Goal: Task Accomplishment & Management: Manage account settings

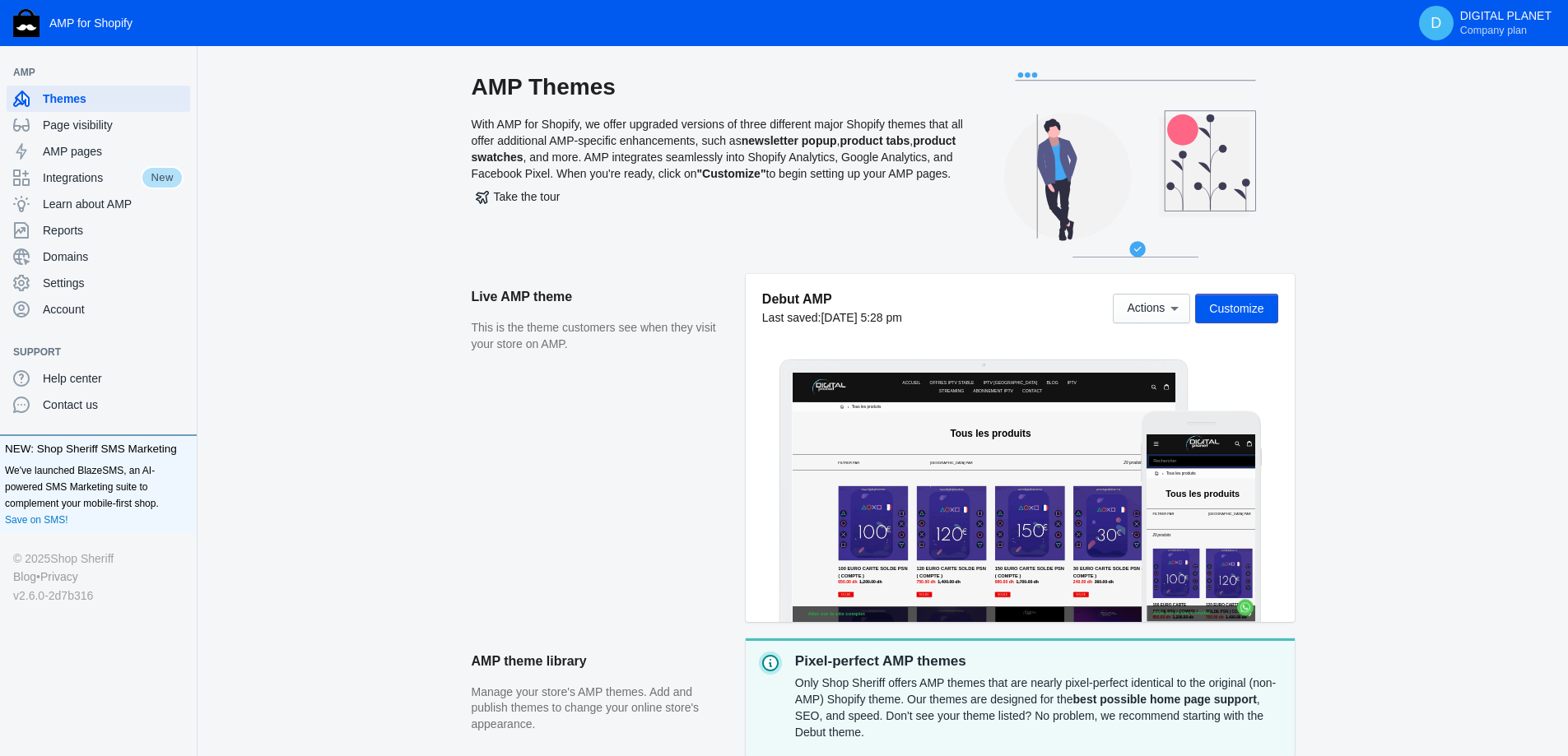
click at [1246, 317] on button "Customize" at bounding box center [1236, 308] width 83 height 29
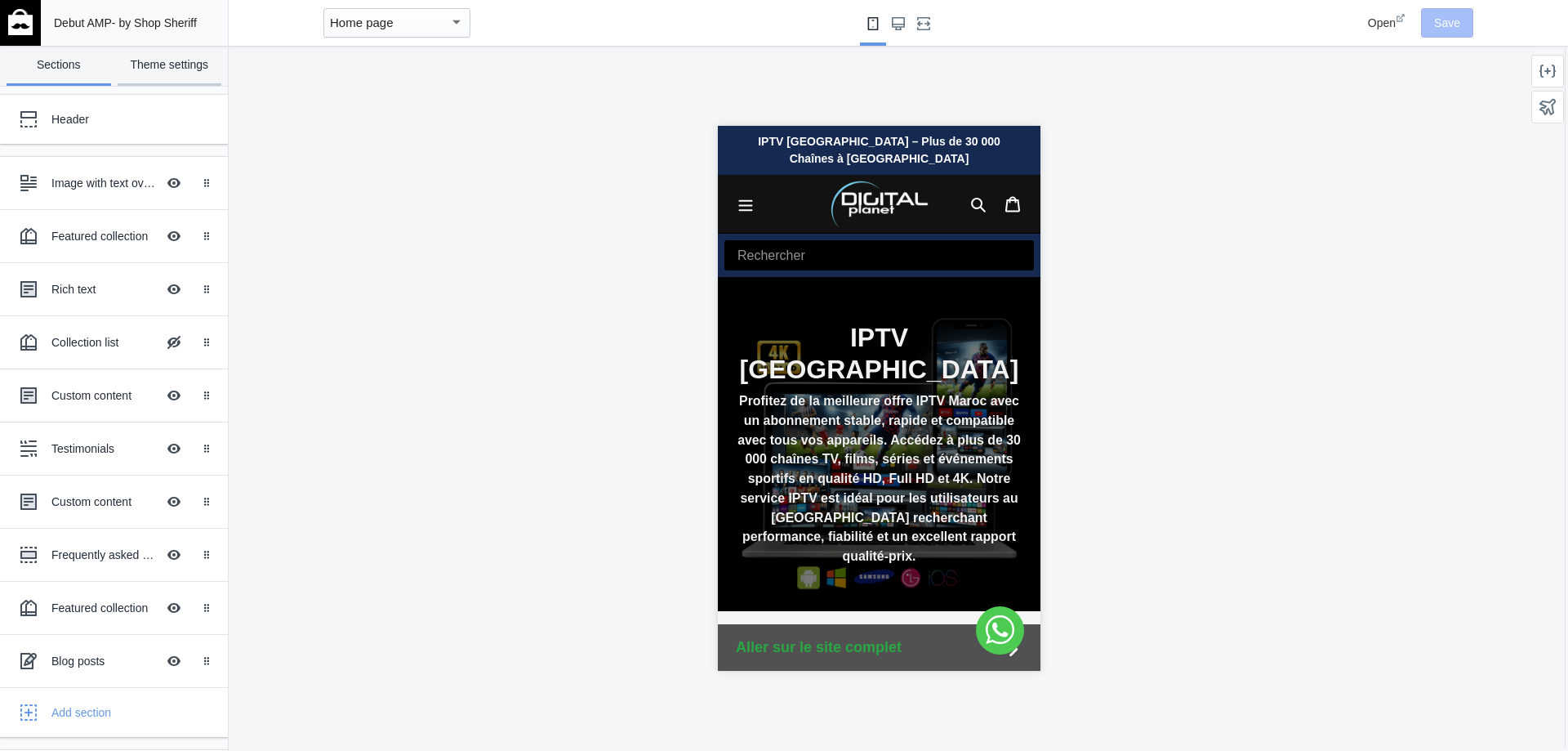
click at [166, 52] on link "Theme settings" at bounding box center [170, 66] width 105 height 40
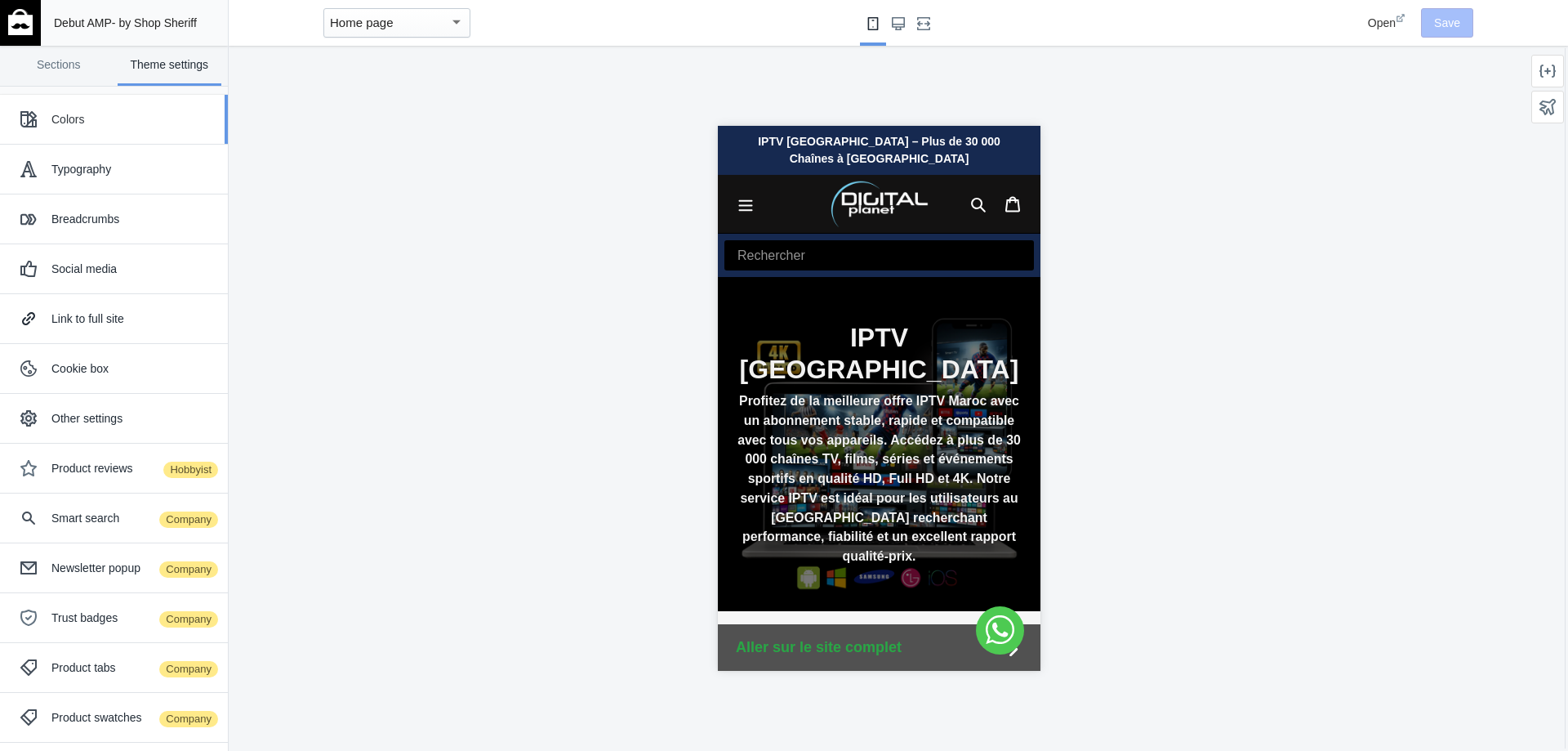
click at [117, 116] on div "Colors" at bounding box center [133, 119] width 164 height 16
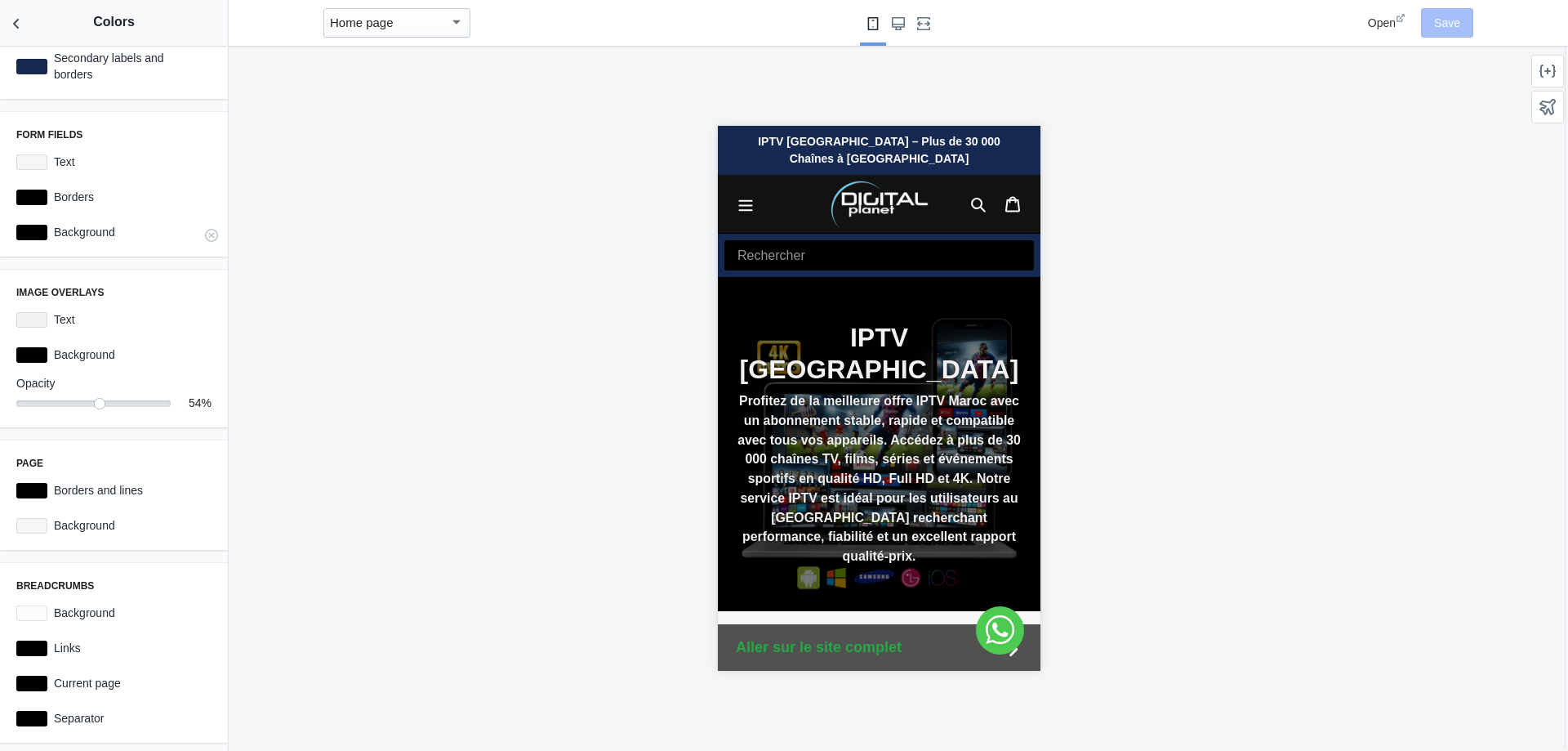
scroll to position [82, 0]
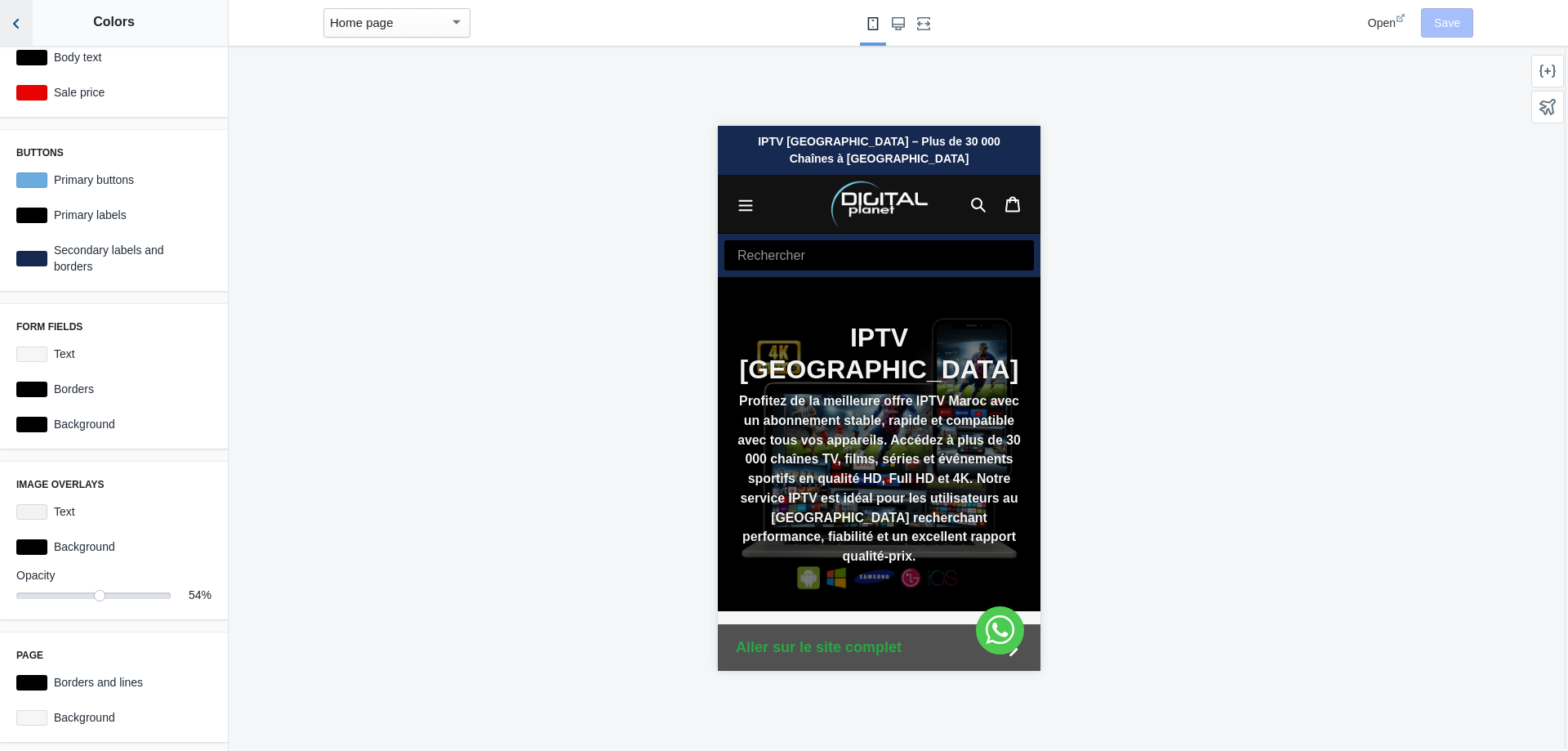
click at [23, 31] on icon "Back to sections" at bounding box center [16, 23] width 16 height 16
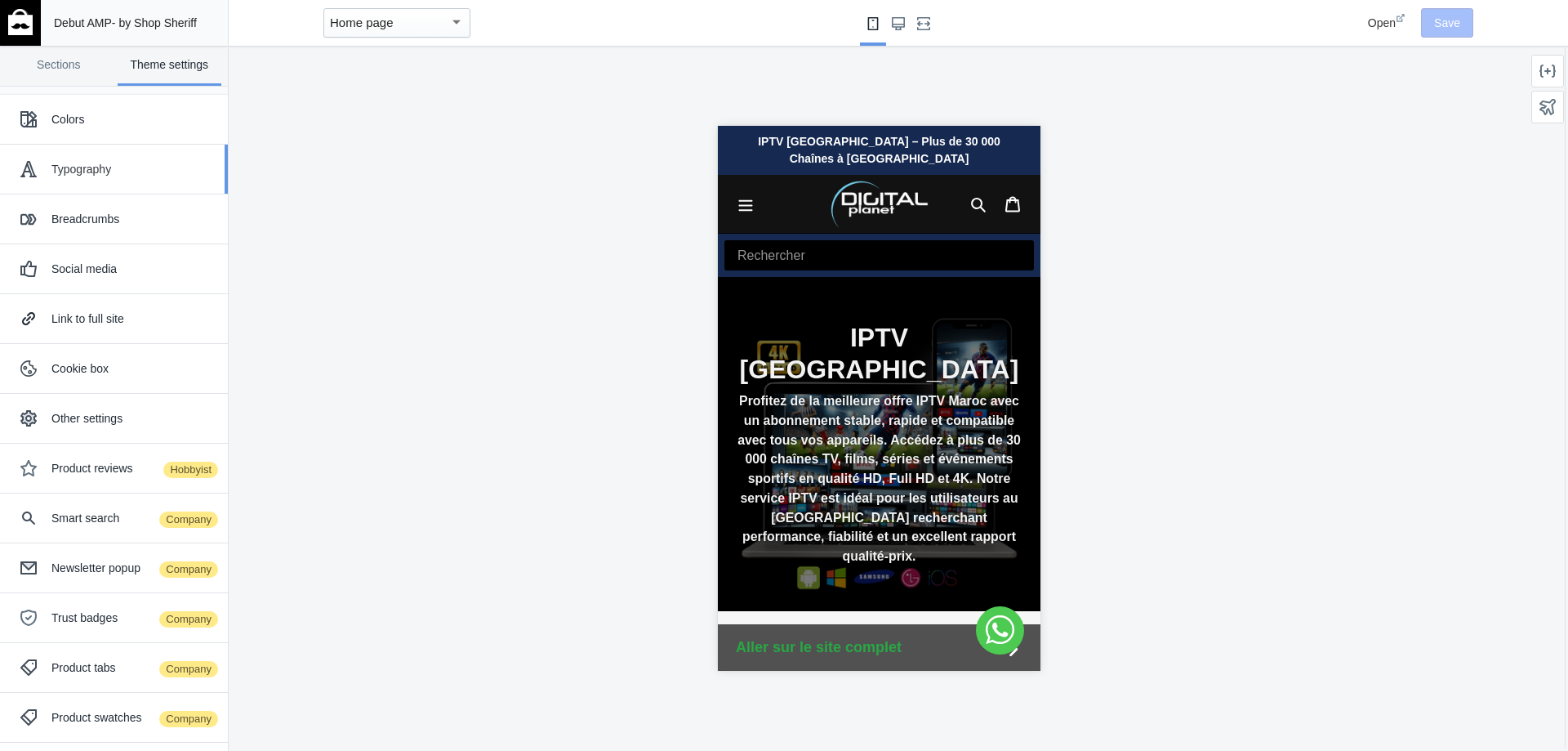
click at [98, 162] on div "Typography" at bounding box center [133, 169] width 164 height 16
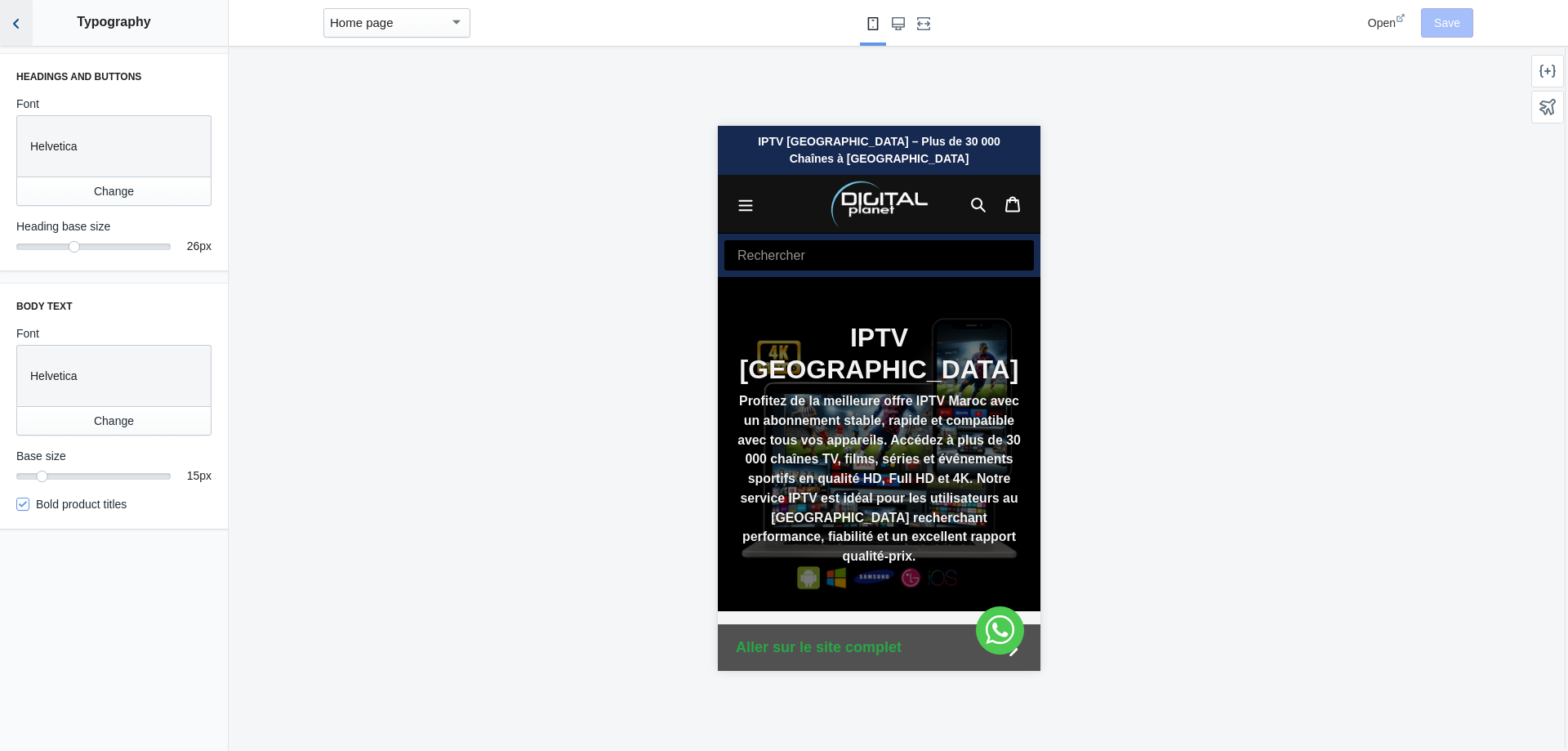
click at [15, 24] on icon "Back to sections" at bounding box center [16, 23] width 16 height 16
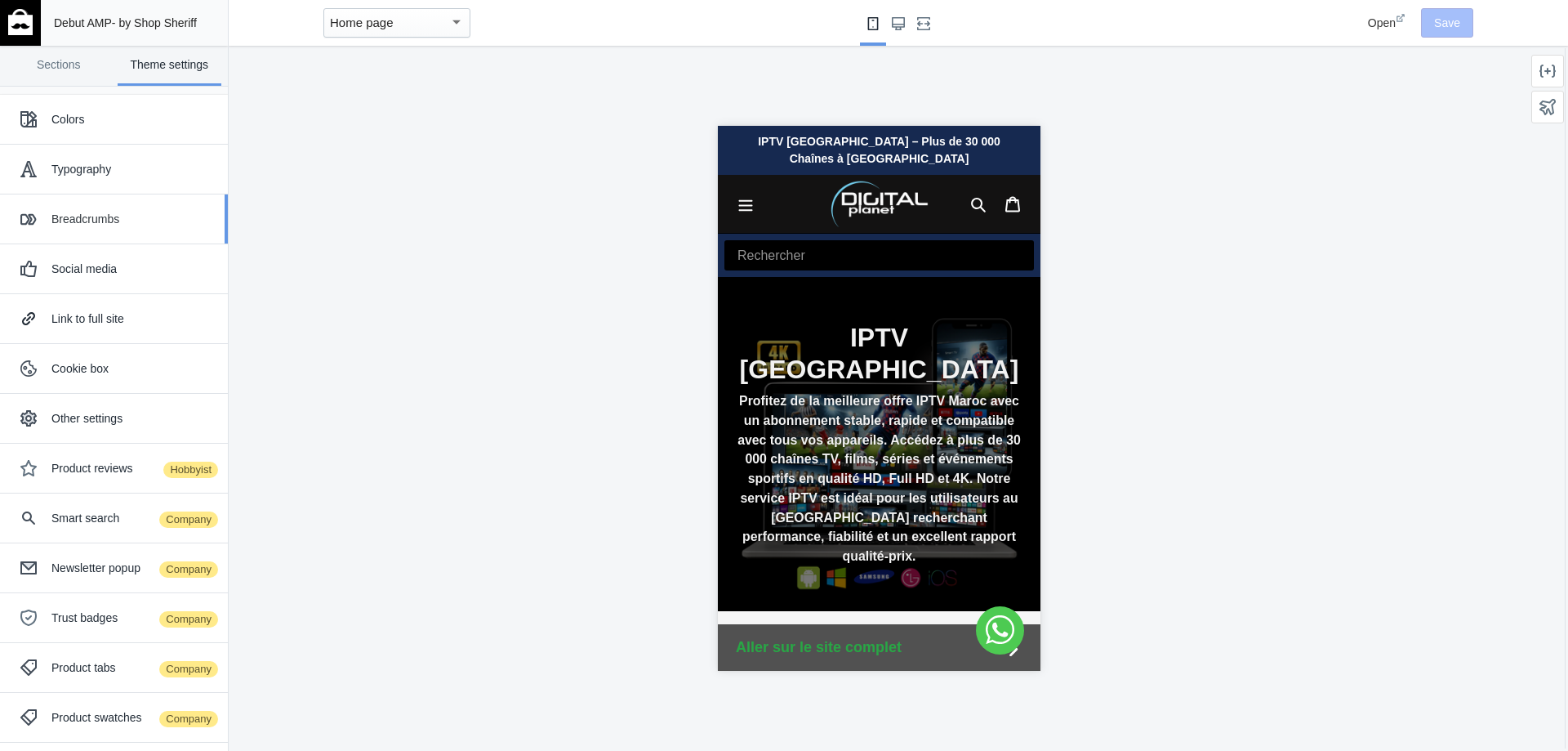
click at [119, 221] on div "Breadcrumbs" at bounding box center [133, 218] width 164 height 16
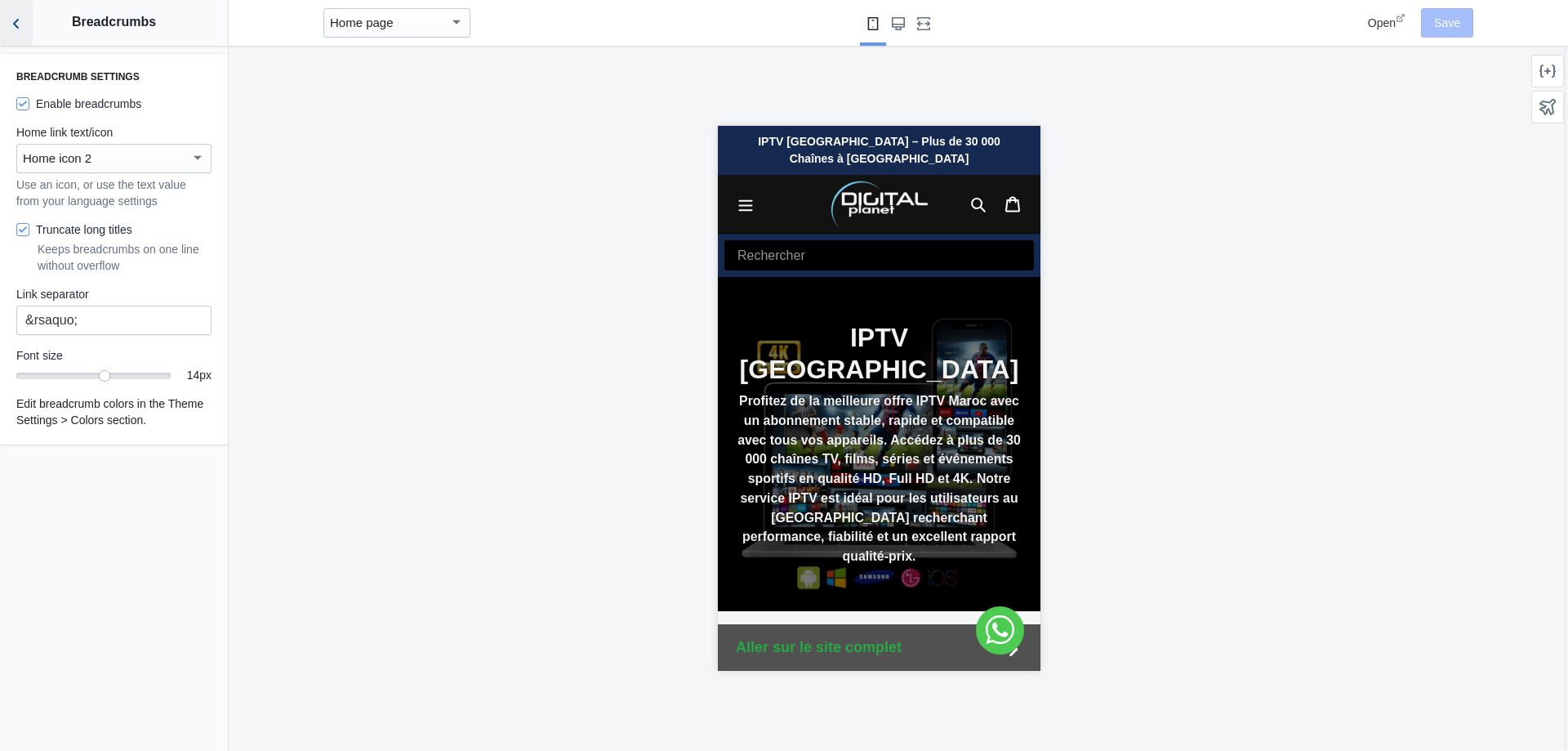
click at [15, 23] on use "Back to sections" at bounding box center [15, 23] width 6 height 9
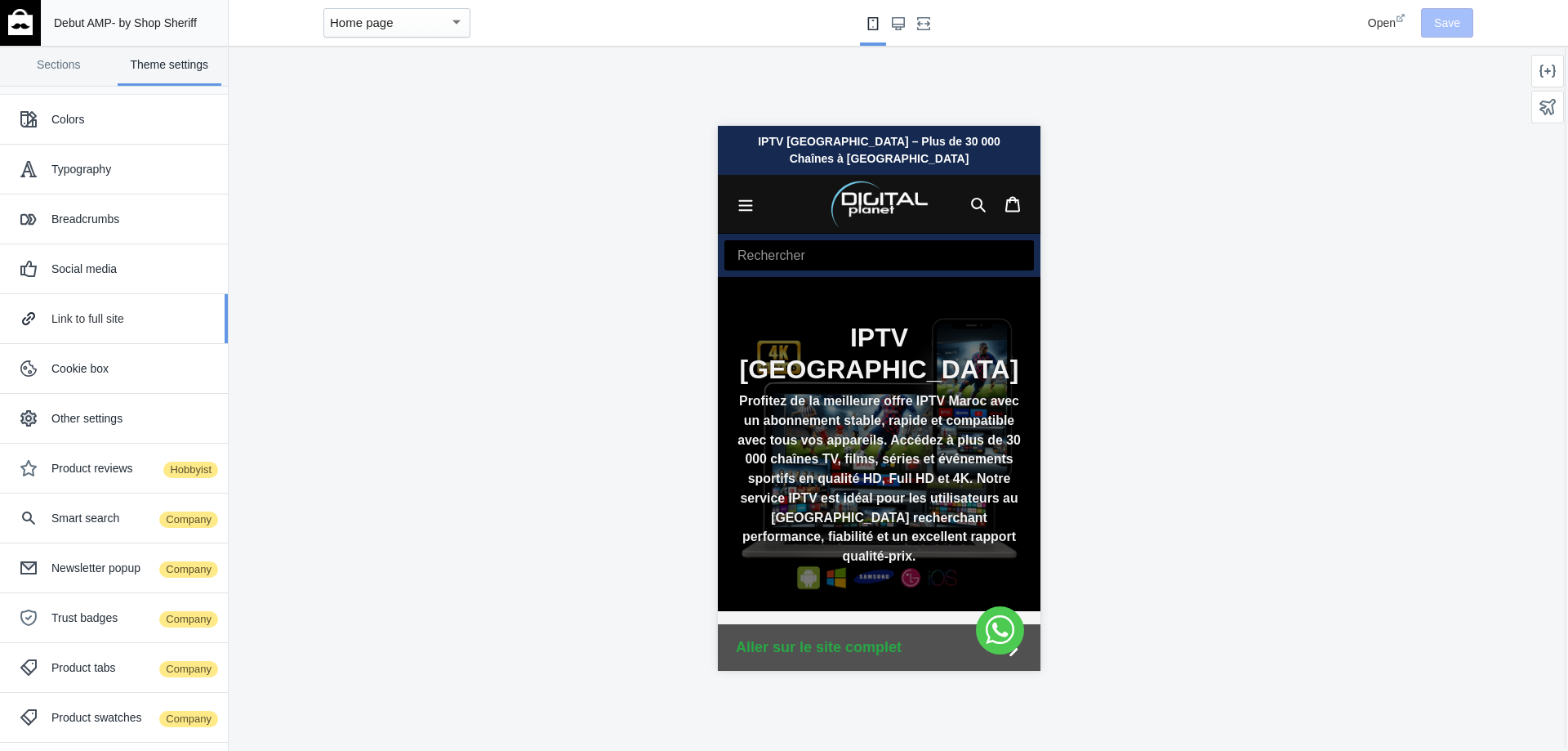
click at [112, 322] on div "Link to full site" at bounding box center [133, 318] width 164 height 16
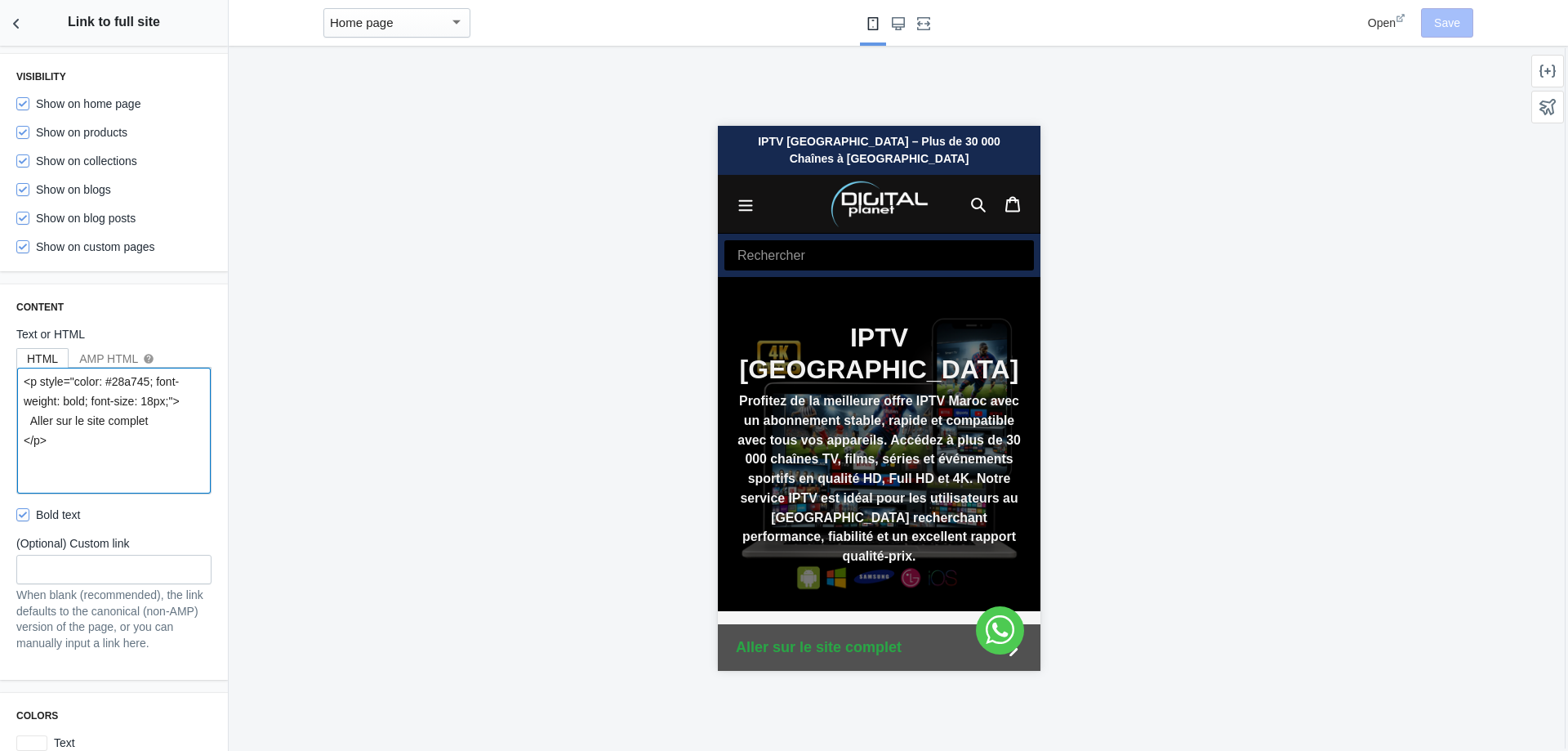
drag, startPoint x: 86, startPoint y: 453, endPoint x: 0, endPoint y: 379, distance: 113.5
click at [0, 379] on div "Content Text or HTML HTML AMP HTML help <p style="color: #28a745; font-weight: …" at bounding box center [113, 481] width 228 height 395
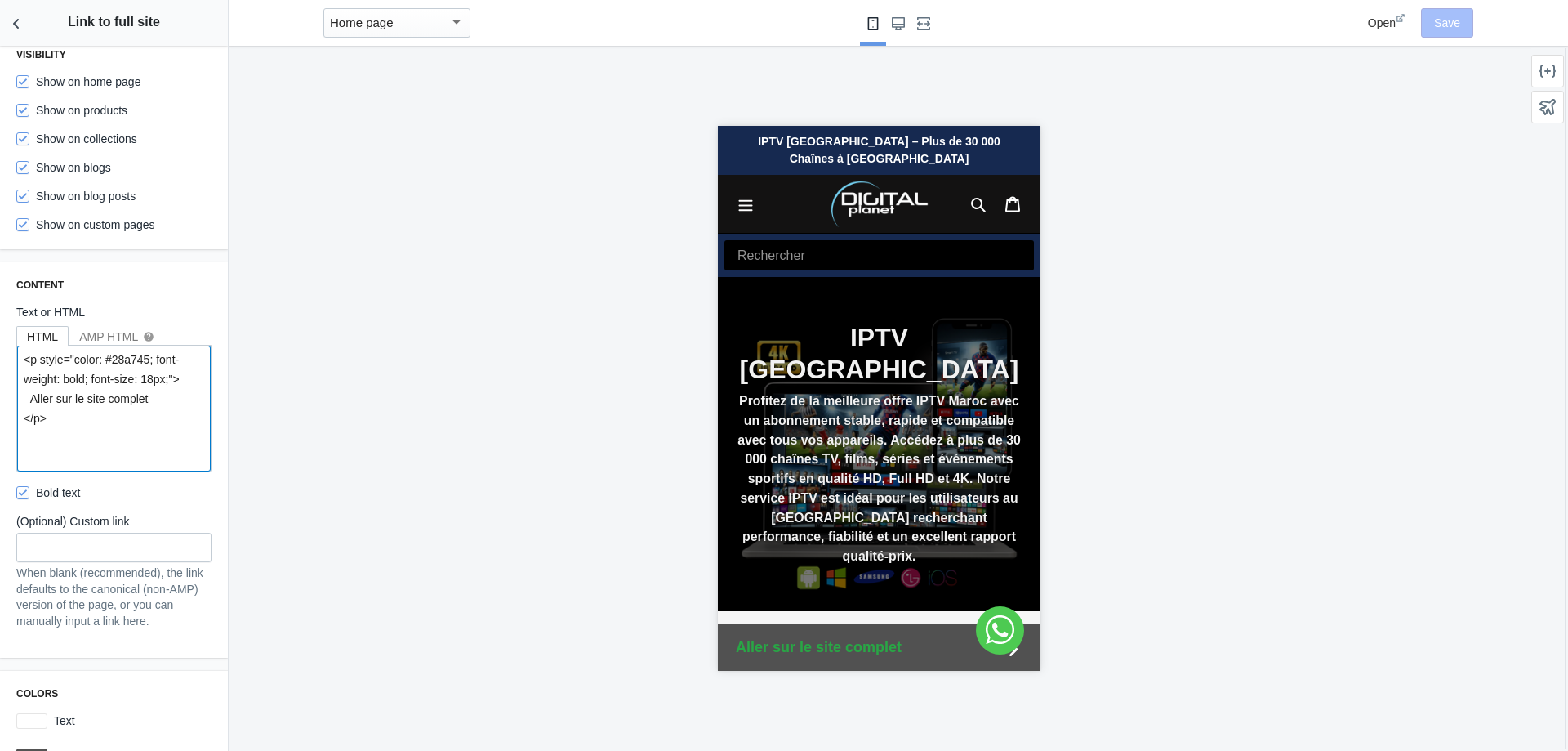
scroll to position [60, 0]
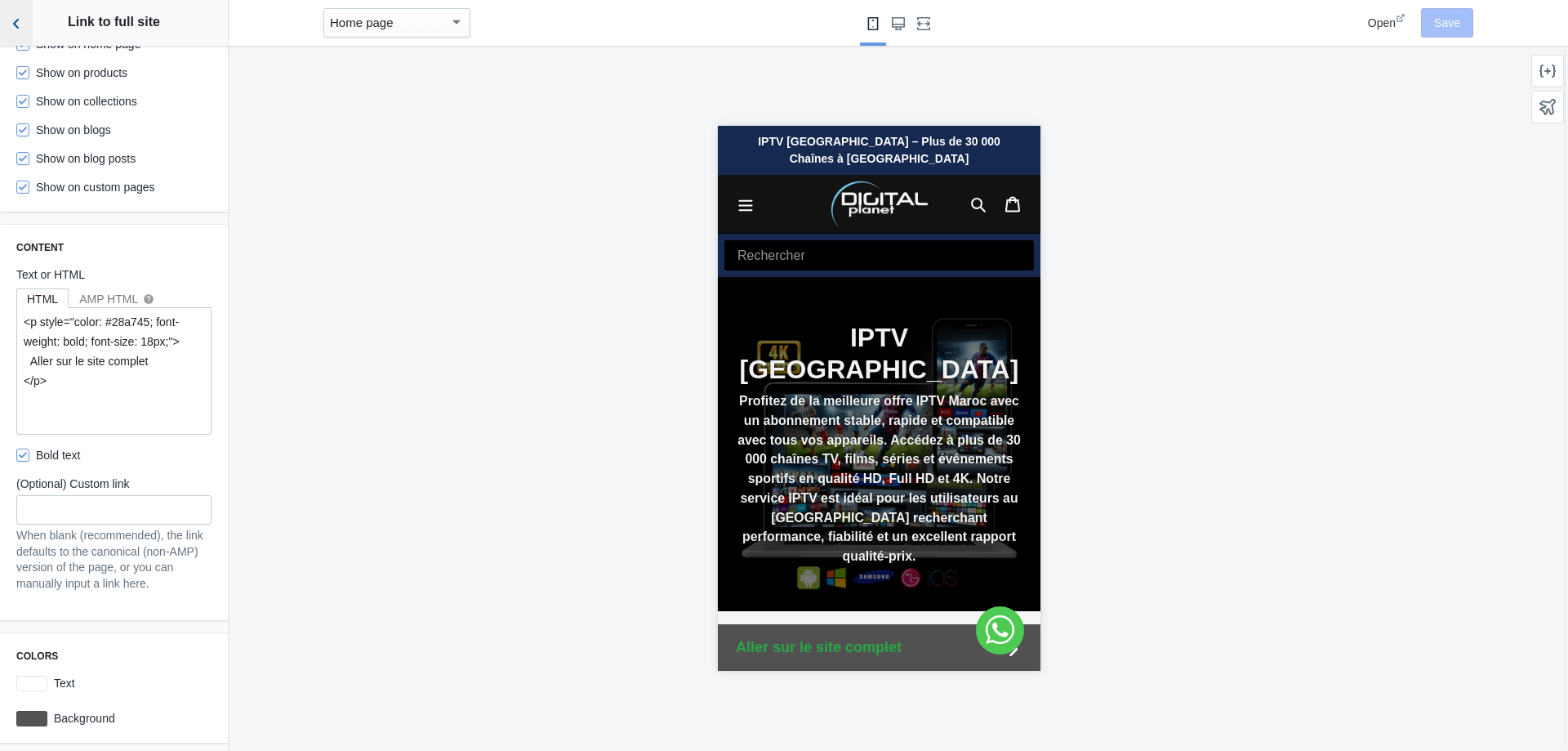
click at [15, 23] on use "Back to sections" at bounding box center [15, 23] width 6 height 9
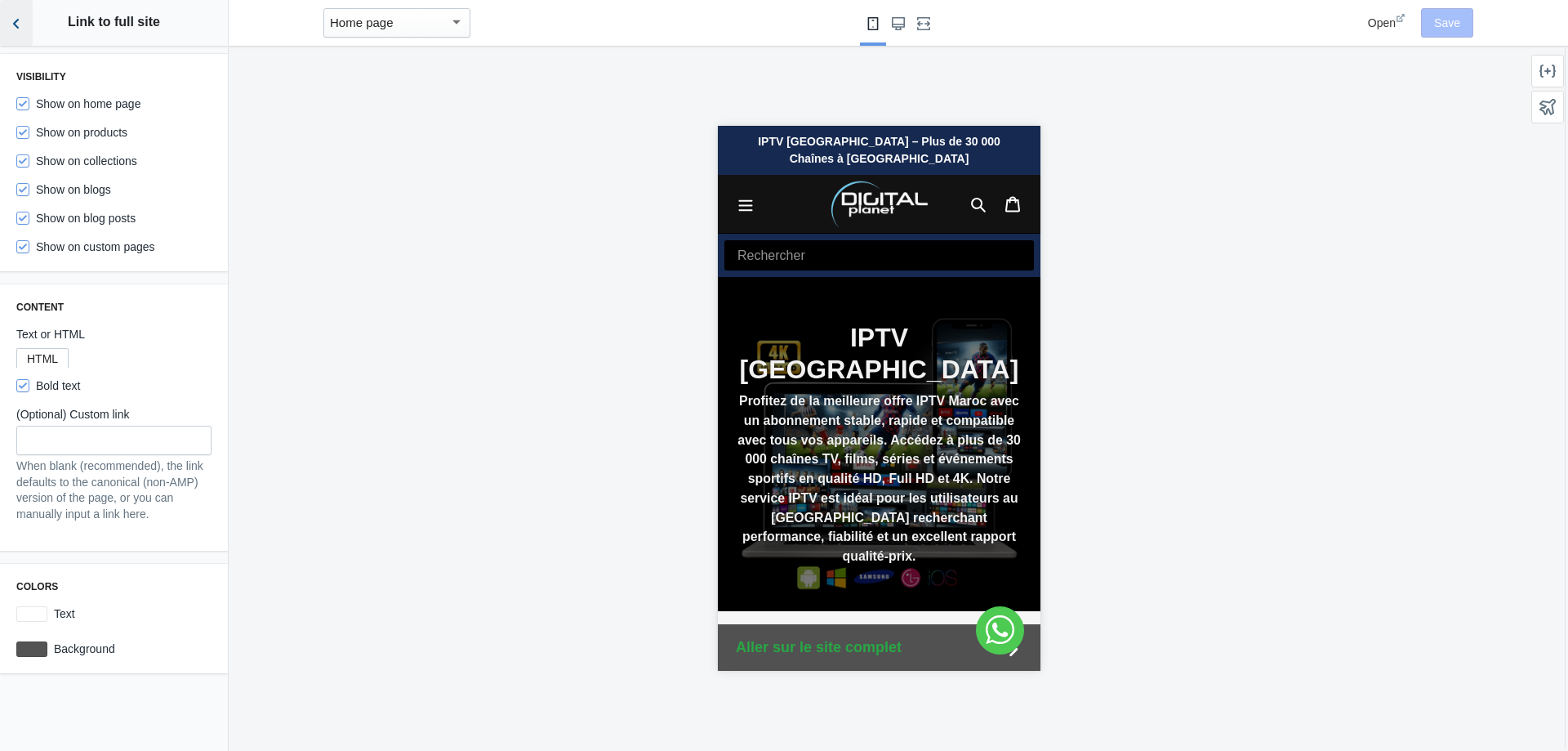
scroll to position [0, 0]
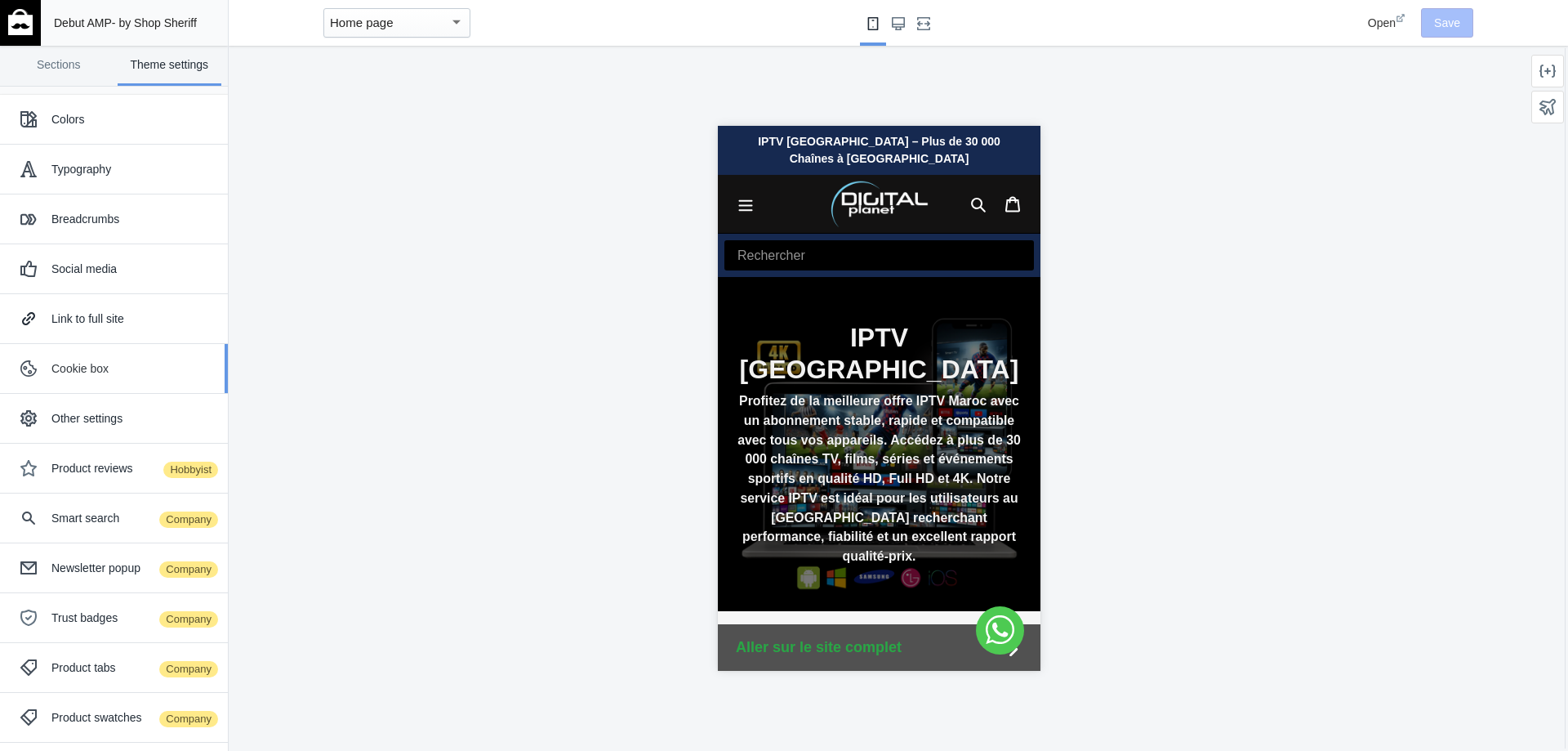
click at [111, 361] on div "Cookie box" at bounding box center [133, 368] width 164 height 16
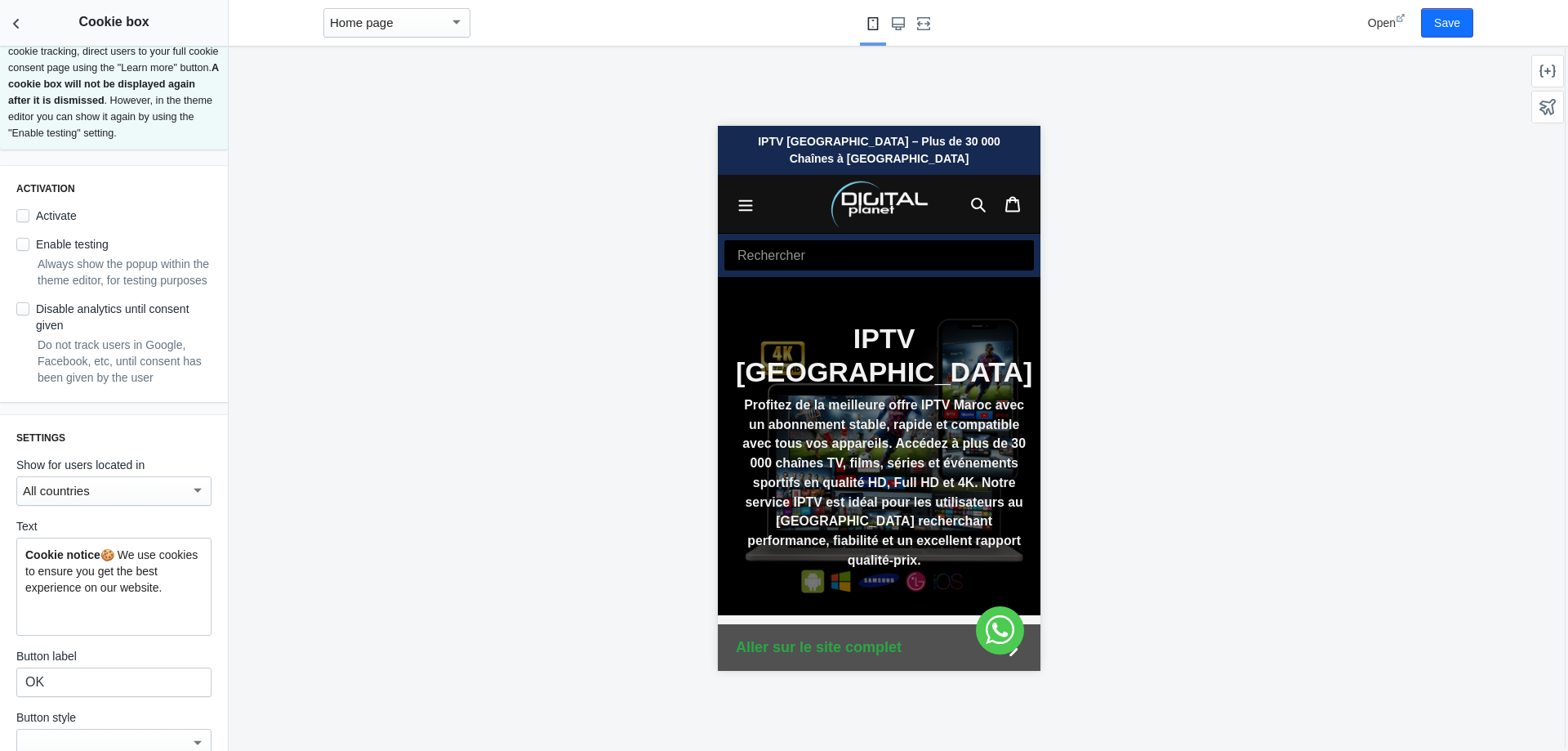
scroll to position [163, 0]
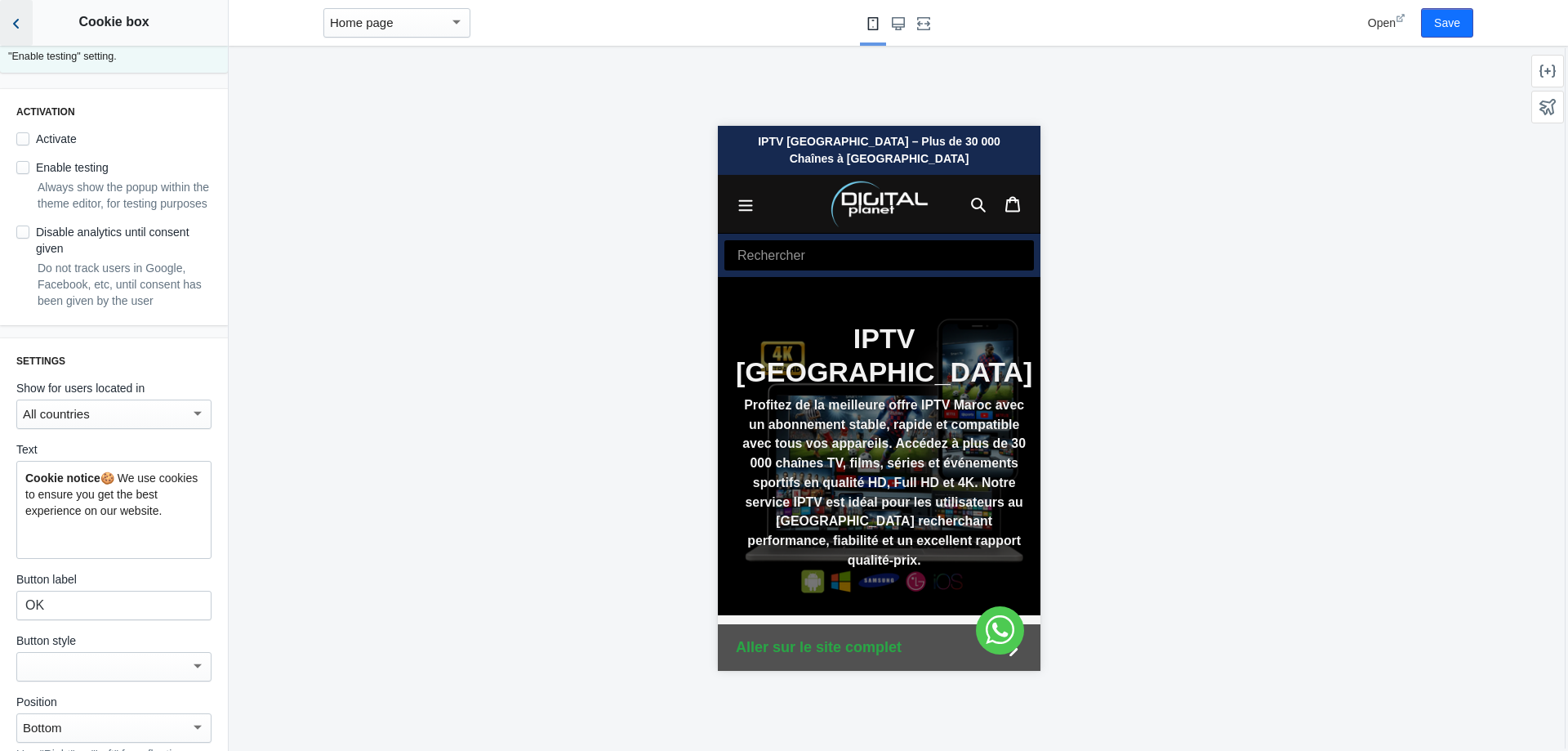
click at [20, 29] on icon "Back to sections" at bounding box center [16, 23] width 16 height 16
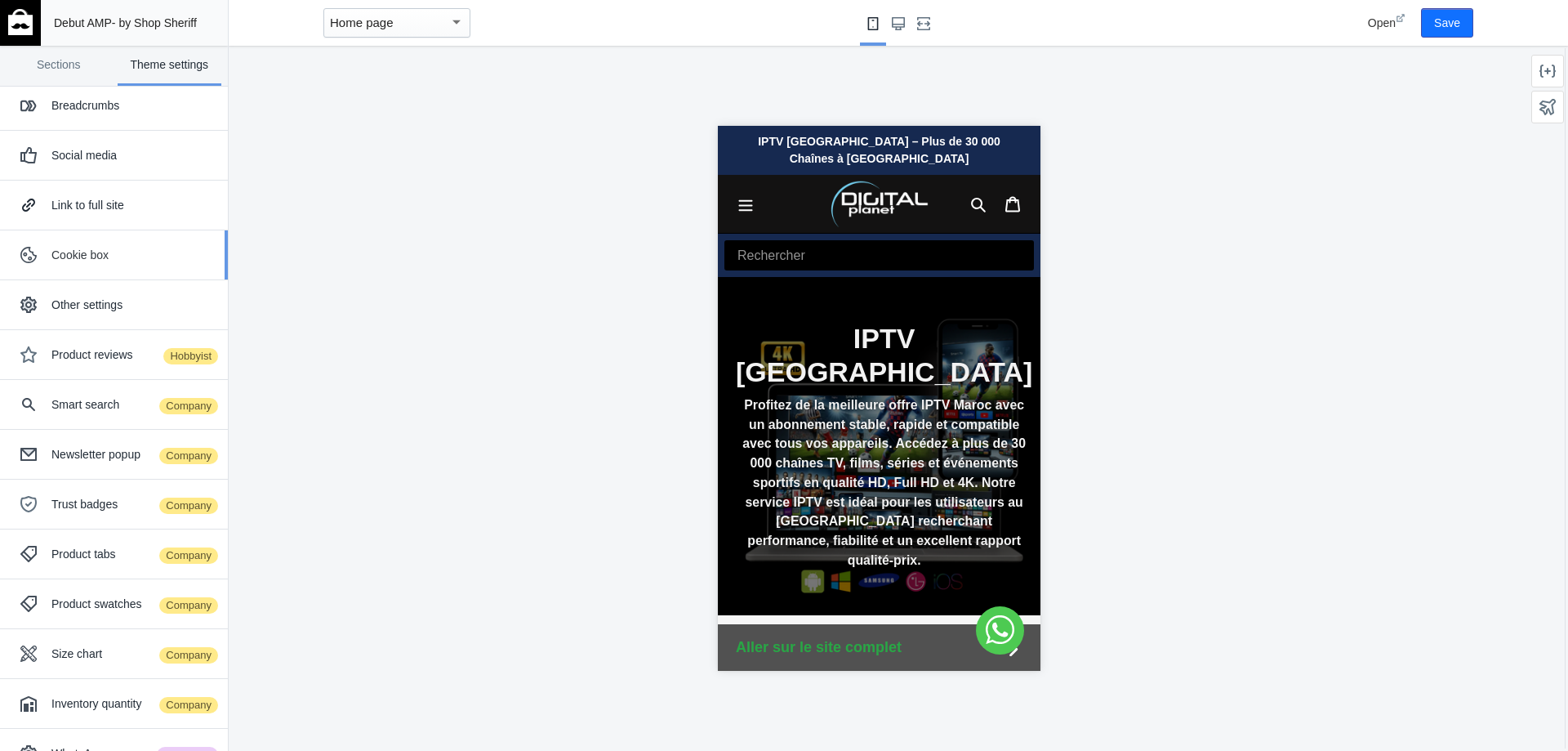
scroll to position [148, 0]
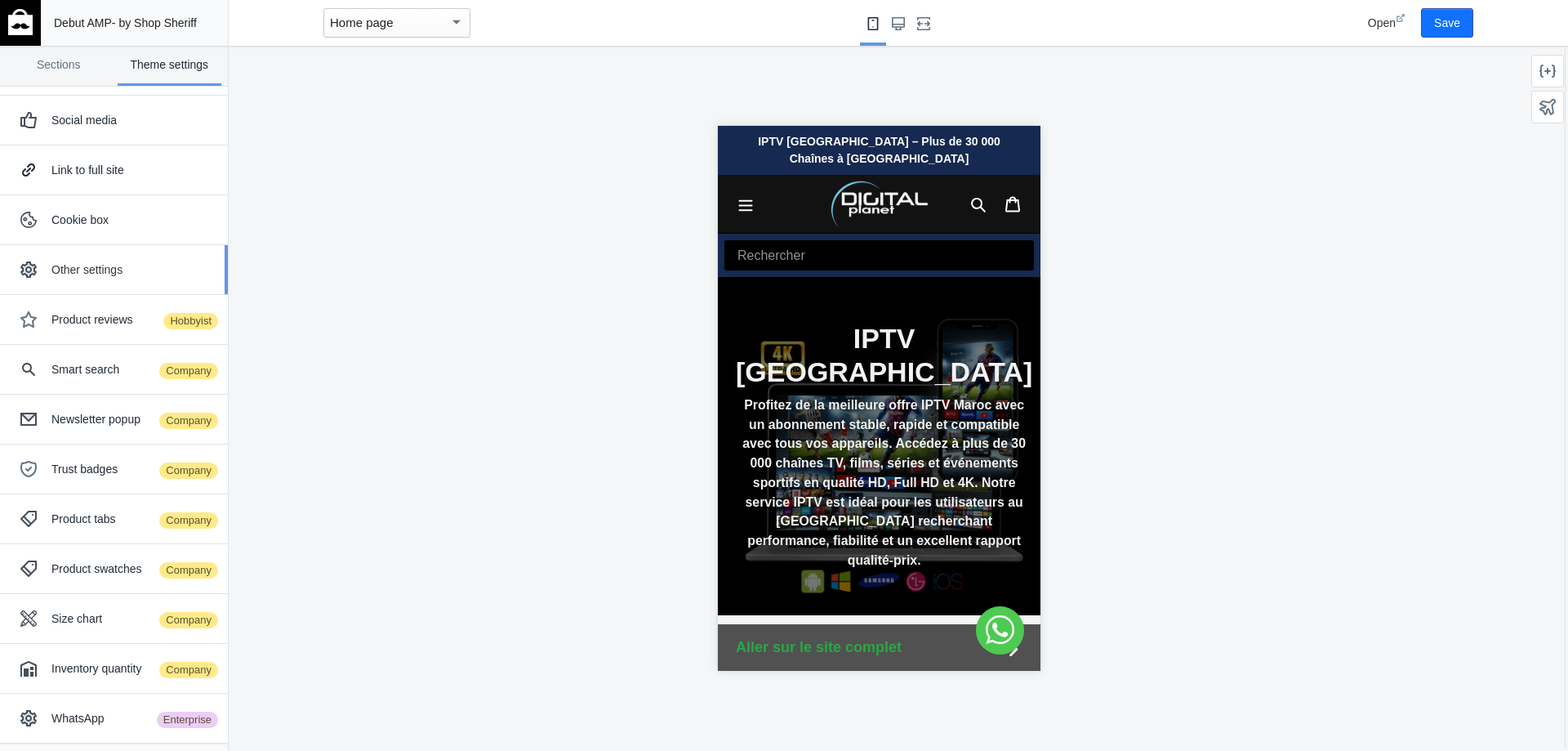
click at [89, 254] on div "Other settings" at bounding box center [113, 270] width 203 height 32
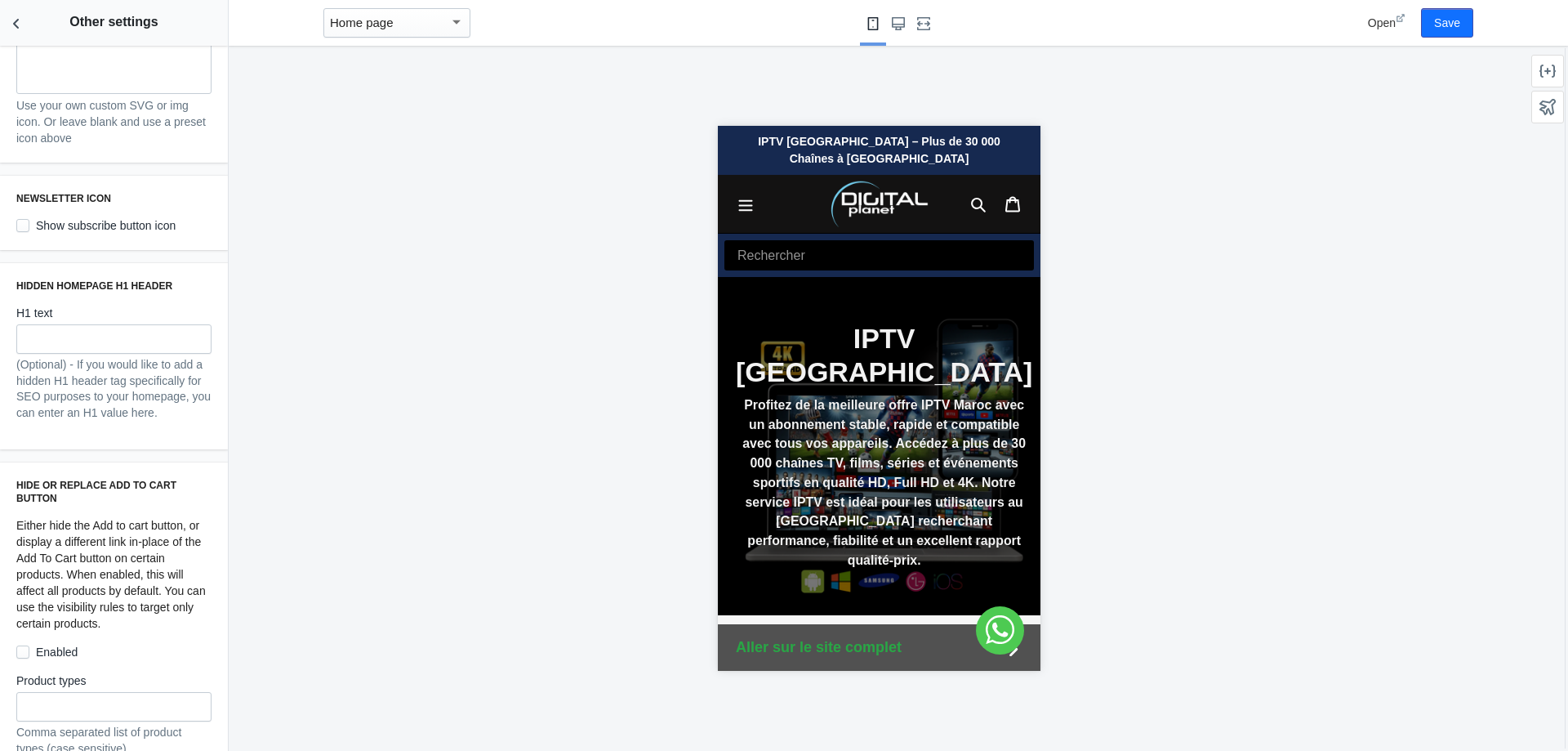
scroll to position [817, 0]
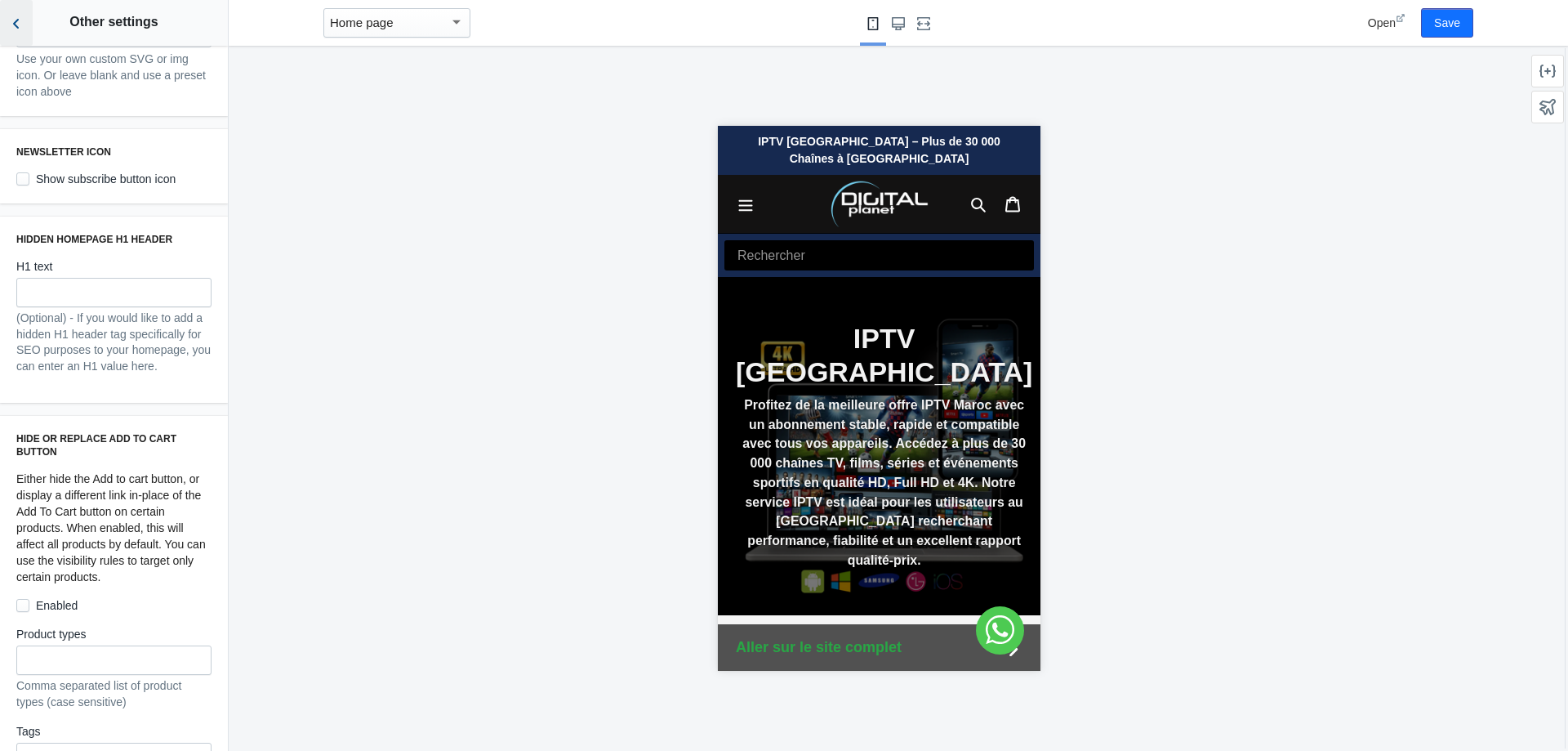
click at [15, 31] on icon "Back to sections" at bounding box center [16, 23] width 16 height 16
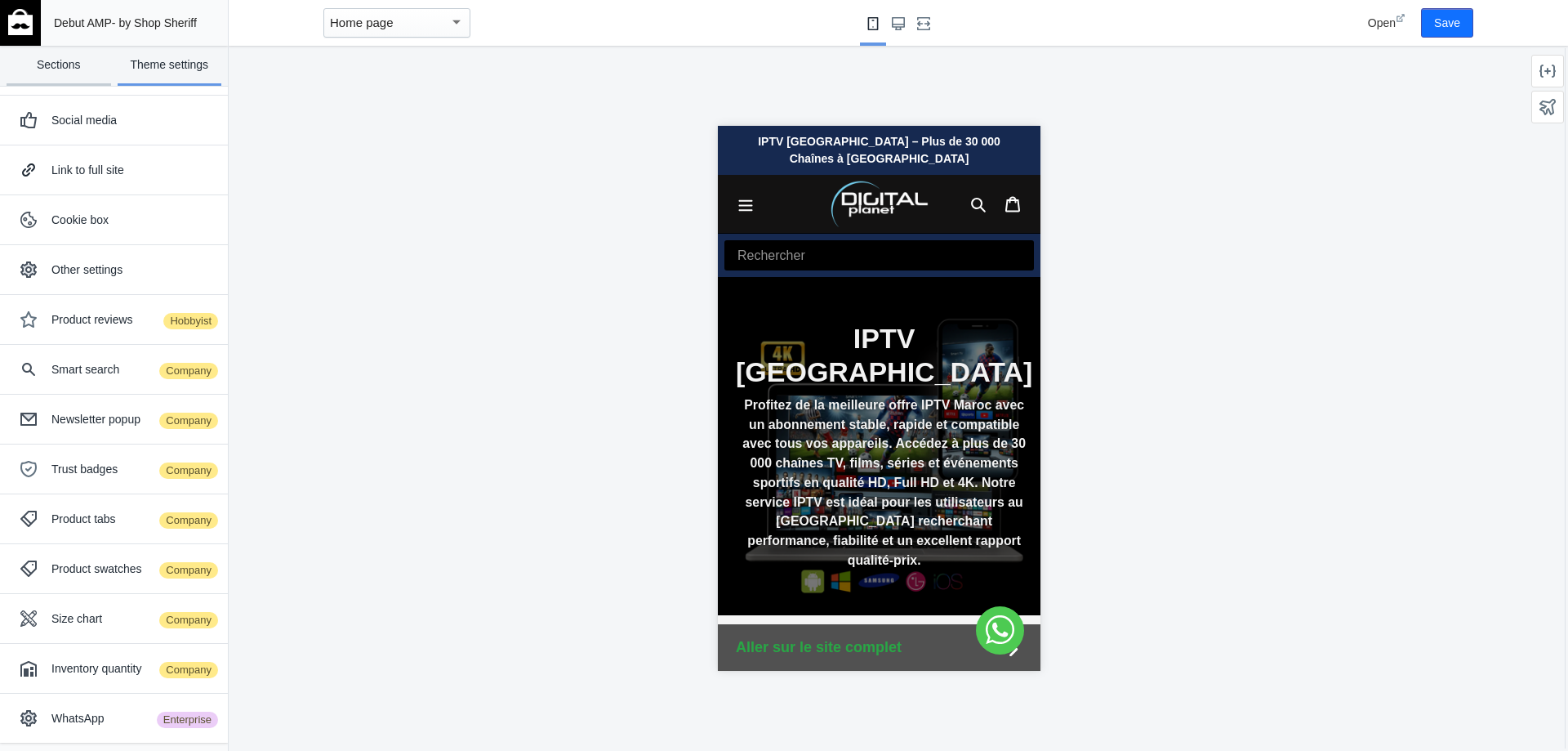
click at [55, 69] on link "Sections" at bounding box center [59, 66] width 105 height 40
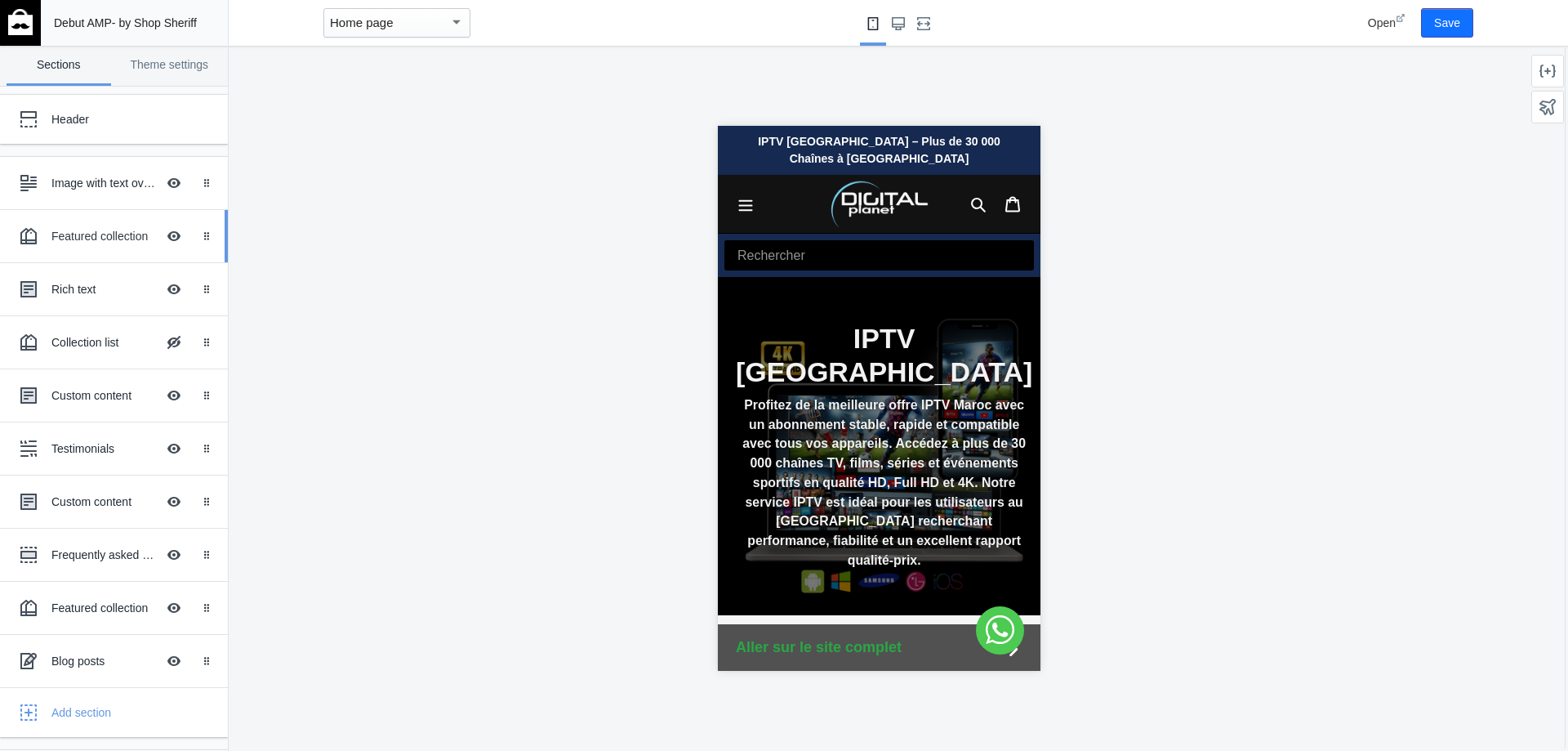
click at [84, 229] on div "Featured collection" at bounding box center [103, 236] width 105 height 16
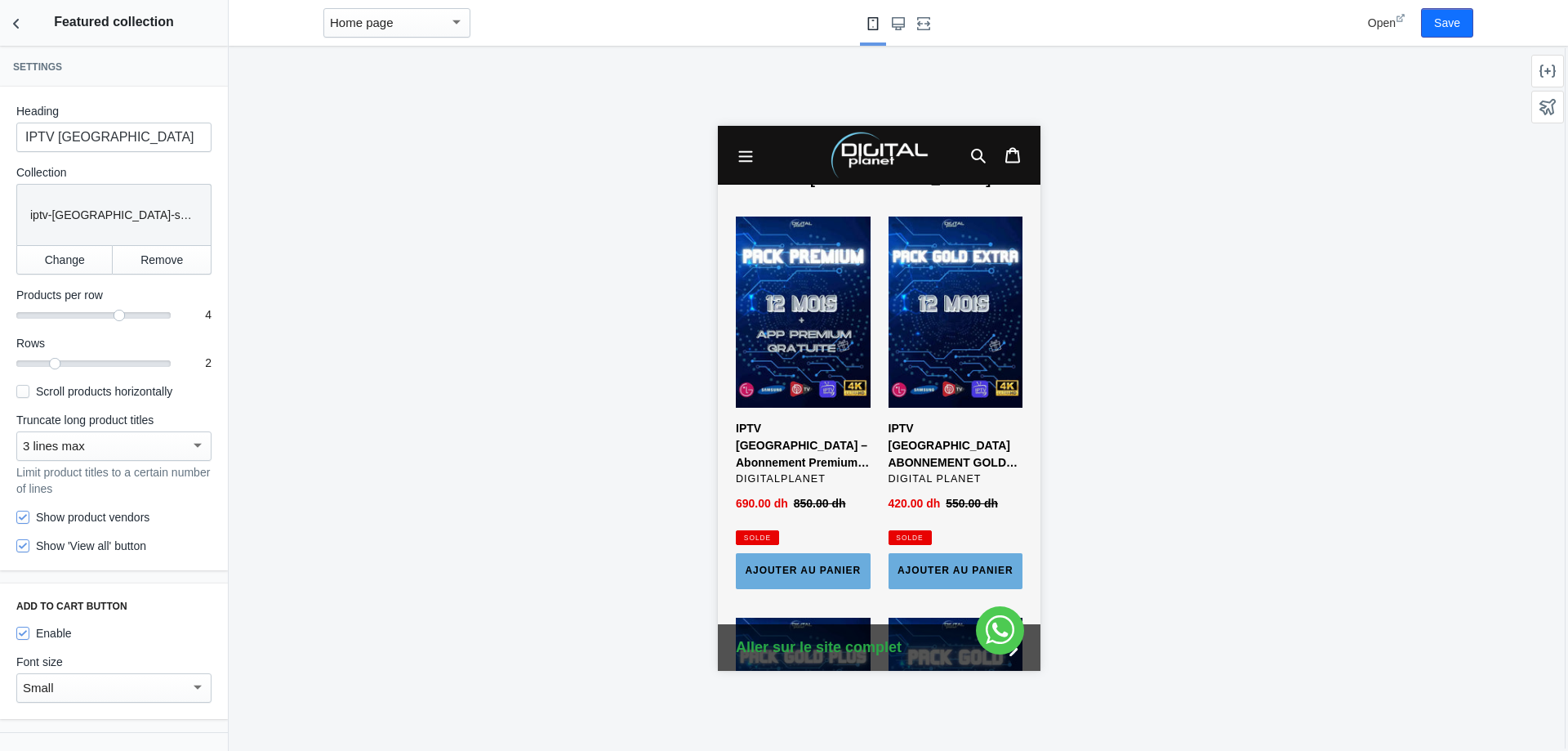
scroll to position [503, 0]
drag, startPoint x: 135, startPoint y: 131, endPoint x: 9, endPoint y: 136, distance: 126.1
click at [9, 136] on div "Heading IPTV MAROC Collection Collection iptv-maroc-service-tv Change Remove Pr…" at bounding box center [113, 328] width 228 height 484
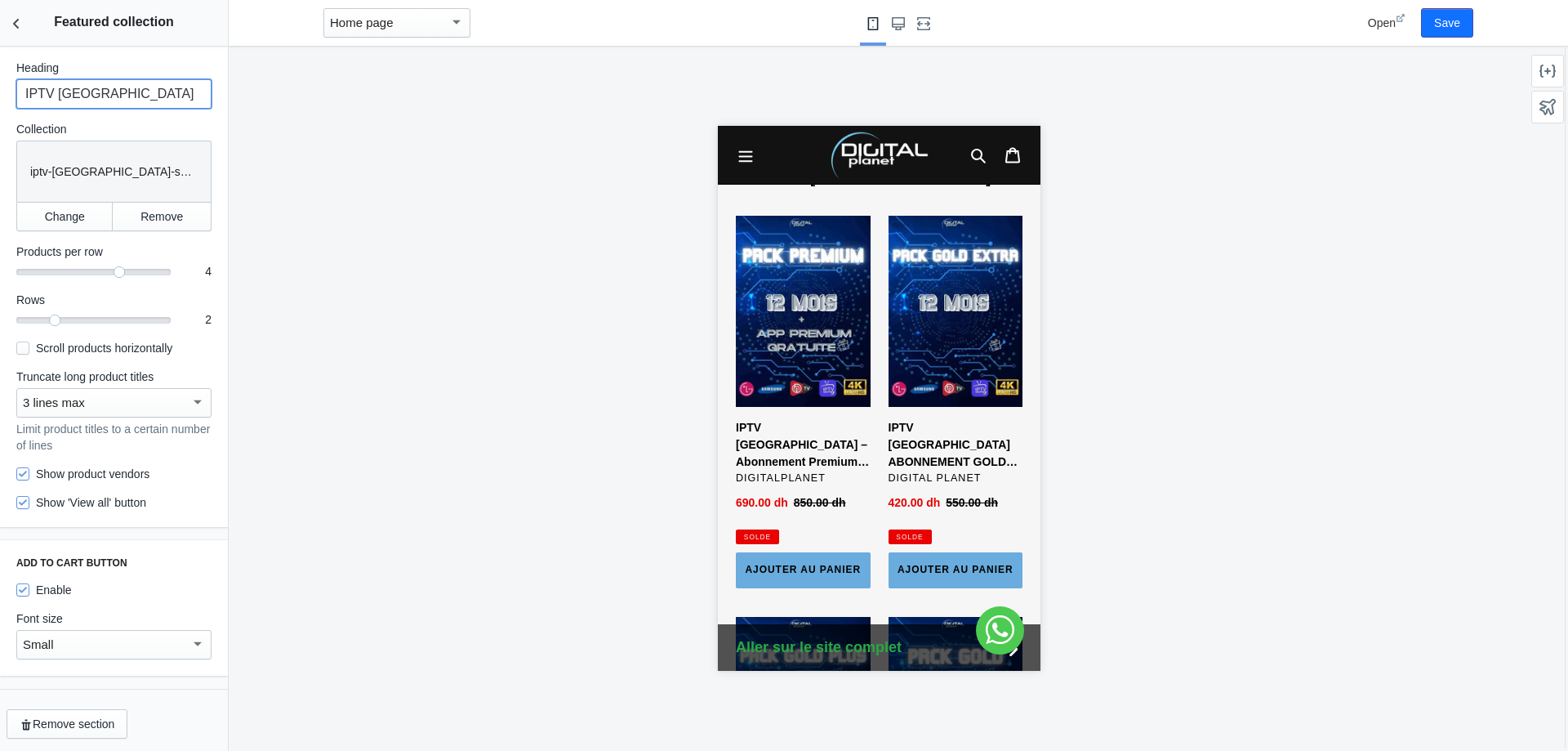
scroll to position [48, 0]
click at [9, 22] on icon "Back to sections" at bounding box center [16, 23] width 16 height 16
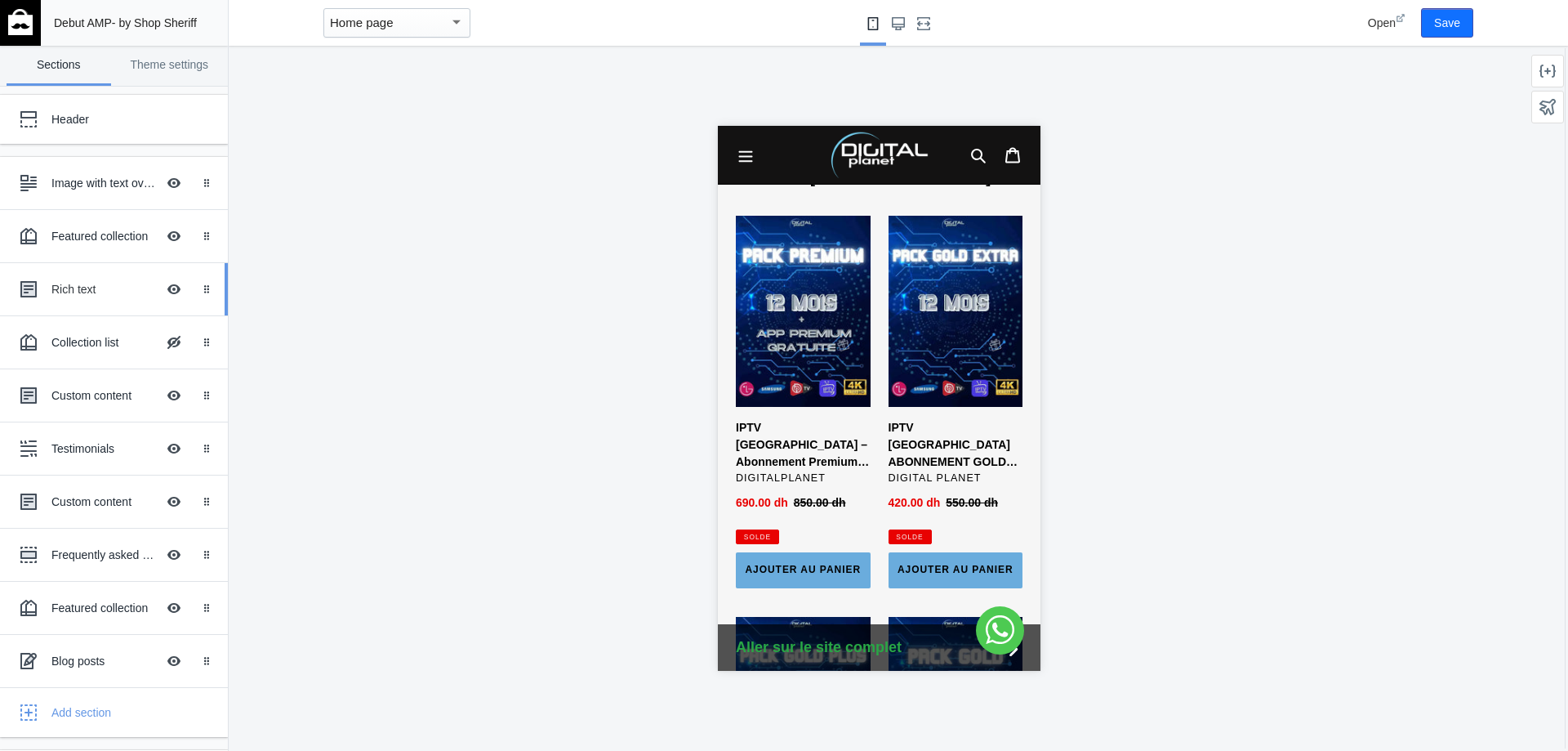
click at [86, 289] on div "Rich text" at bounding box center [103, 288] width 105 height 16
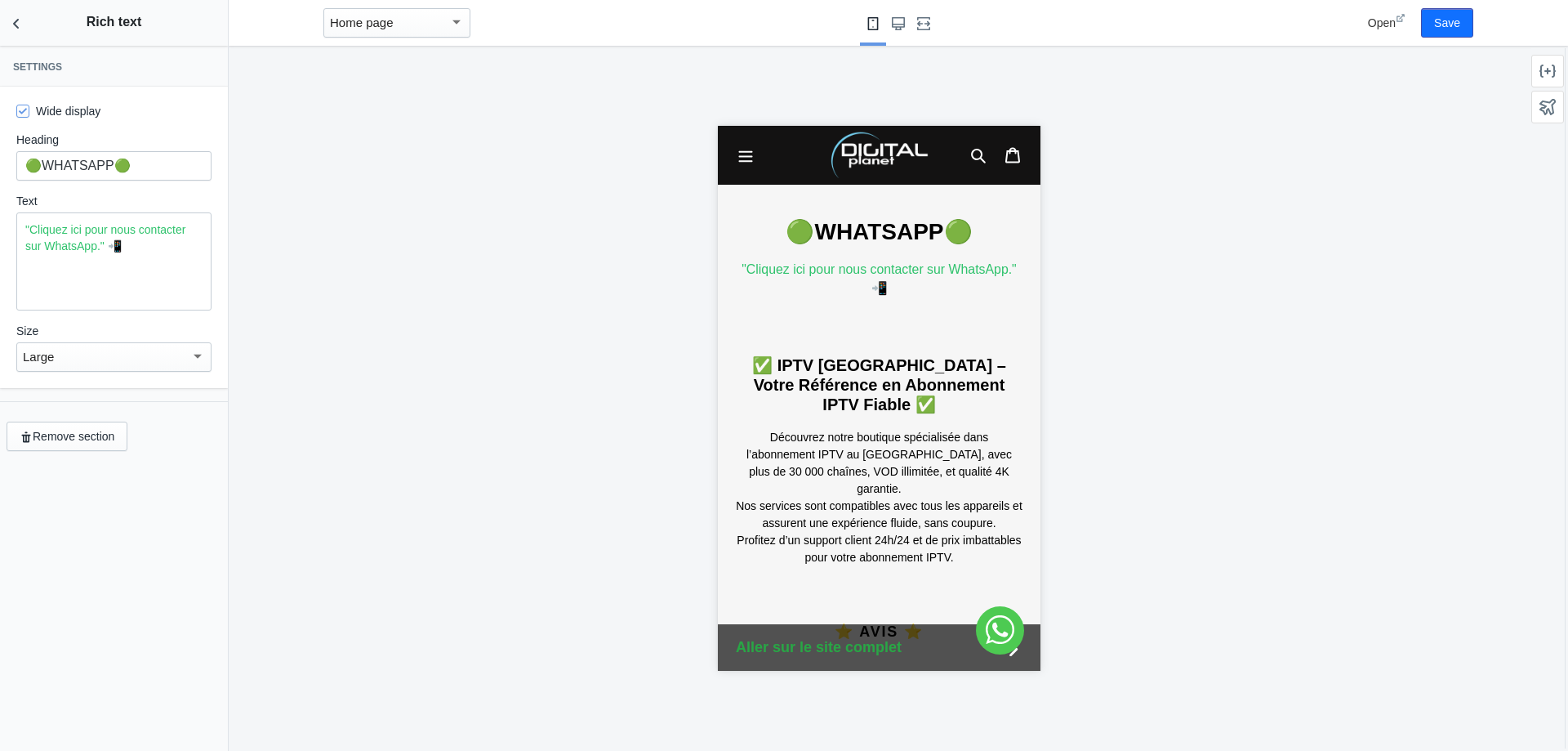
scroll to position [1387, 0]
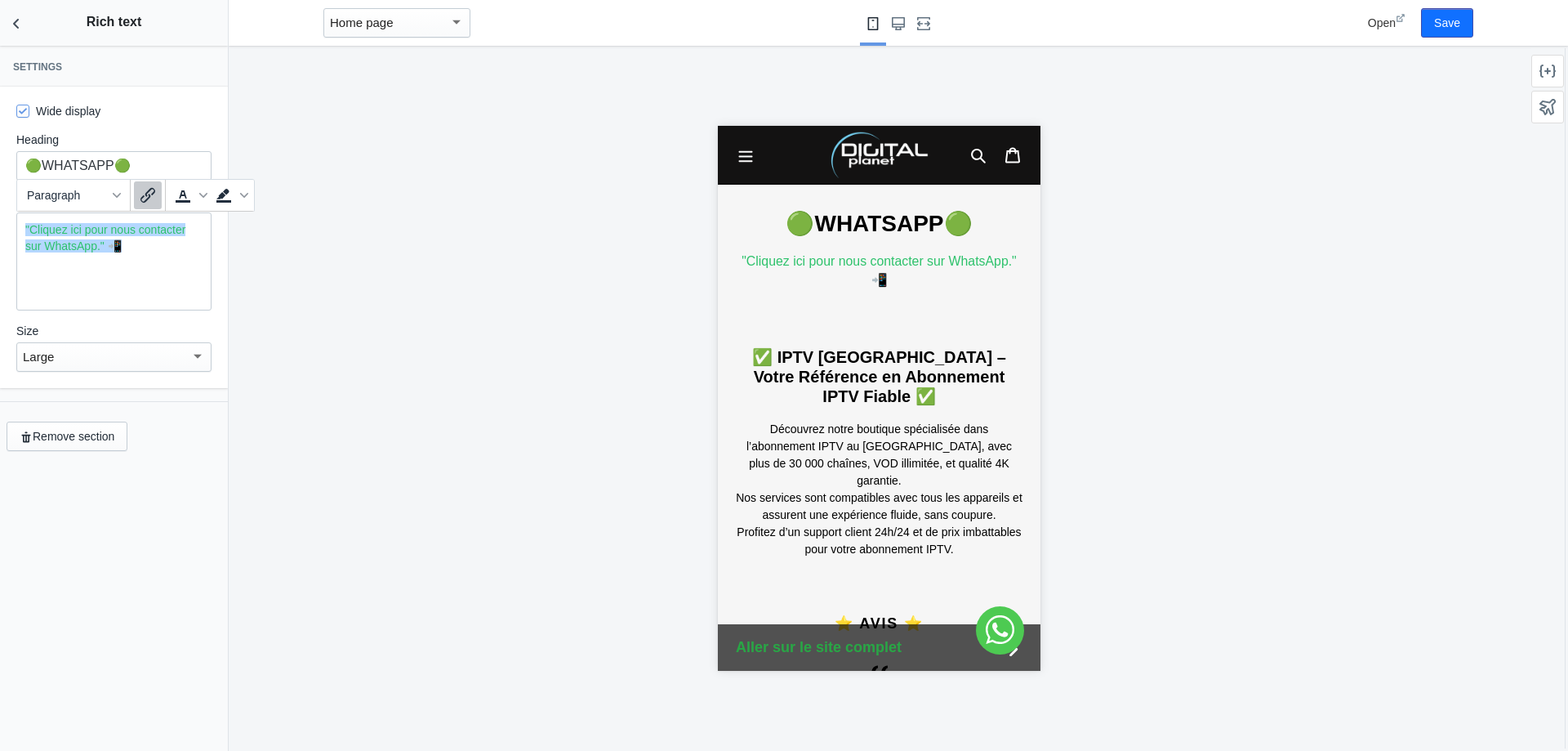
click at [142, 254] on div ""Cliquez ici pour nous contacter sur WhatsApp." 📲﻿" at bounding box center [113, 261] width 195 height 98
click at [61, 288] on div ""Cliquez ici pour nous contacter sur WhatsApp." 📲" at bounding box center [113, 261] width 195 height 98
click at [93, 264] on div ""Cliquez ici pour nous contacter sur WhatsApp." 📲" at bounding box center [113, 261] width 195 height 98
click at [125, 258] on div ""Cliquez ici pour nous contacter sur WhatsApp." 📲" at bounding box center [113, 261] width 195 height 98
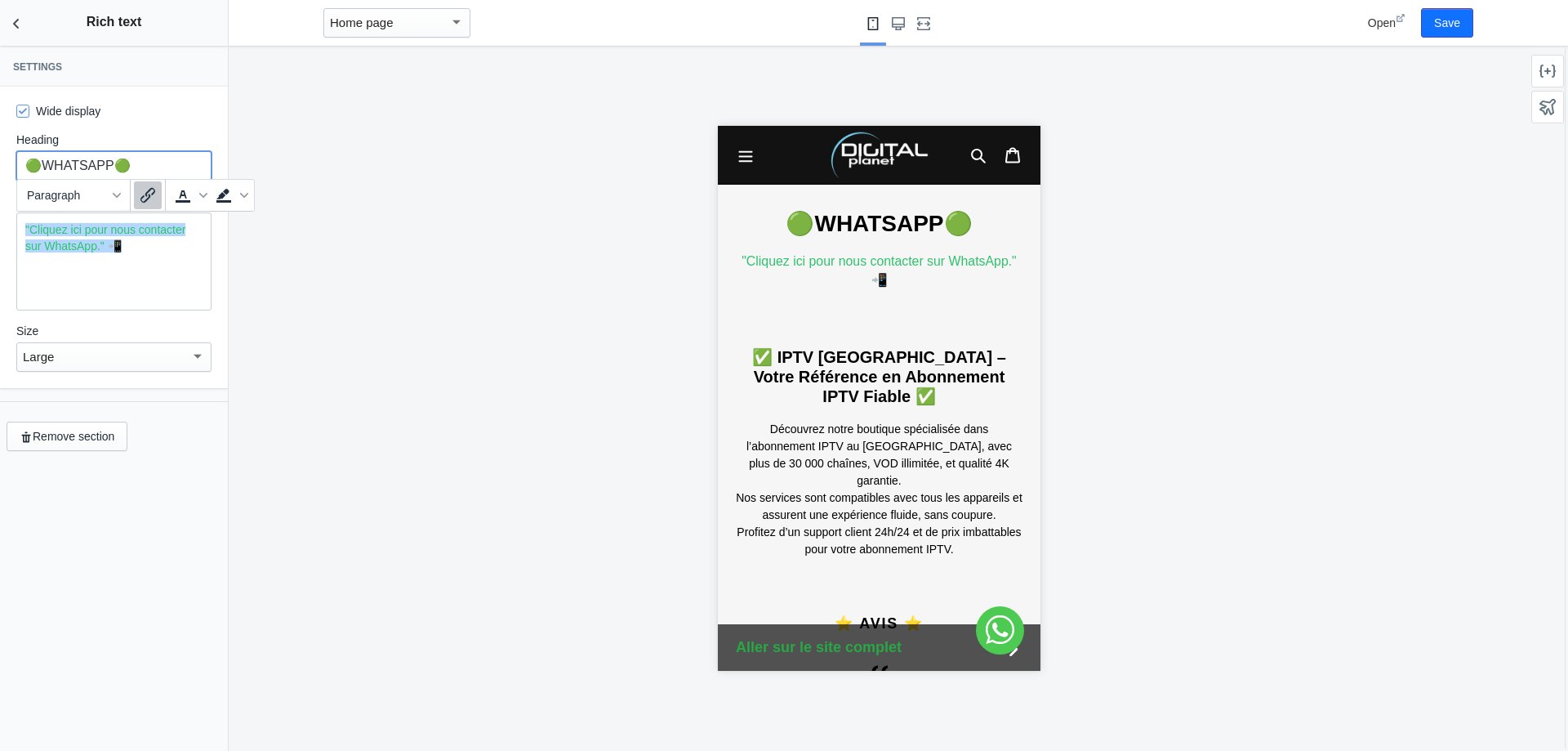
click at [147, 157] on input "🟢WHATSAPP🟢" at bounding box center [113, 166] width 195 height 29
click at [102, 224] on link ""Cliquez ici pour nous contacter sur WhatsApp." 📲﻿" at bounding box center [106, 237] width 160 height 29
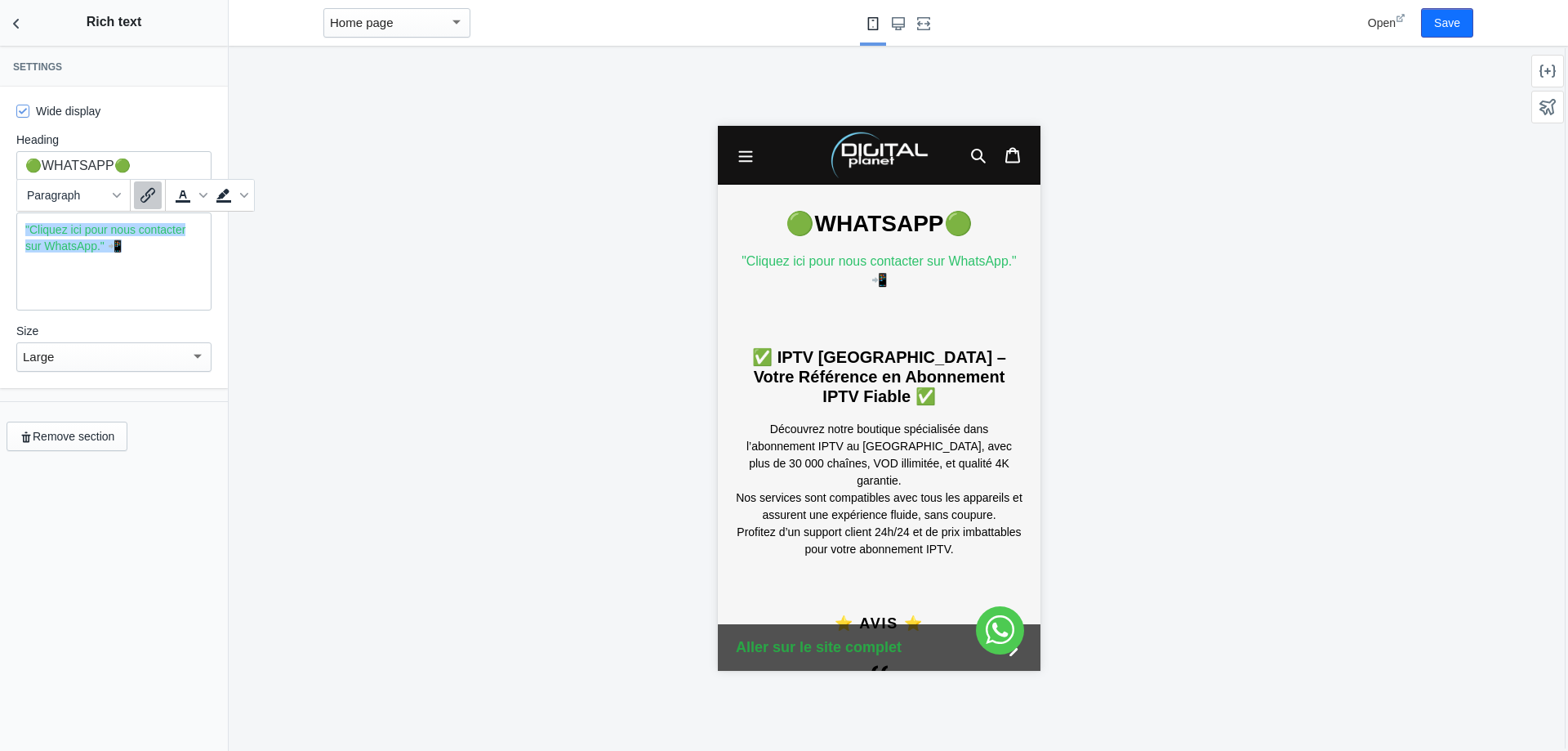
drag, startPoint x: 25, startPoint y: 228, endPoint x: 151, endPoint y: 259, distance: 129.8
click at [151, 259] on div ""Cliquez ici pour nous contacter sur WhatsApp." 📲" at bounding box center [113, 261] width 195 height 98
copy link ""Cliquez ici pour nous contacter sur WhatsApp." 📲"
click at [22, 23] on icon "Back to sections" at bounding box center [16, 23] width 16 height 16
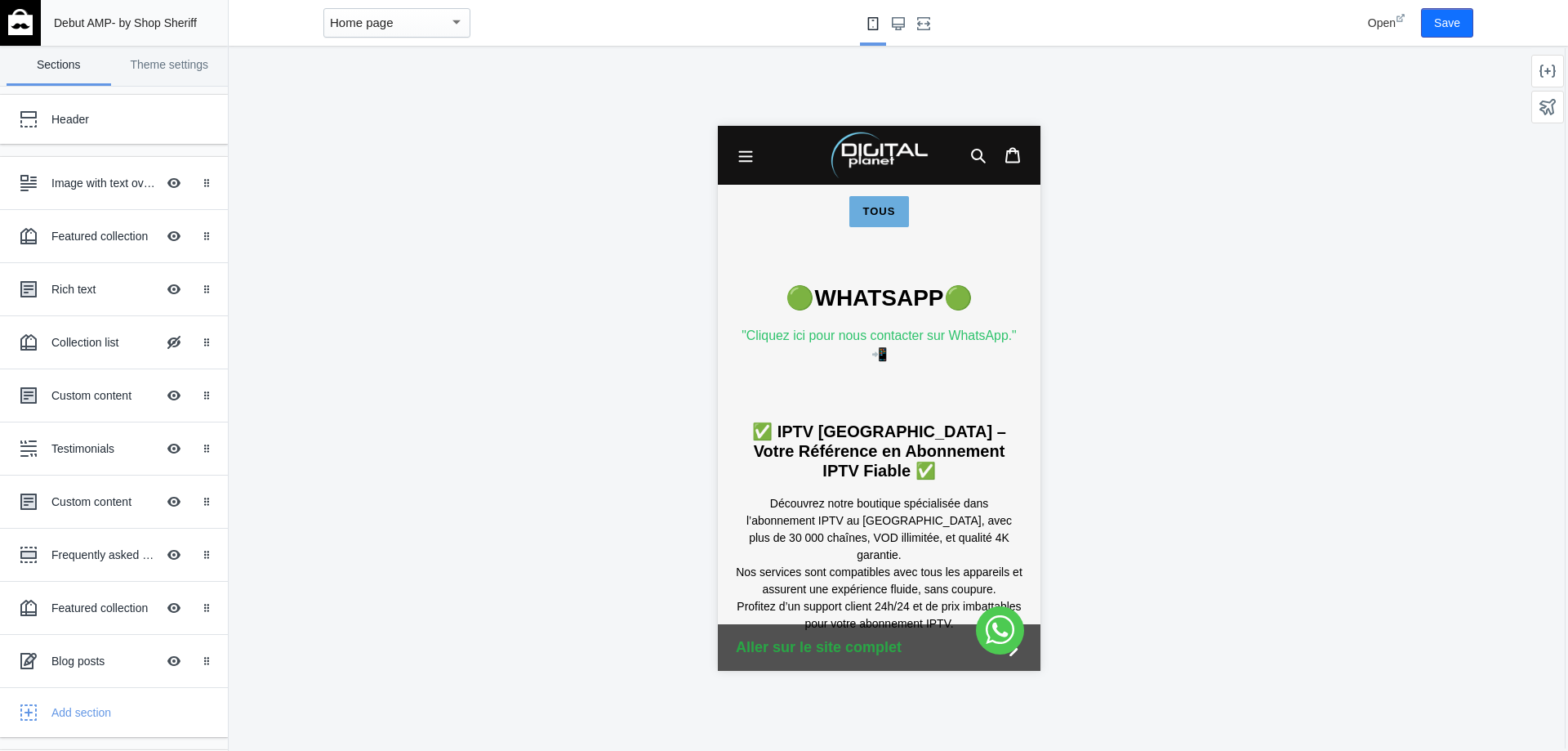
scroll to position [1307, 0]
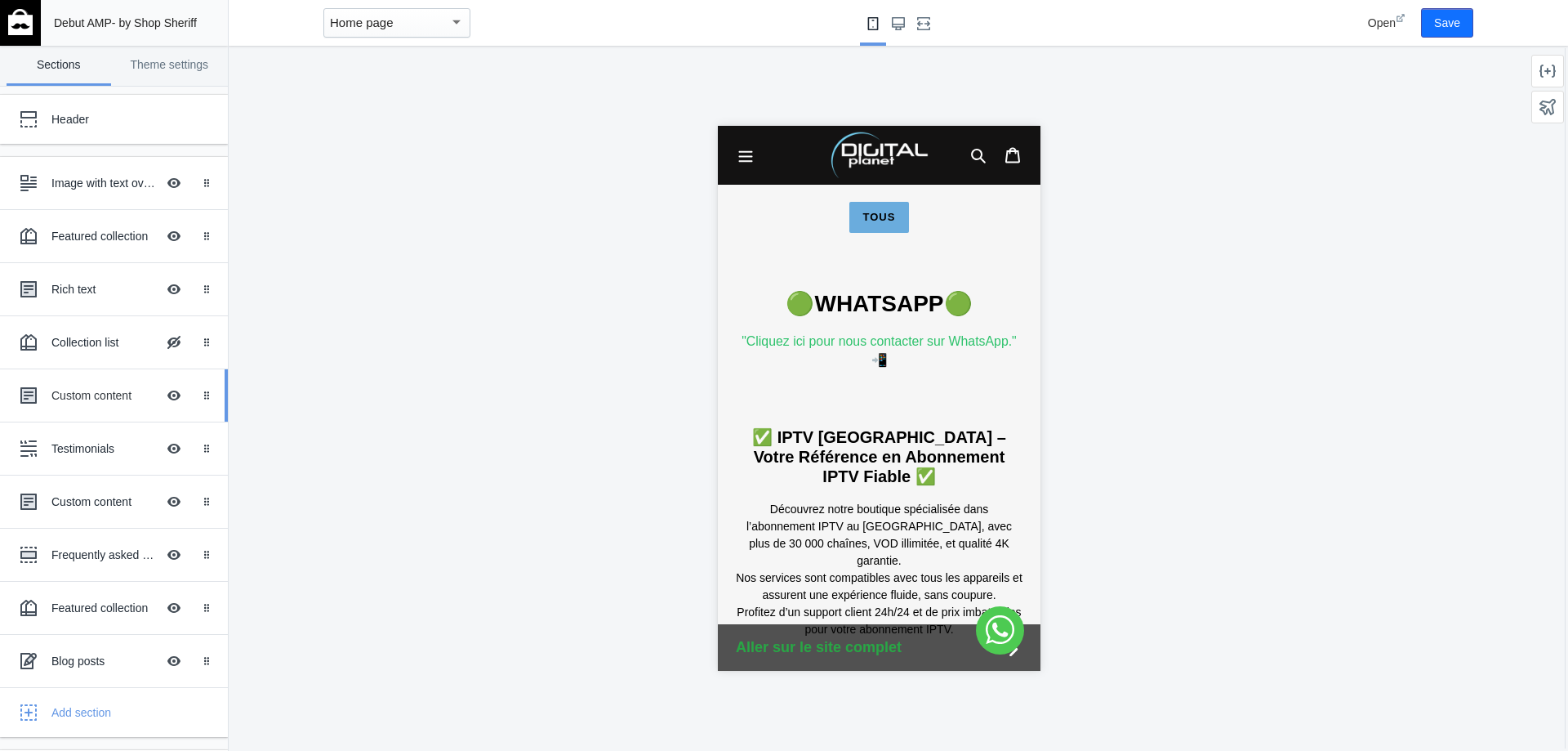
click at [72, 401] on div "Custom content" at bounding box center [103, 395] width 105 height 16
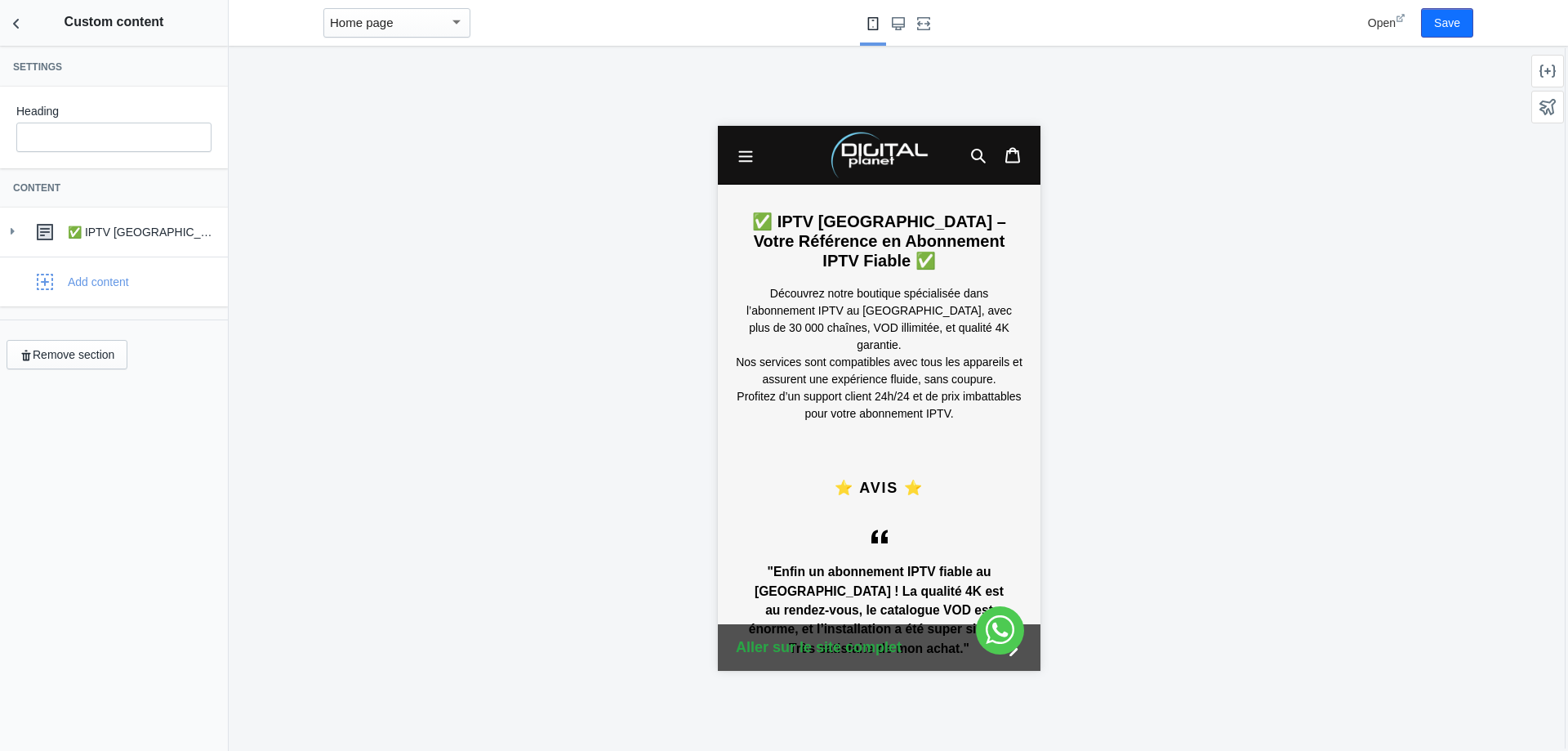
scroll to position [1524, 0]
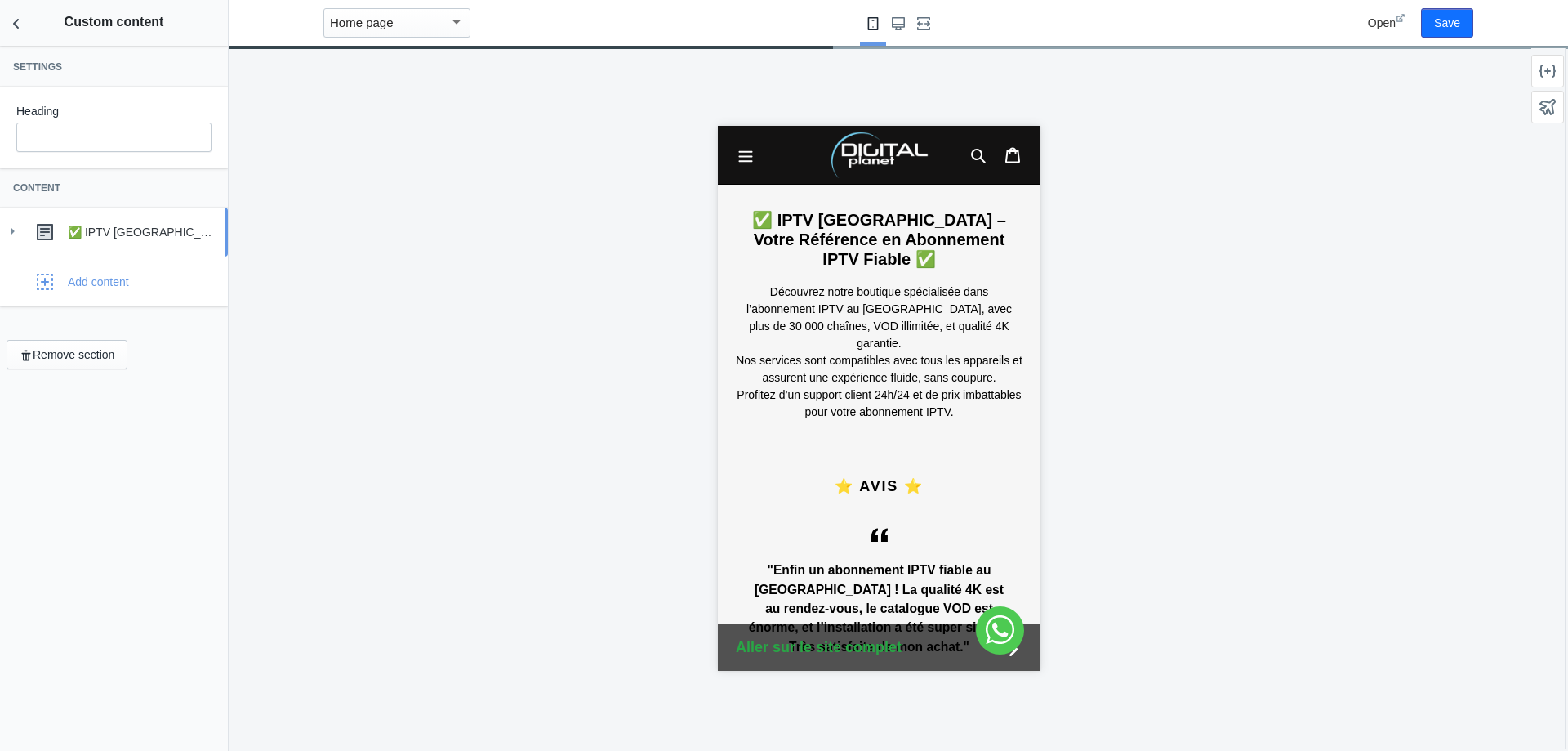
click at [86, 231] on div "✅ IPTV [GEOGRAPHIC_DATA] – Votre Référence en Abonnement IPTV Fiable ✅" at bounding box center [141, 231] width 148 height 16
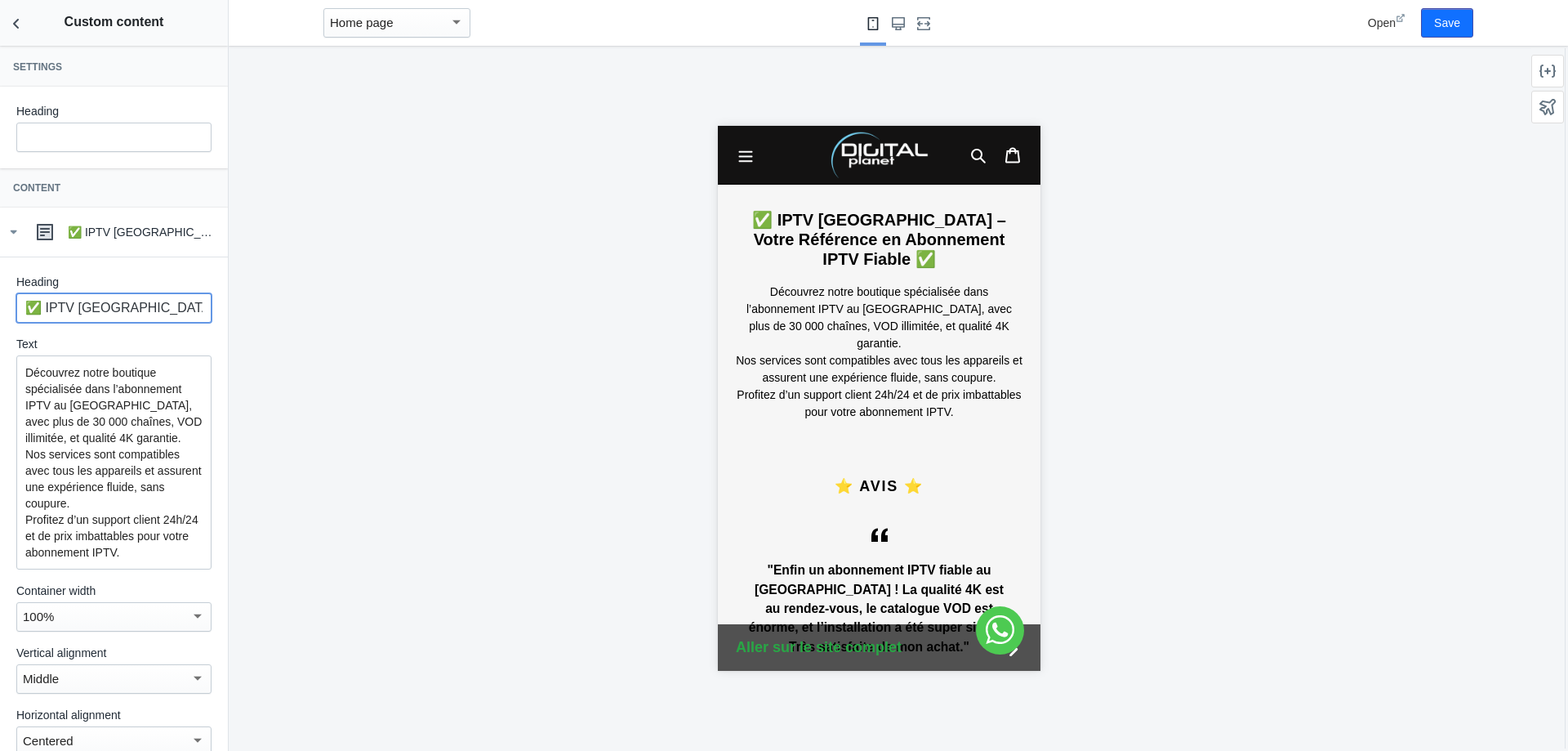
click at [128, 309] on input "✅ IPTV [GEOGRAPHIC_DATA] – Votre Référence en Abonnement IPTV Fiable ✅" at bounding box center [113, 308] width 195 height 29
click at [129, 308] on input "✅ IPTV [GEOGRAPHIC_DATA] – Votre Référence en Abonnement IPTV Fiable ✅" at bounding box center [113, 308] width 195 height 29
click at [129, 305] on input "✅ IPTV [GEOGRAPHIC_DATA] – Votre Référence en Abonnement IPTV Fiable ✅" at bounding box center [113, 308] width 195 height 29
click at [130, 304] on input "✅ IPTV [GEOGRAPHIC_DATA] – Votre Référence en Abonnement IPTV Fiable ✅" at bounding box center [113, 308] width 195 height 29
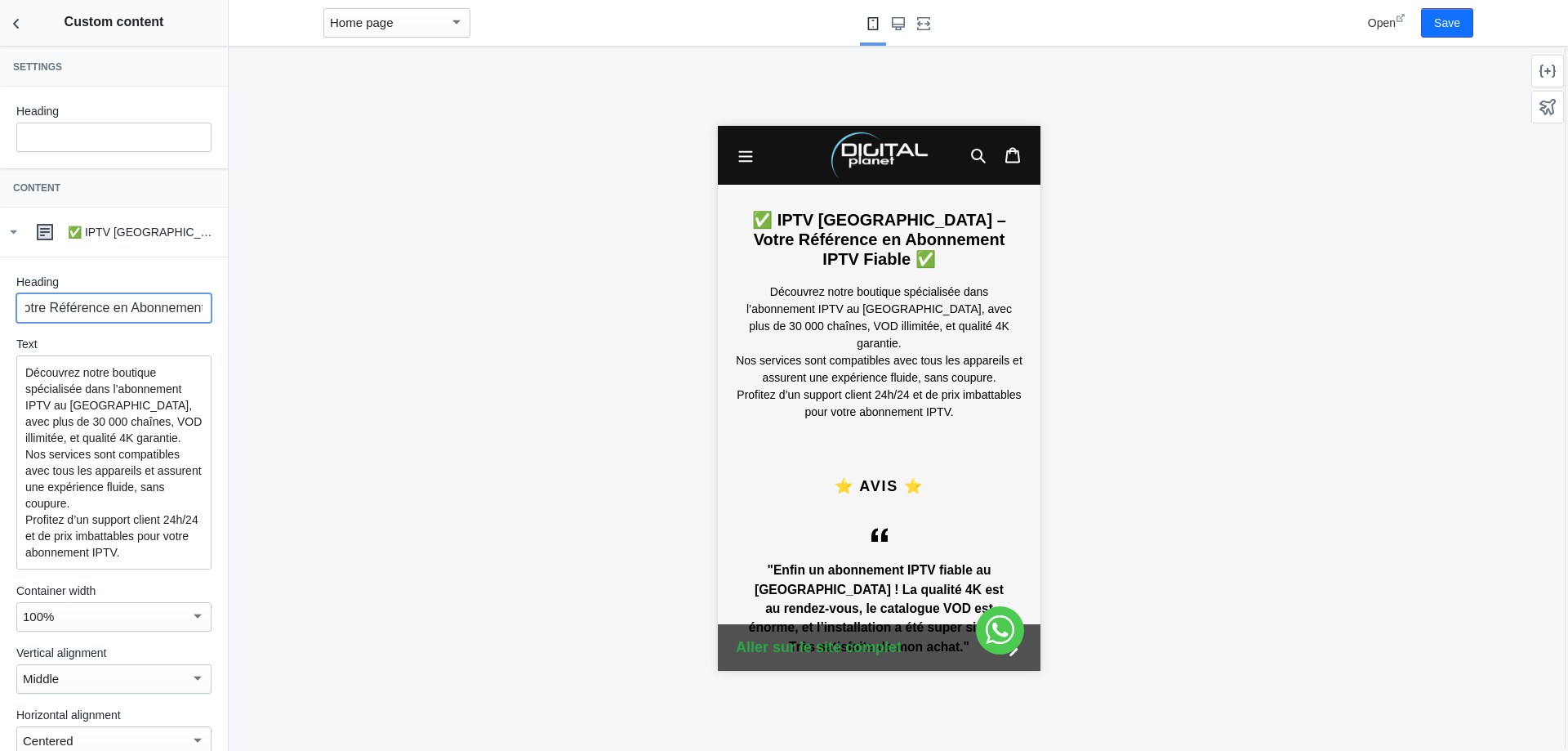
drag, startPoint x: 28, startPoint y: 306, endPoint x: 408, endPoint y: 310, distance: 380.0
click at [408, 310] on main "Debut AMP - by Shop Sheriff Save Sections Theme settings Header Image with text…" at bounding box center [784, 376] width 1568 height 751
drag, startPoint x: 19, startPoint y: 369, endPoint x: 192, endPoint y: 597, distance: 286.2
click at [195, 633] on div "Heading ✅ IPTV Maroc – Votre Référence en Abonnement IPTV Fiable ✅ Text Découvr…" at bounding box center [113, 515] width 195 height 482
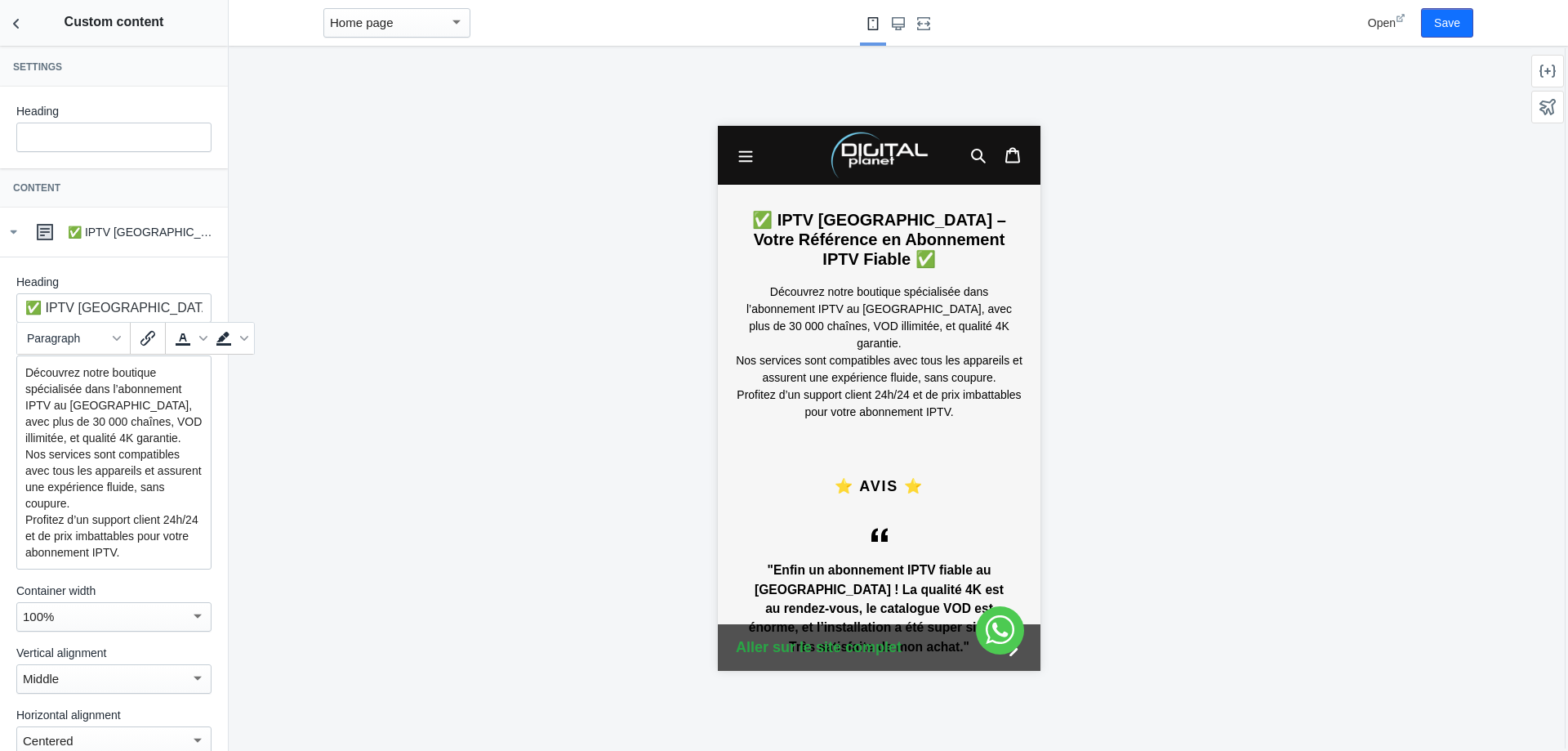
copy p "Découvrez notre boutique spécialisée dans l’abonnement IPTV au Maroc, avec plus…"
click at [12, 20] on icon "Back to sections" at bounding box center [16, 23] width 16 height 16
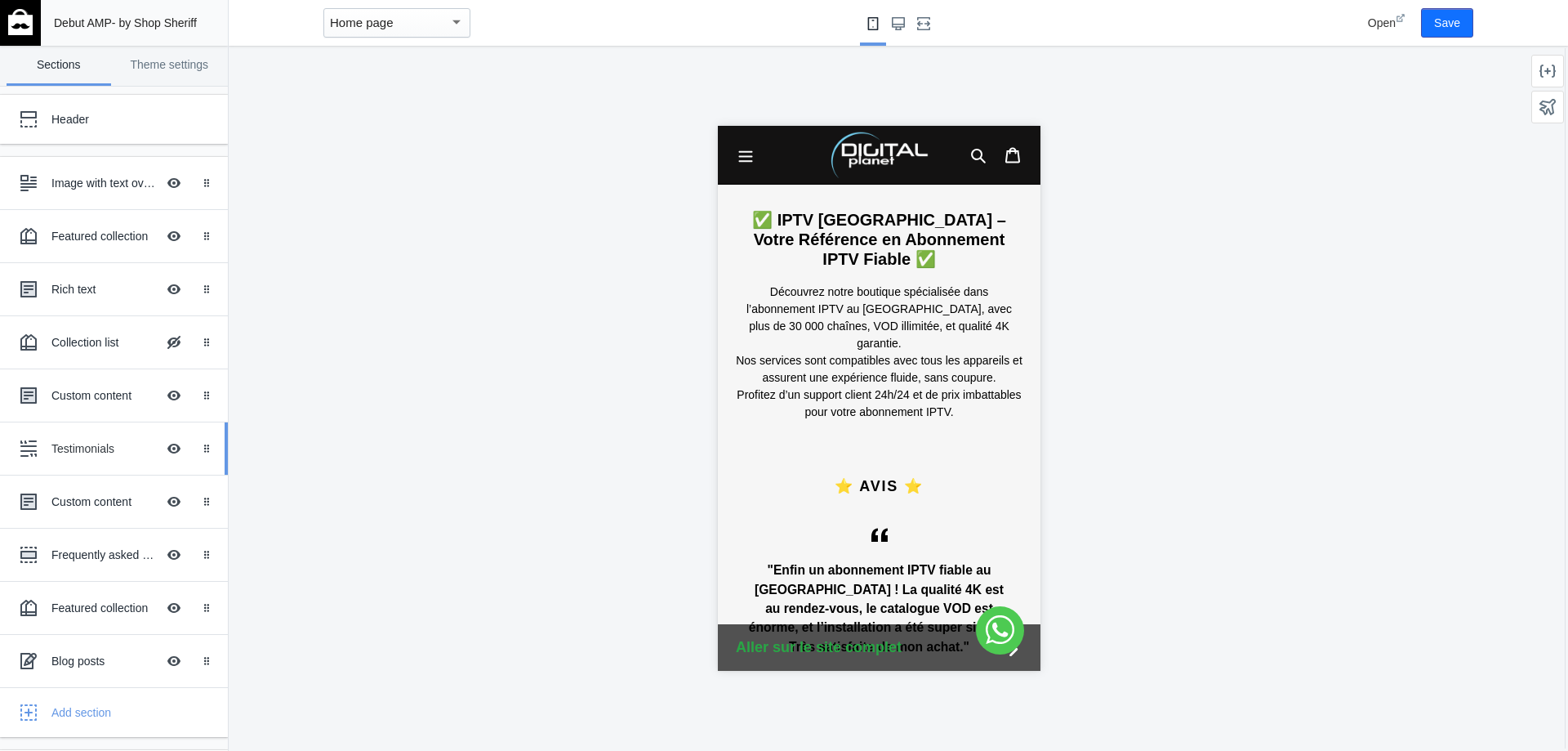
click at [83, 450] on div "Testimonials" at bounding box center [103, 448] width 105 height 16
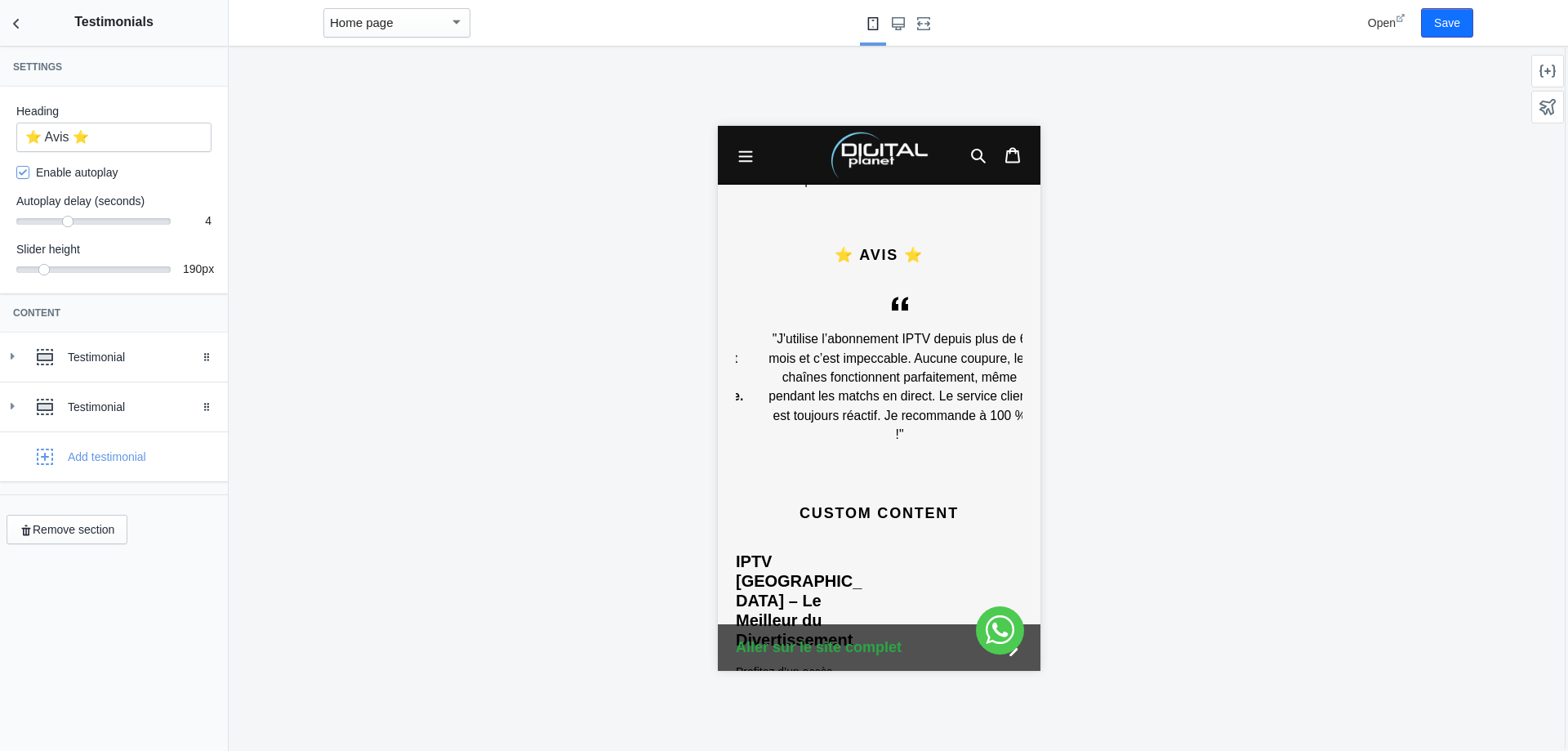
scroll to position [0, 275]
drag, startPoint x: 121, startPoint y: 139, endPoint x: 0, endPoint y: 143, distance: 121.1
click at [0, 143] on div "Heading ⭐ Avis ⭐ Enable autoplay Autoplay delay (seconds) 4 4 Slider height 190…" at bounding box center [113, 189] width 228 height 207
click at [143, 396] on div "Testimonial" at bounding box center [113, 407] width 203 height 32
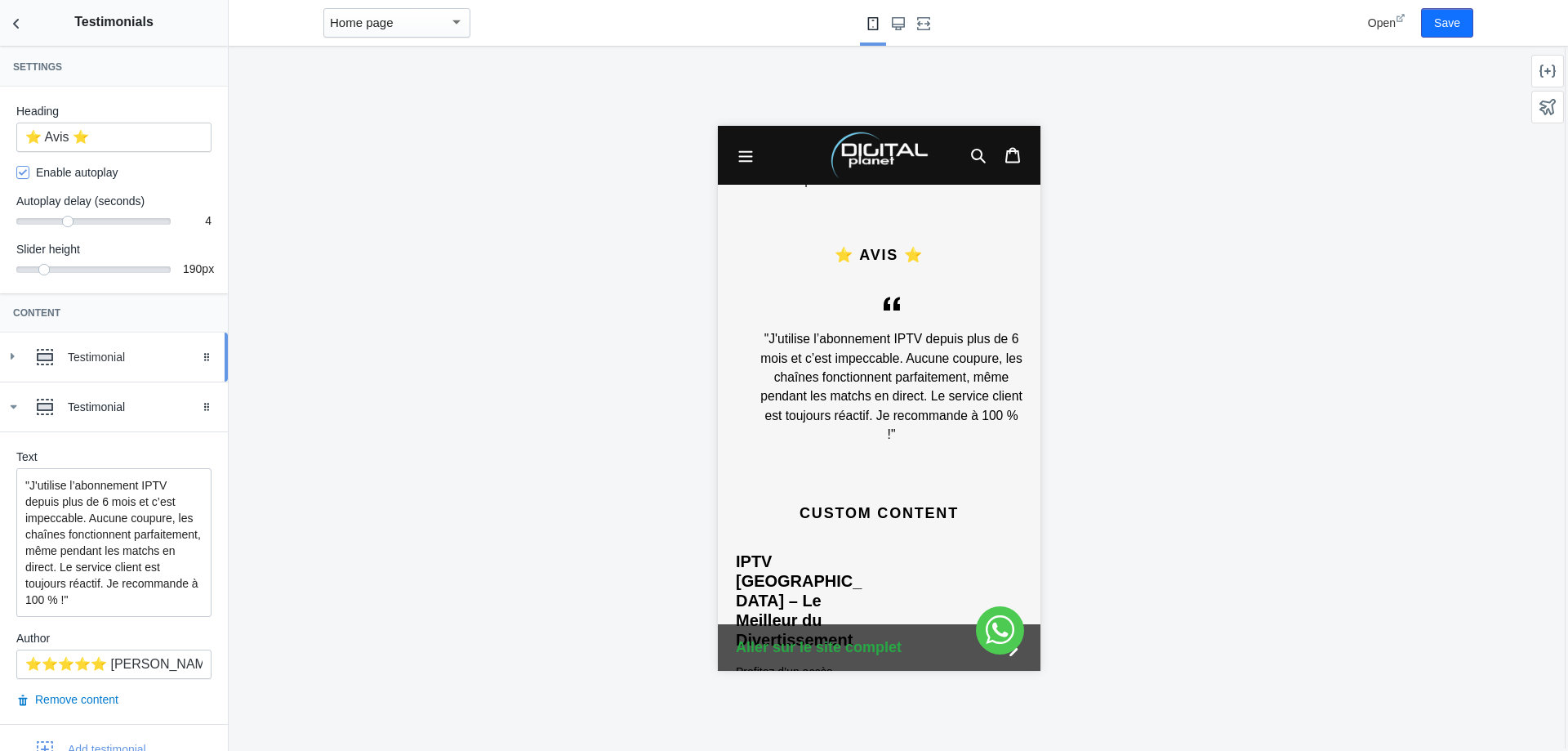
click at [125, 355] on div "Testimonial" at bounding box center [141, 357] width 148 height 16
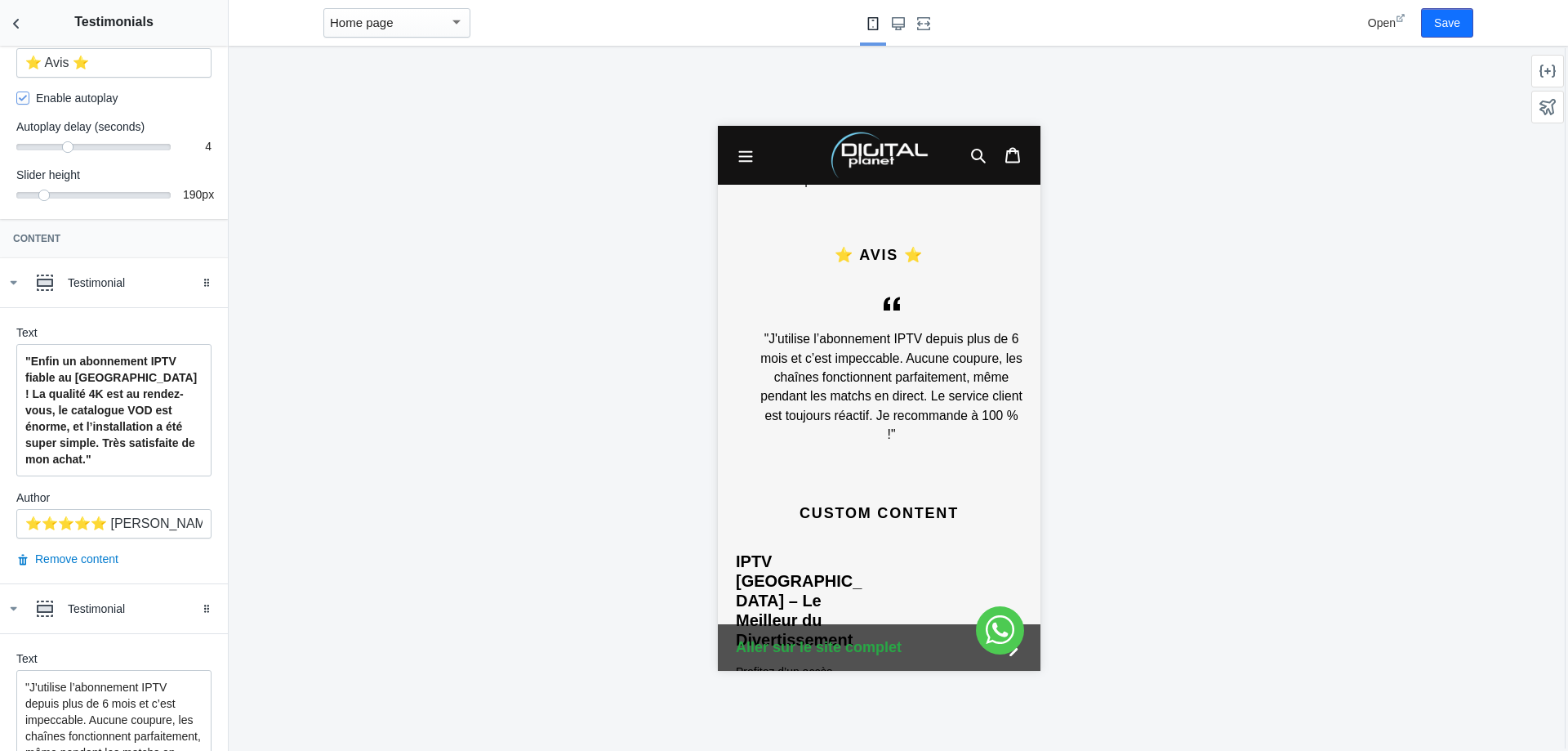
scroll to position [82, 0]
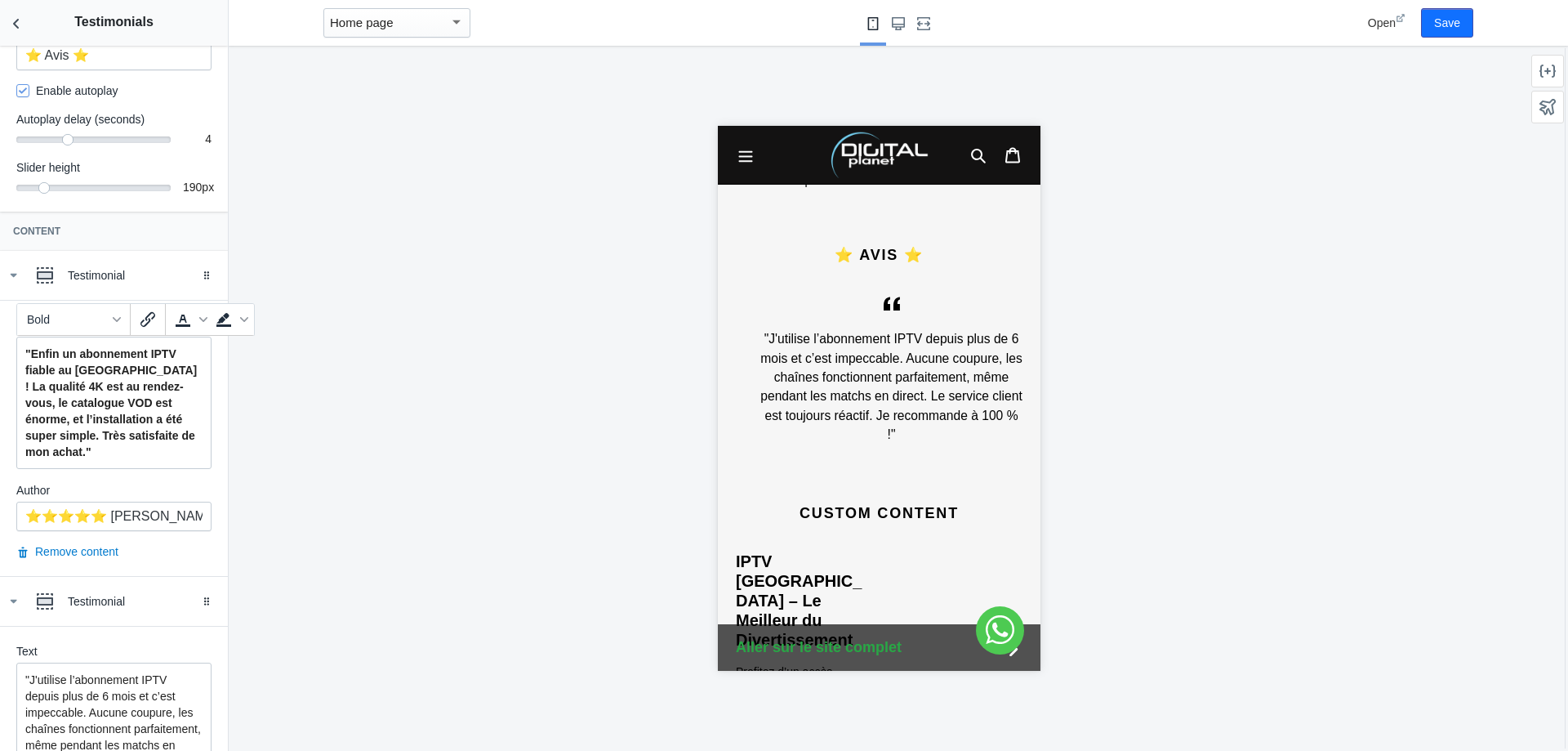
drag, startPoint x: 69, startPoint y: 459, endPoint x: 0, endPoint y: 334, distance: 142.8
click at [0, 334] on div "Text "Enfin un abonnement IPTV fiable au Maroc ! La qualité 4K est au rendez-vo…" at bounding box center [113, 438] width 228 height 277
copy strong ""Enfin un abonnement IPTV fiable au [GEOGRAPHIC_DATA] ! La qualité 4K est au re…"
drag, startPoint x: 28, startPoint y: 515, endPoint x: 349, endPoint y: 495, distance: 321.6
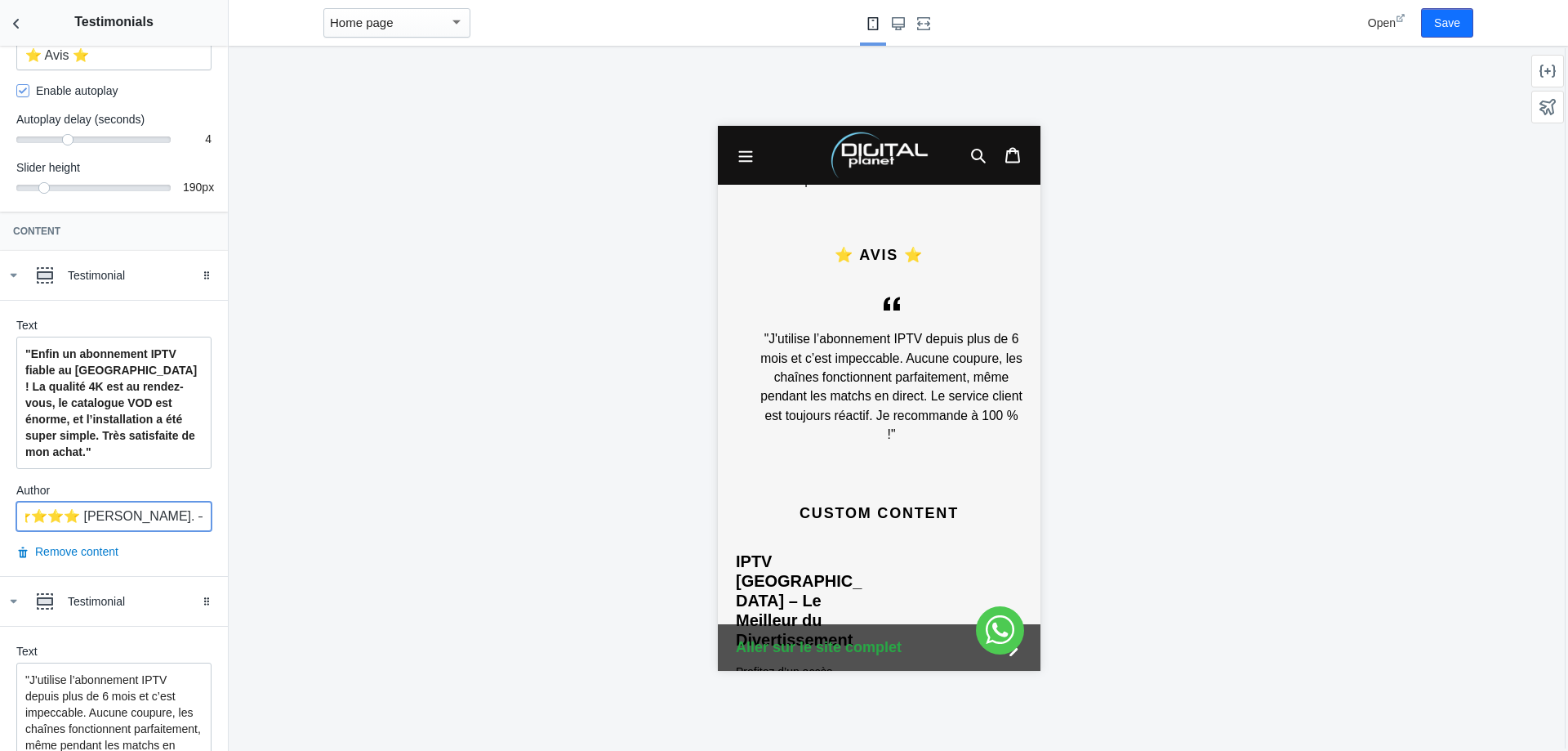
click at [349, 495] on main "Debut AMP - by Shop Sheriff Save Sections Theme settings Header Image with text…" at bounding box center [784, 376] width 1568 height 751
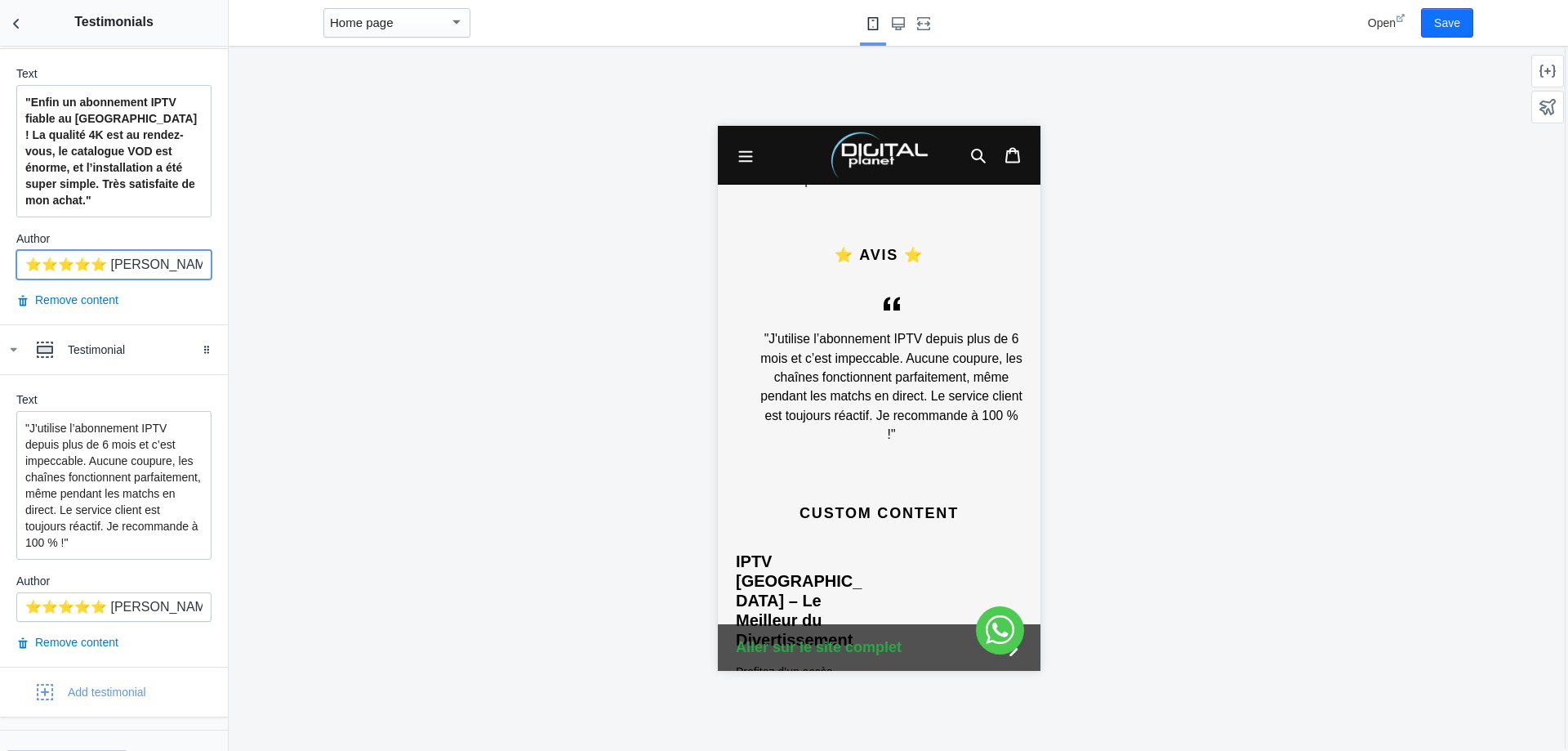
scroll to position [376, 0]
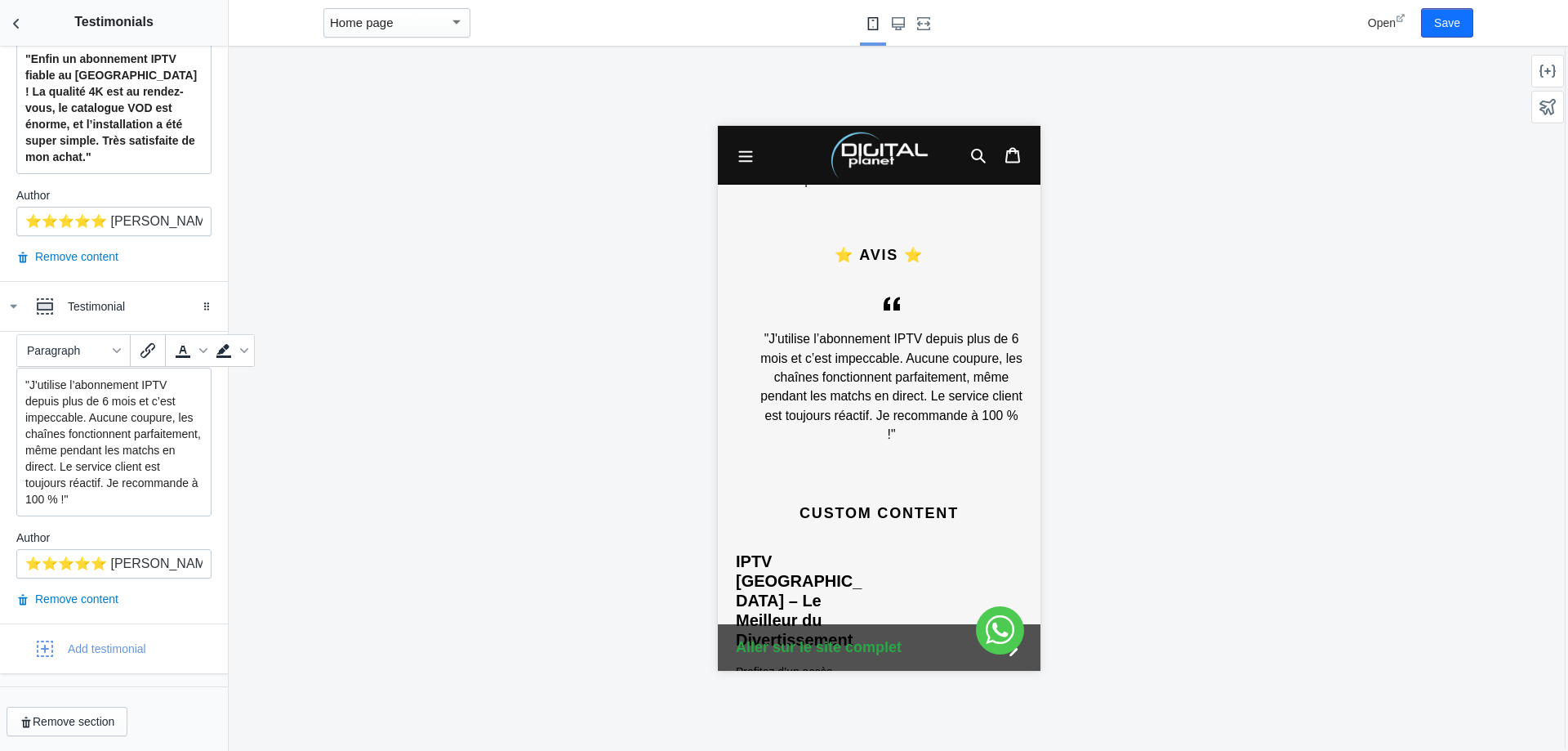
drag, startPoint x: 169, startPoint y: 498, endPoint x: 0, endPoint y: 376, distance: 208.4
click at [0, 376] on div "Text "J'utilise l’abonnement IPTV depuis plus de 6 mois et c’est impeccable. Au…" at bounding box center [113, 477] width 228 height 293
copy p ""J'utilise l’abonnement IPTV depuis plus de 6 mois et c’est impeccable. Aucune …"
drag, startPoint x: 28, startPoint y: 561, endPoint x: 370, endPoint y: 564, distance: 342.0
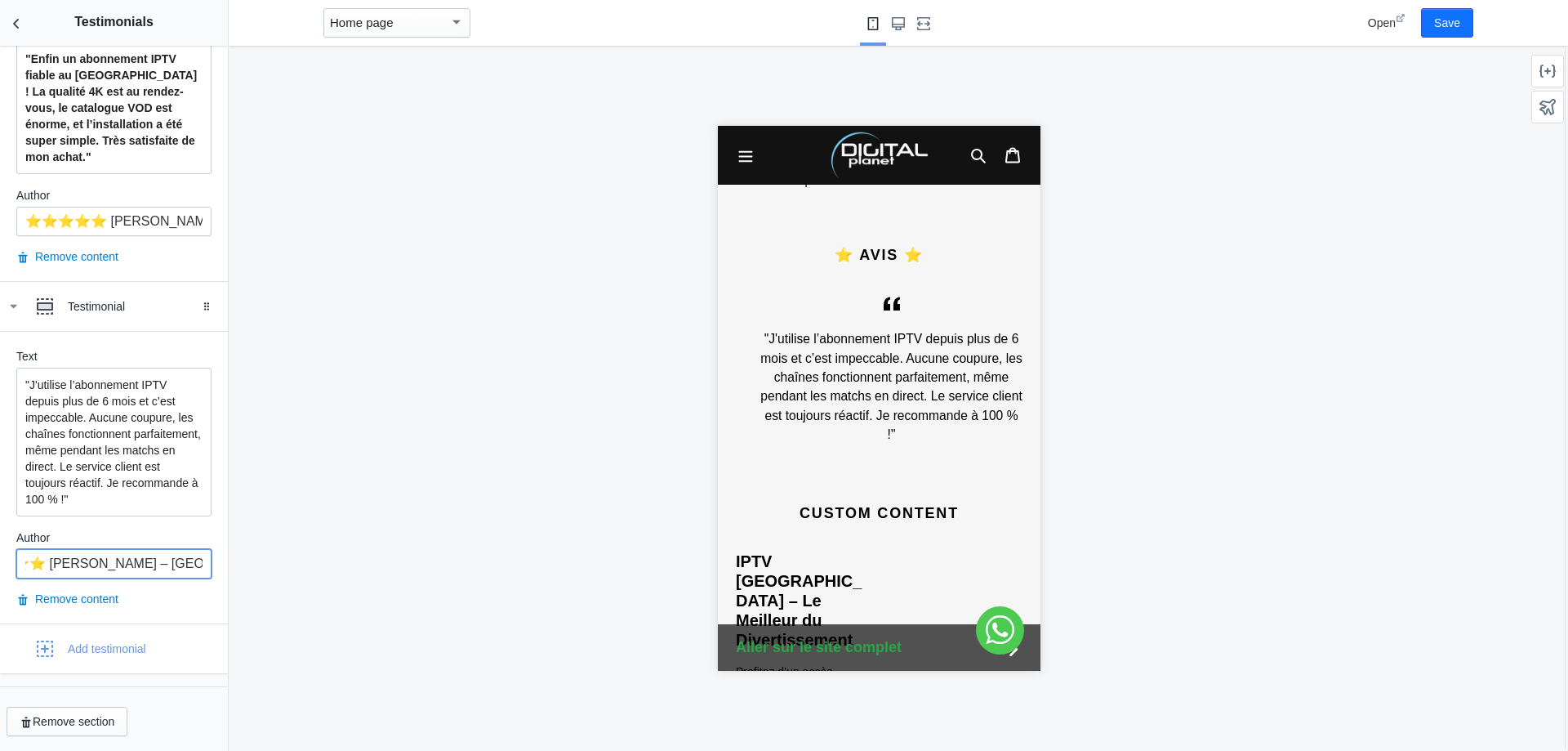
click at [370, 564] on main "Debut AMP - by Shop Sheriff Save Sections Theme settings Header Image with text…" at bounding box center [784, 376] width 1568 height 751
click at [8, 19] on button "Back to sections" at bounding box center [16, 23] width 32 height 46
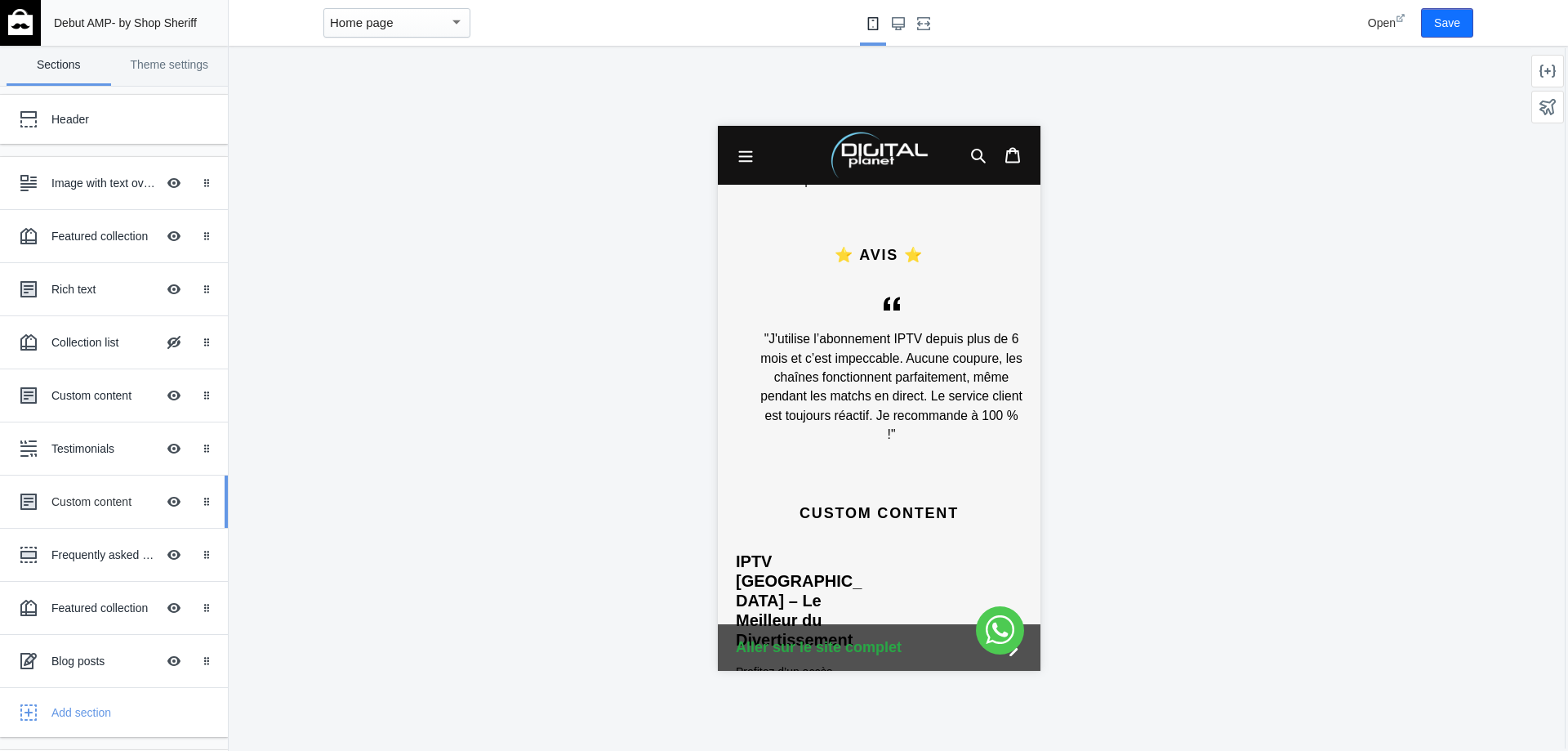
click at [88, 503] on div "Custom content" at bounding box center [103, 501] width 105 height 16
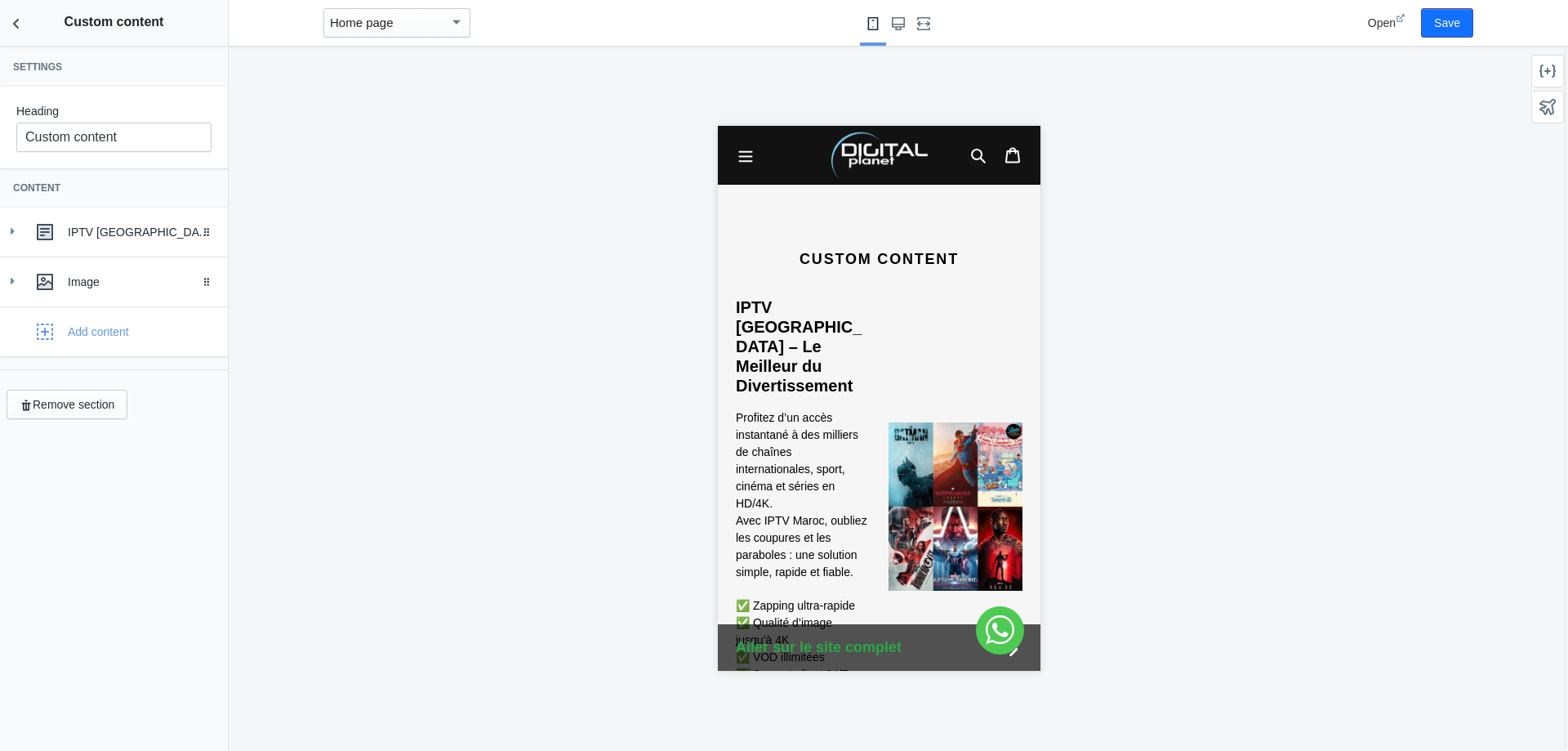
scroll to position [2014, 0]
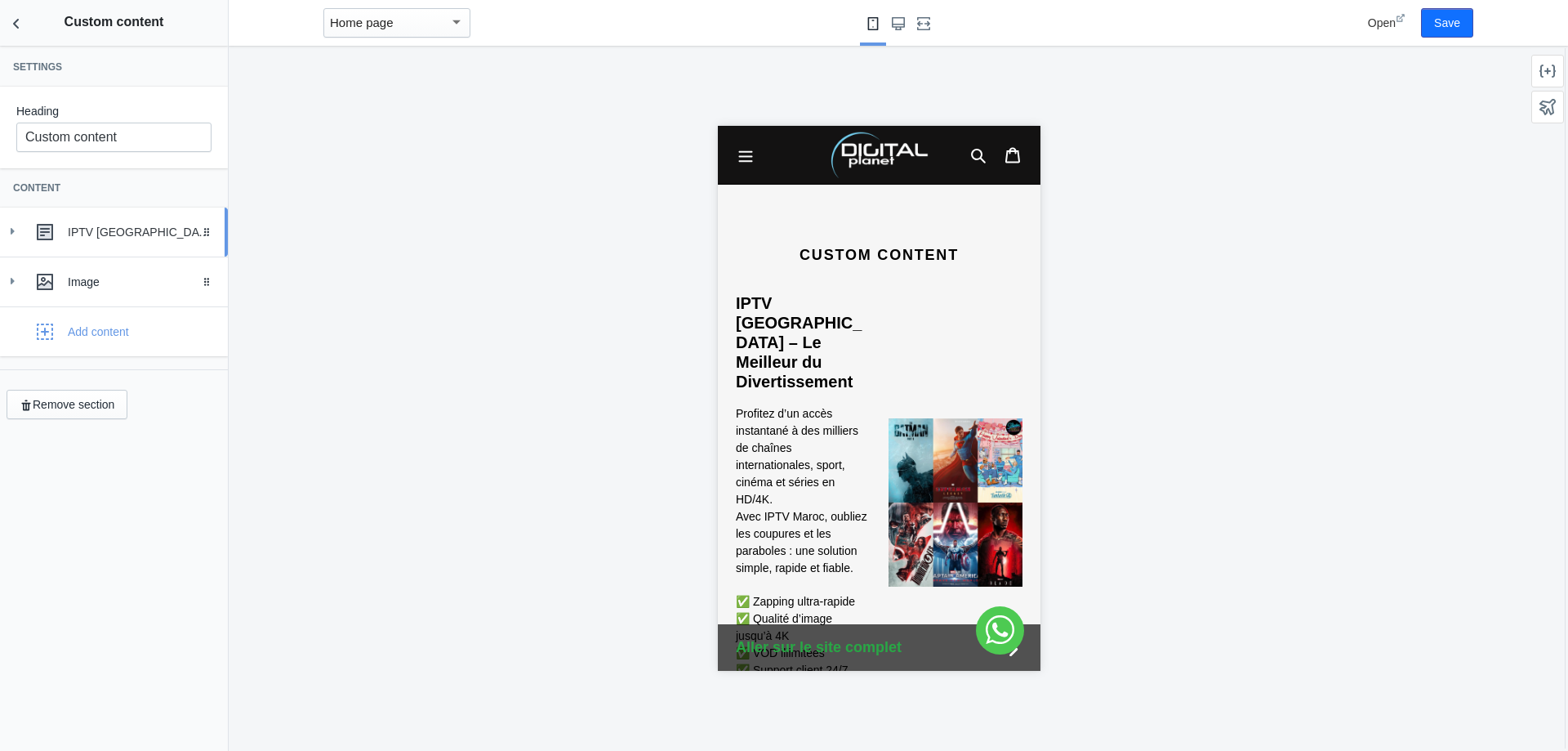
click at [126, 231] on div "IPTV [GEOGRAPHIC_DATA] – Le Meilleur du Divertissement" at bounding box center [141, 231] width 148 height 16
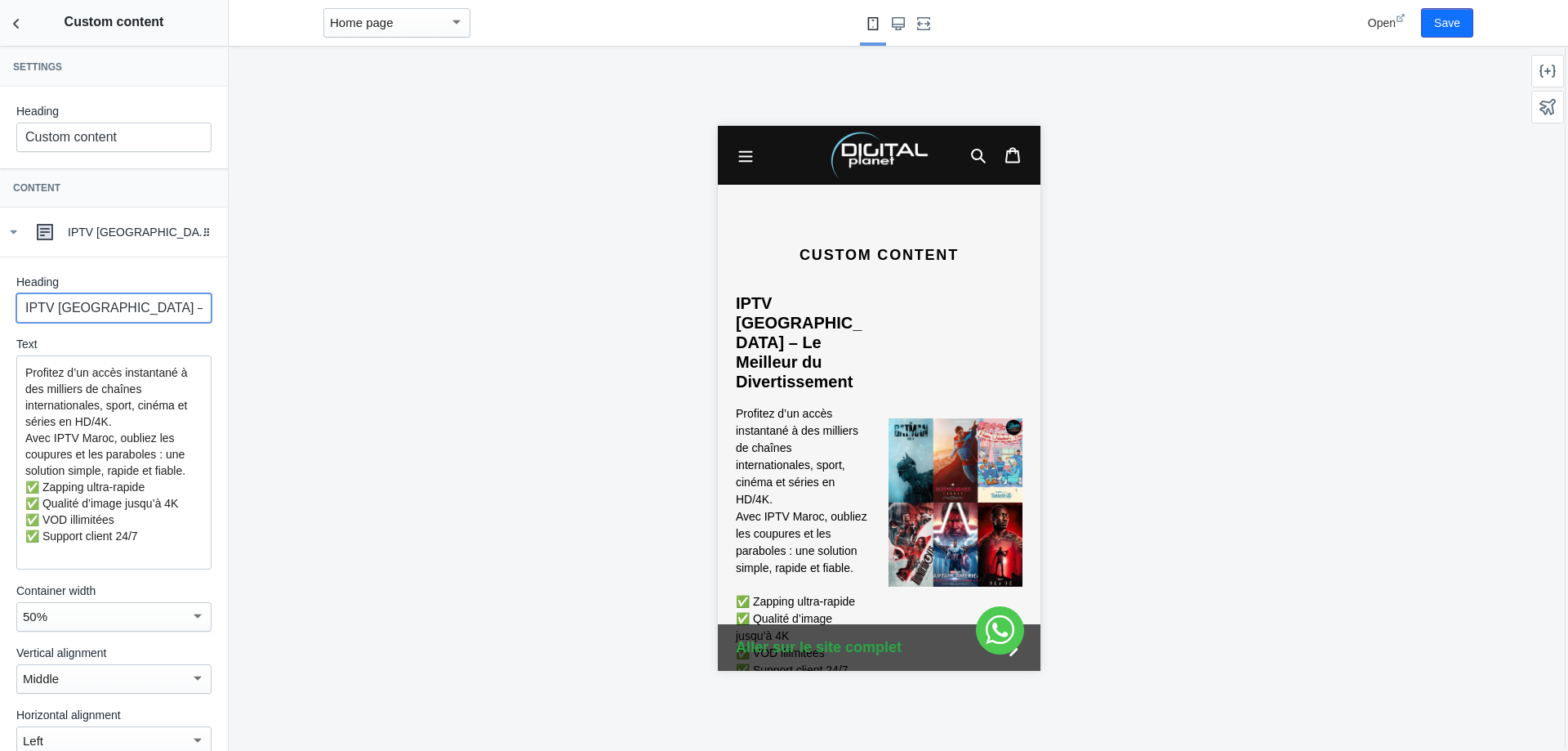
scroll to position [0, 86]
drag, startPoint x: 27, startPoint y: 305, endPoint x: 418, endPoint y: 298, distance: 391.1
click at [418, 298] on main "Debut AMP - by Shop Sheriff Save Sections Theme settings Header Image with text…" at bounding box center [784, 376] width 1568 height 751
drag, startPoint x: 158, startPoint y: 542, endPoint x: 1, endPoint y: 353, distance: 245.7
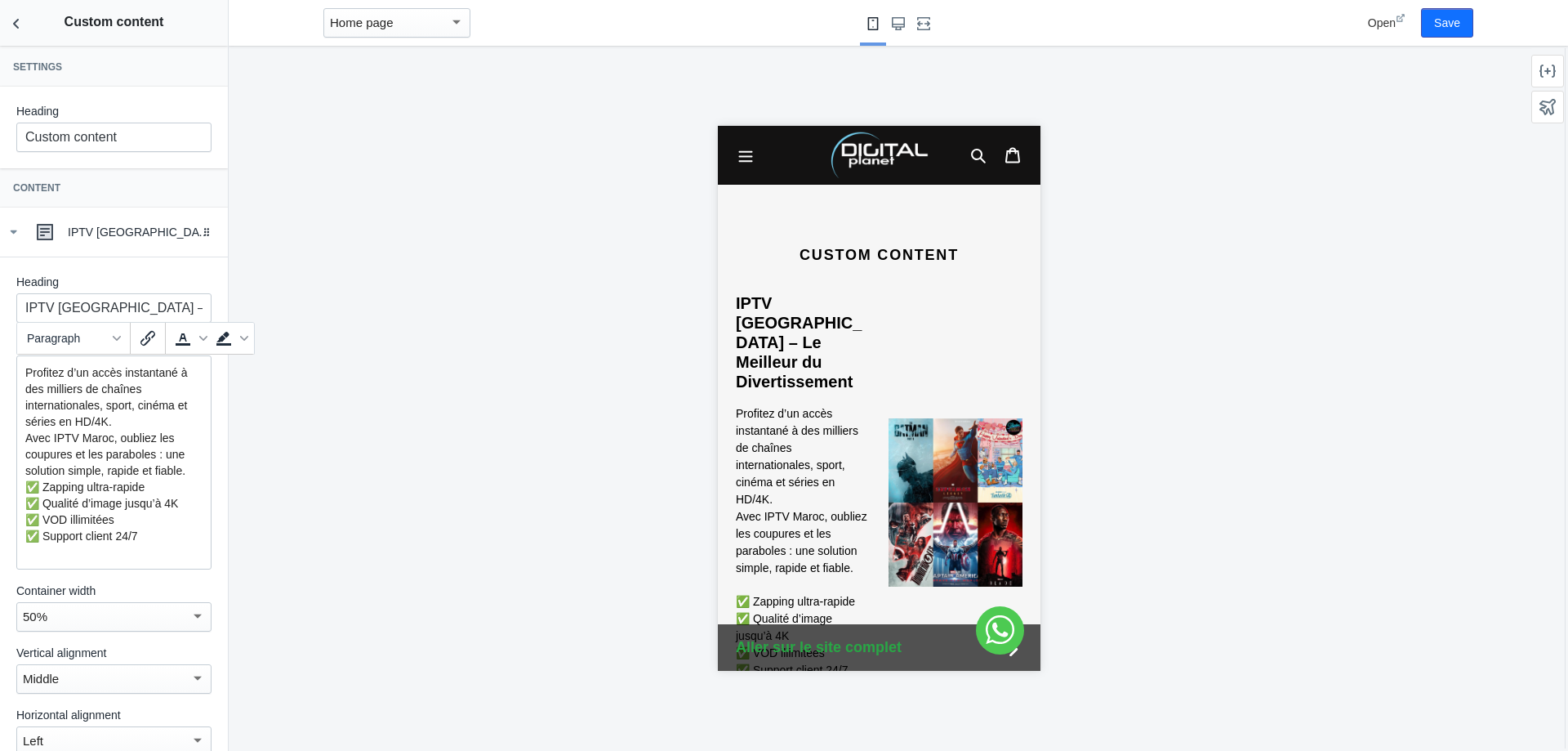
click at [1, 353] on div "Heading IPTV Maroc – Le Meilleur du Divertissement Text Profitez d’un accès ins…" at bounding box center [113, 529] width 228 height 544
copy div "Profitez d’un accès instantané à des milliers de chaînes internationales, sport…"
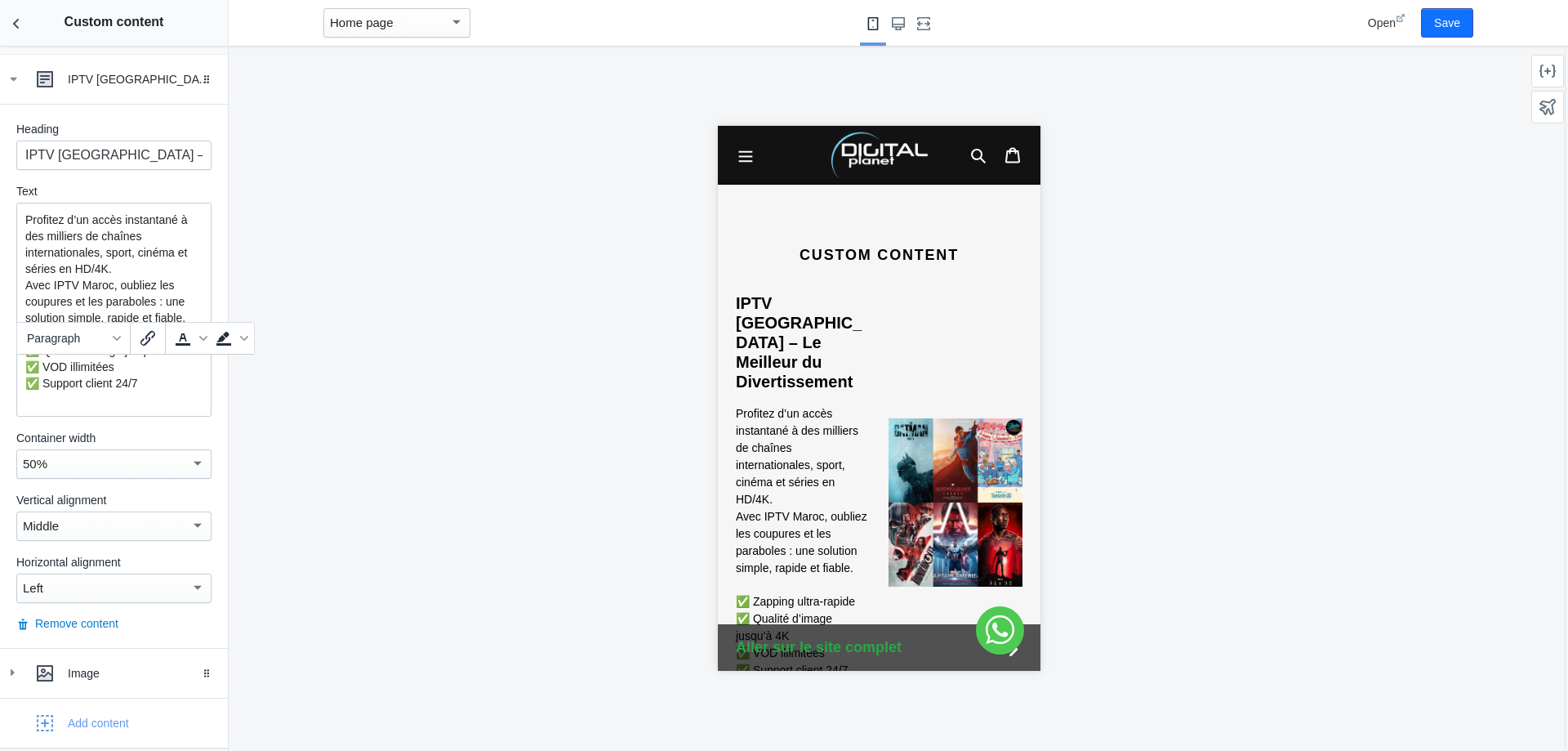
scroll to position [163, 0]
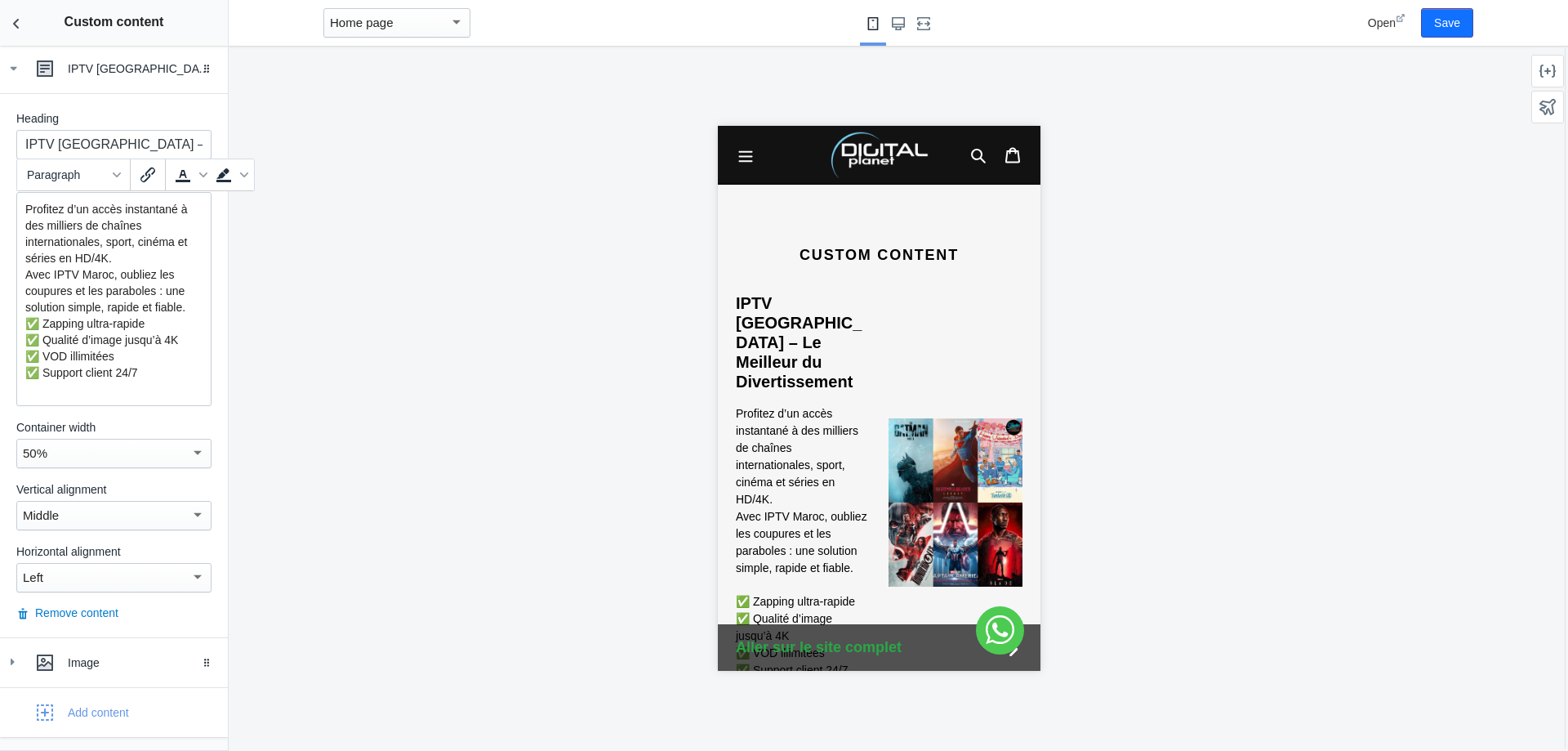
click at [201, 414] on div "Heading IPTV Maroc – Le Meilleur du Divertissement Text Profitez d’un accès ins…" at bounding box center [113, 365] width 228 height 544
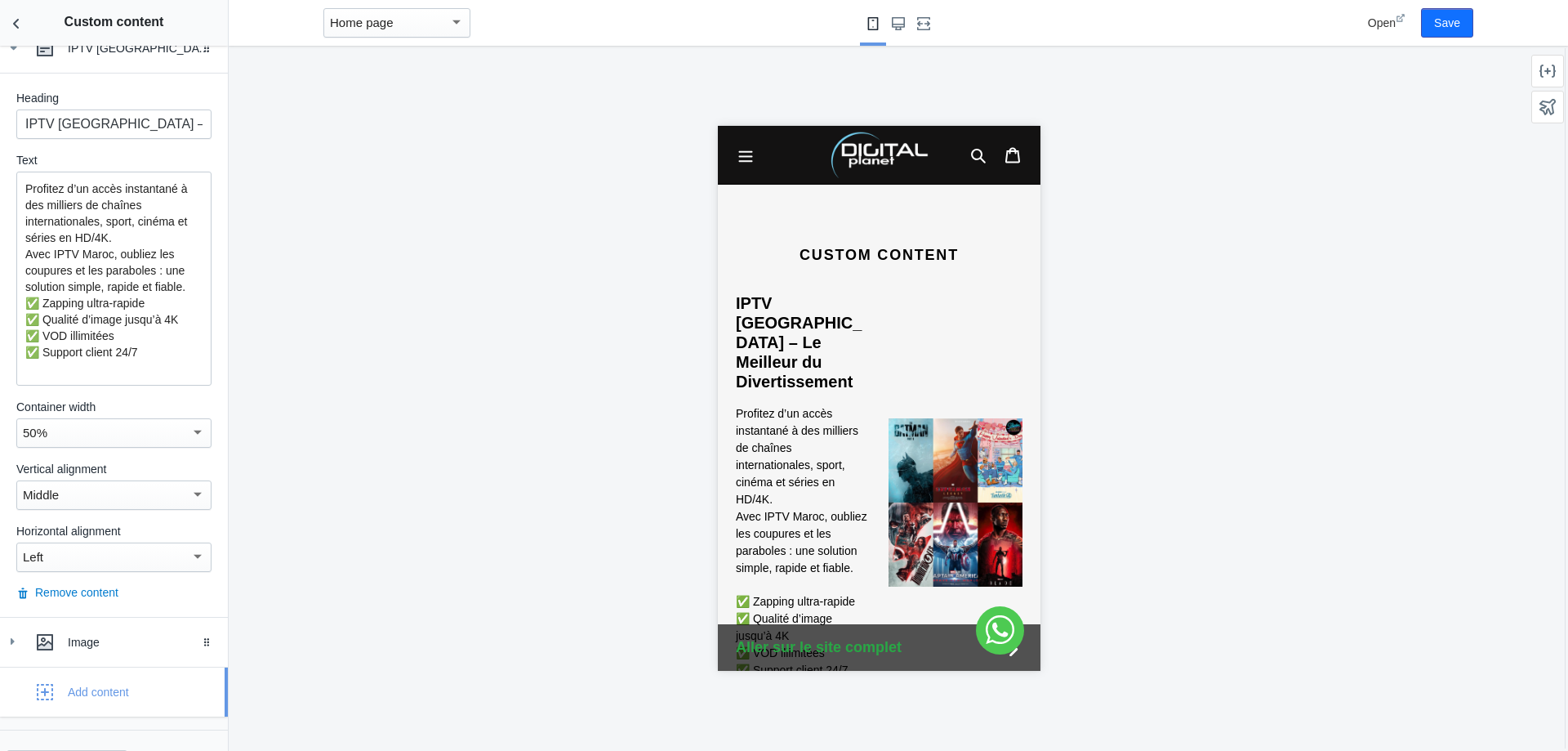
scroll to position [227, 0]
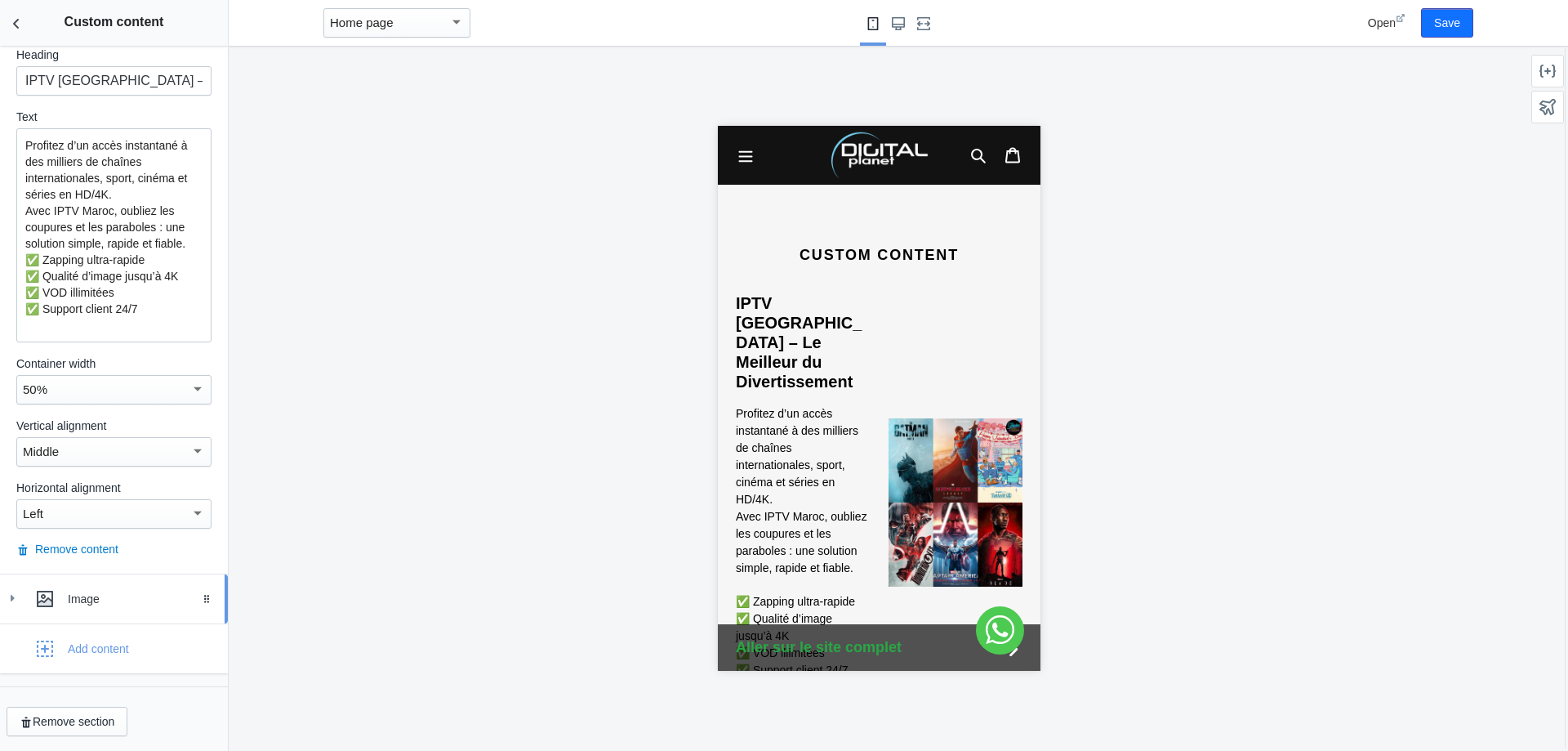
click at [127, 599] on div "Image" at bounding box center [141, 598] width 148 height 16
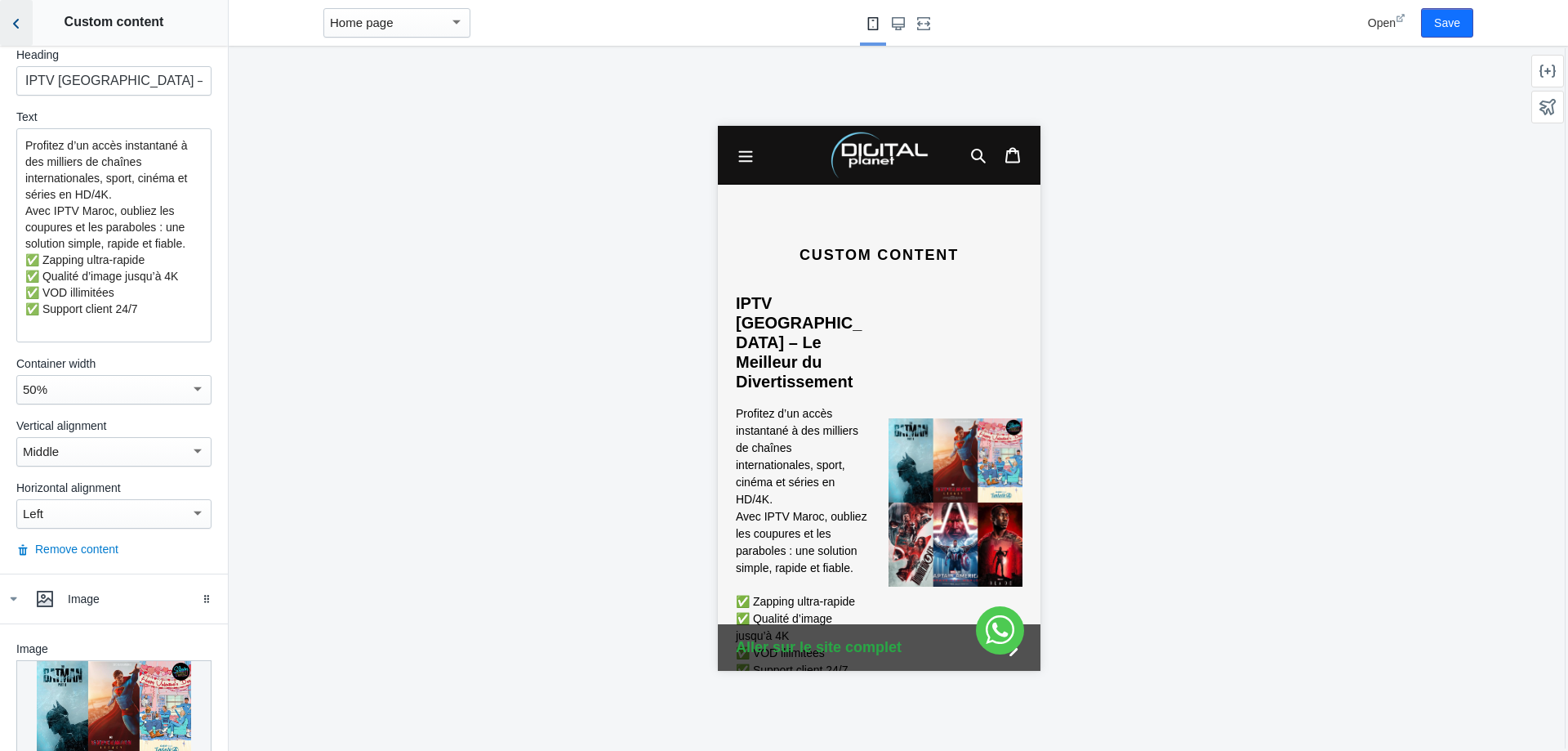
click at [0, 14] on button "Back to sections" at bounding box center [16, 23] width 32 height 46
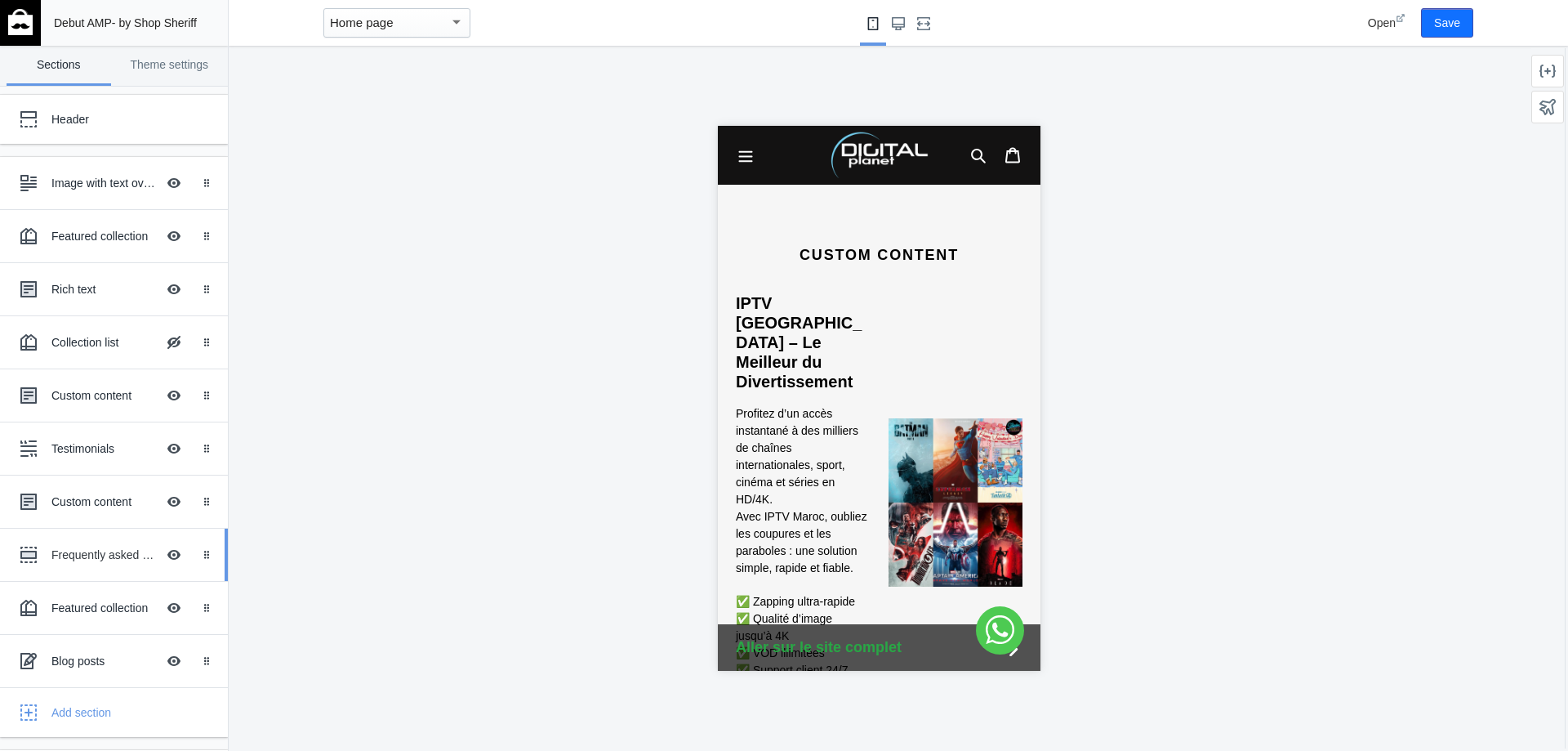
click at [94, 550] on div "Frequently asked questions" at bounding box center [103, 554] width 105 height 16
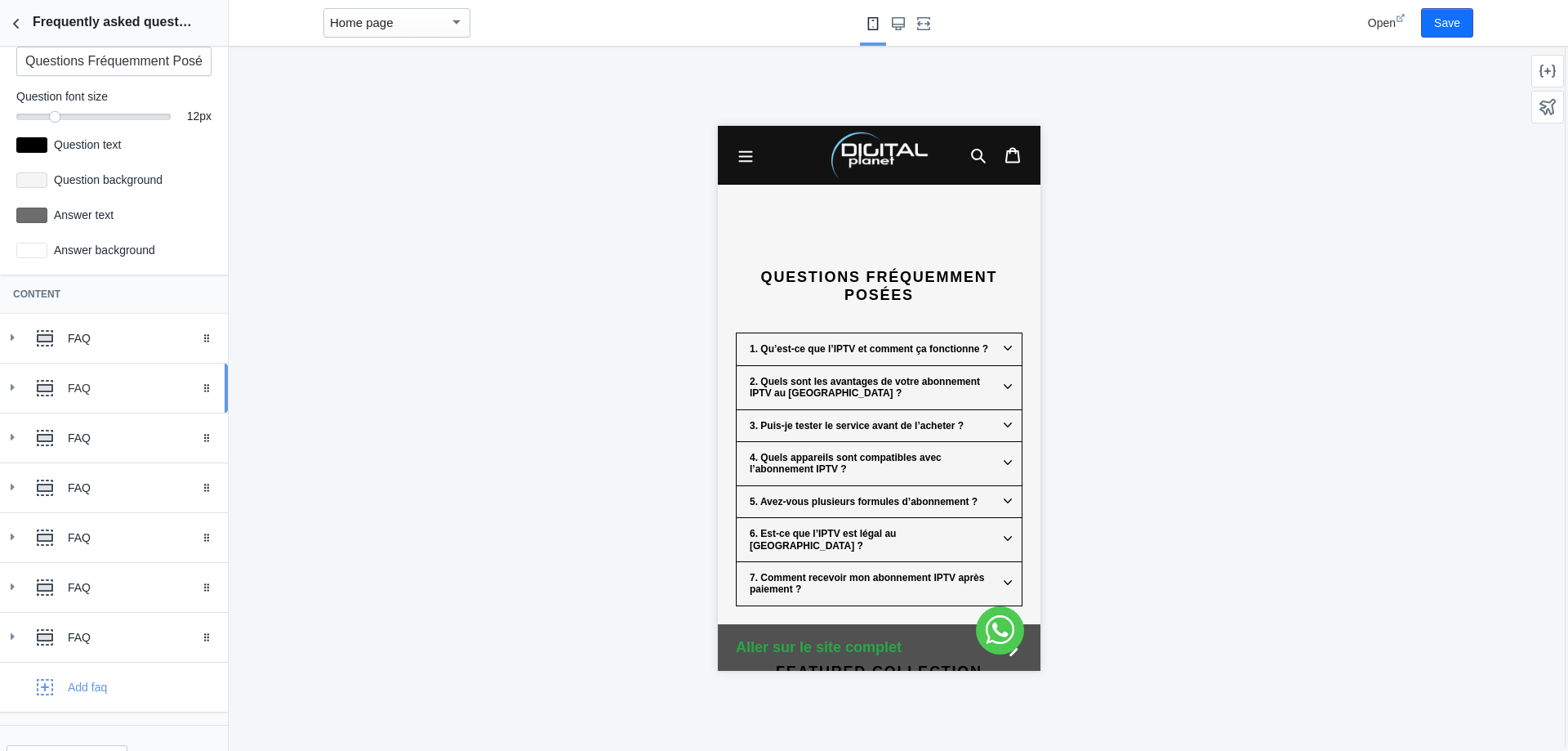
scroll to position [143, 0]
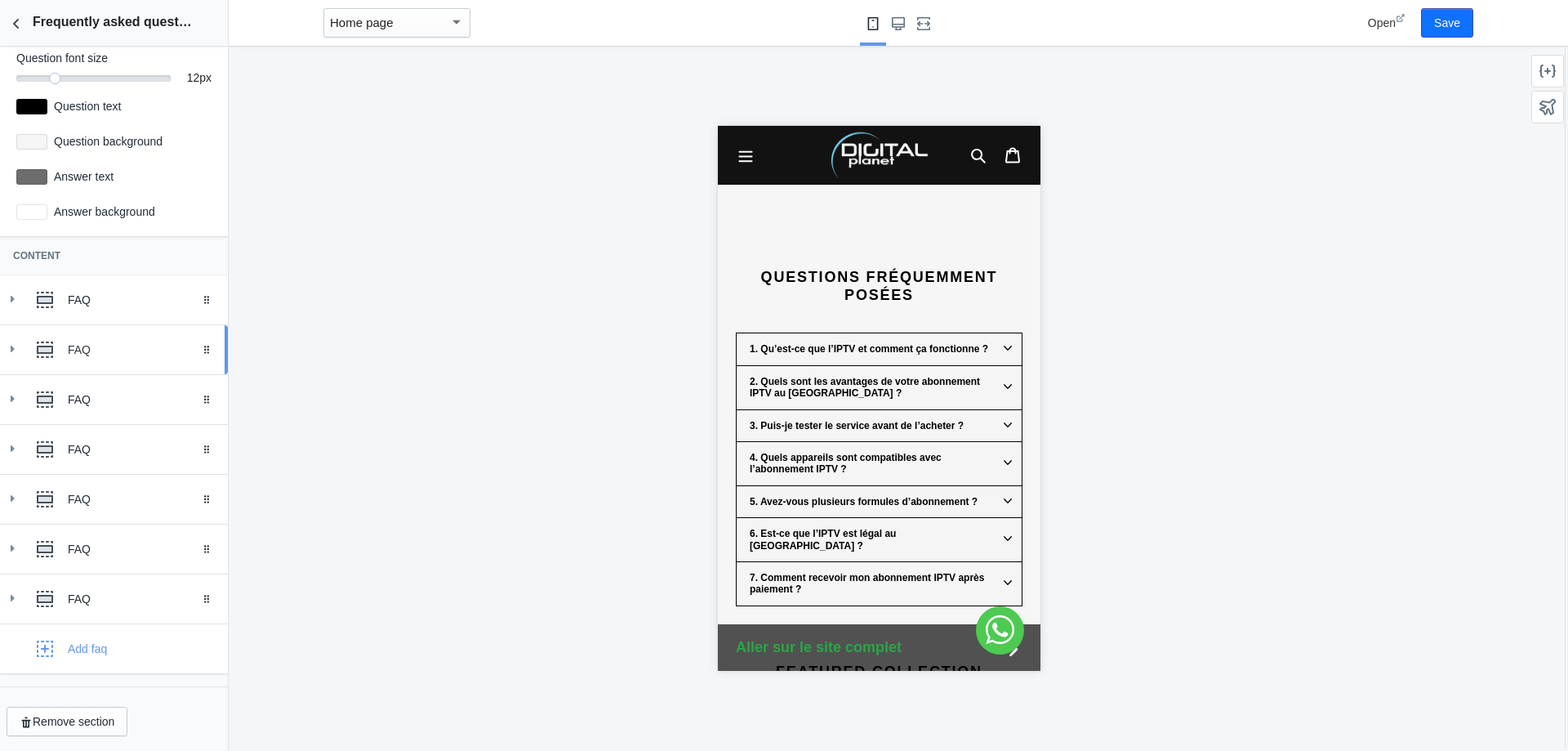
click at [111, 347] on div "FAQ" at bounding box center [141, 349] width 148 height 16
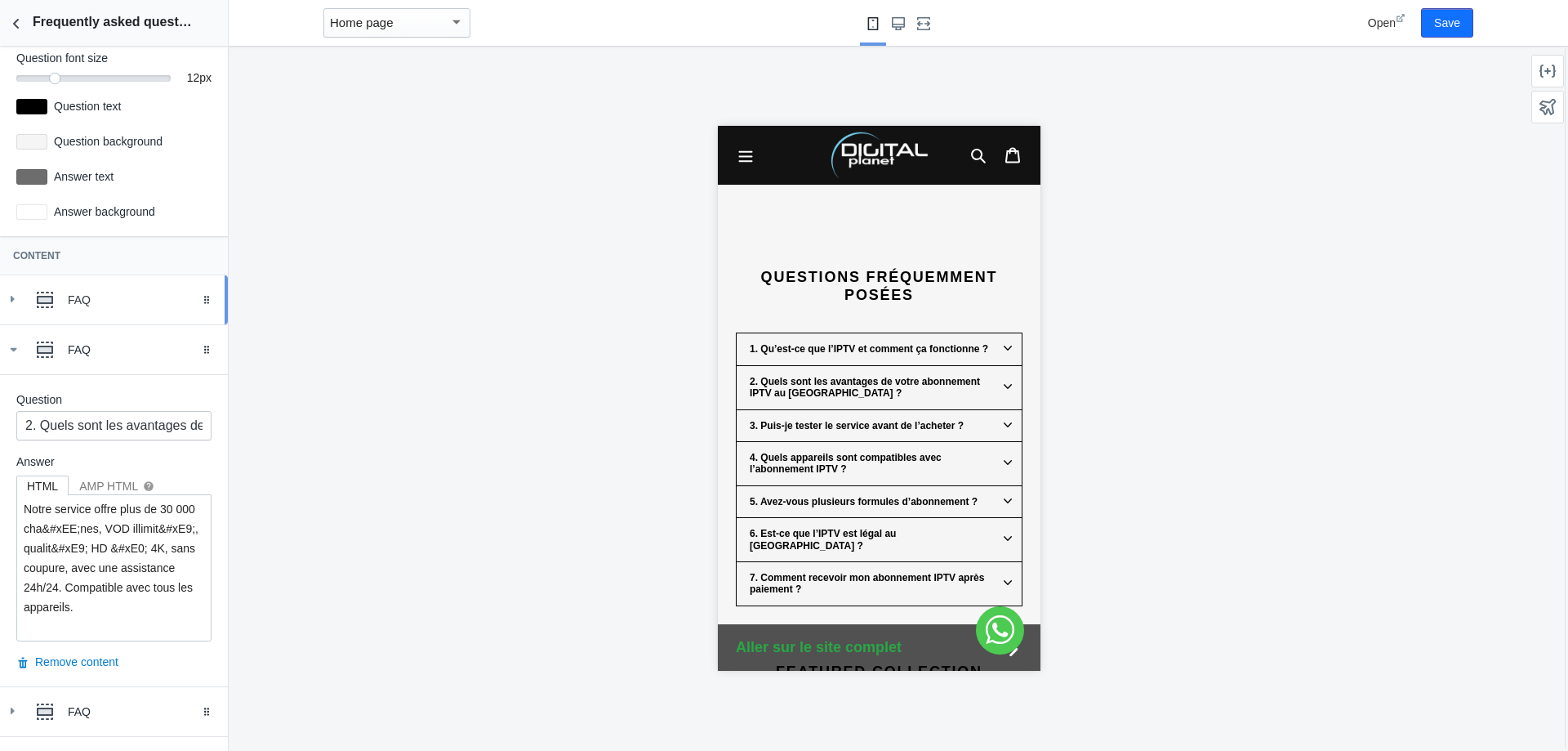
click at [102, 294] on div "FAQ" at bounding box center [141, 300] width 148 height 16
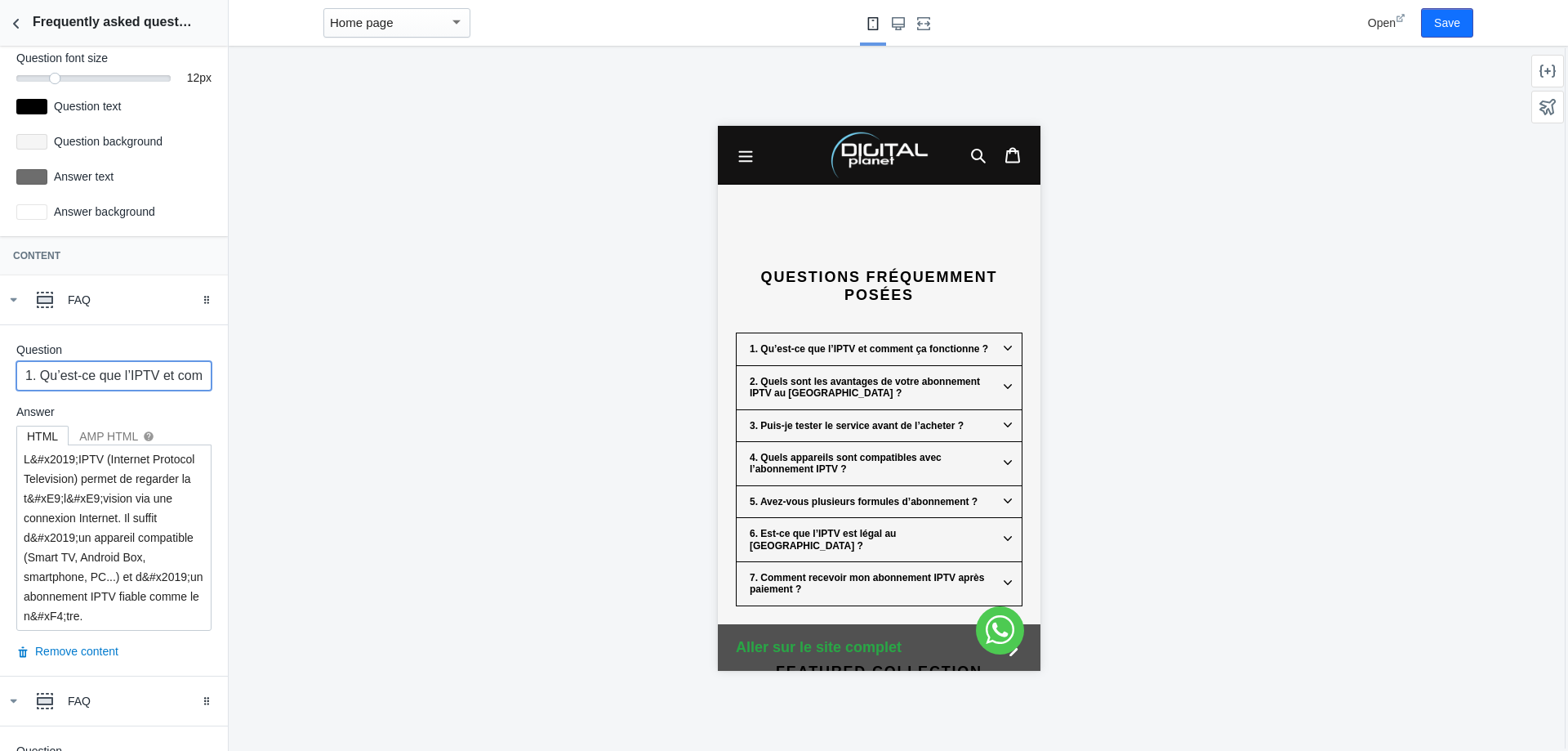
scroll to position [0, 130]
drag, startPoint x: 27, startPoint y: 372, endPoint x: 481, endPoint y: 377, distance: 454.0
click at [481, 377] on main "Debut AMP - by Shop Sheriff Save Sections Theme settings Header Image with text…" at bounding box center [784, 376] width 1568 height 751
drag, startPoint x: 27, startPoint y: 458, endPoint x: 192, endPoint y: 604, distance: 220.3
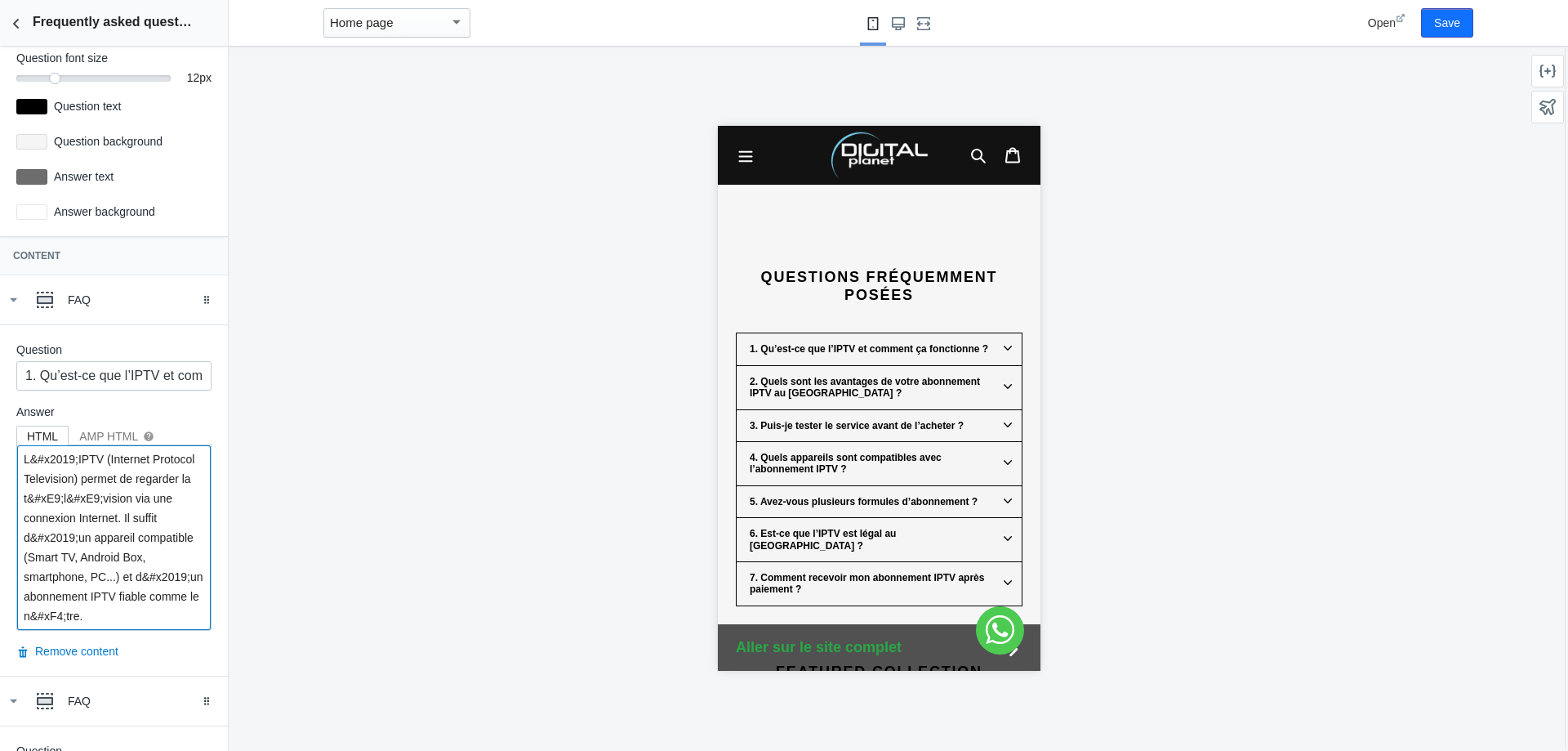
click at [192, 604] on textarea "L&#x2019;IPTV (Internet Protocol Television) permet de regarder la t&#xE9;l&#xE…" at bounding box center [113, 538] width 194 height 184
click at [177, 591] on textarea "L&#x2019;IPTV (Internet Protocol Television) permet de regarder la t&#xE9;l&#xE…" at bounding box center [113, 538] width 194 height 184
drag, startPoint x: 21, startPoint y: 454, endPoint x: 192, endPoint y: 688, distance: 289.8
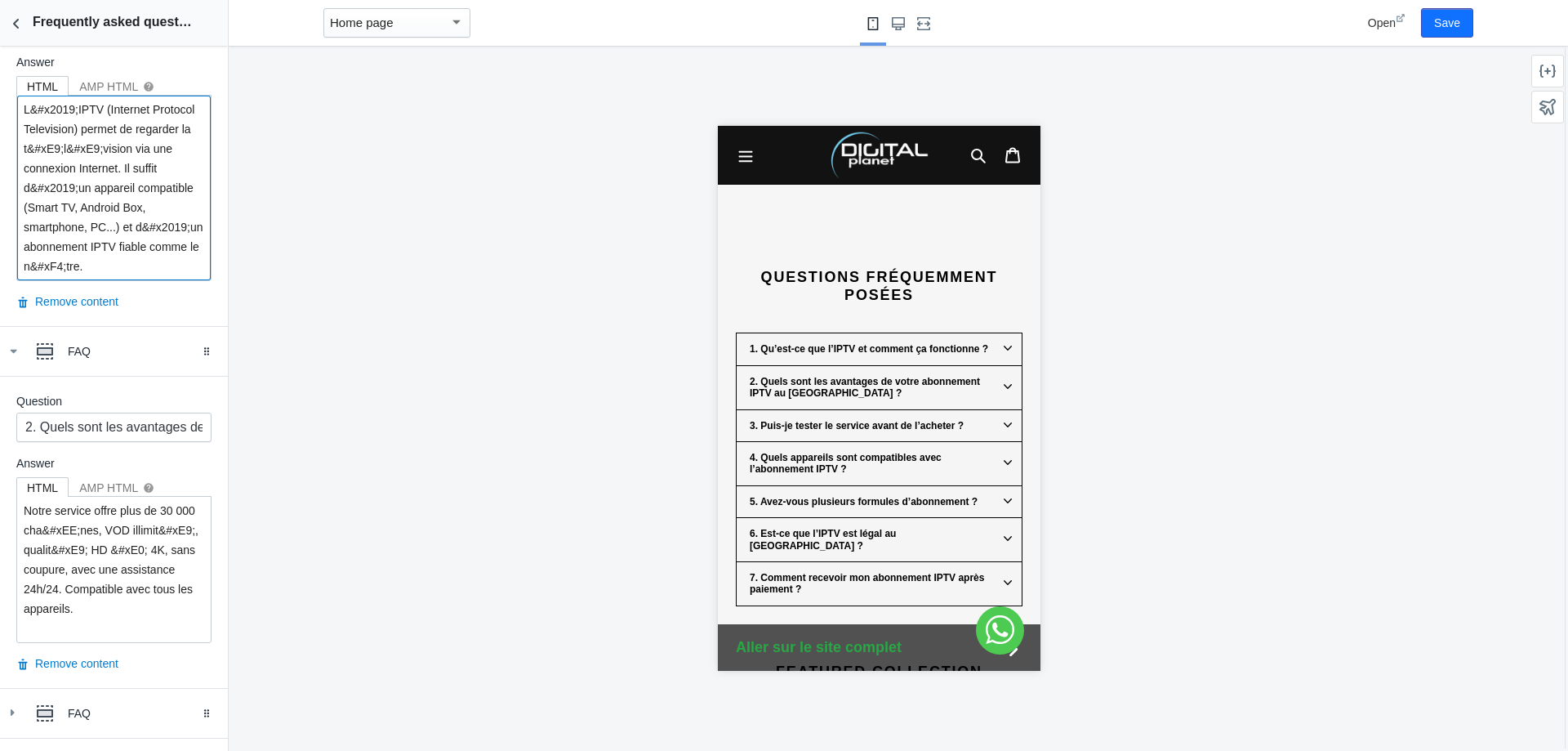
scroll to position [551, 0]
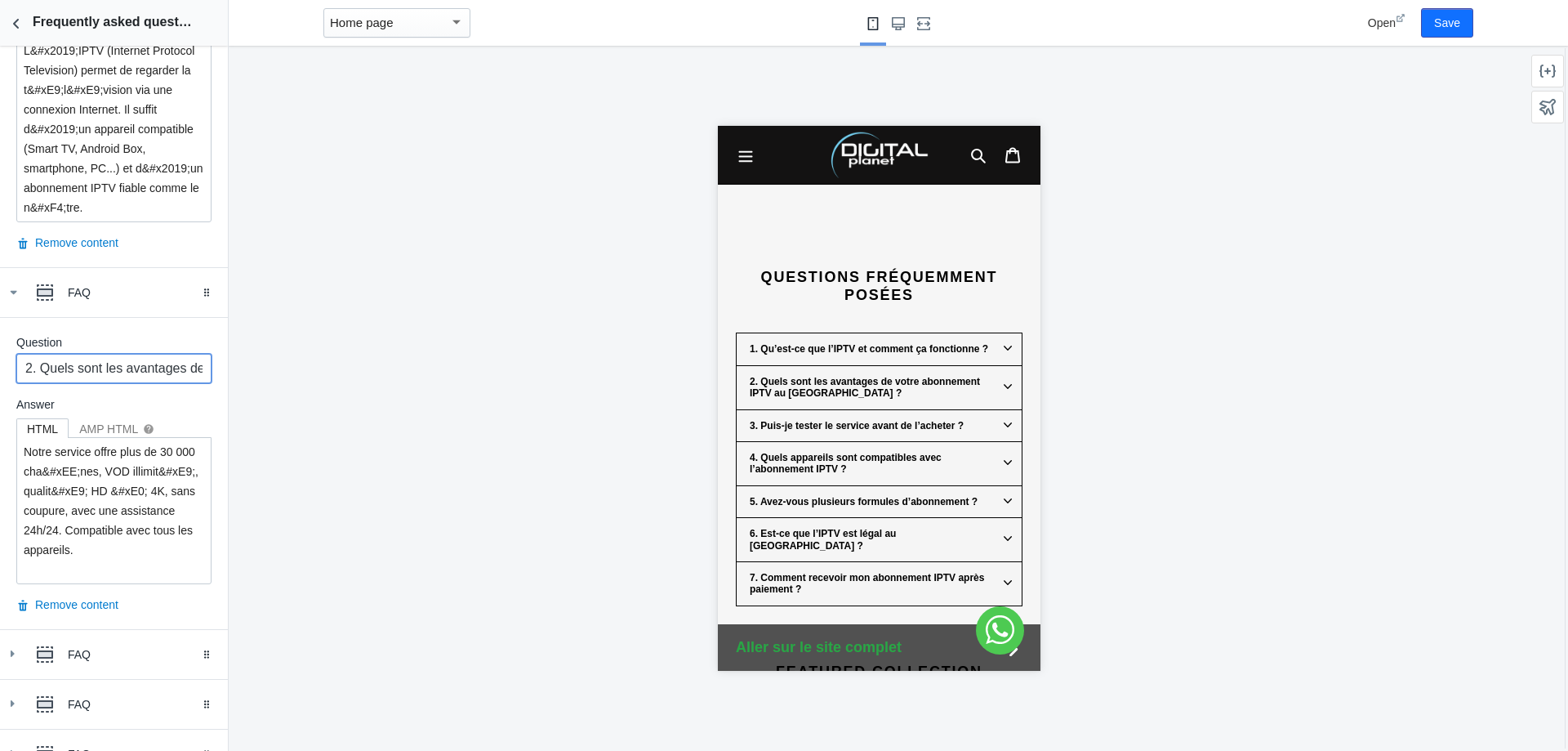
click at [117, 376] on input "2. Quels sont les avantages de votre abonnement IPTV au [GEOGRAPHIC_DATA] ?" at bounding box center [113, 369] width 195 height 29
drag, startPoint x: 78, startPoint y: 571, endPoint x: 0, endPoint y: 375, distance: 211.0
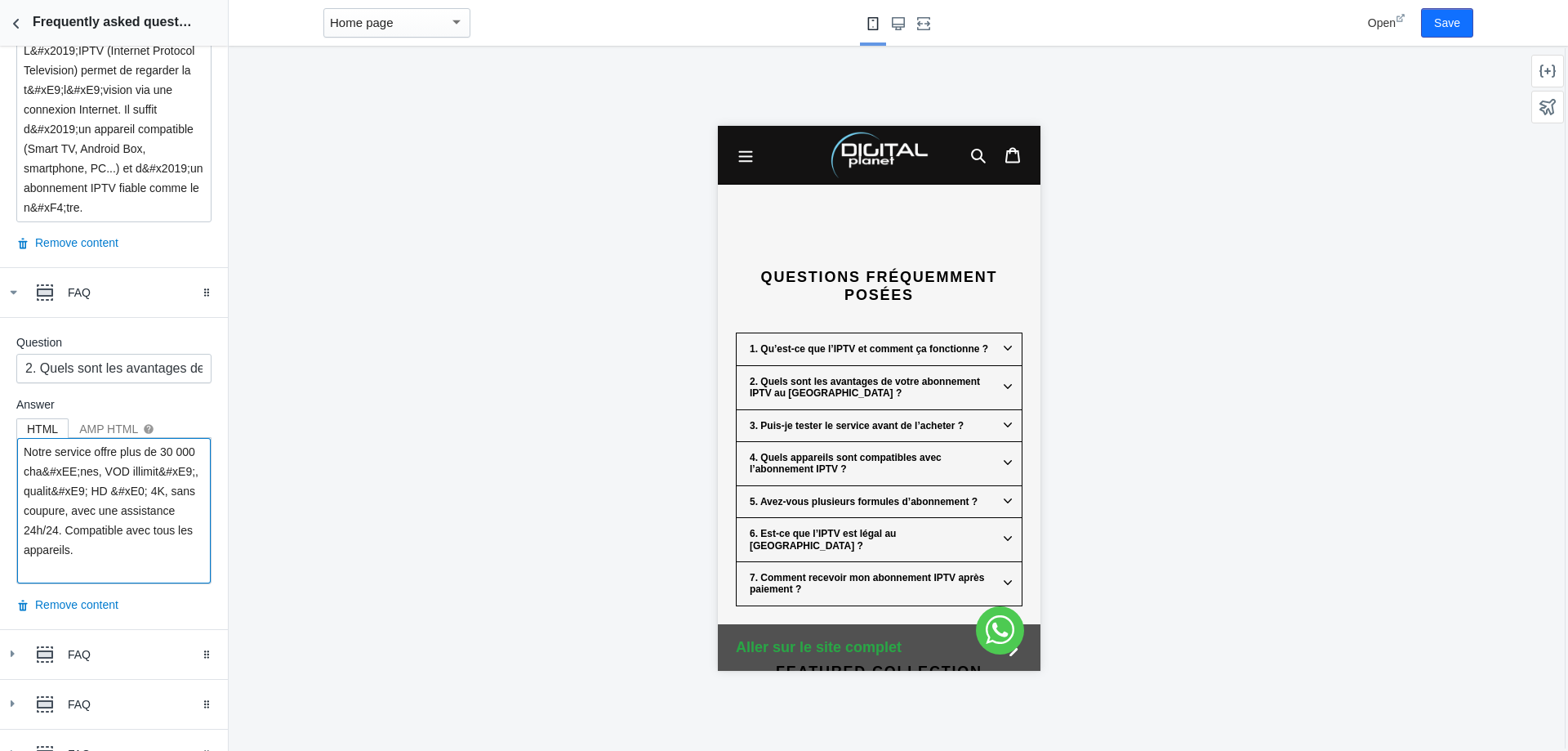
click at [0, 375] on div "Question 2. Quels sont les avantages de votre abonnement IPTV au Maroc ? Answer…" at bounding box center [113, 473] width 228 height 312
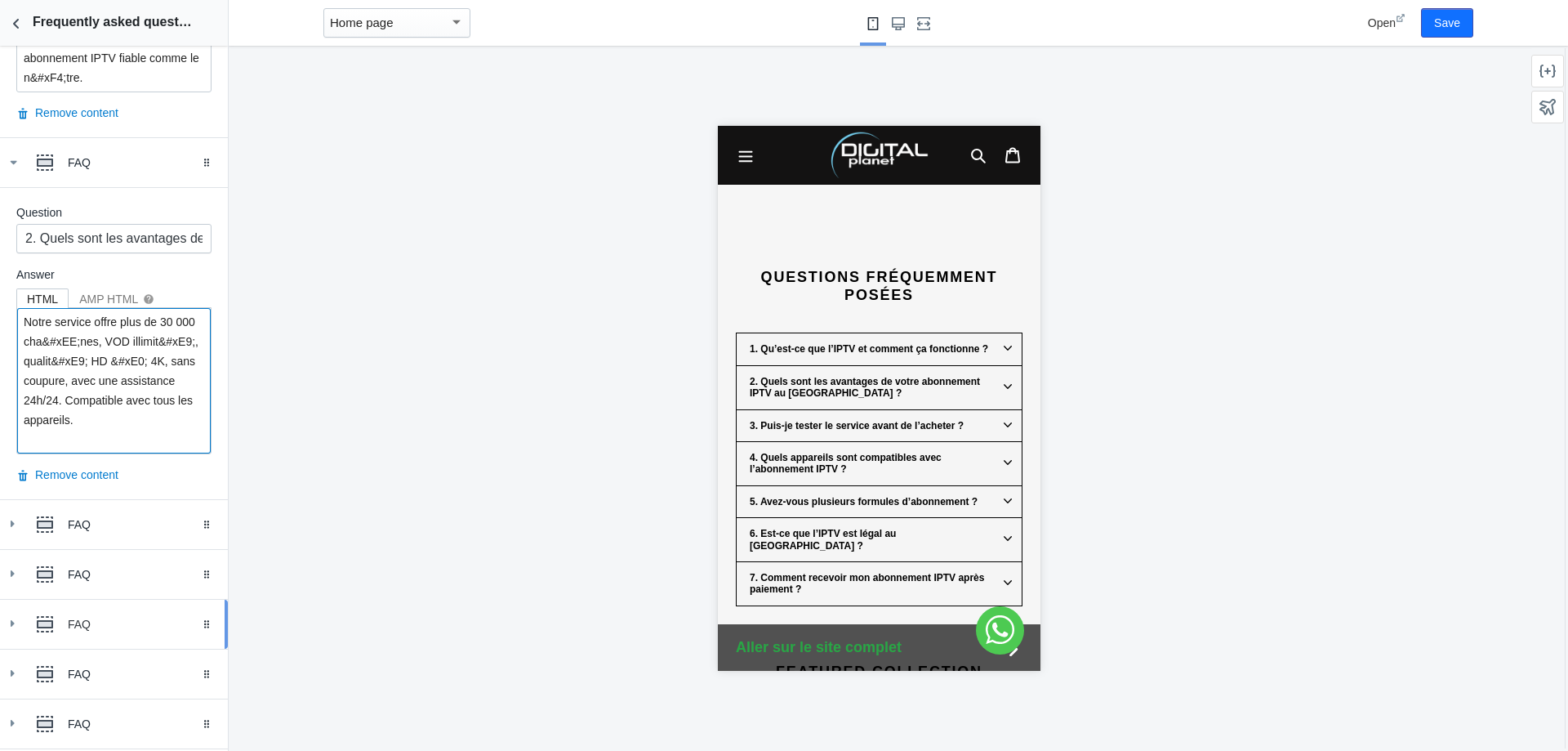
scroll to position [715, 0]
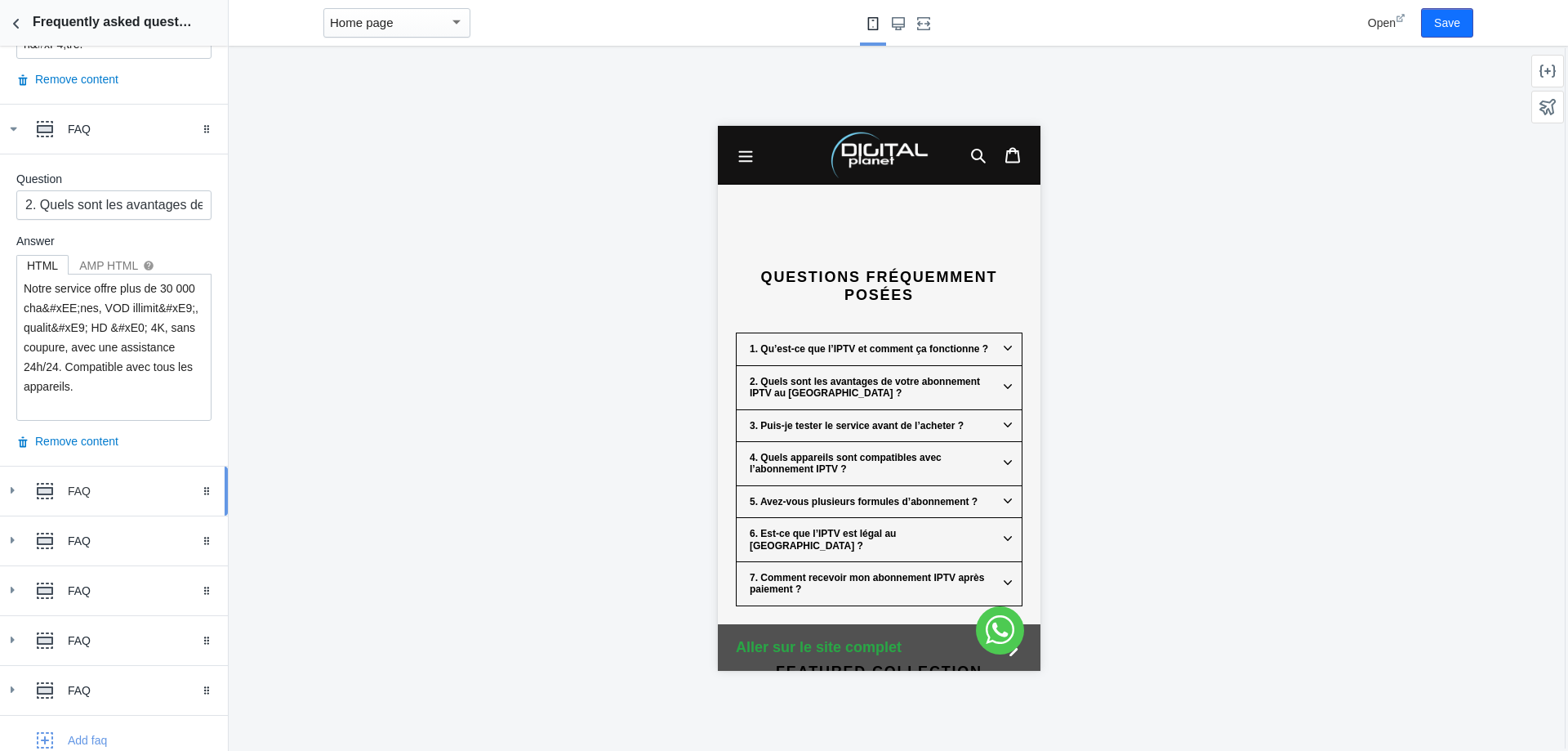
click at [110, 489] on div "FAQ" at bounding box center [141, 491] width 148 height 16
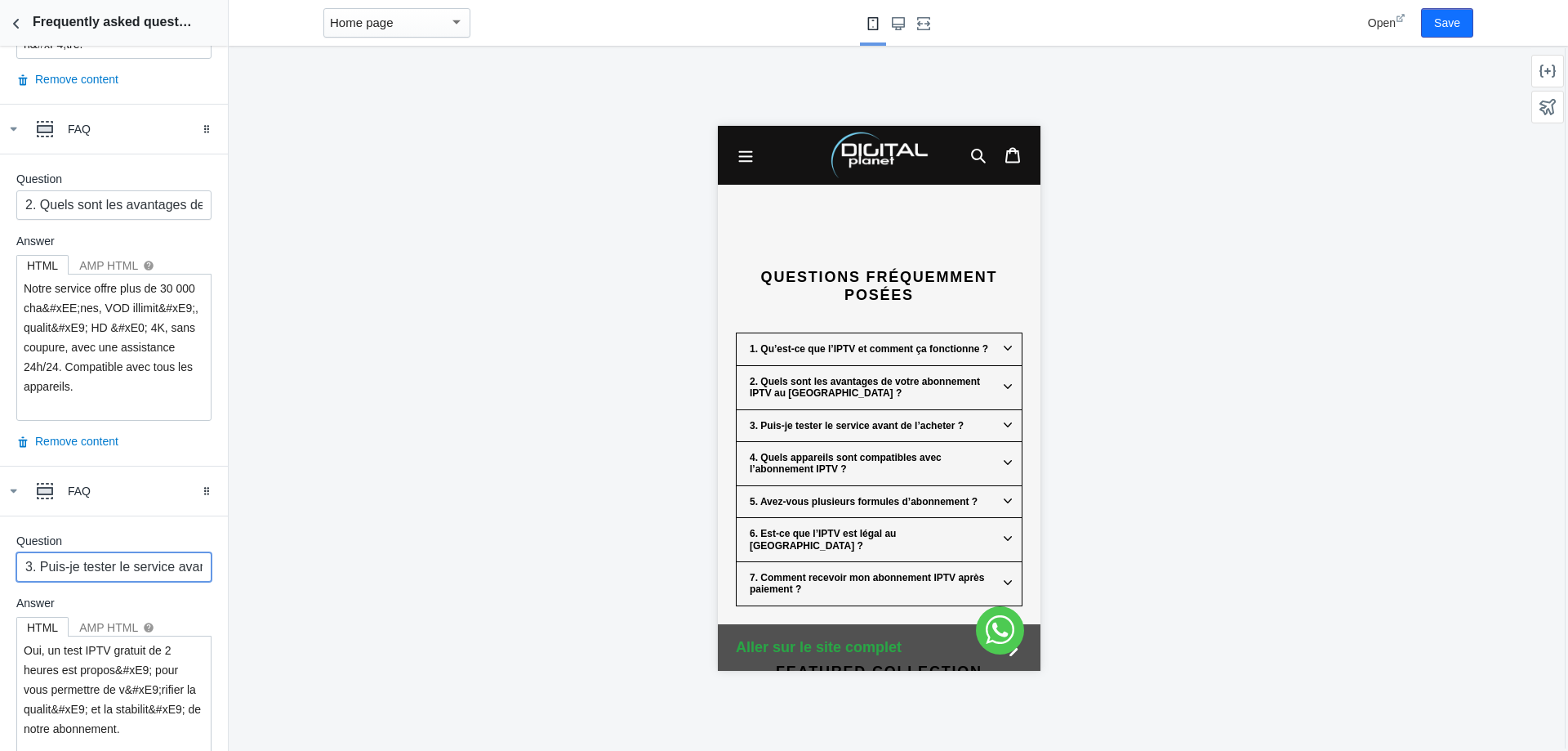
click at [107, 570] on input "3. Puis-je tester le service avant de l’acheter ?" at bounding box center [113, 567] width 195 height 29
click at [106, 570] on input "3. Puis-je tester le service avant de l’acheter ?" at bounding box center [113, 567] width 195 height 29
click at [131, 639] on textarea "Oui, un test IPTV gratuit de 2 heures est propos&#xE9; pour vous permettre de v…" at bounding box center [113, 699] width 194 height 125
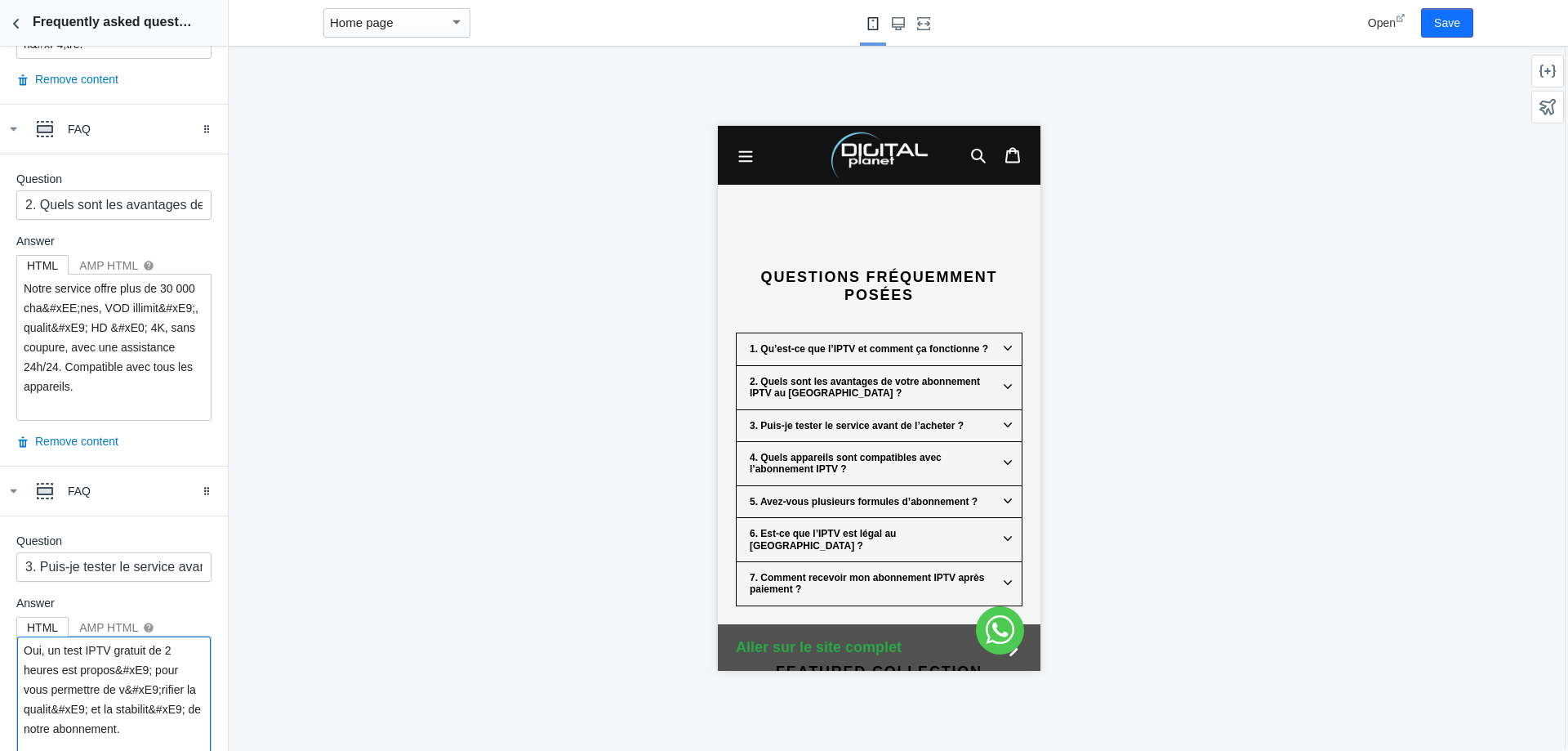
click at [131, 639] on textarea "Oui, un test IPTV gratuit de 2 heures est propos&#xE9; pour vous permettre de v…" at bounding box center [113, 699] width 194 height 125
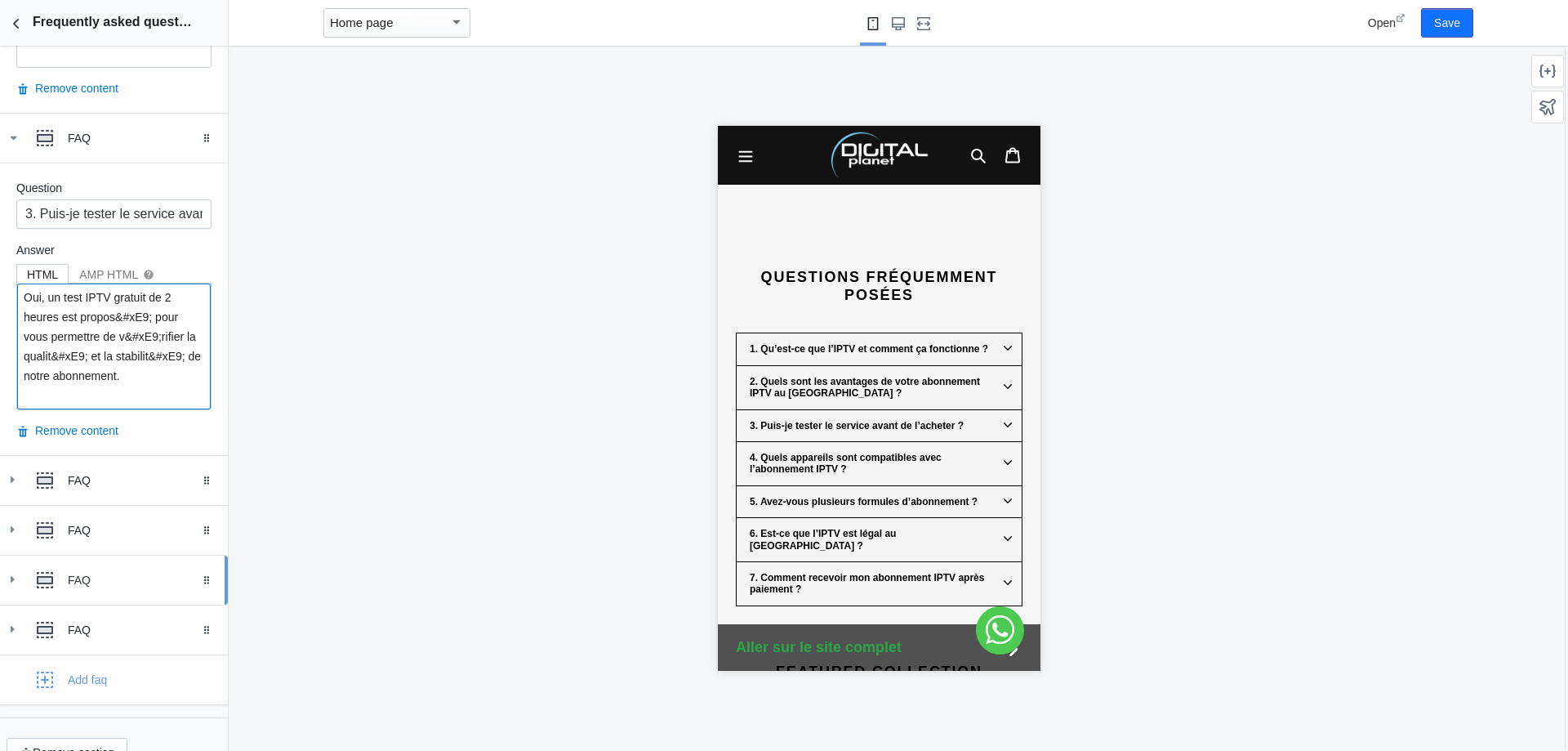
scroll to position [1099, 0]
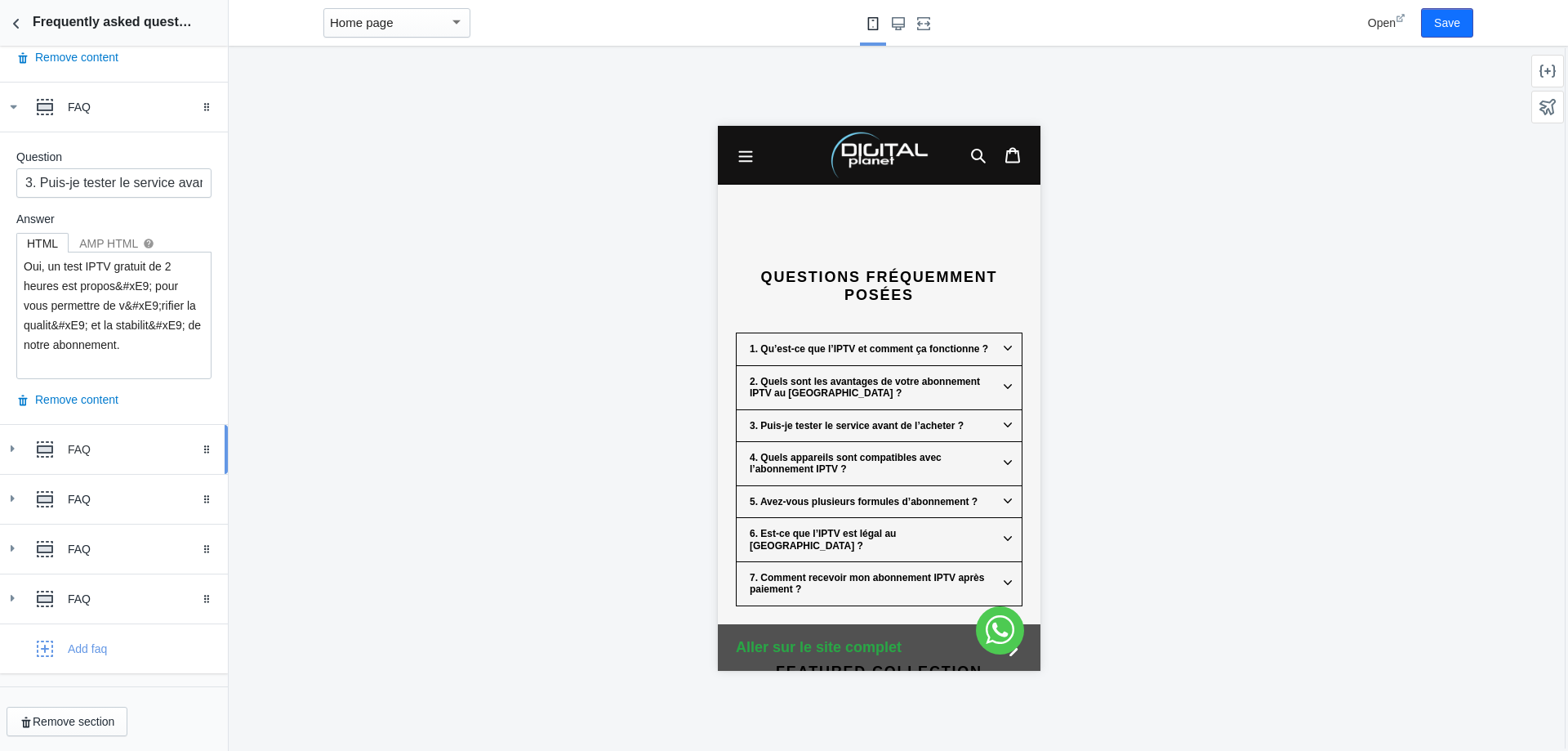
click at [101, 451] on div "FAQ" at bounding box center [141, 449] width 148 height 16
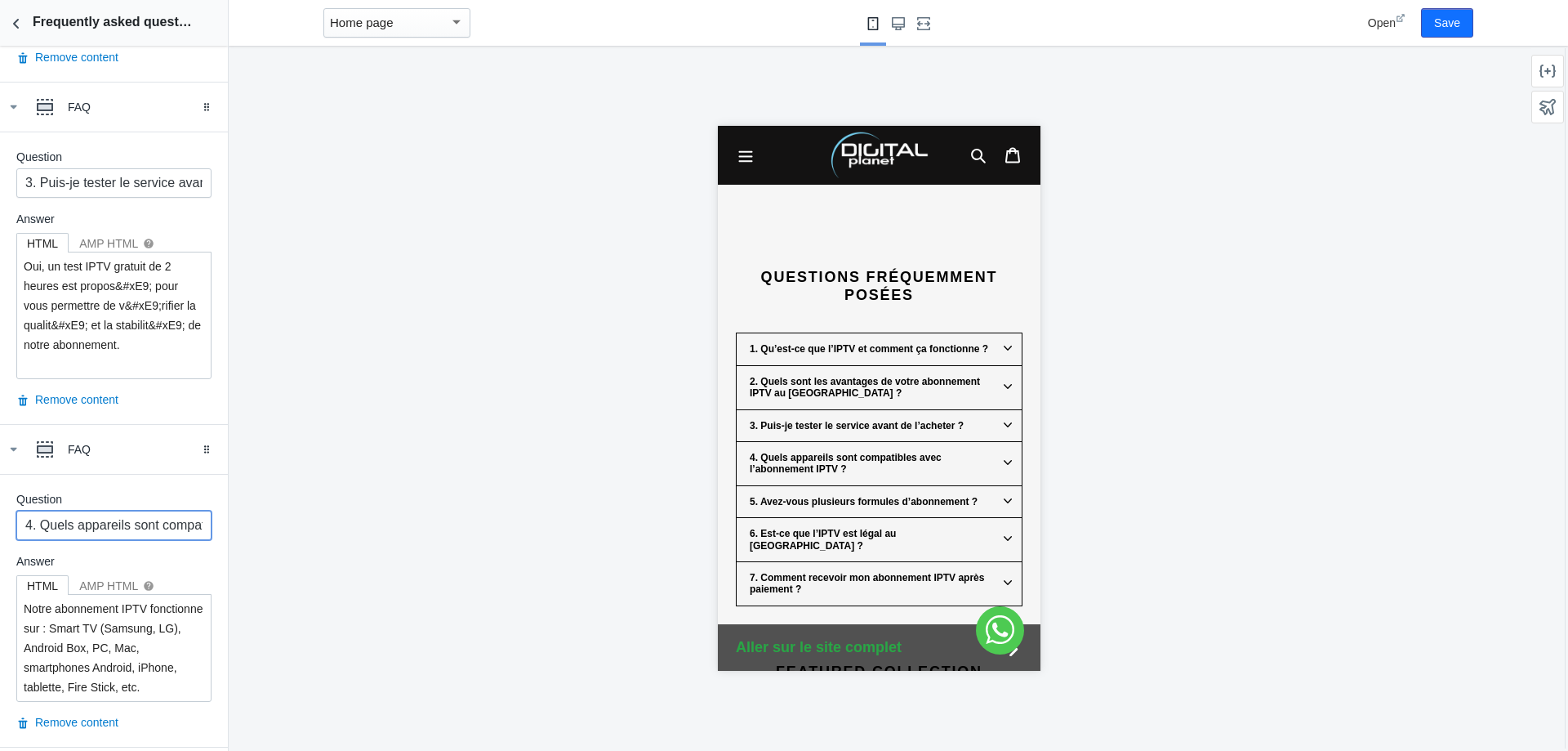
click at [122, 521] on input "4. Quels appareils sont compatibles avec l’abonnement IPTV ?" at bounding box center [113, 525] width 195 height 29
click at [137, 652] on textarea "Notre abonnement IPTV fonctionne sur : Smart TV (Samsung, LG), Android Box, PC,…" at bounding box center [113, 648] width 194 height 106
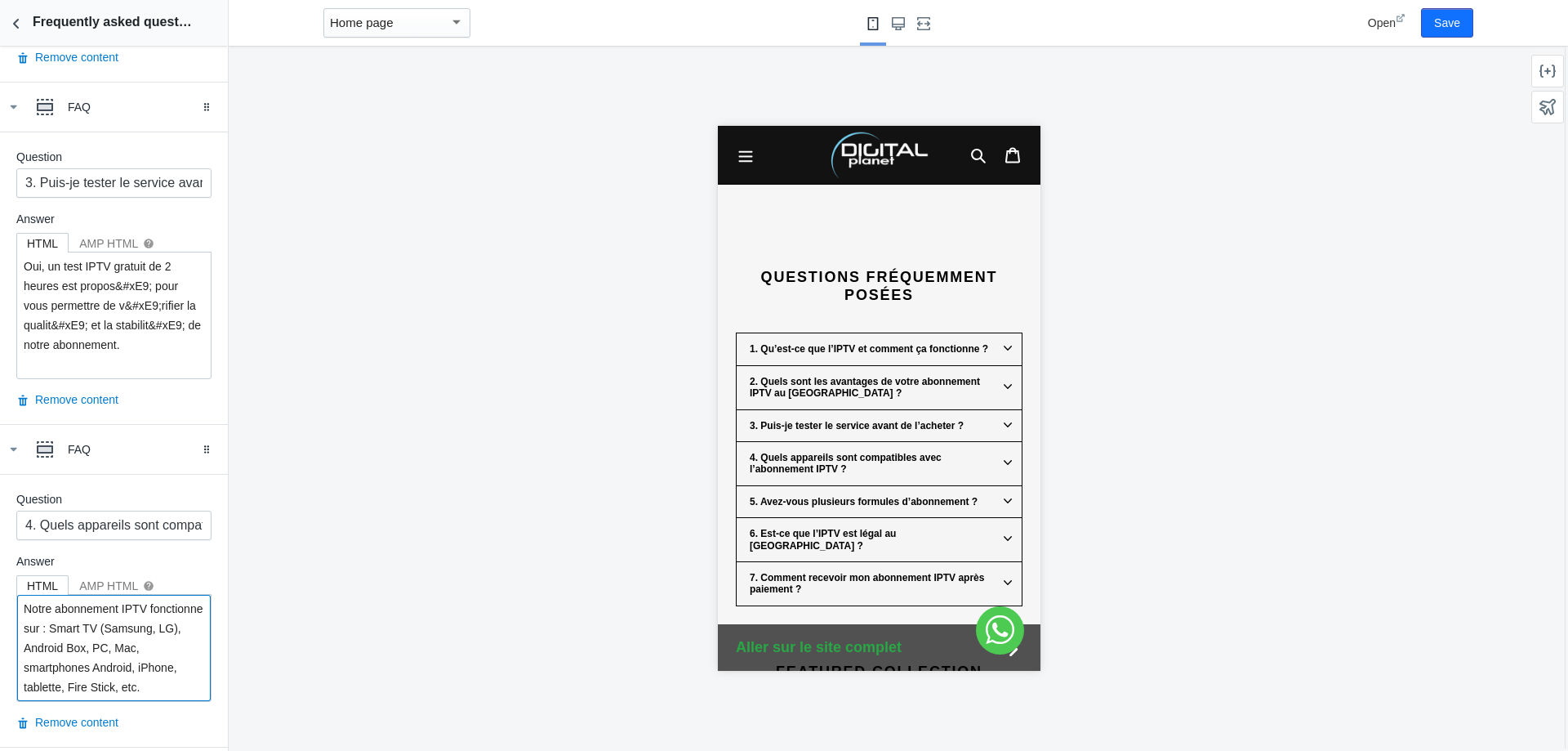
click at [137, 652] on textarea "Notre abonnement IPTV fonctionne sur : Smart TV (Samsung, LG), Android Box, PC,…" at bounding box center [113, 648] width 194 height 106
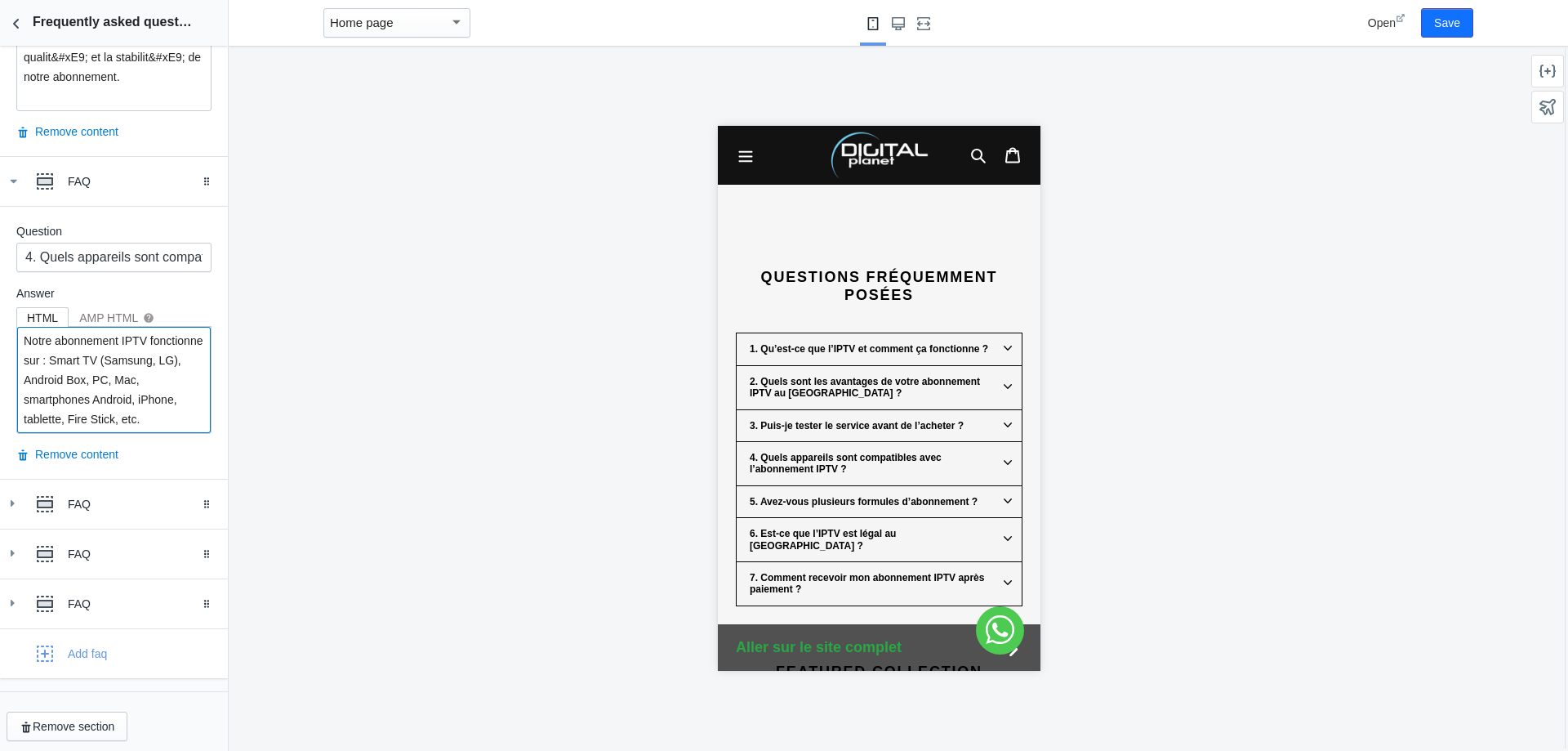
scroll to position [1371, 0]
click at [119, 510] on div "FAQ" at bounding box center [113, 499] width 203 height 32
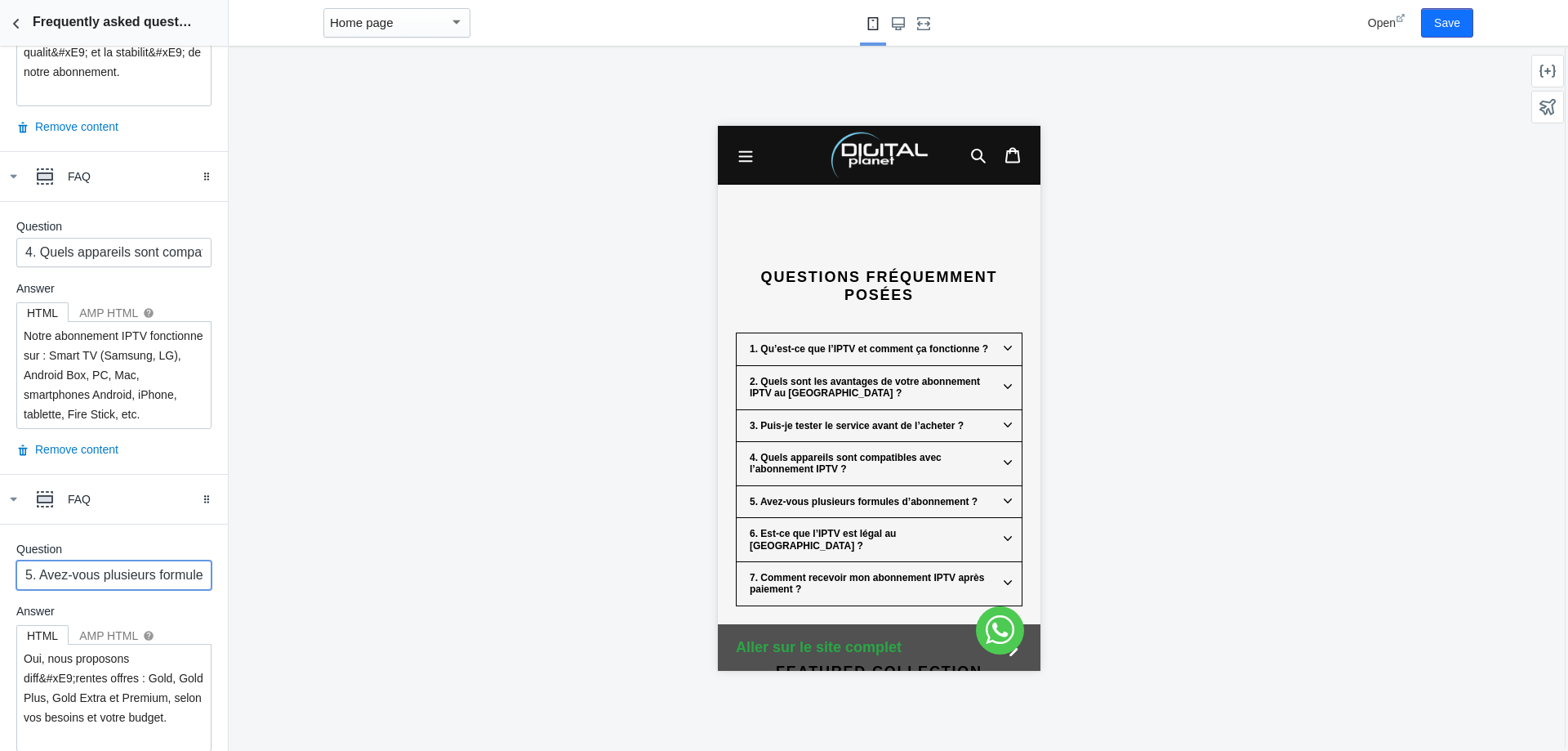
click at [166, 571] on input "5. Avez-vous plusieurs formules d’abonnement ?" at bounding box center [113, 575] width 195 height 29
click at [163, 570] on input "5. Avez-vous plusieurs formules d’abonnement ?" at bounding box center [113, 575] width 195 height 29
click at [151, 565] on input "5. Avez-vous plusieurs formules d’abonnement ?" at bounding box center [113, 575] width 195 height 29
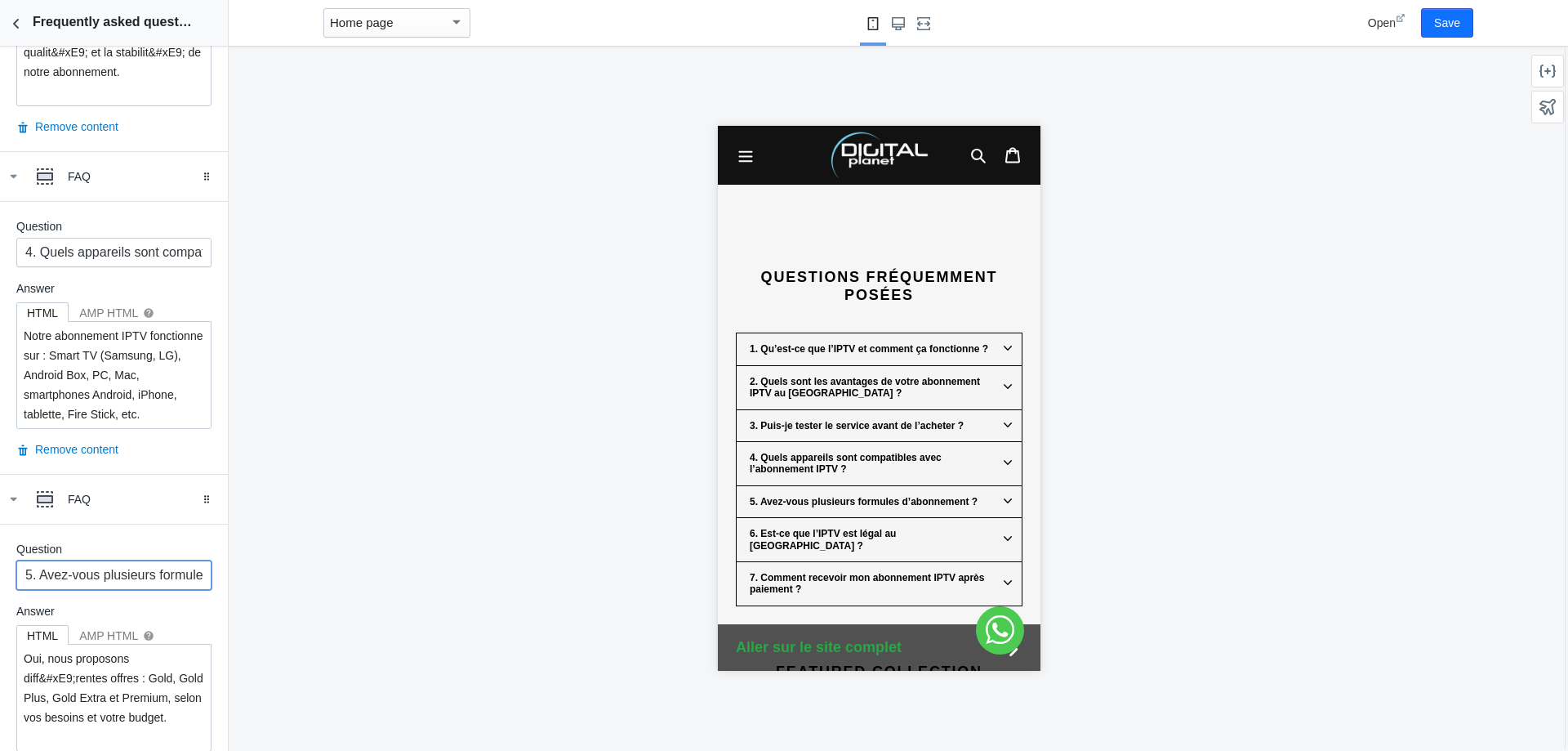
click at [149, 566] on input "5. Avez-vous plusieurs formules d’abonnement ?" at bounding box center [113, 575] width 195 height 29
click at [149, 567] on input "5. Avez-vous plusieurs formules d’abonnement ?" at bounding box center [113, 575] width 195 height 29
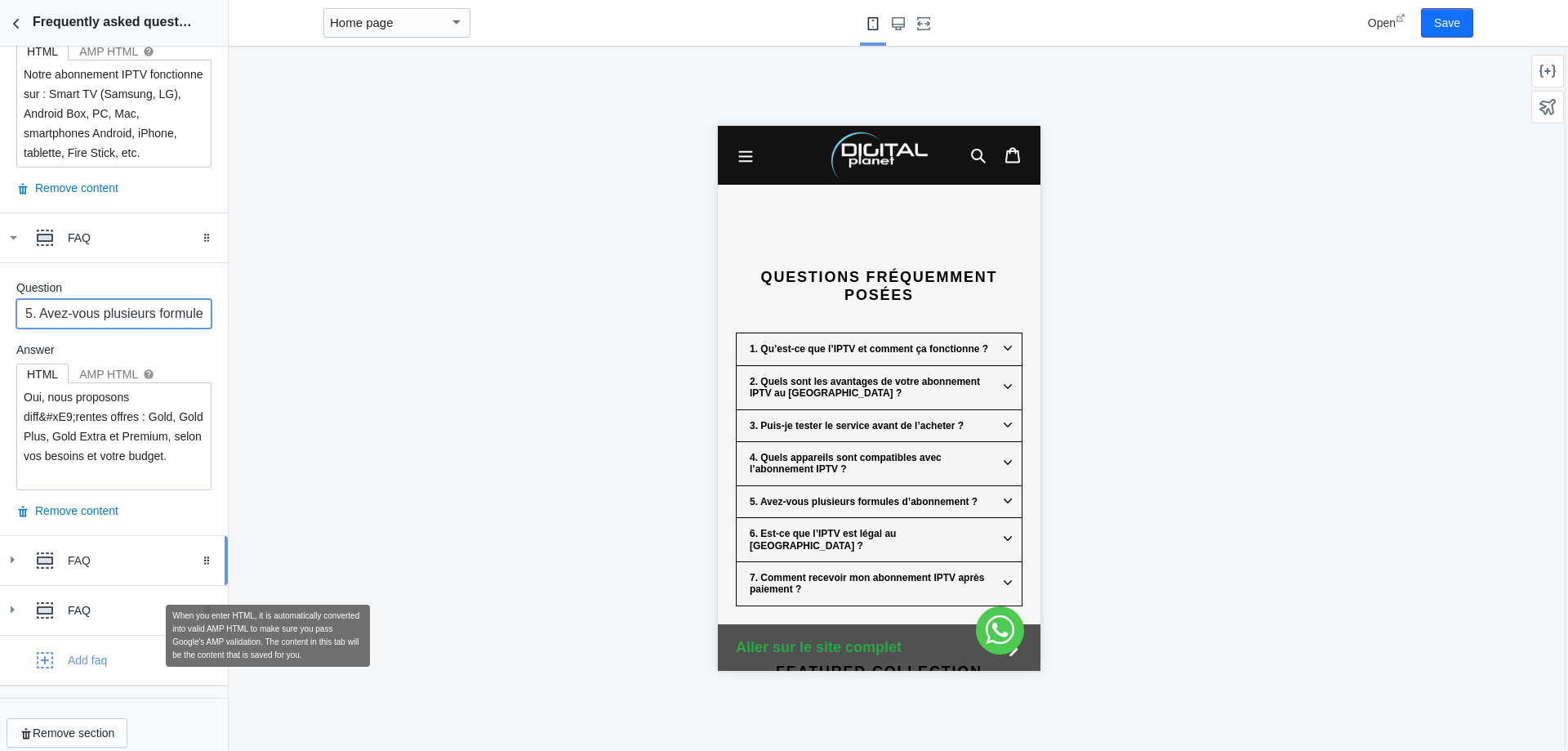
scroll to position [1645, 0]
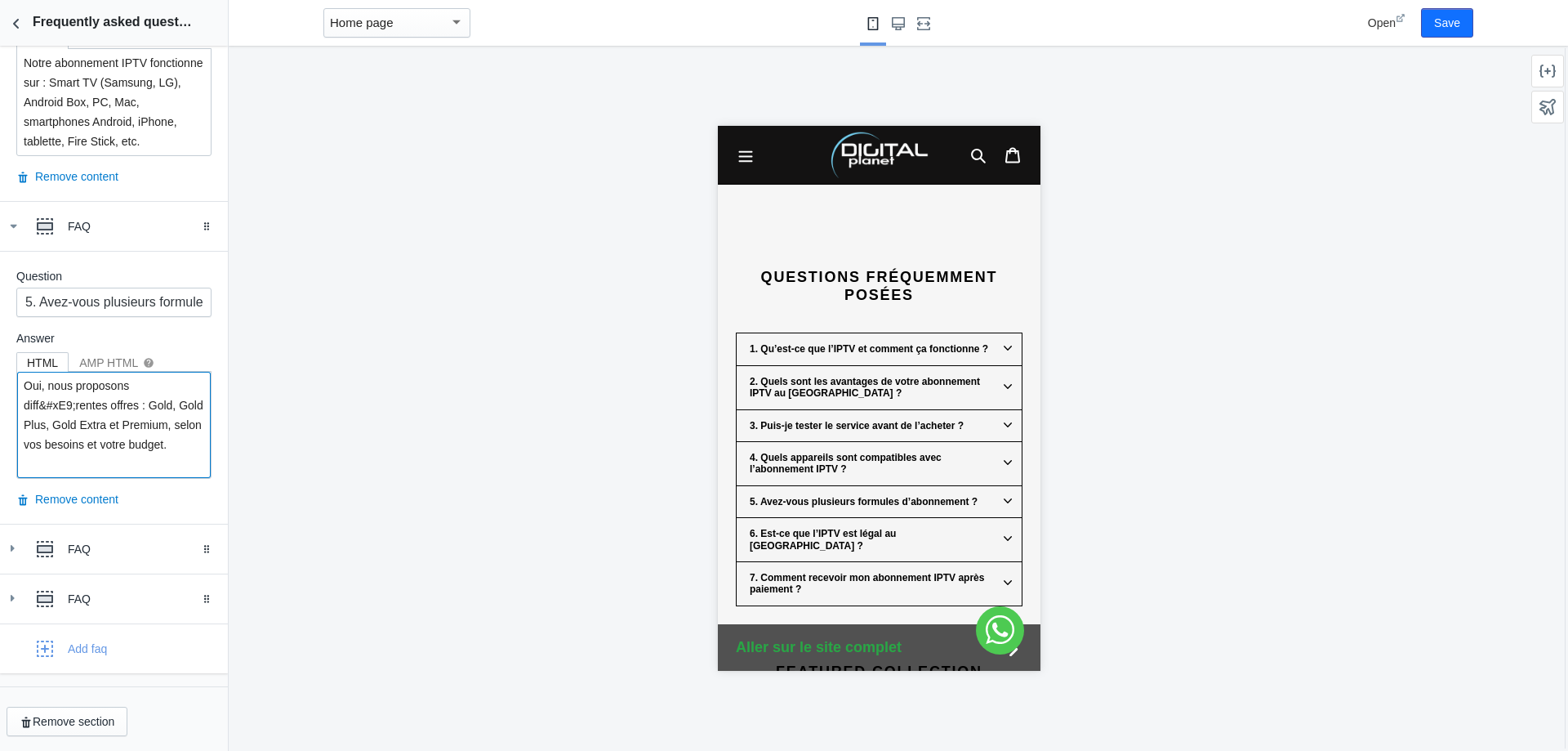
drag, startPoint x: 125, startPoint y: 468, endPoint x: 0, endPoint y: 354, distance: 169.2
click at [0, 354] on div "Question 5. Avez-vous plusieurs formules d’abonnement ? Answer HTML AMP HTML he…" at bounding box center [113, 387] width 228 height 273
click at [131, 543] on div "FAQ" at bounding box center [141, 549] width 148 height 16
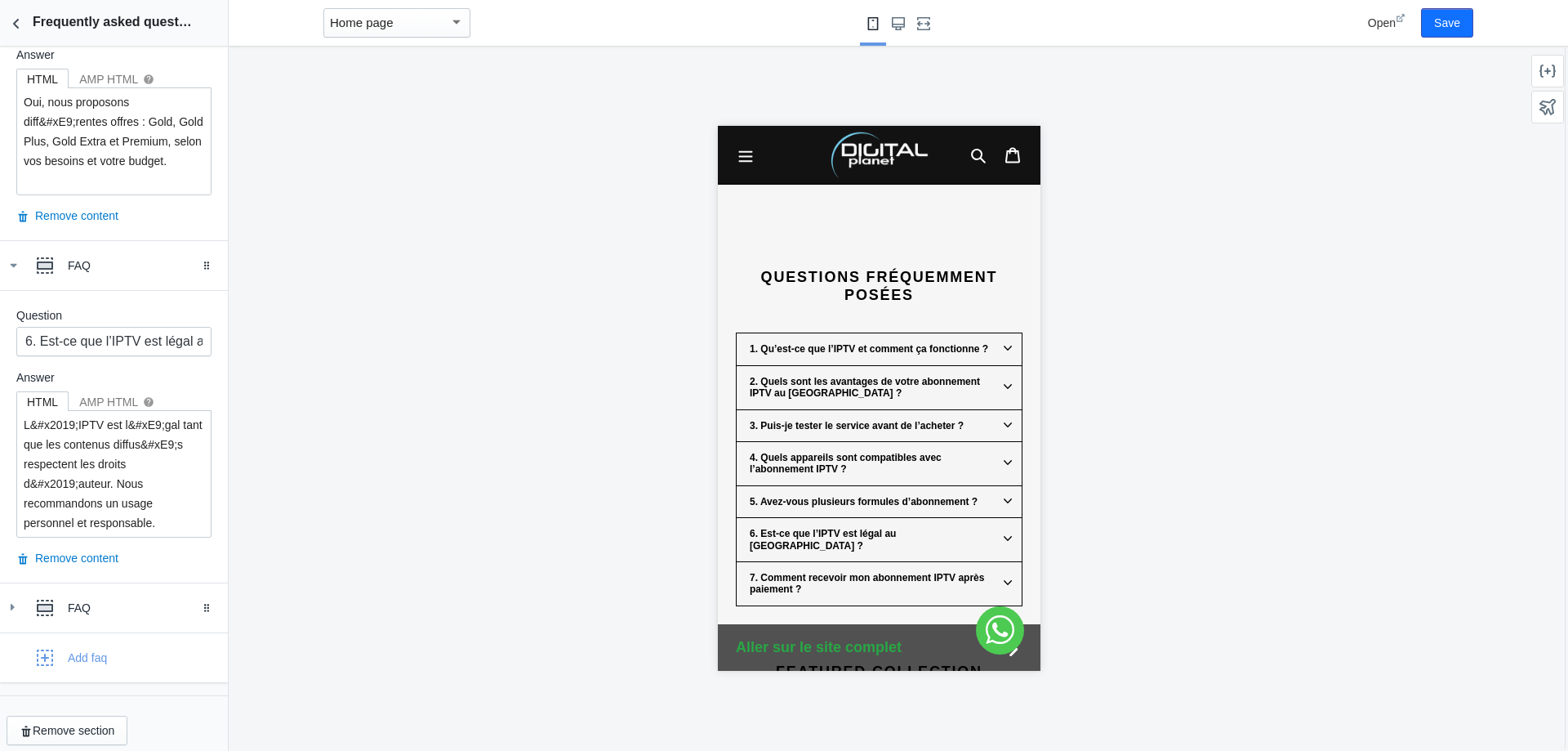
scroll to position [1937, 0]
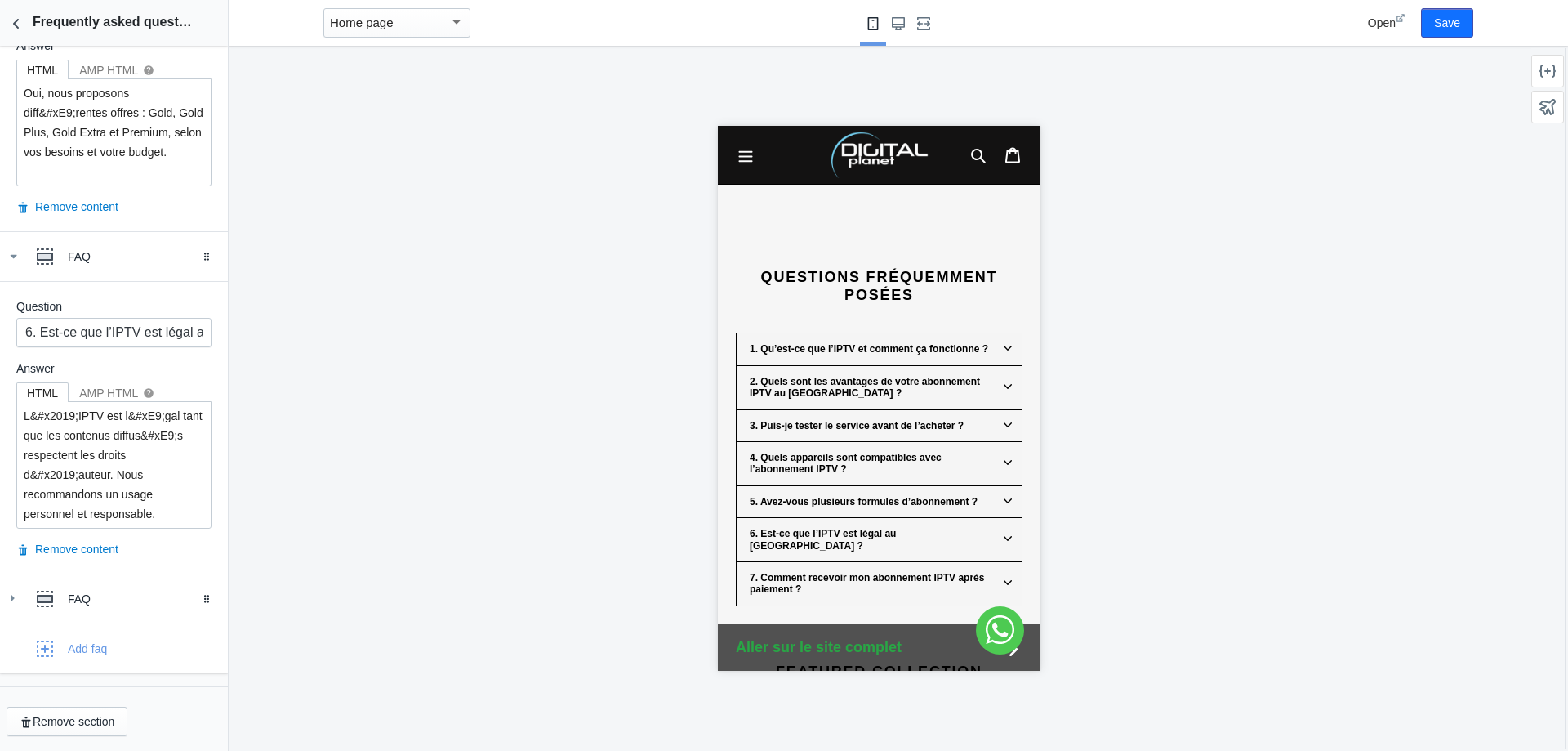
click at [143, 317] on div "Question 6. Est-ce que l’IPTV est légal au Maroc ?" at bounding box center [113, 322] width 195 height 49
drag, startPoint x: 141, startPoint y: 319, endPoint x: 130, endPoint y: 332, distance: 17.0
click at [140, 321] on input "6. Est-ce que l’IPTV est légal au [GEOGRAPHIC_DATA] ?" at bounding box center [113, 332] width 195 height 29
click at [129, 332] on input "6. Est-ce que l’IPTV est légal au [GEOGRAPHIC_DATA] ?" at bounding box center [113, 332] width 195 height 29
click at [128, 332] on input "6. Est-ce que l’IPTV est légal au [GEOGRAPHIC_DATA] ?" at bounding box center [113, 332] width 195 height 29
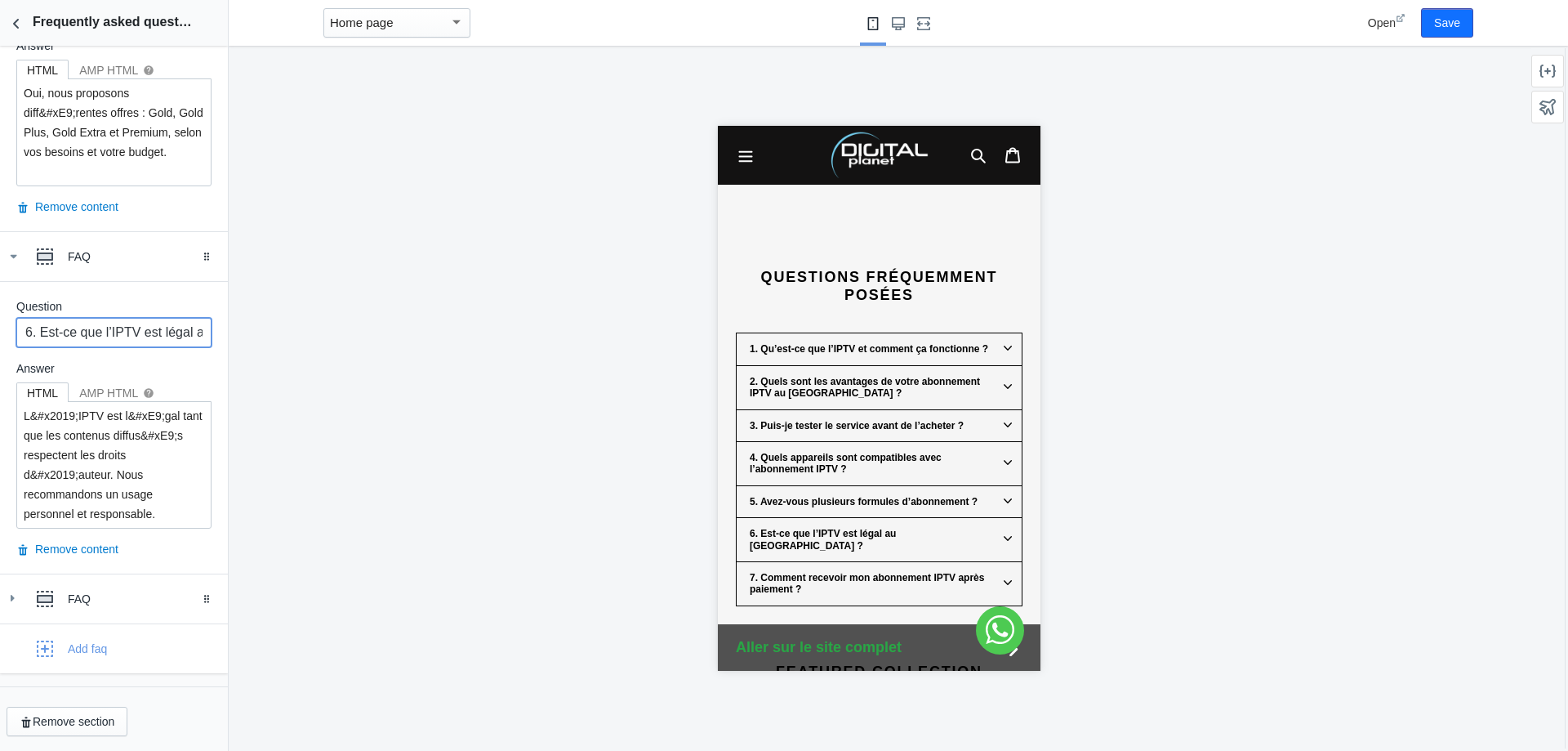
click at [128, 332] on input "6. Est-ce que l’IPTV est légal au [GEOGRAPHIC_DATA] ?" at bounding box center [113, 332] width 195 height 29
drag, startPoint x: 166, startPoint y: 511, endPoint x: 8, endPoint y: 371, distance: 211.1
click at [0, 373] on div "Question 6. Est-ce que l’IPTV est légal au Maroc ? Answer HTML AMP HTML help L&…" at bounding box center [113, 427] width 228 height 293
click at [102, 601] on div "FAQ" at bounding box center [141, 598] width 148 height 16
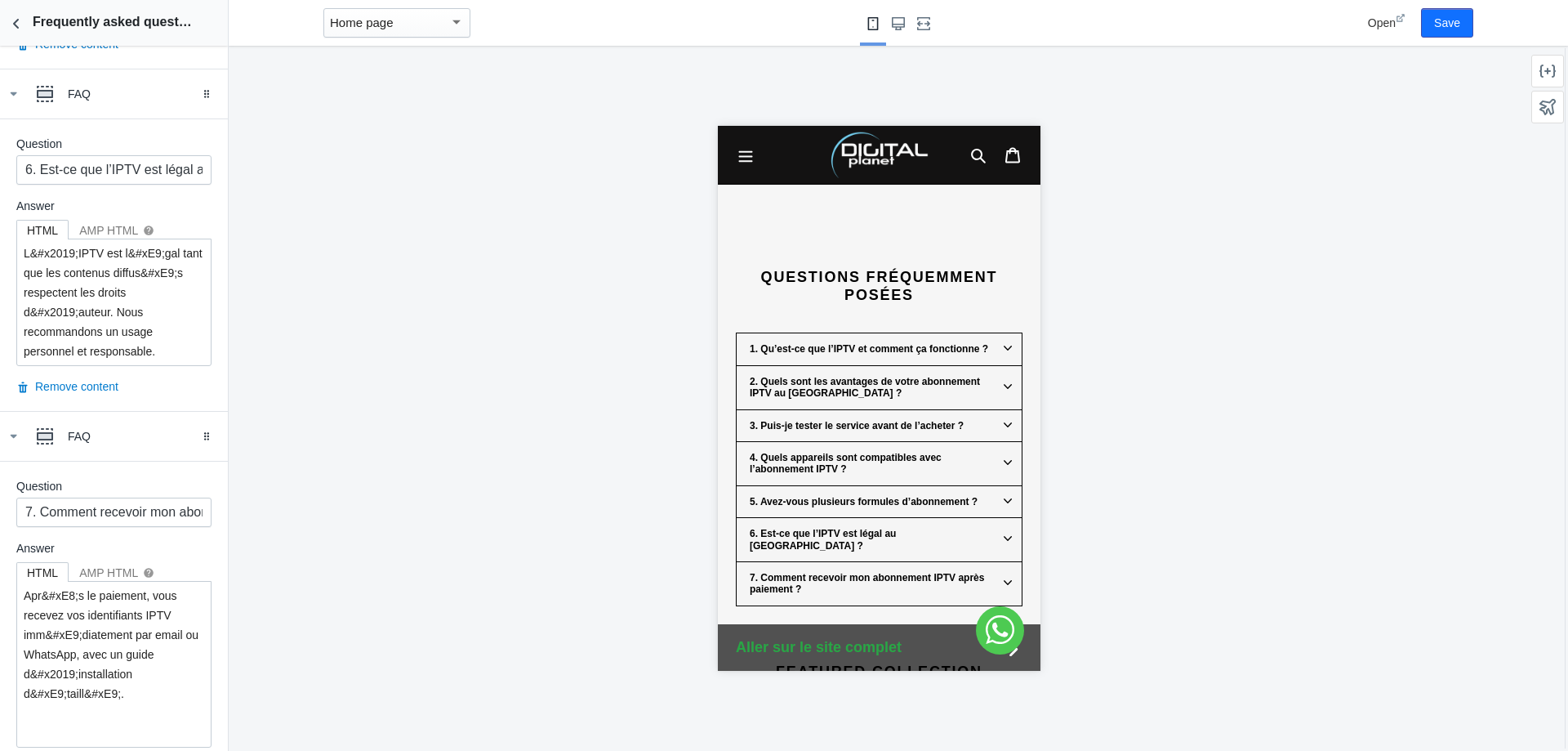
scroll to position [2100, 0]
click at [135, 513] on input "7. Comment recevoir mon abonnement IPTV après paiement ?" at bounding box center [113, 511] width 195 height 29
click at [131, 516] on input "7. Comment recevoir mon abonnement IPTV après paiement ?" at bounding box center [113, 511] width 195 height 29
click at [131, 517] on input "7. Comment recevoir mon abonnement IPTV après paiement ?" at bounding box center [113, 511] width 195 height 29
click at [131, 518] on input "7. Comment recevoir mon abonnement IPTV après paiement ?" at bounding box center [113, 511] width 195 height 29
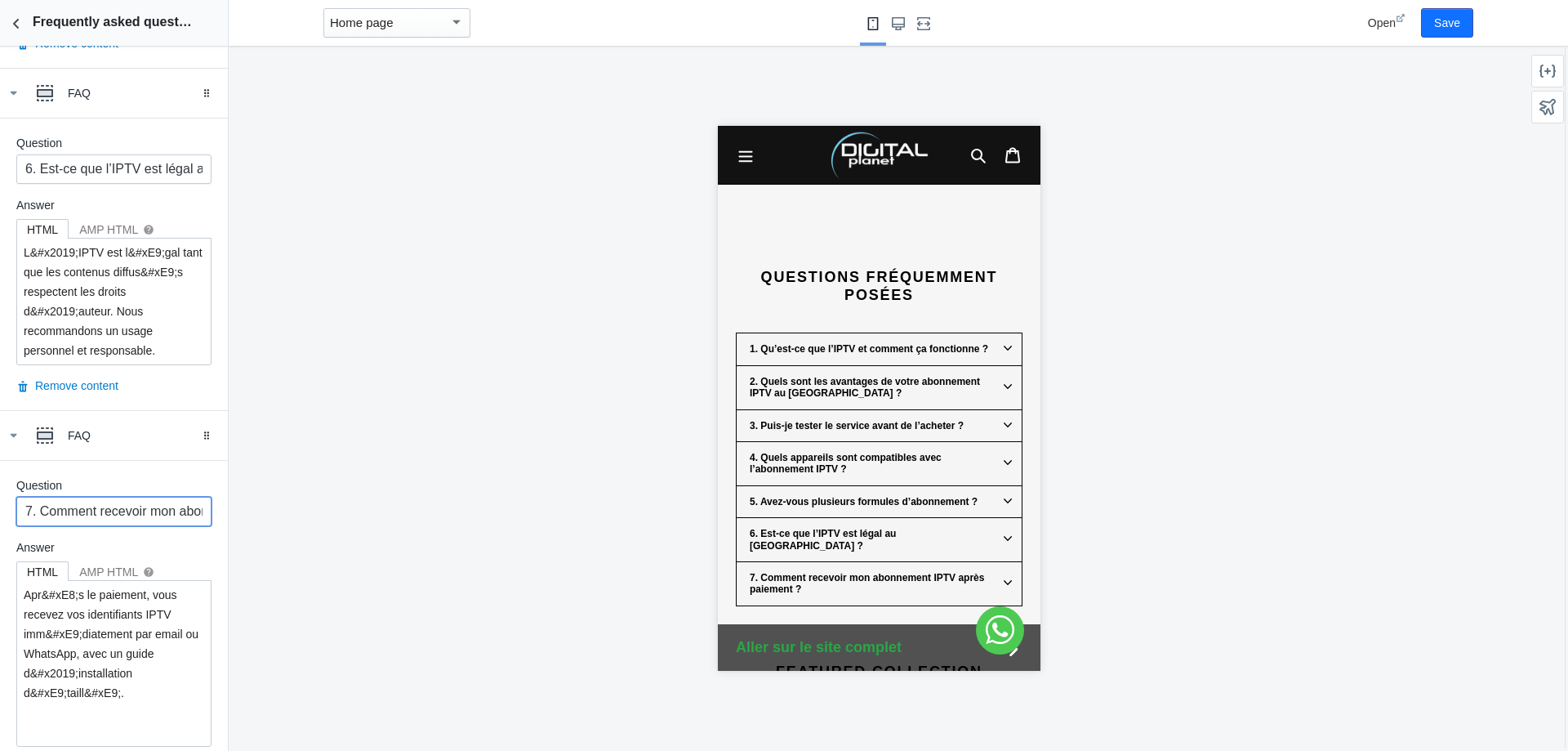
click at [129, 519] on input "7. Comment recevoir mon abonnement IPTV après paiement ?" at bounding box center [113, 511] width 195 height 29
click at [127, 519] on input "7. Comment recevoir mon abonnement IPTV après paiement ?" at bounding box center [113, 511] width 195 height 29
click at [125, 519] on input "7. Comment recevoir mon abonnement IPTV après paiement ?" at bounding box center [113, 511] width 195 height 29
click at [125, 515] on input "7. Comment recevoir mon abonnement IPTV après paiement ?" at bounding box center [113, 511] width 195 height 29
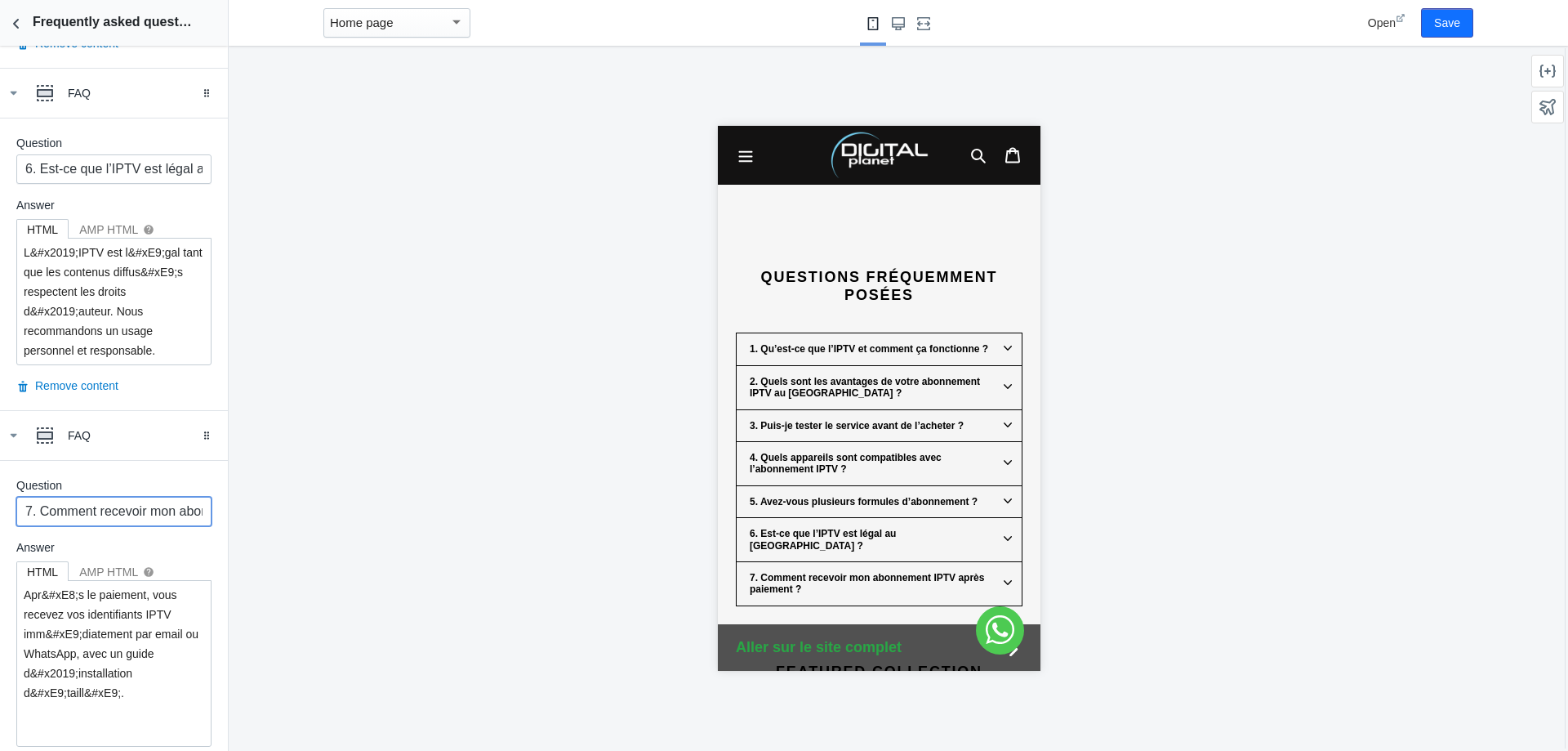
click at [123, 514] on input "7. Comment recevoir mon abonnement IPTV après paiement ?" at bounding box center [113, 511] width 195 height 29
drag, startPoint x: 144, startPoint y: 697, endPoint x: 0, endPoint y: 534, distance: 217.5
click at [0, 534] on div "Question 7. Comment recevoir mon abonnement IPTV après paiement ? Answer HTML A…" at bounding box center [113, 626] width 228 height 332
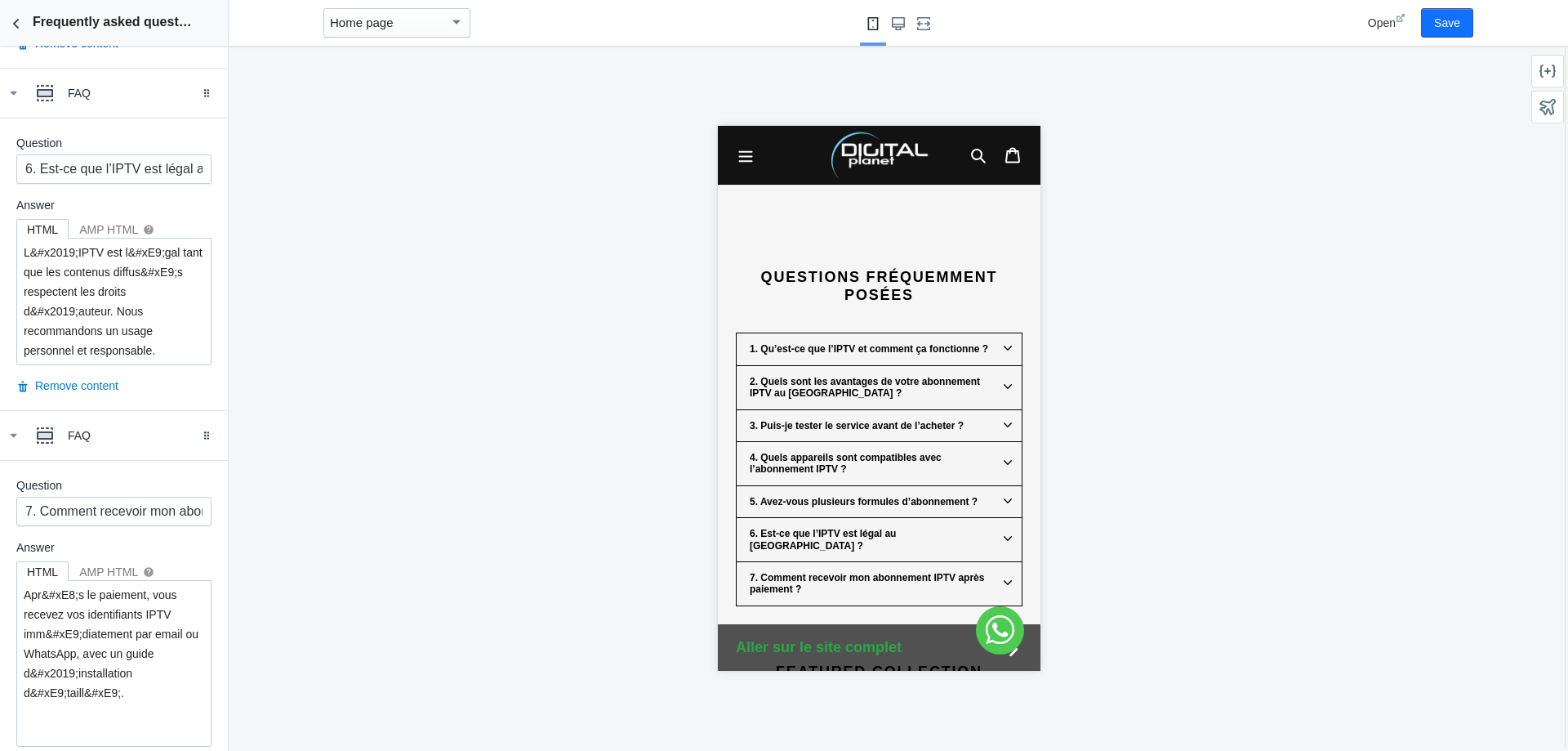
click at [194, 472] on div "Question 7. Comment recevoir mon abonnement IPTV après paiement ? Answer HTML A…" at bounding box center [113, 626] width 228 height 332
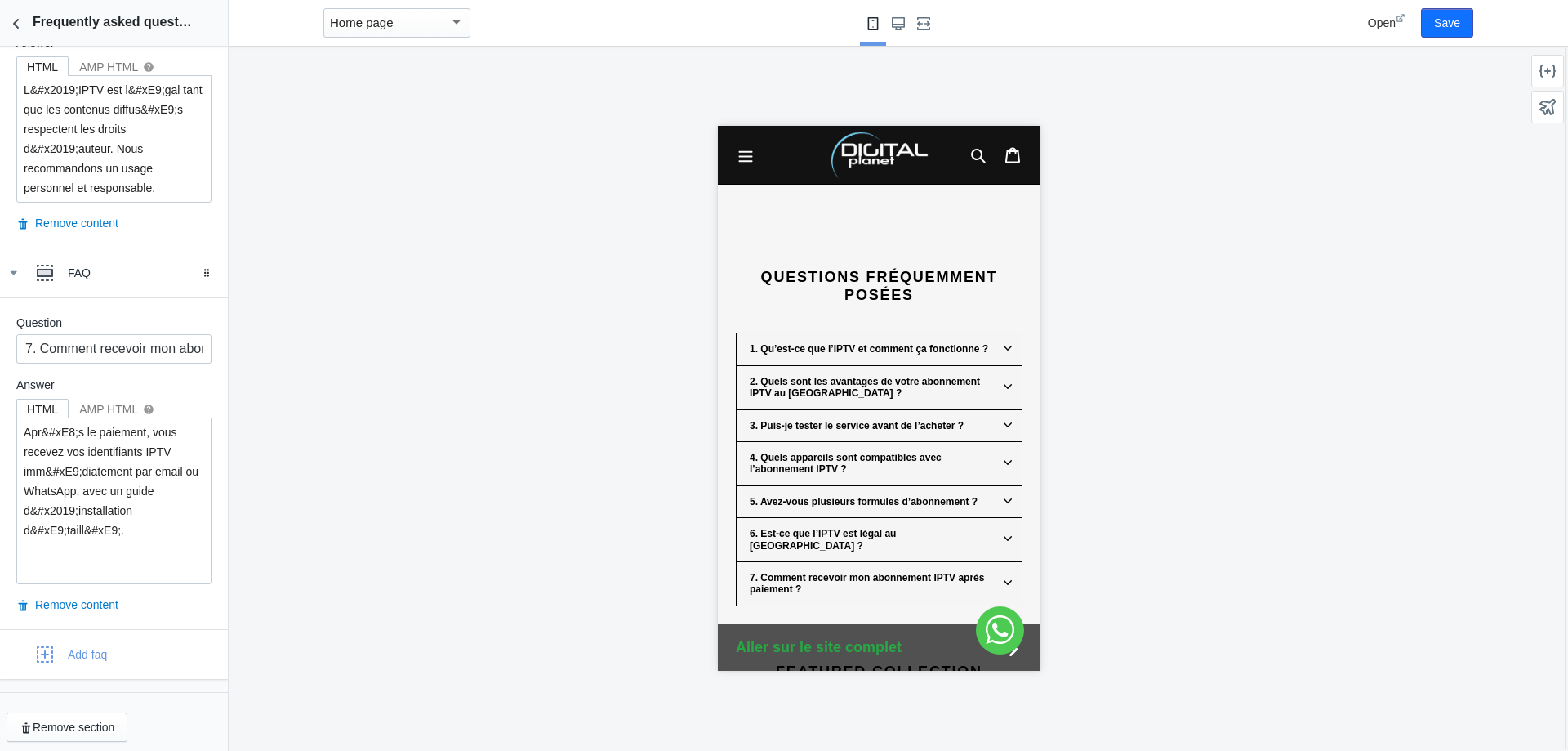
scroll to position [2268, 0]
click at [15, 32] on button "Back to sections" at bounding box center [16, 23] width 32 height 46
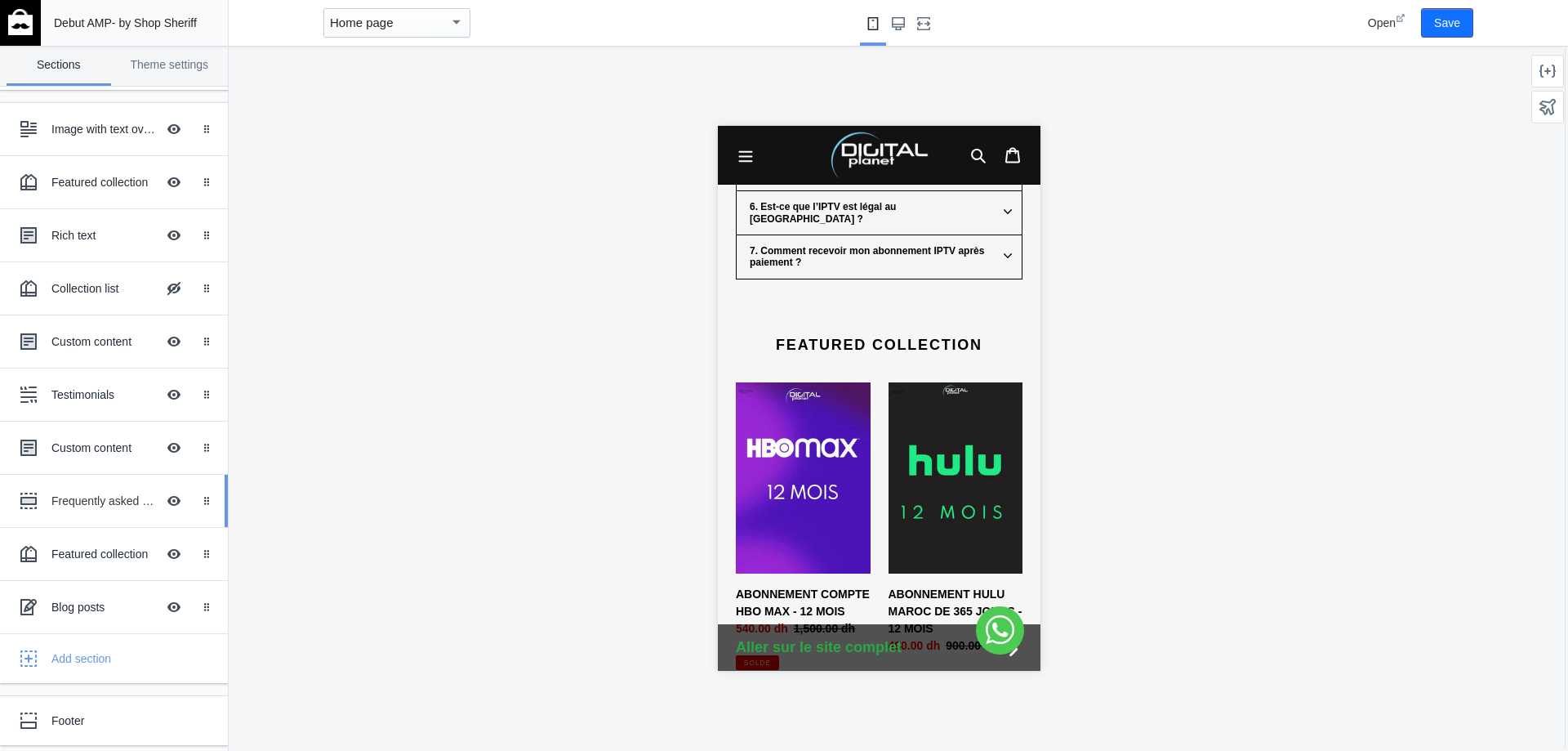
scroll to position [56, 0]
click at [102, 547] on div "Featured collection" at bounding box center [103, 551] width 105 height 16
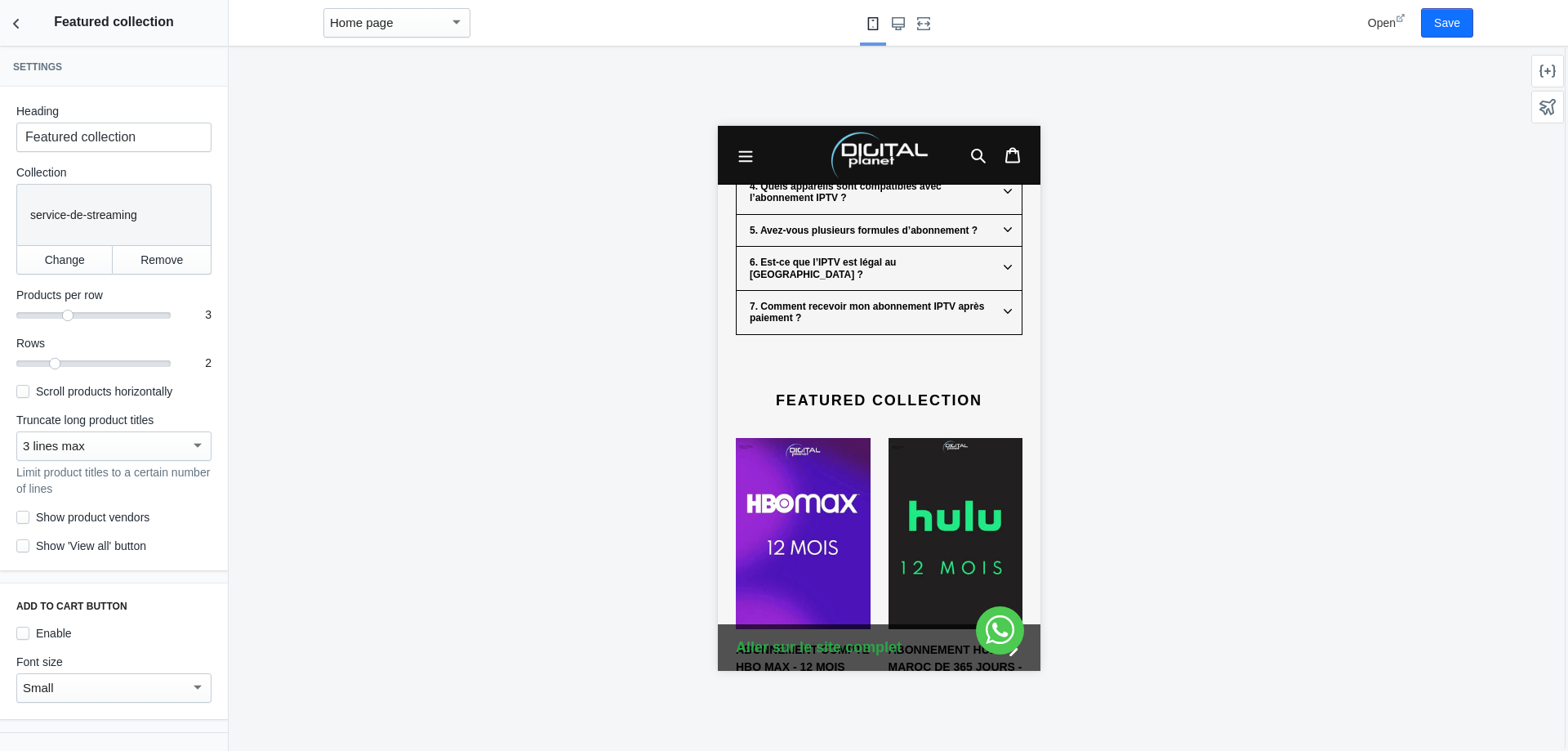
scroll to position [2745, 0]
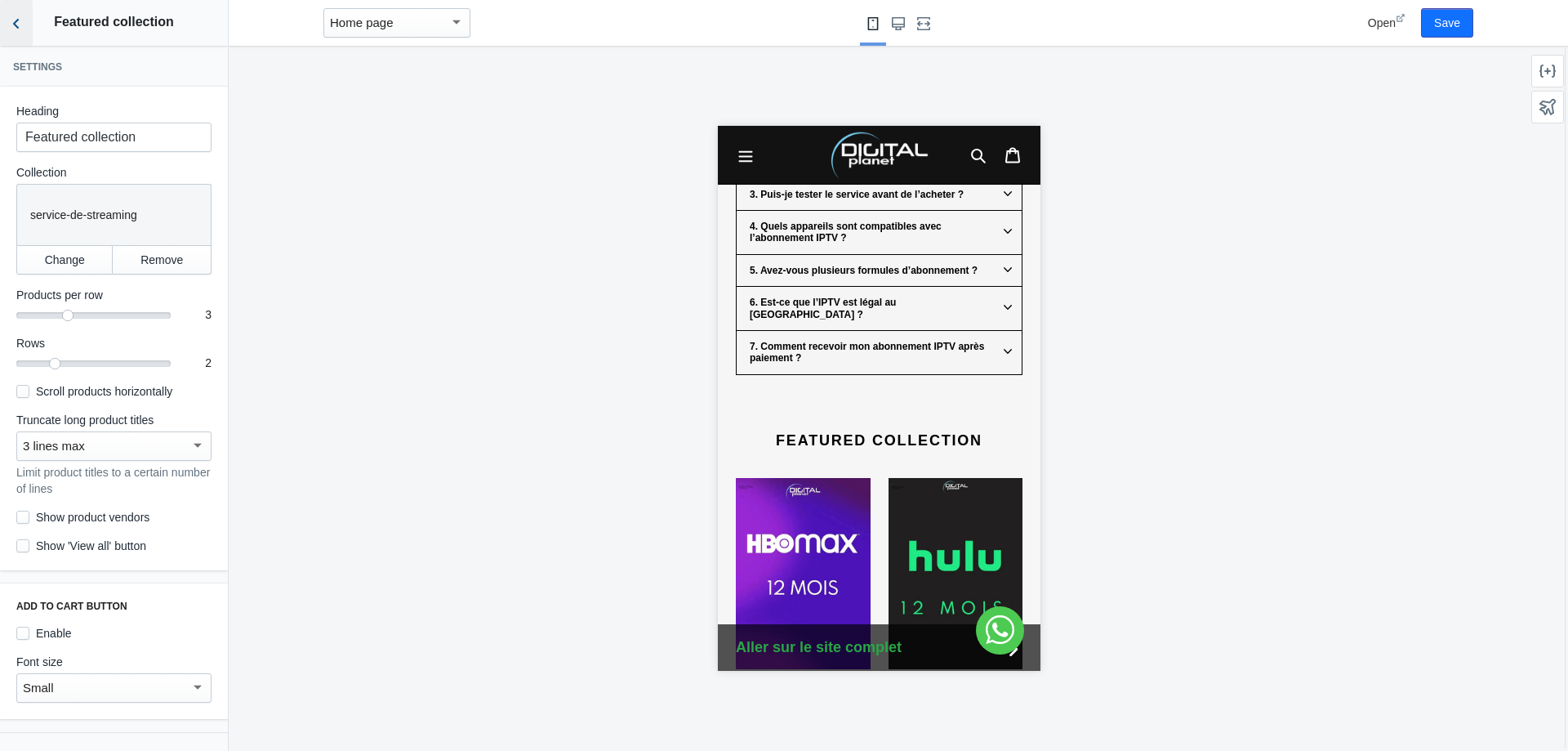
click at [20, 25] on icon "Back to sections" at bounding box center [16, 23] width 16 height 16
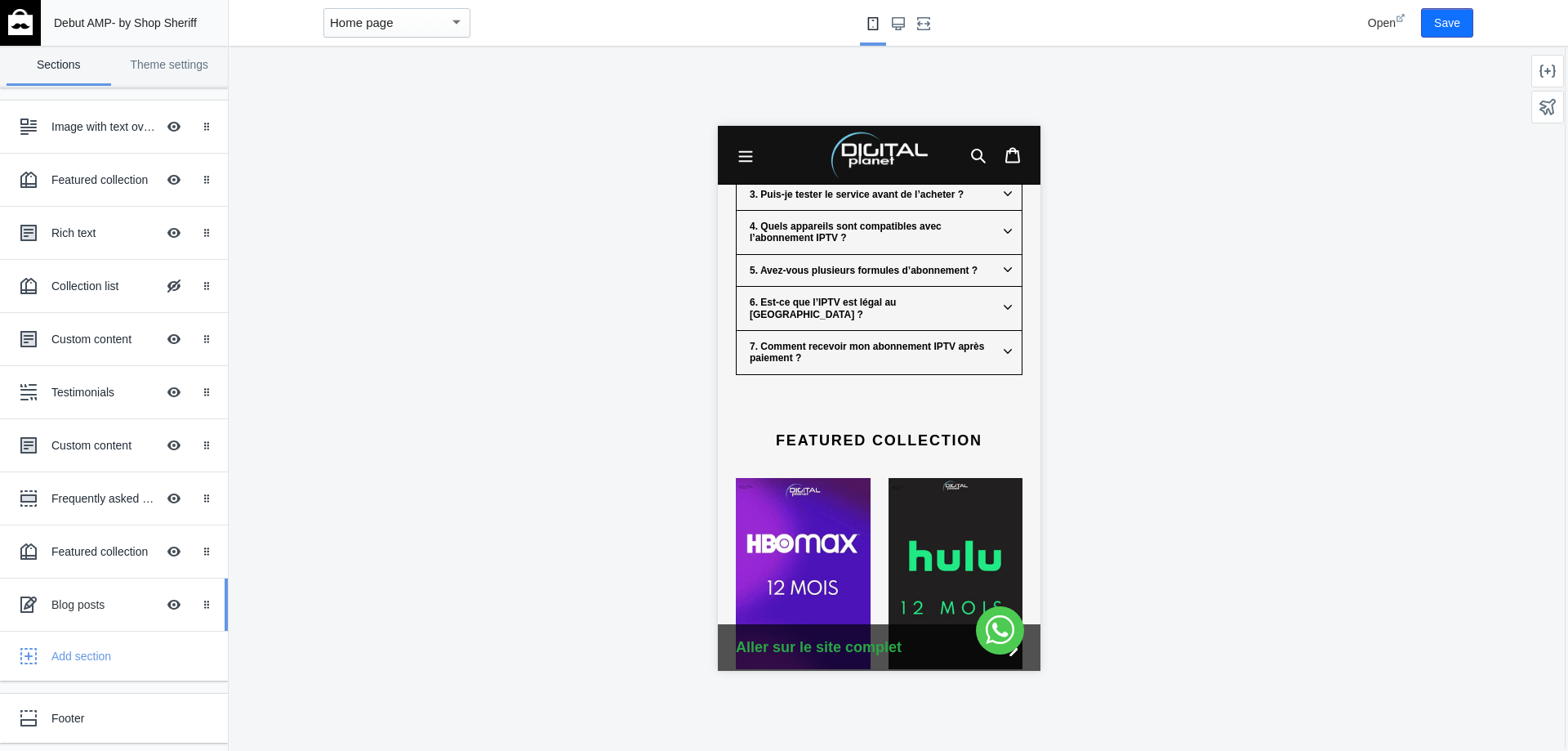
click at [105, 603] on div "Blog posts" at bounding box center [103, 604] width 105 height 16
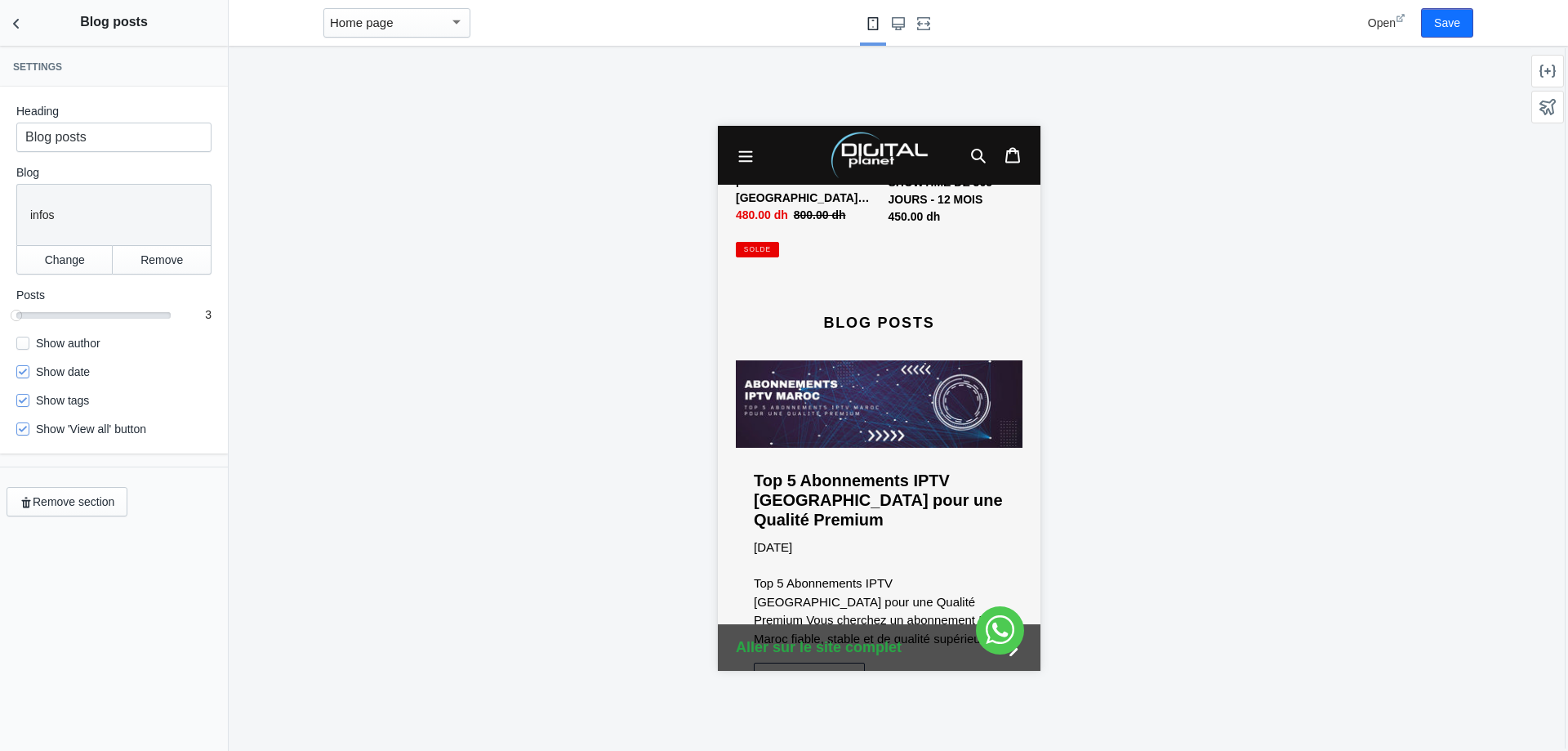
scroll to position [3938, 0]
click at [17, 19] on icon "Back to sections" at bounding box center [16, 23] width 16 height 16
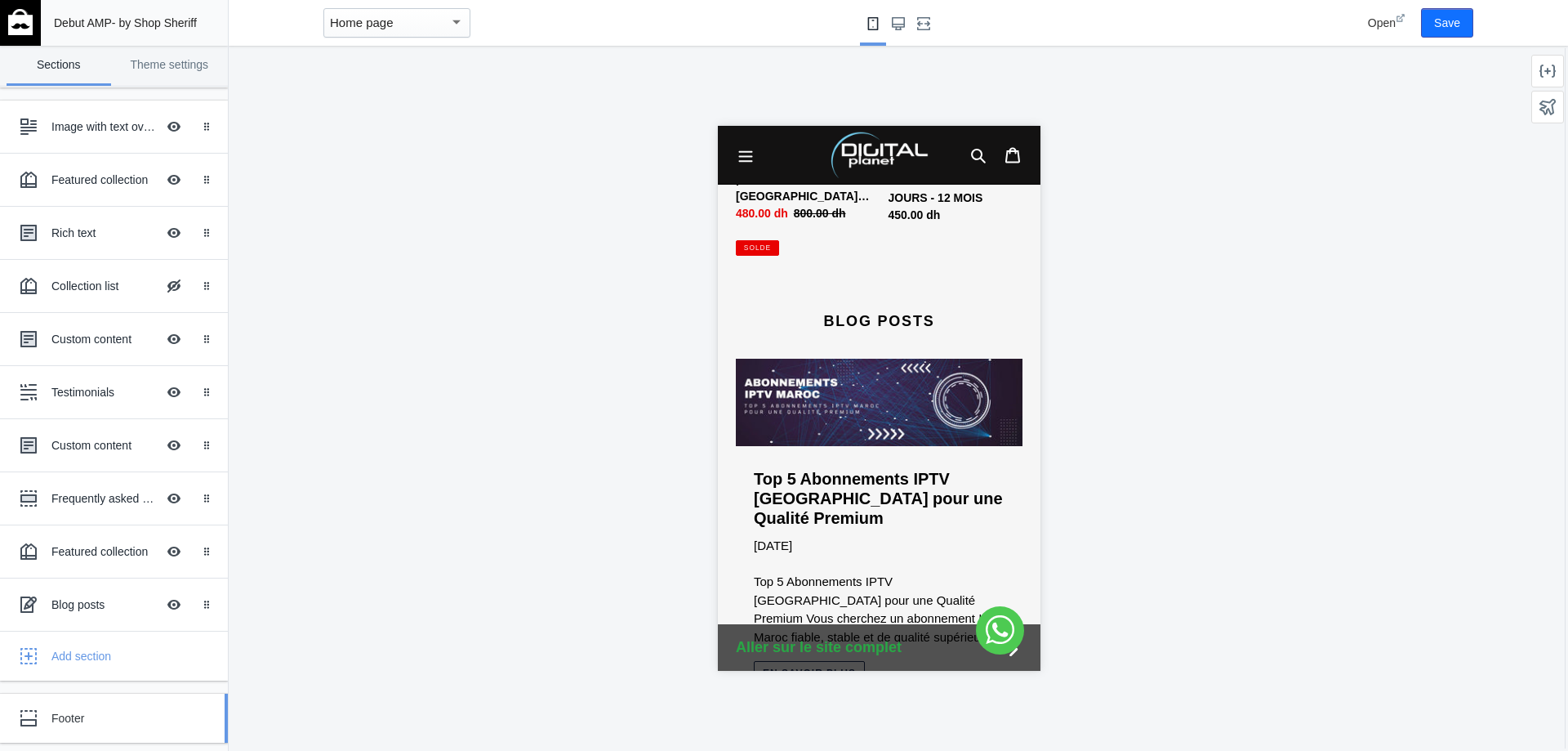
click at [96, 724] on div "Footer" at bounding box center [121, 718] width 141 height 16
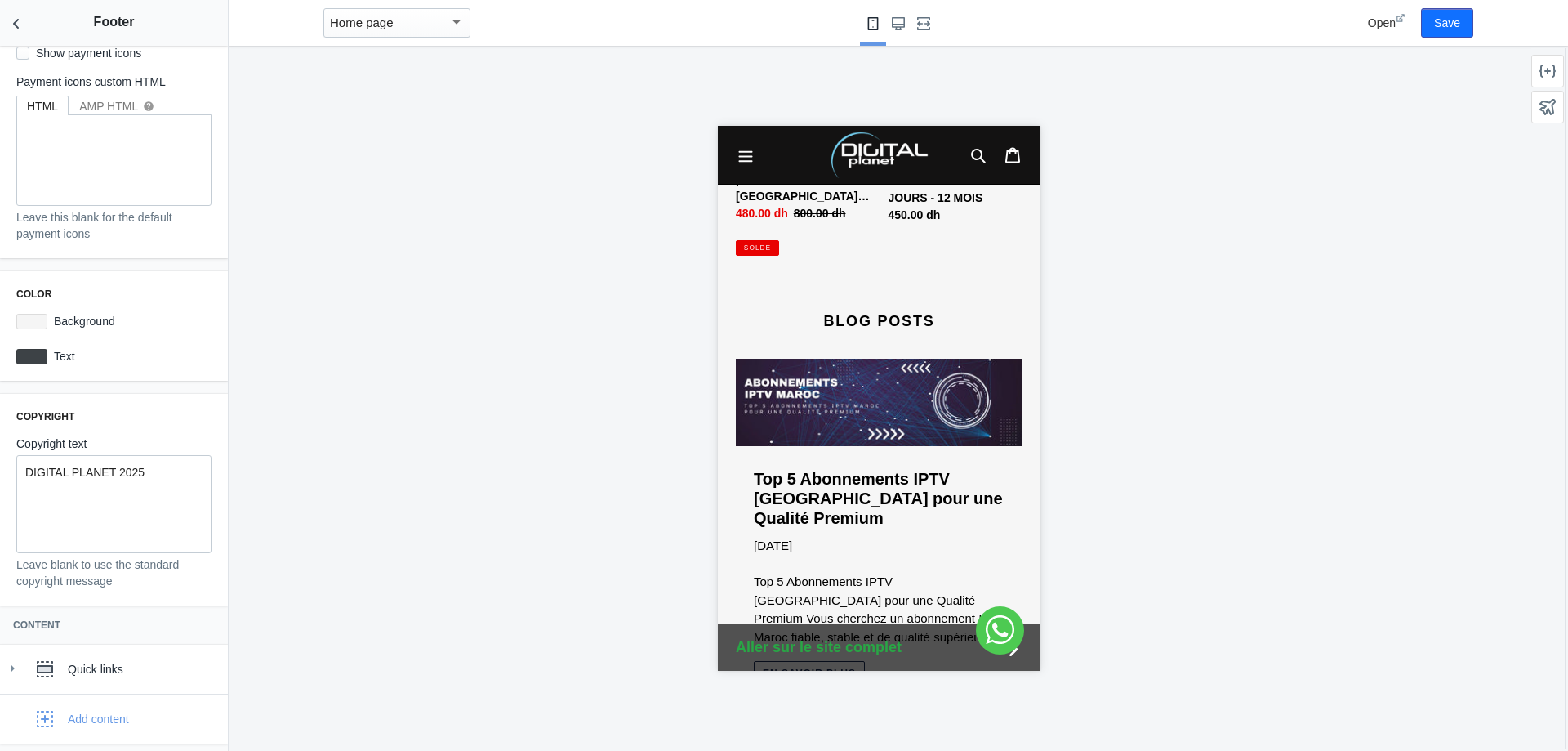
scroll to position [84, 0]
drag, startPoint x: 163, startPoint y: 472, endPoint x: 0, endPoint y: 462, distance: 163.3
click at [0, 462] on div "Copyright Copyright text DIGITAL PLANET 2025 Leave blank to use the standard co…" at bounding box center [113, 498] width 228 height 212
copy p "DIGITAL PLANET 2025"
click at [105, 664] on div "Quick links" at bounding box center [141, 667] width 148 height 16
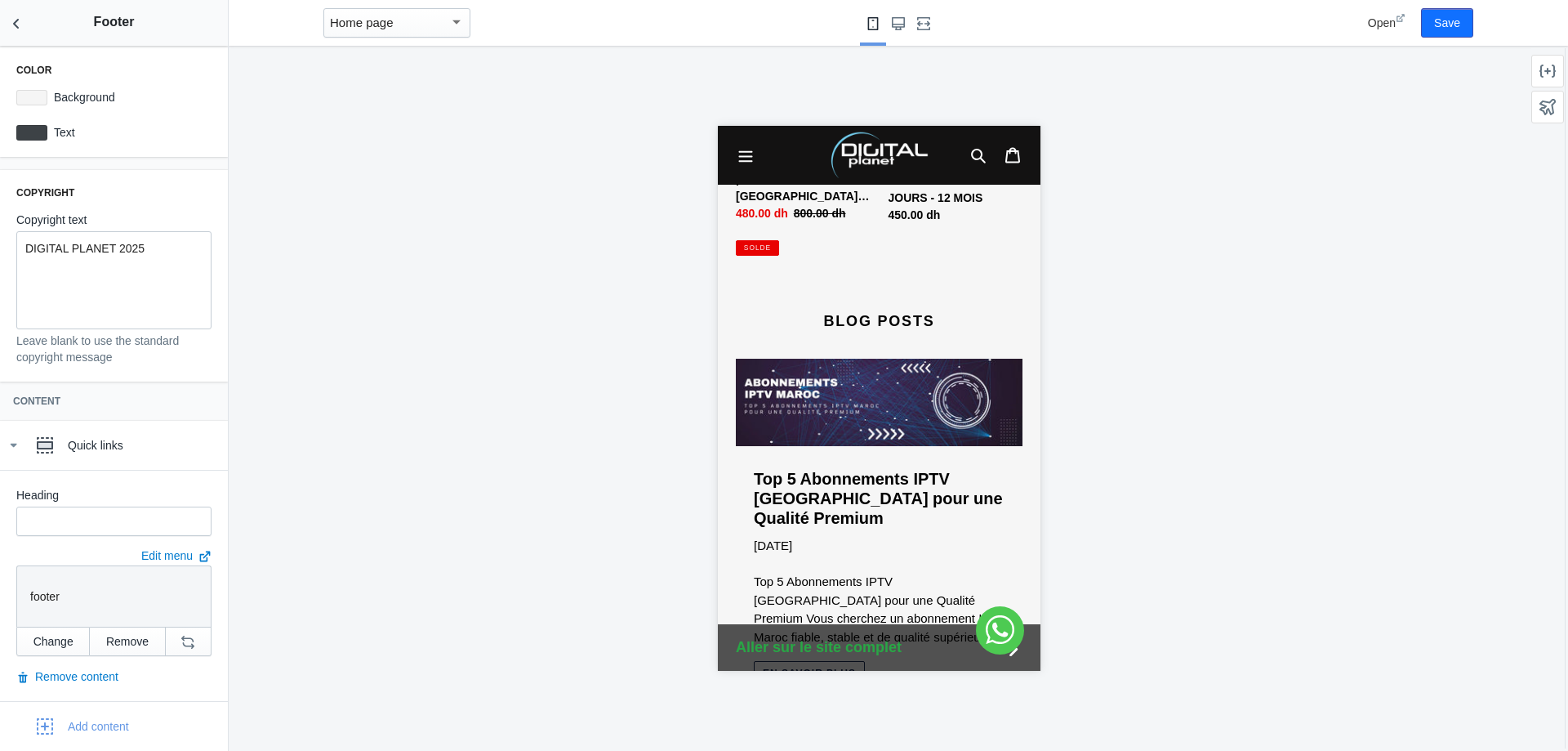
scroll to position [316, 0]
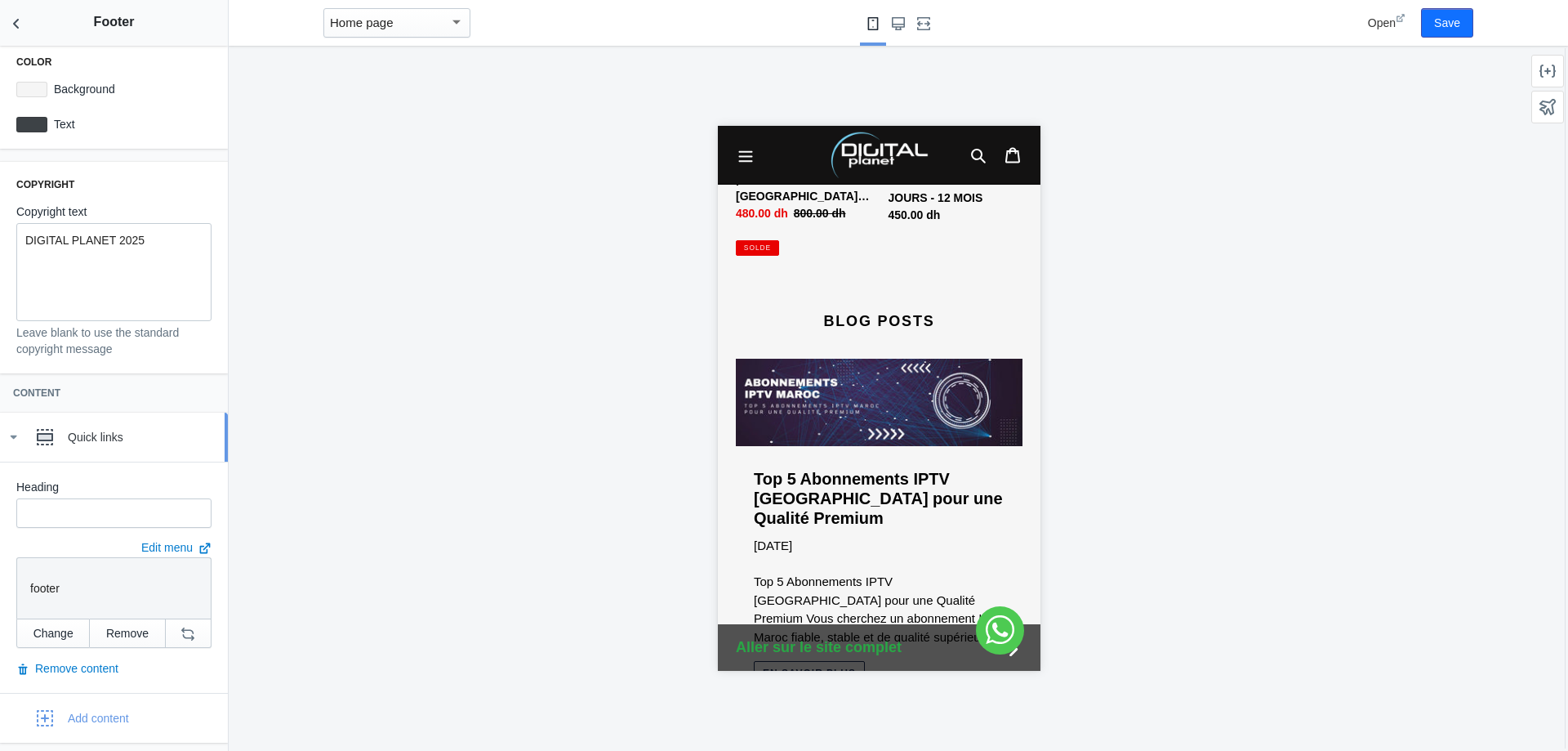
click at [102, 438] on div "Quick links" at bounding box center [141, 437] width 148 height 16
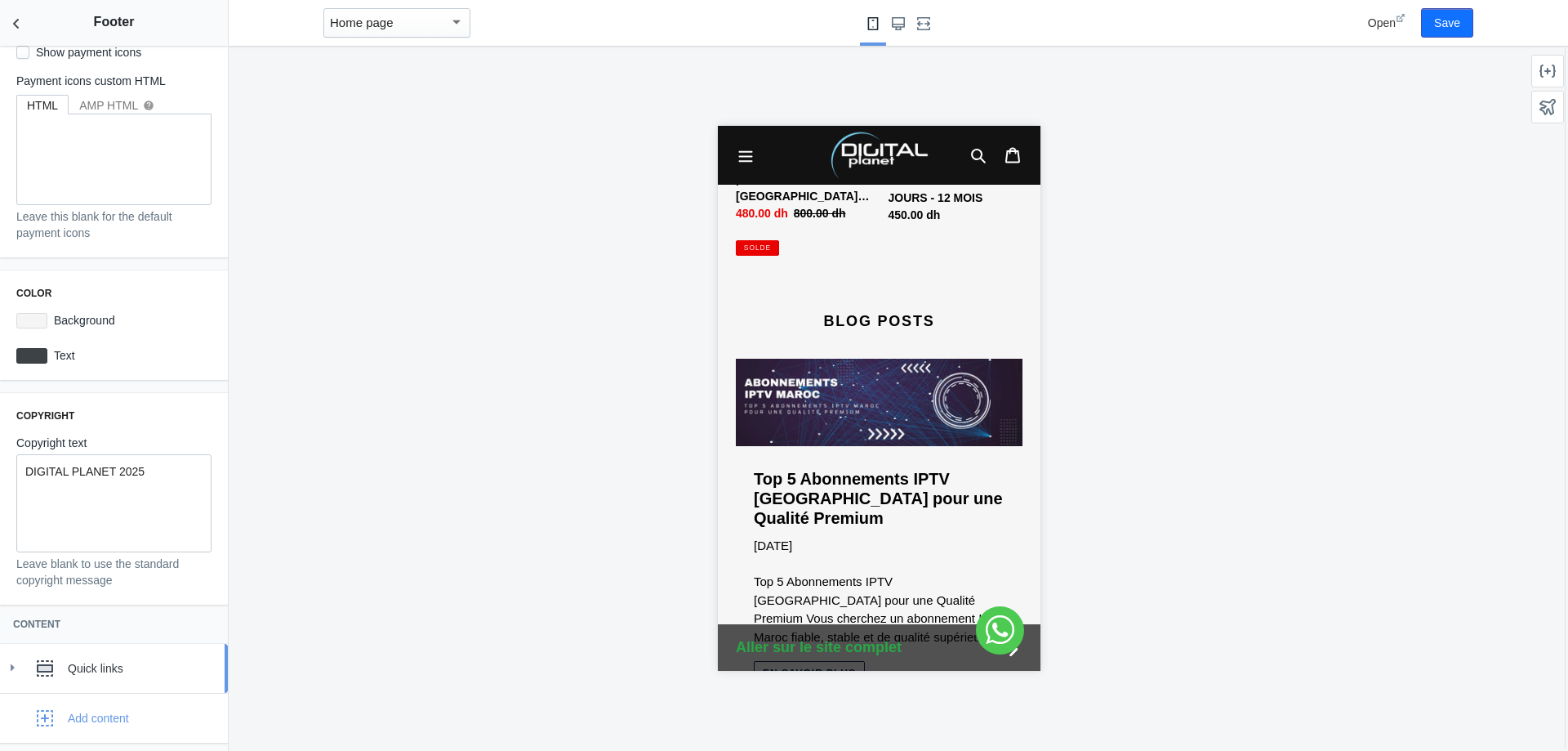
click at [113, 656] on div "Quick links" at bounding box center [113, 668] width 203 height 32
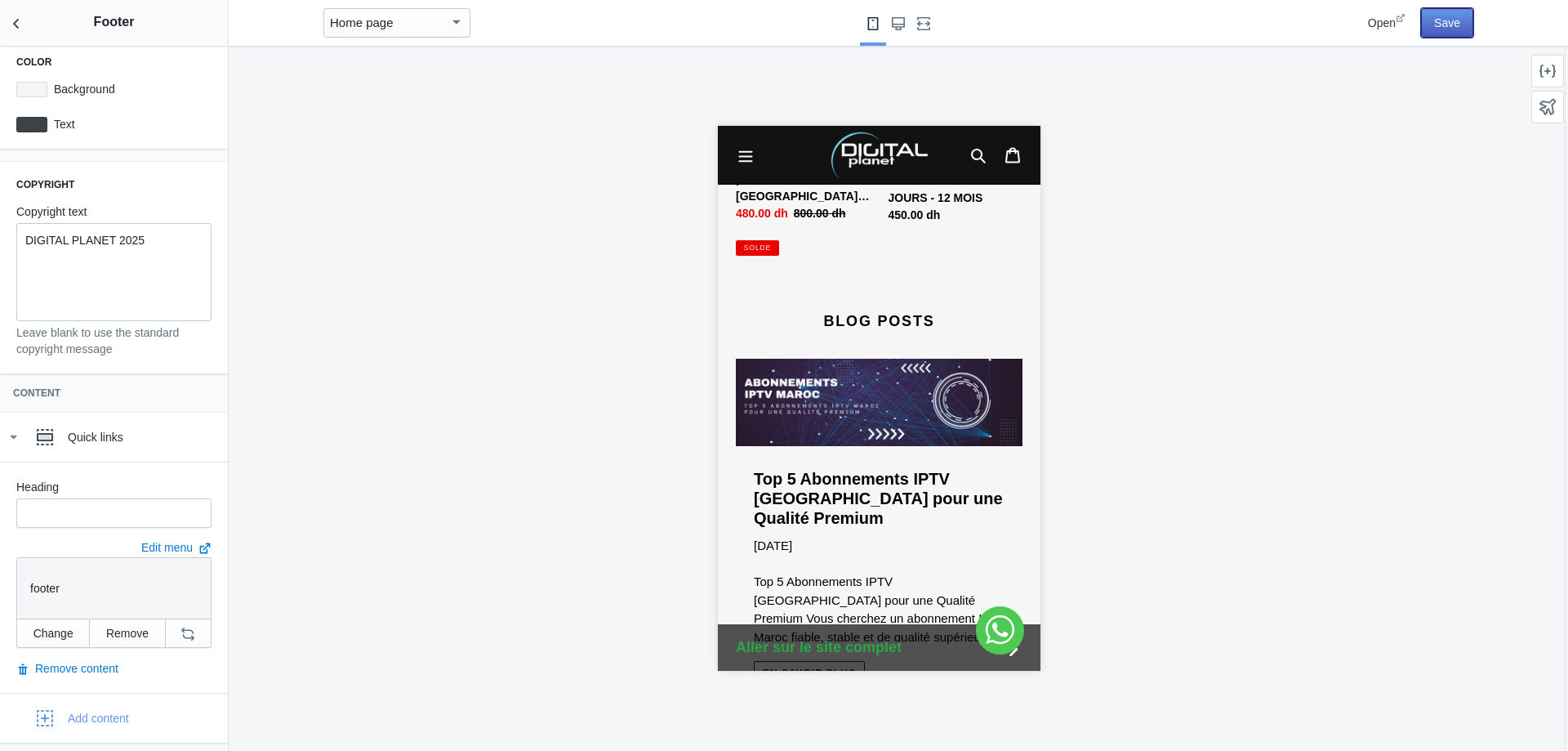
click at [1472, 26] on button "Save" at bounding box center [1447, 23] width 52 height 29
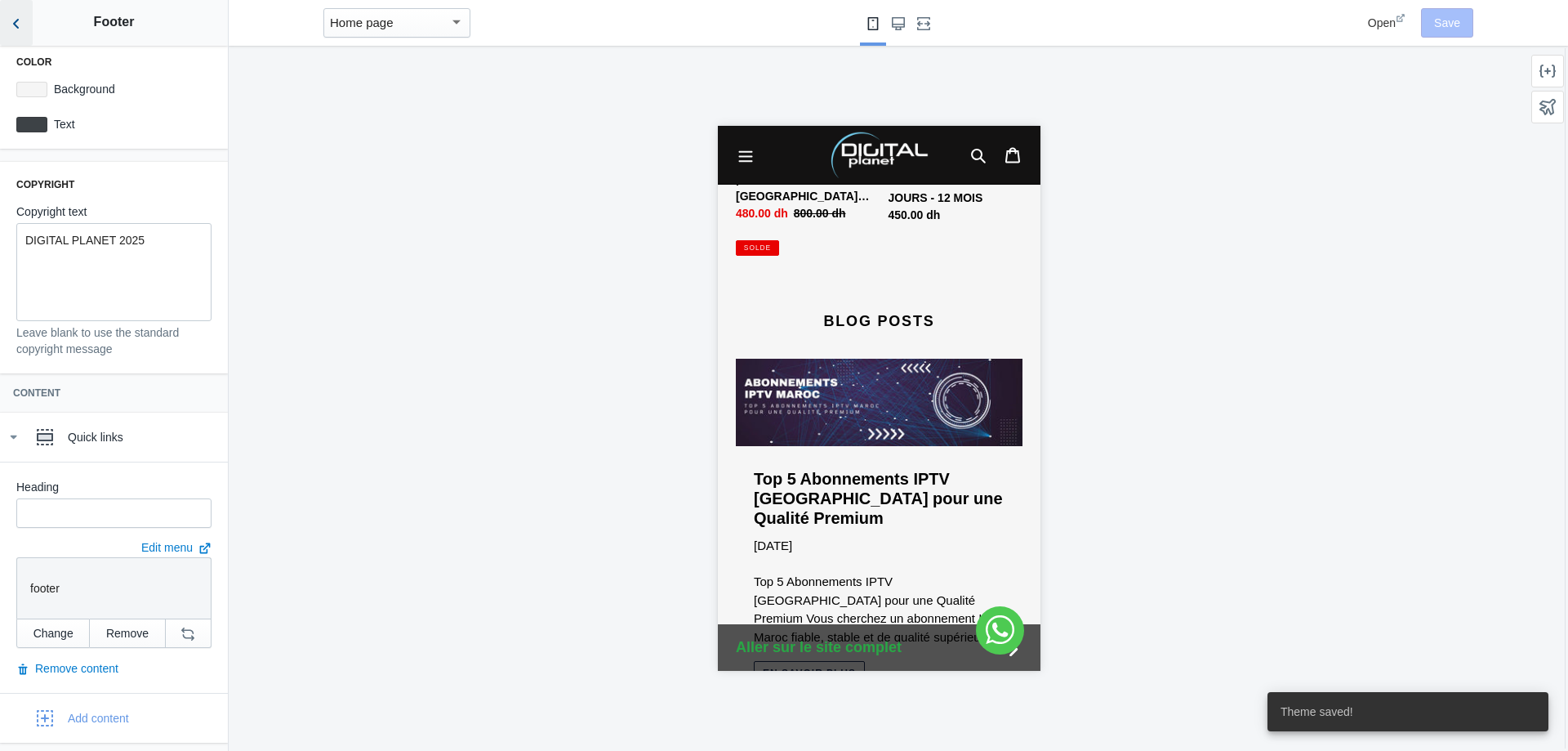
click at [19, 27] on icon "Back to sections" at bounding box center [16, 23] width 16 height 16
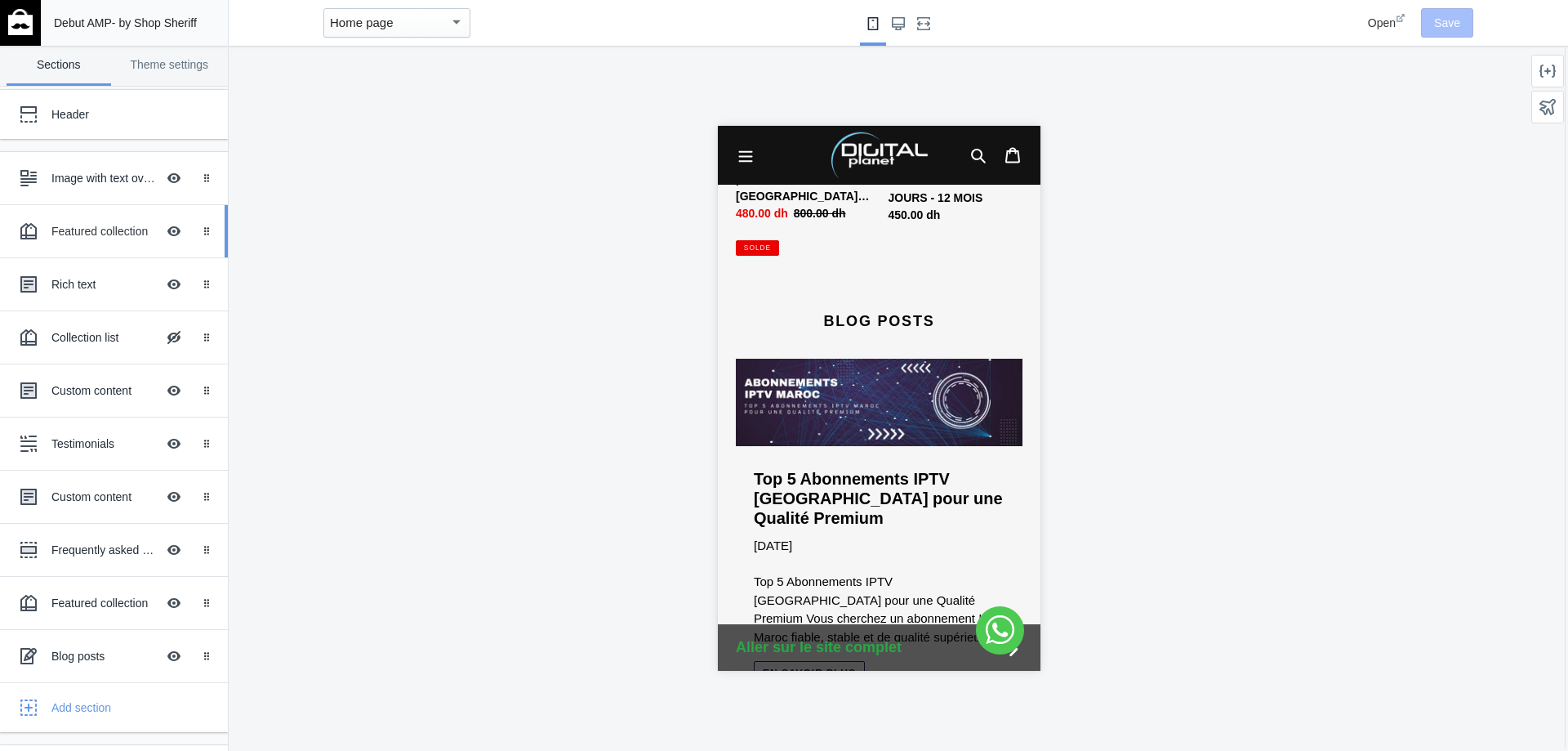
scroll to position [0, 0]
click at [170, 63] on link "Theme settings" at bounding box center [170, 66] width 105 height 40
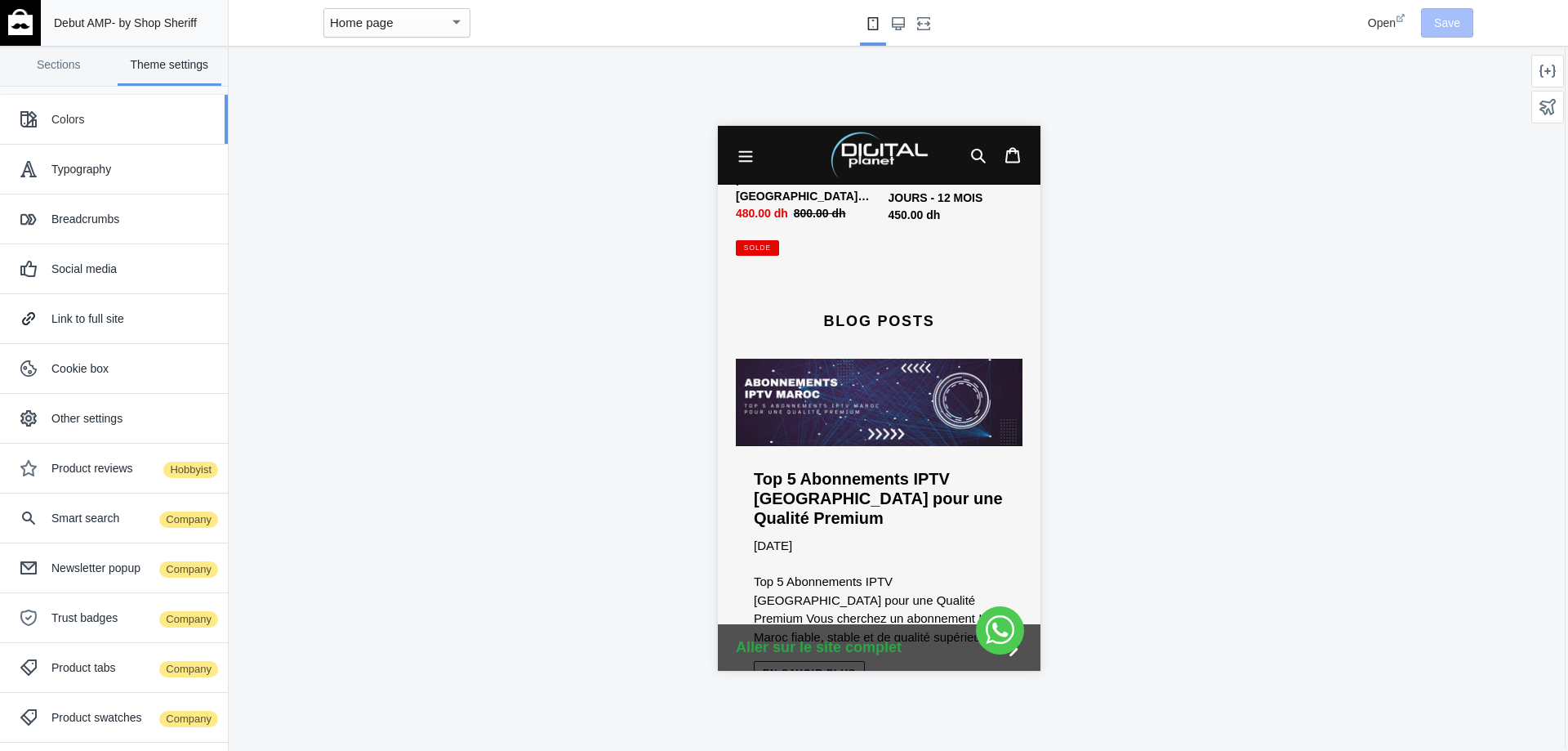
click at [90, 108] on div "Colors" at bounding box center [113, 119] width 203 height 32
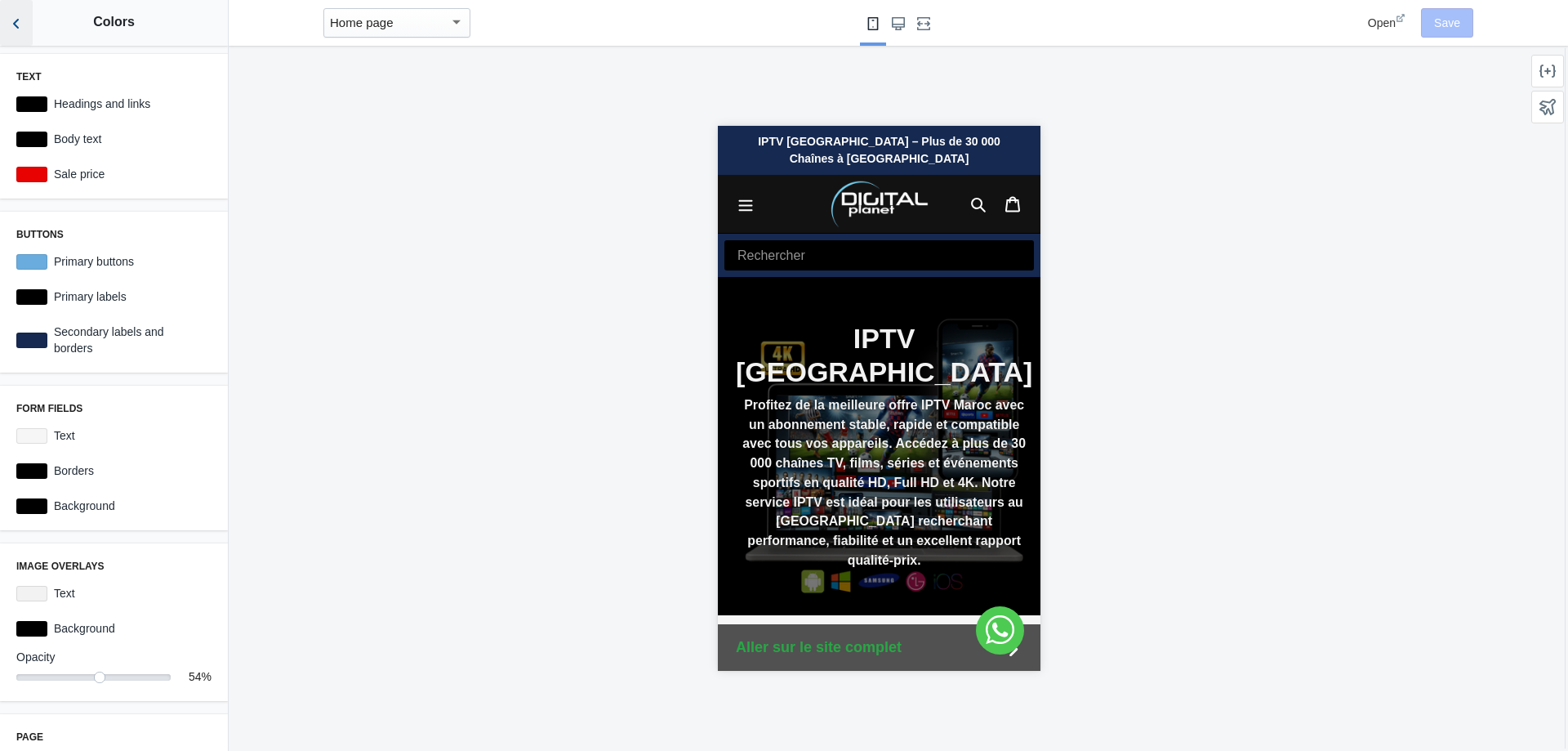
click at [25, 28] on button "Back to sections" at bounding box center [16, 23] width 32 height 46
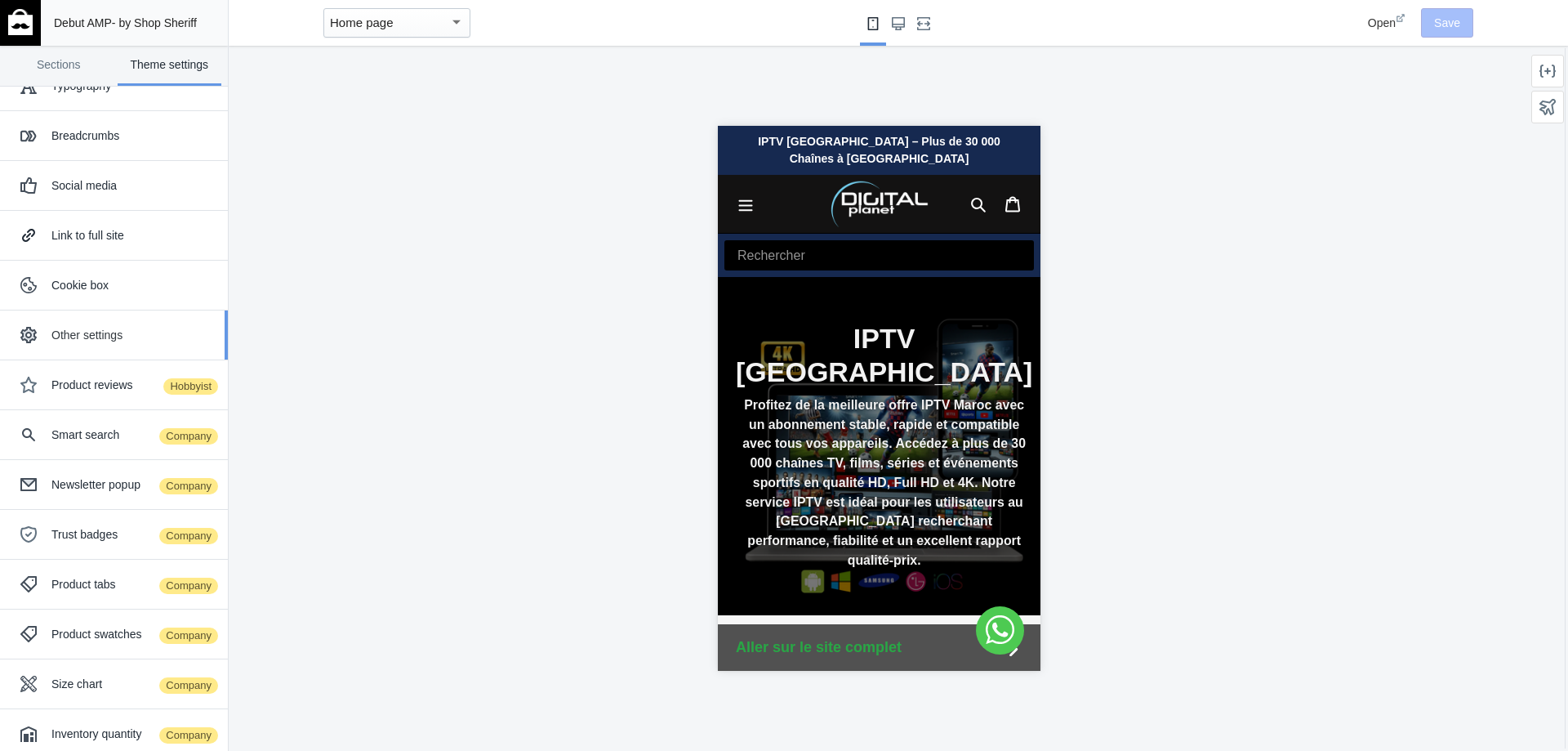
scroll to position [148, 0]
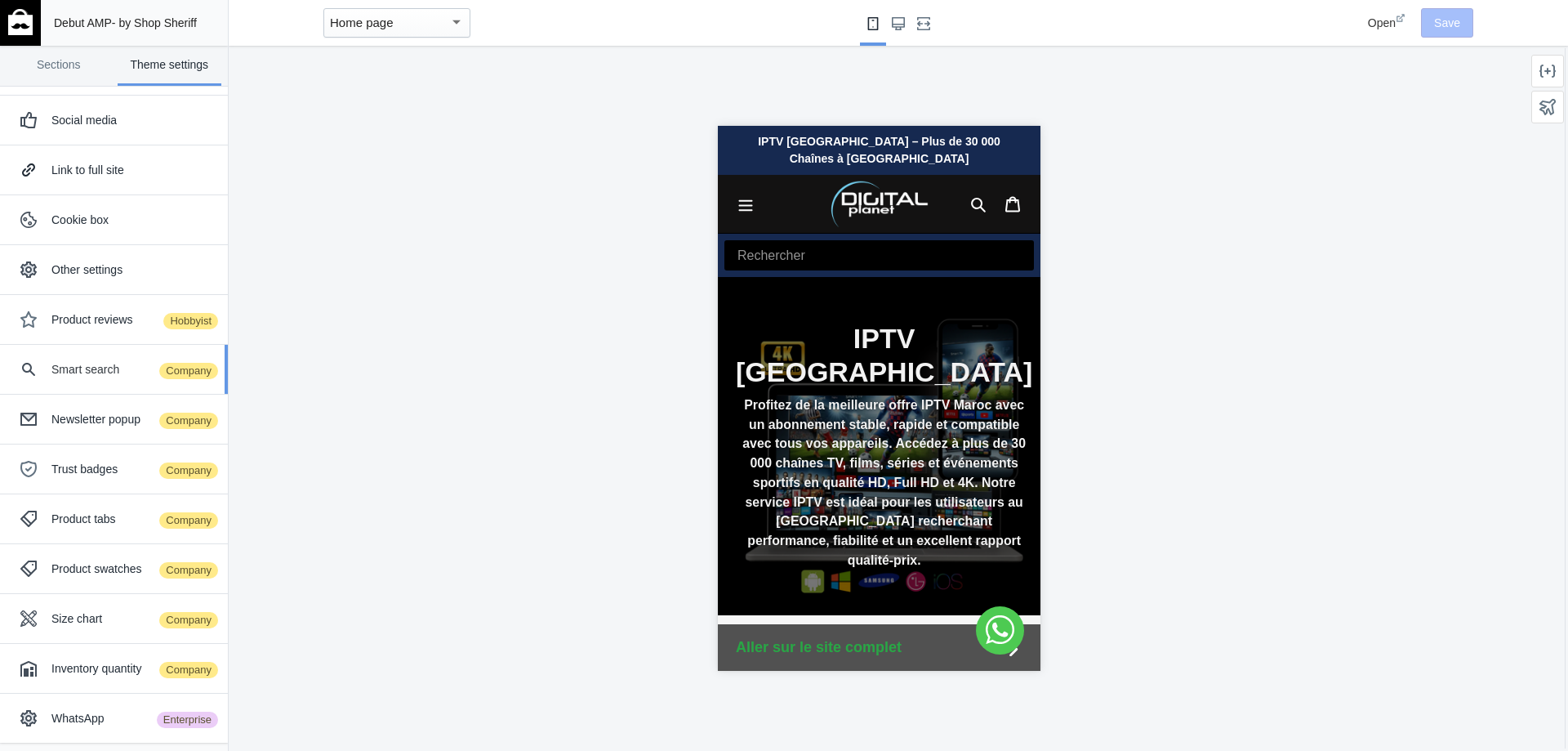
click at [66, 362] on div "Smart search Company" at bounding box center [133, 369] width 164 height 16
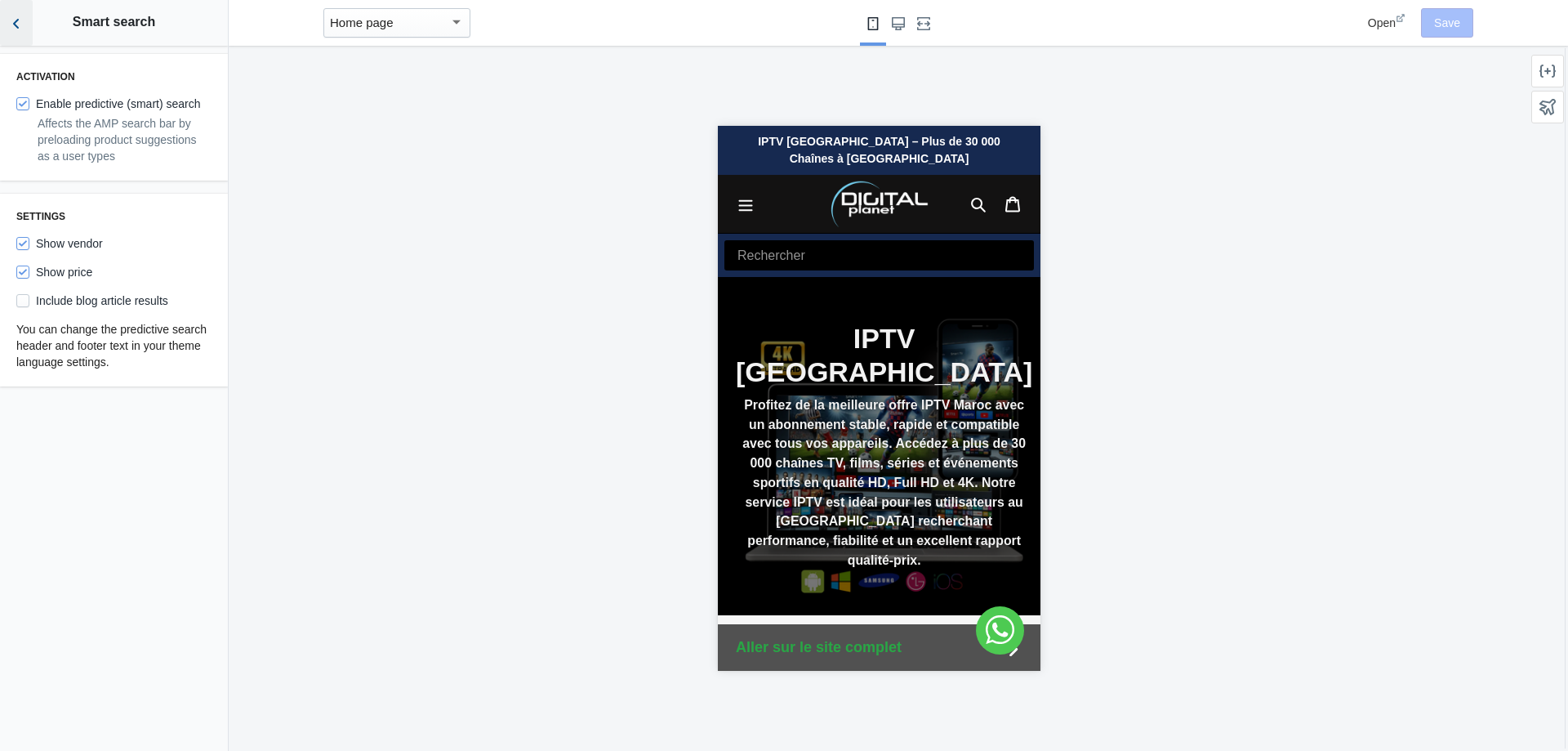
click at [29, 23] on button "Back to sections" at bounding box center [16, 23] width 32 height 46
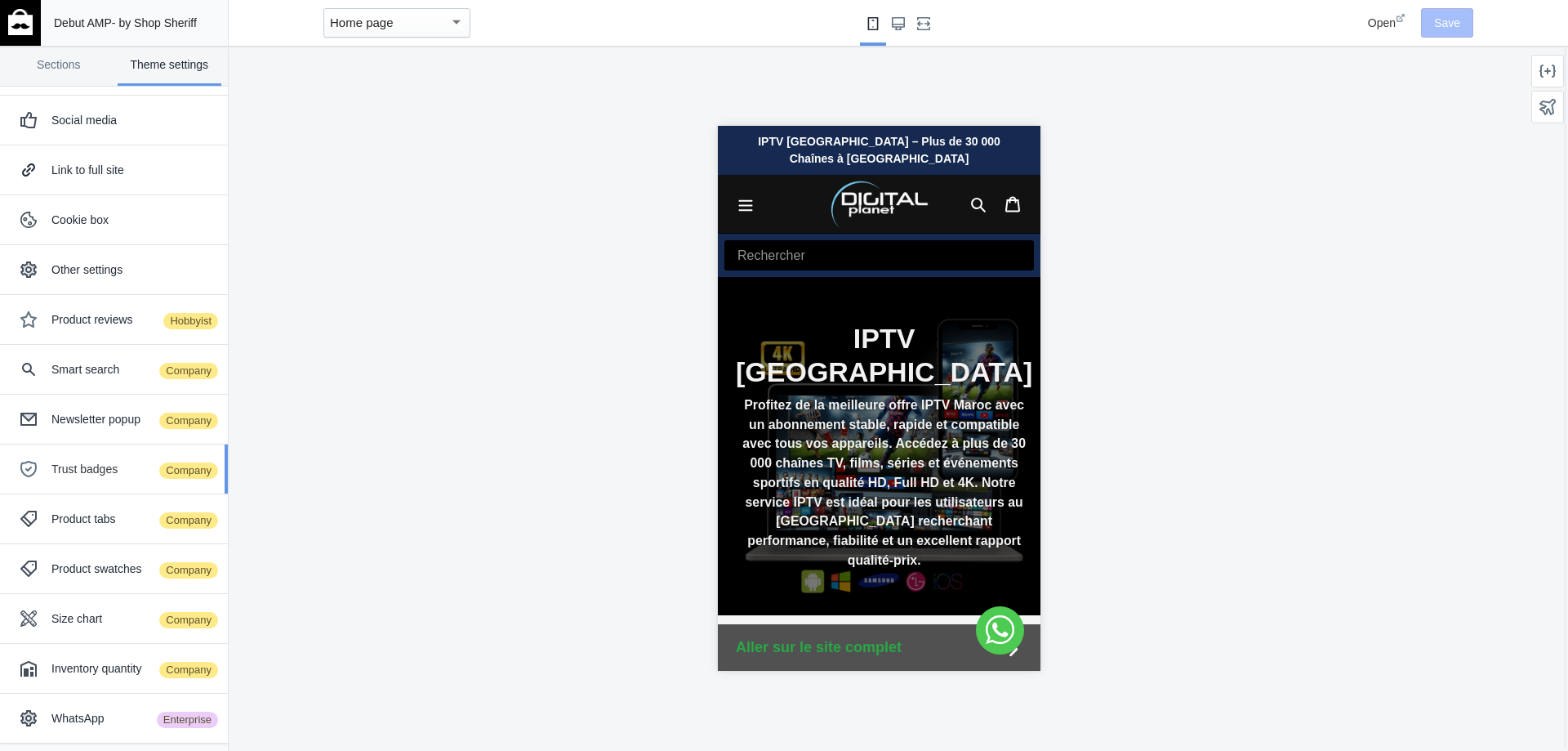
click at [105, 474] on div "Trust badges Company" at bounding box center [133, 469] width 164 height 16
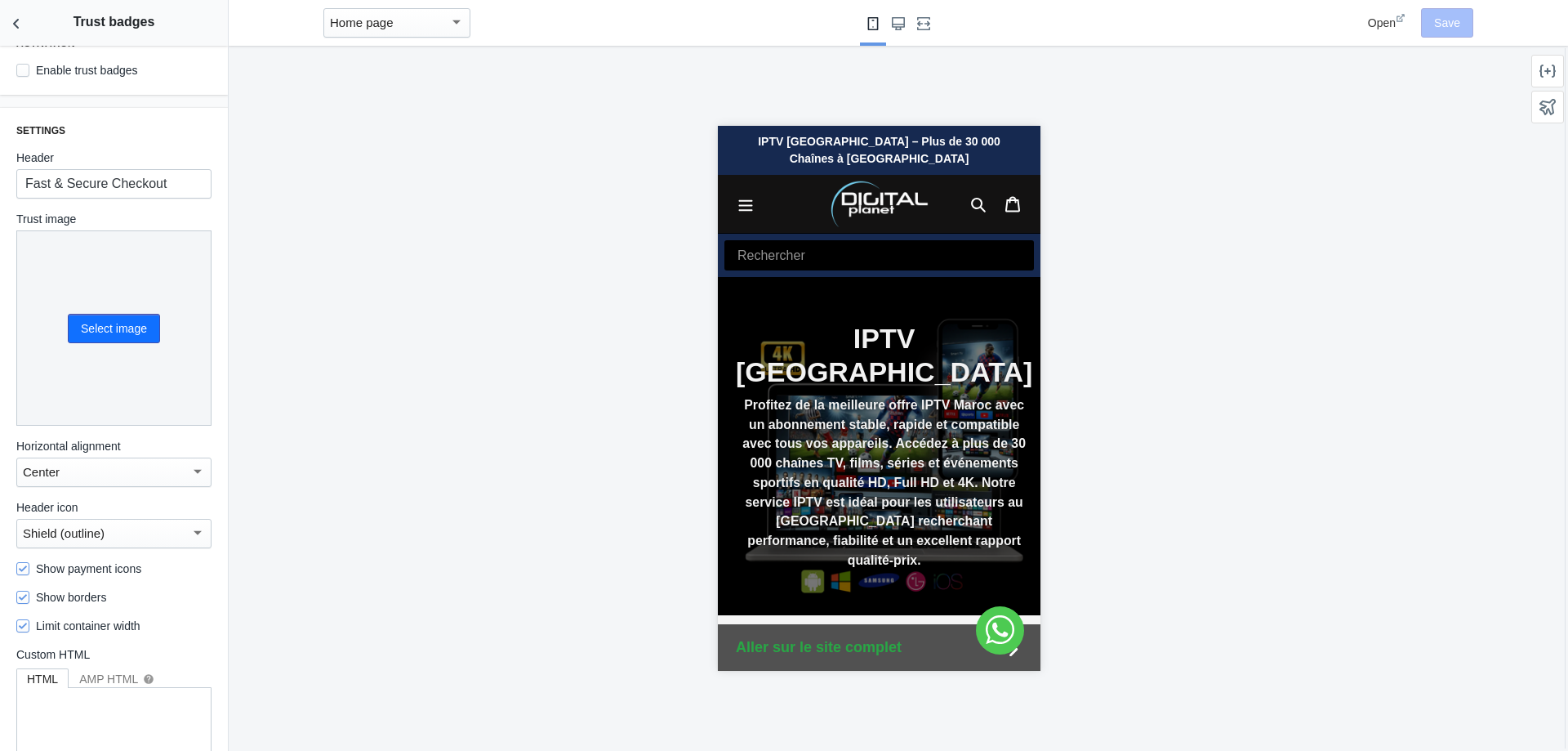
scroll to position [0, 0]
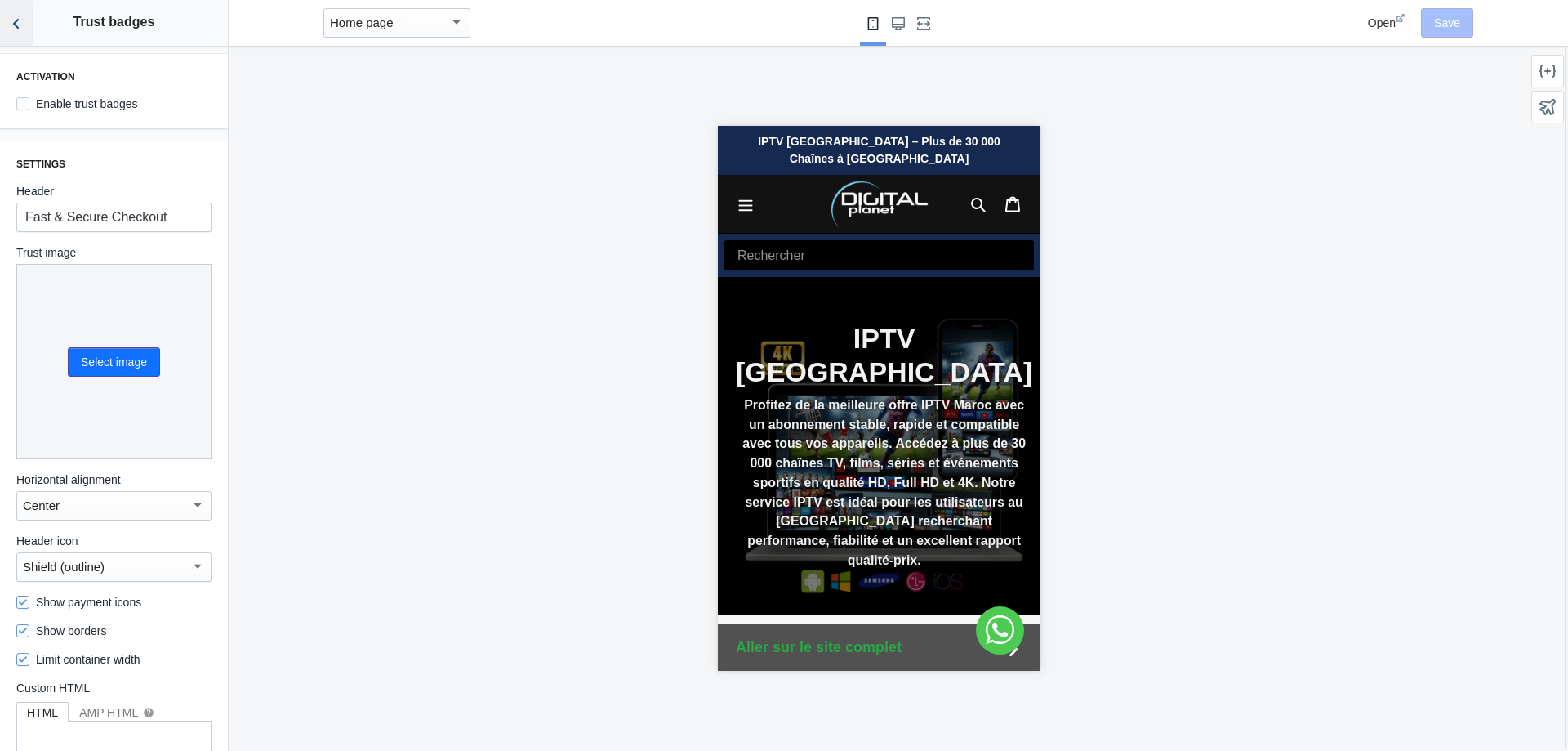
click at [21, 24] on icon "Back to sections" at bounding box center [16, 23] width 16 height 16
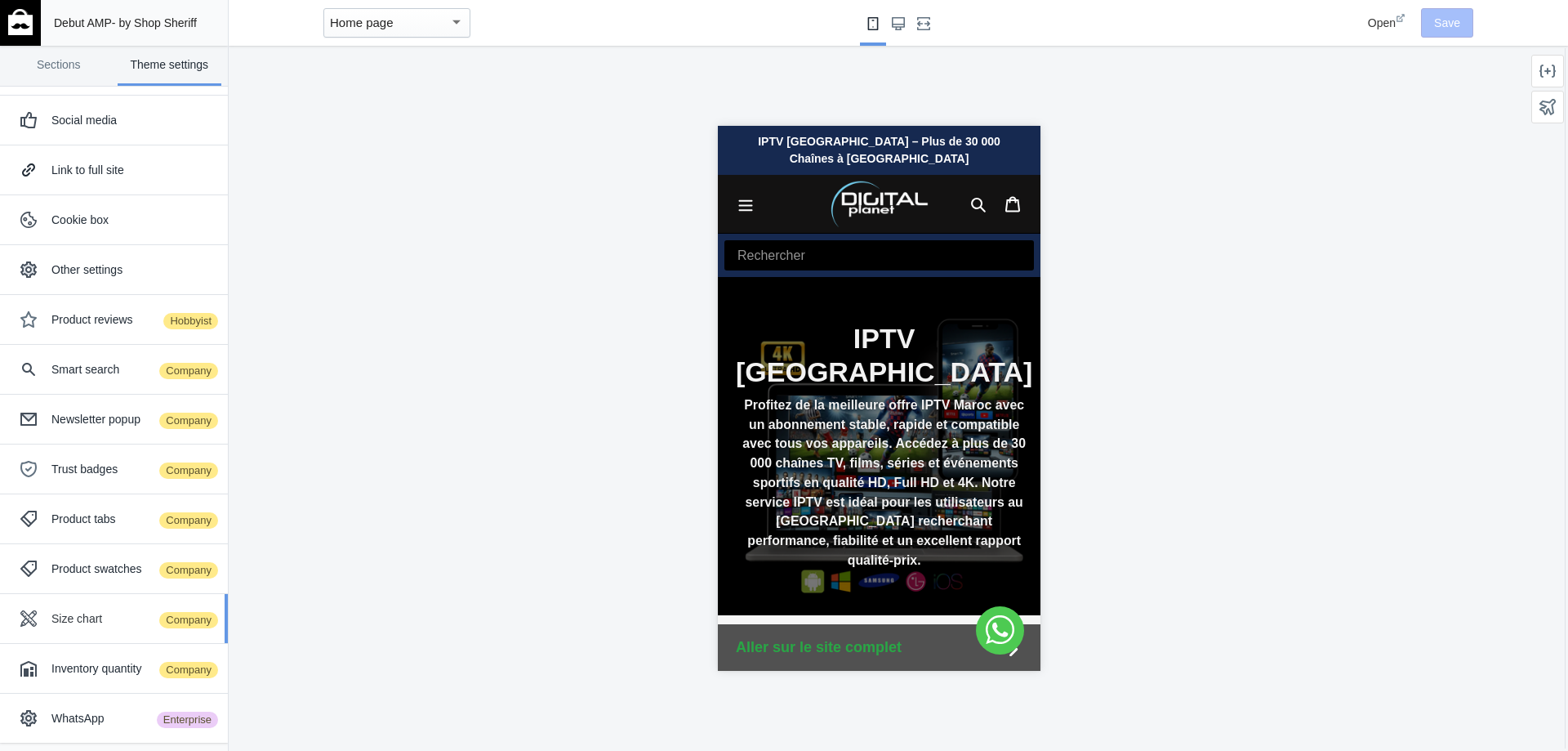
click at [105, 614] on div "Size chart Company" at bounding box center [133, 618] width 164 height 16
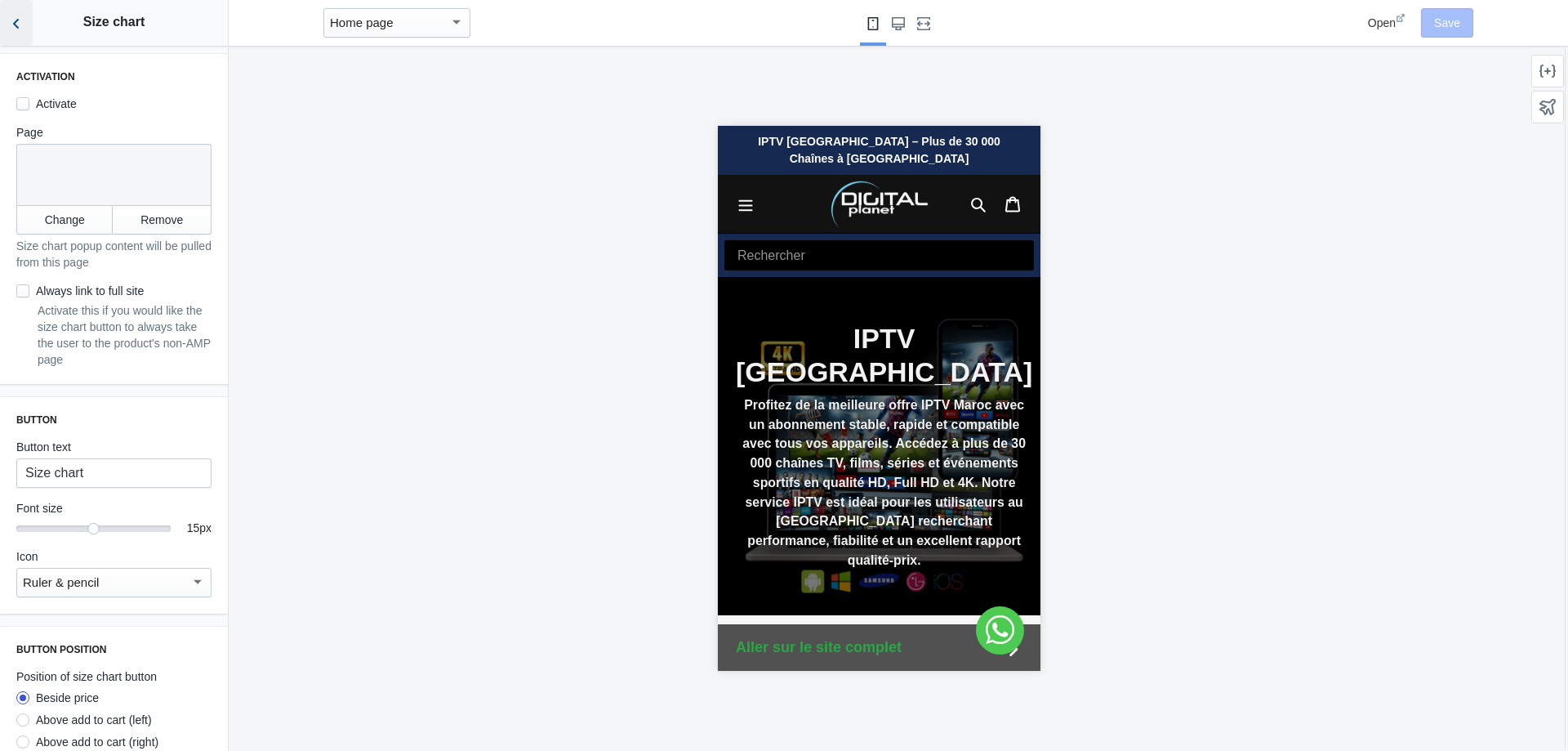
click at [21, 20] on icon "Back to sections" at bounding box center [16, 23] width 16 height 16
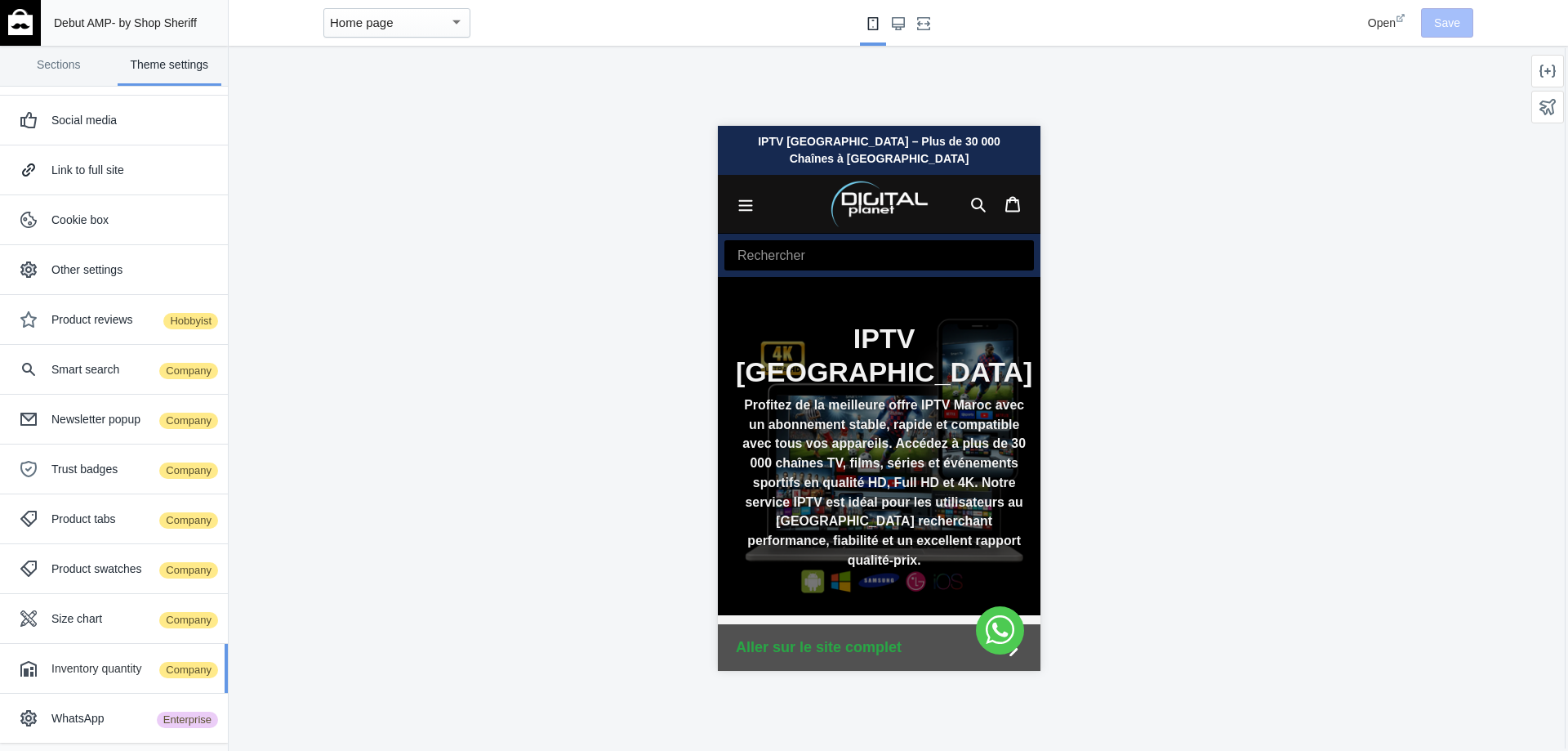
click at [97, 662] on div "Inventory quantity Company" at bounding box center [133, 667] width 164 height 16
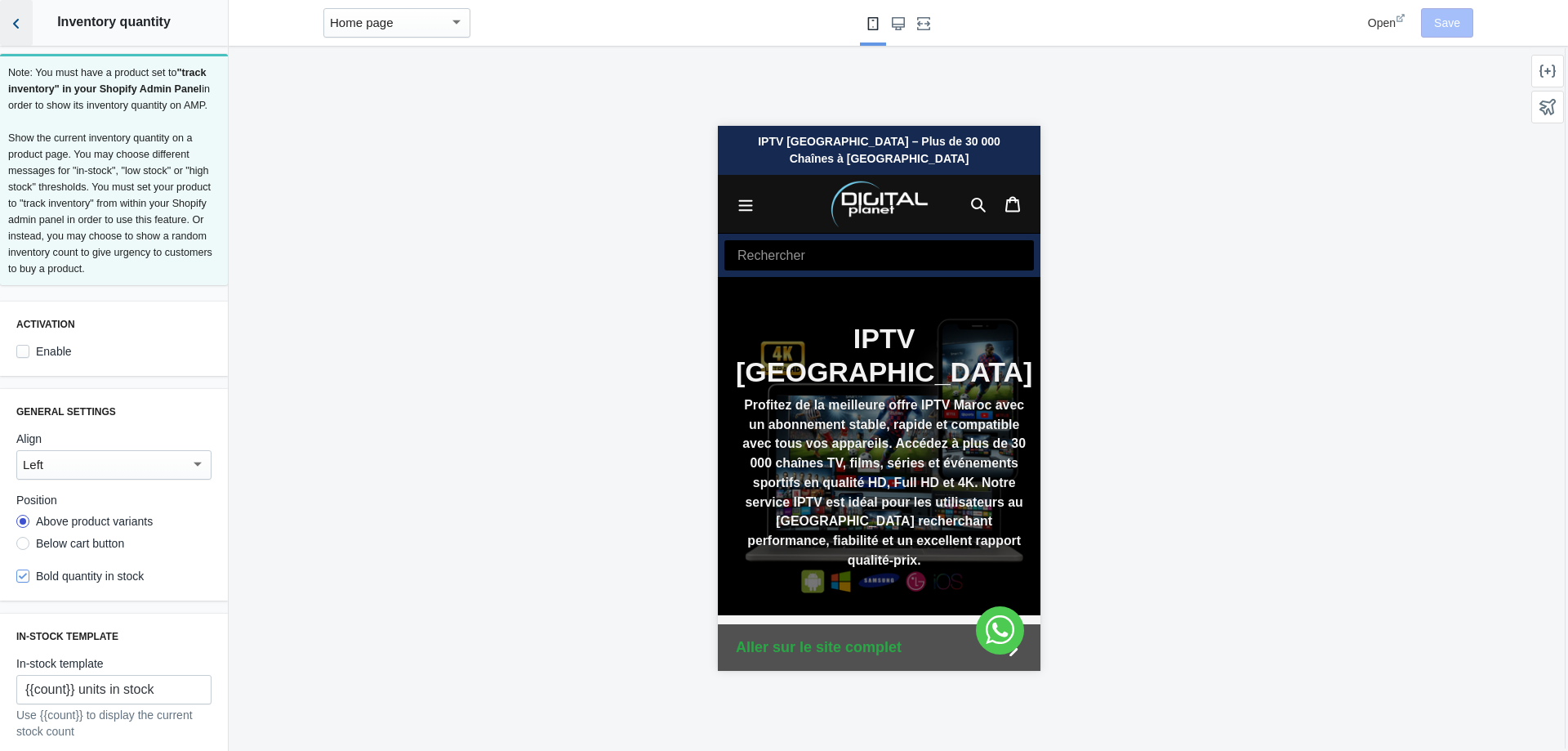
click at [4, 21] on button "Back to sections" at bounding box center [16, 23] width 32 height 46
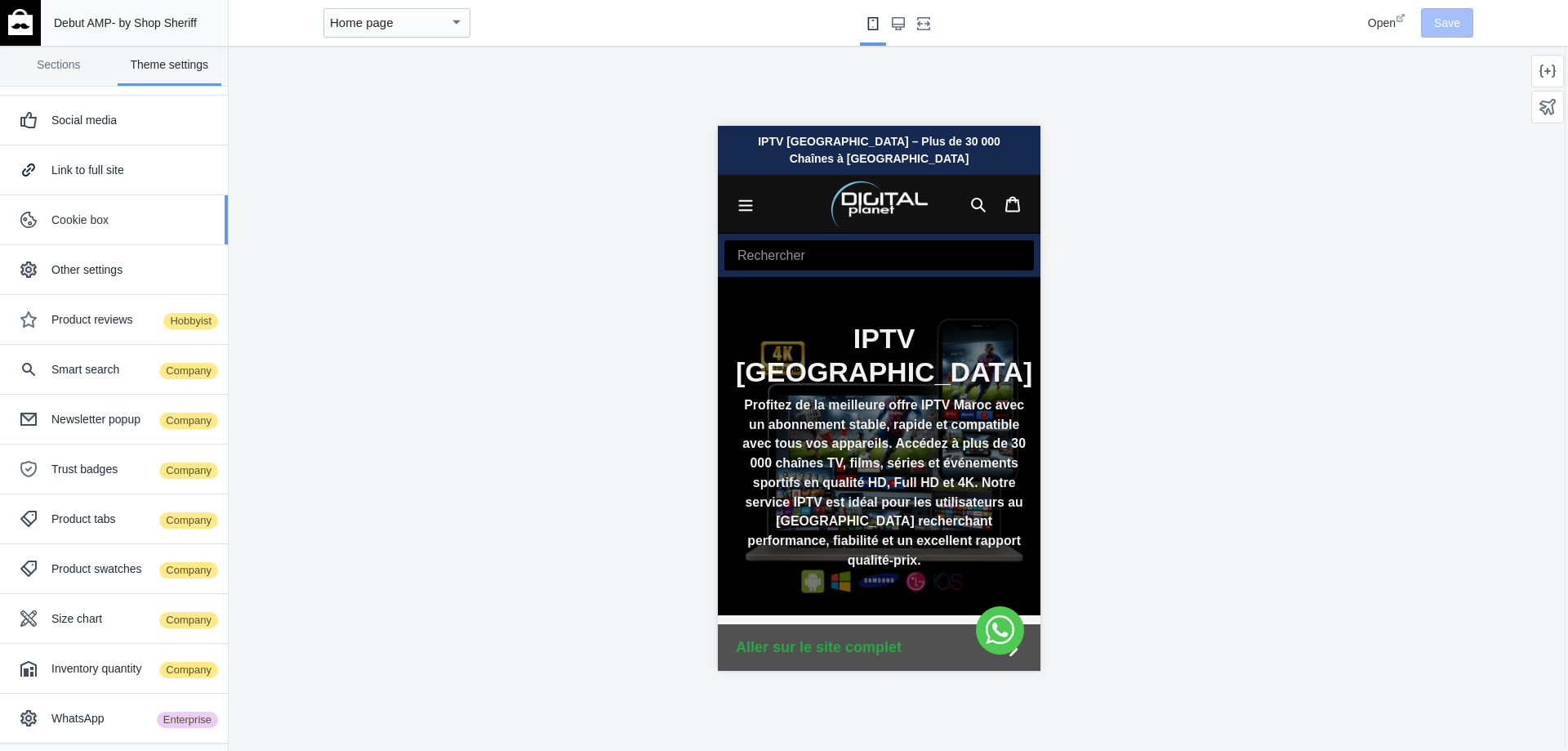
click at [107, 225] on div "Cookie box" at bounding box center [133, 219] width 164 height 16
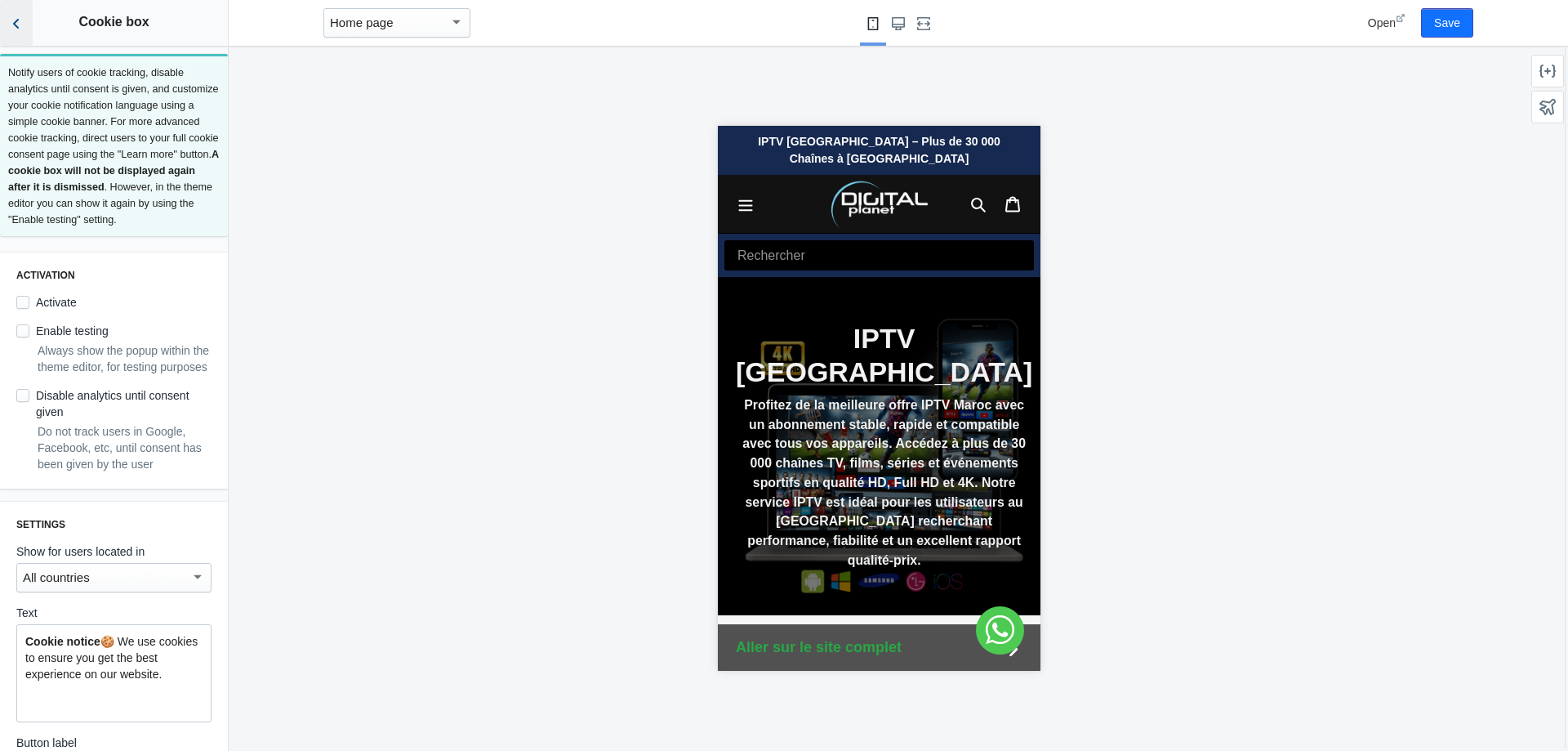
click at [21, 25] on icon "Back to sections" at bounding box center [16, 23] width 16 height 16
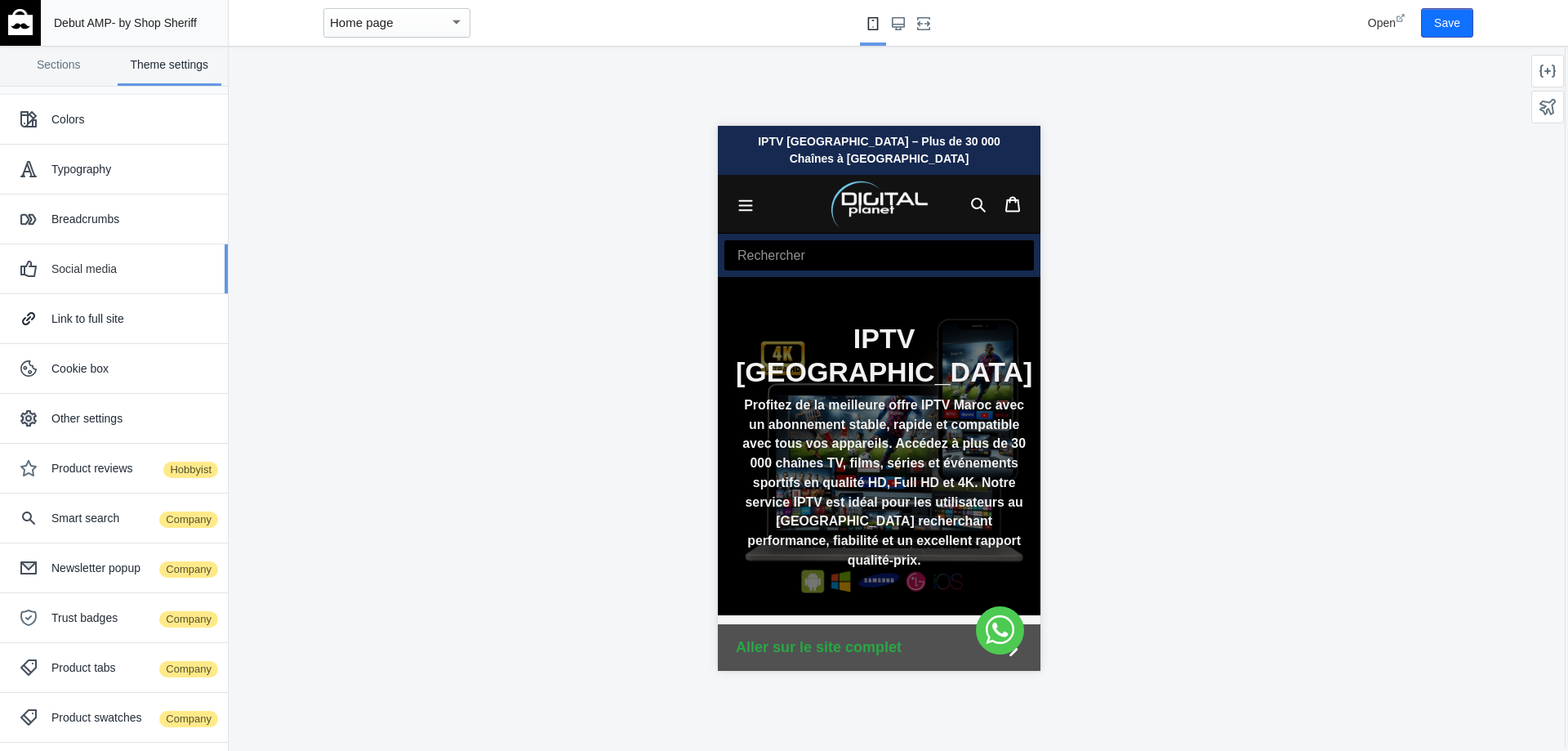
click at [102, 255] on div "Social media" at bounding box center [113, 269] width 203 height 32
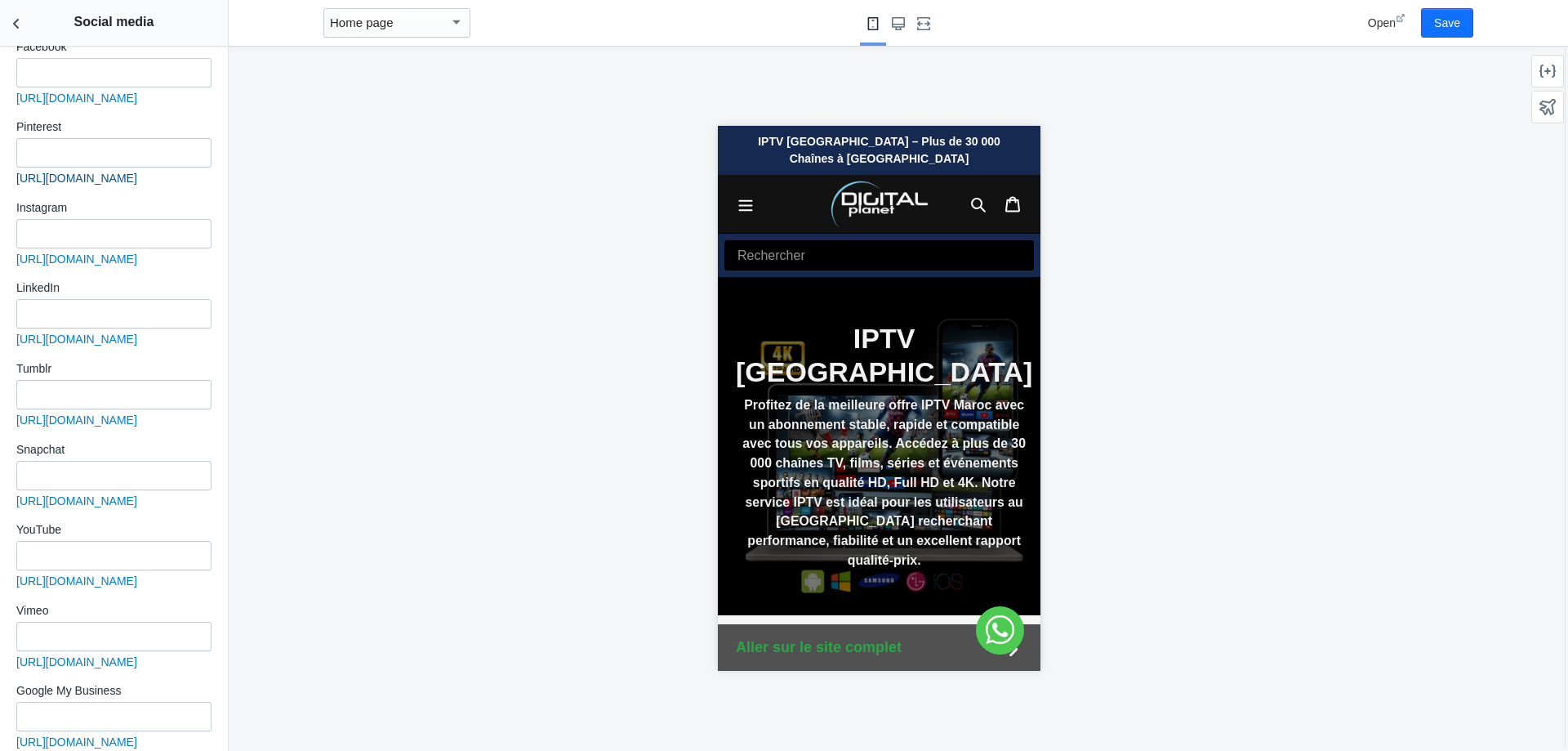
scroll to position [625, 0]
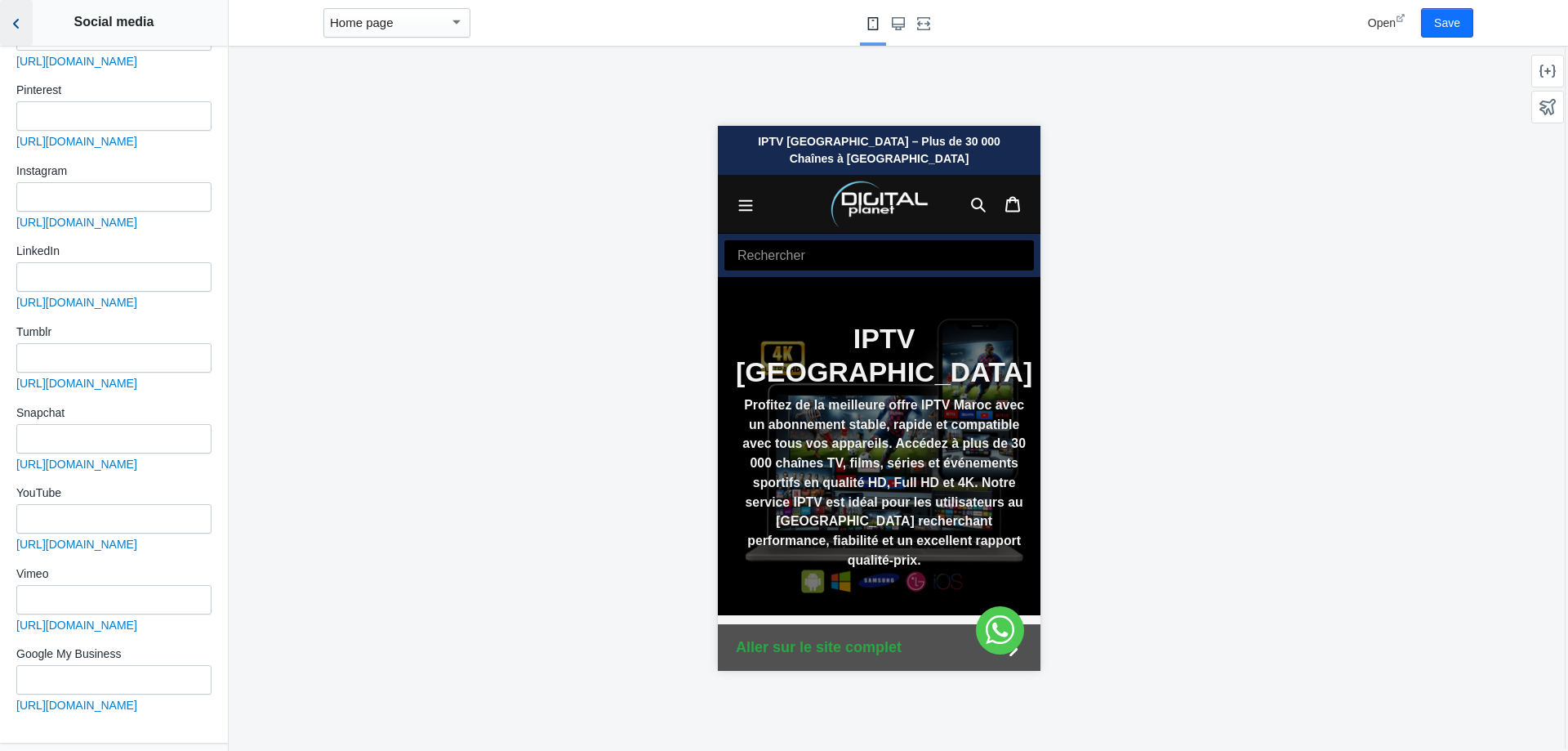
click at [9, 22] on icon "Back to sections" at bounding box center [16, 23] width 16 height 16
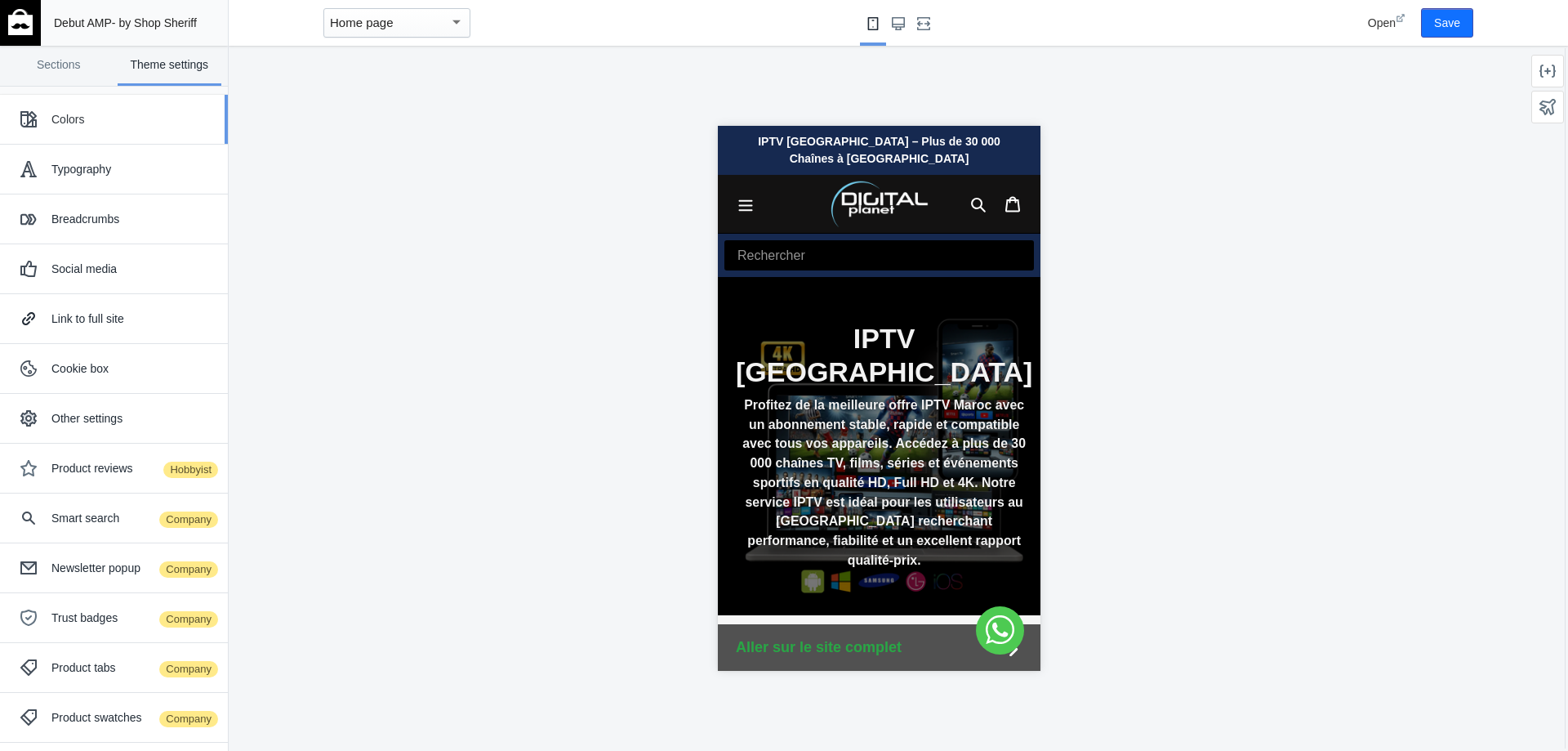
click at [70, 111] on div "Colors" at bounding box center [133, 119] width 164 height 16
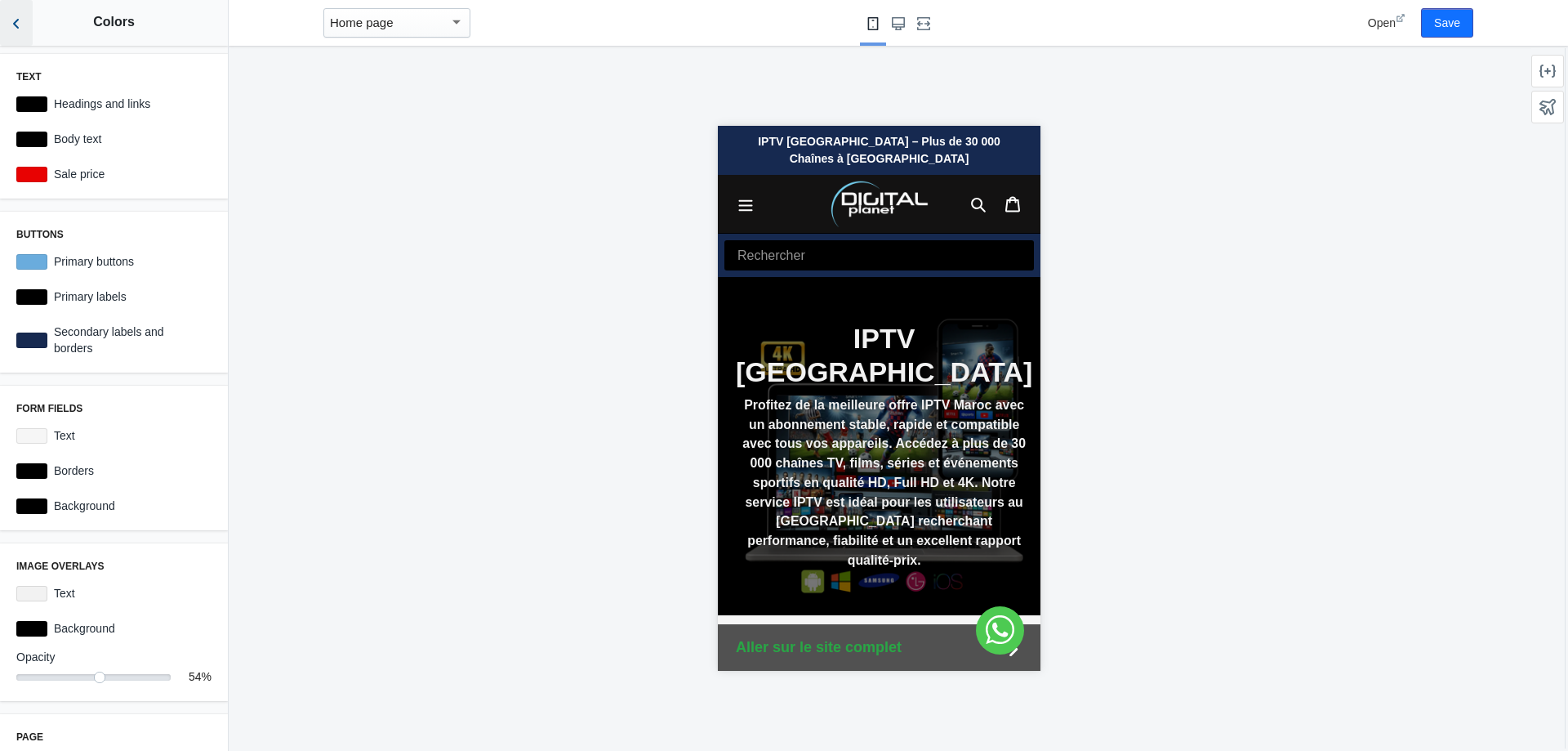
click at [14, 25] on use "Back to sections" at bounding box center [15, 23] width 6 height 9
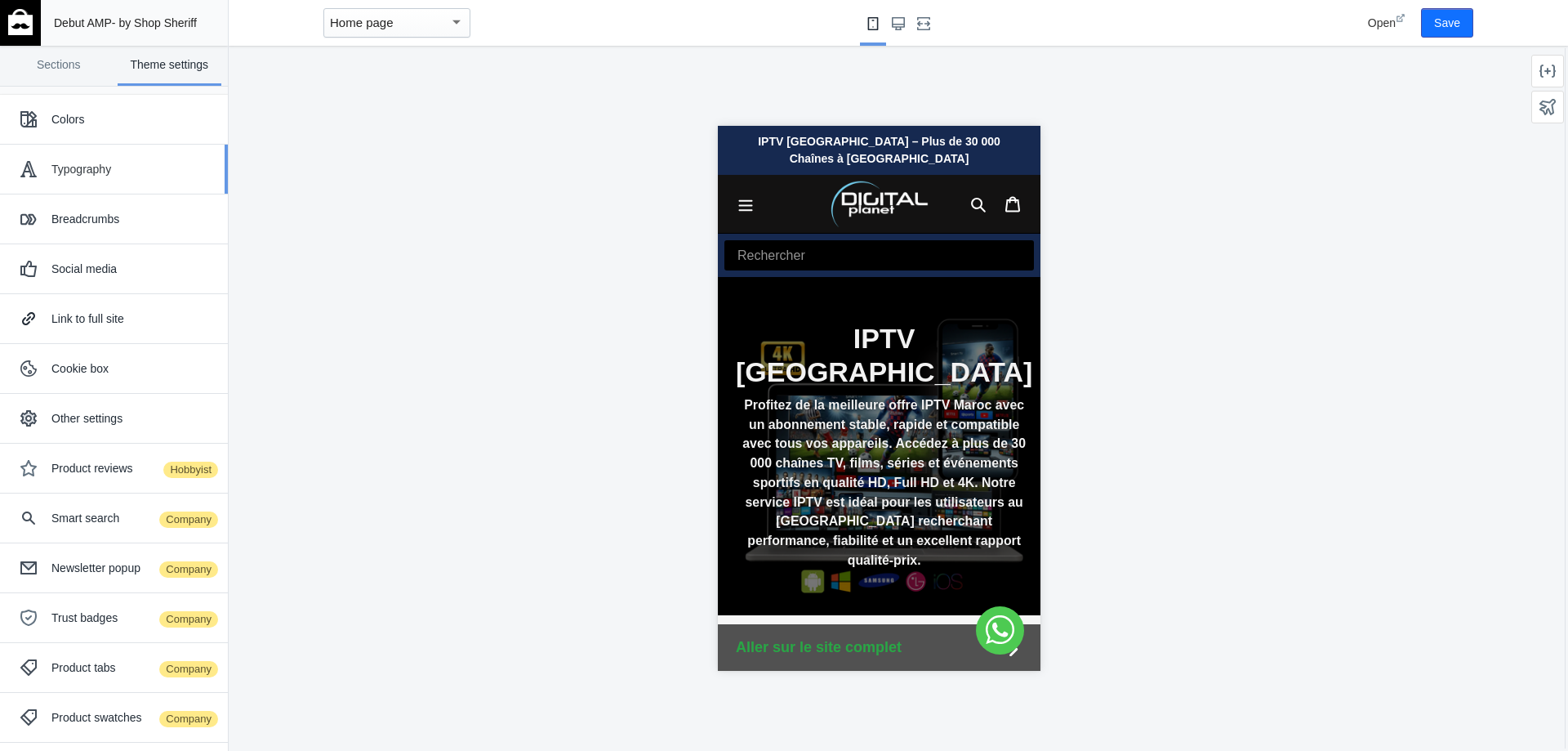
click at [97, 171] on div "Typography" at bounding box center [133, 169] width 164 height 16
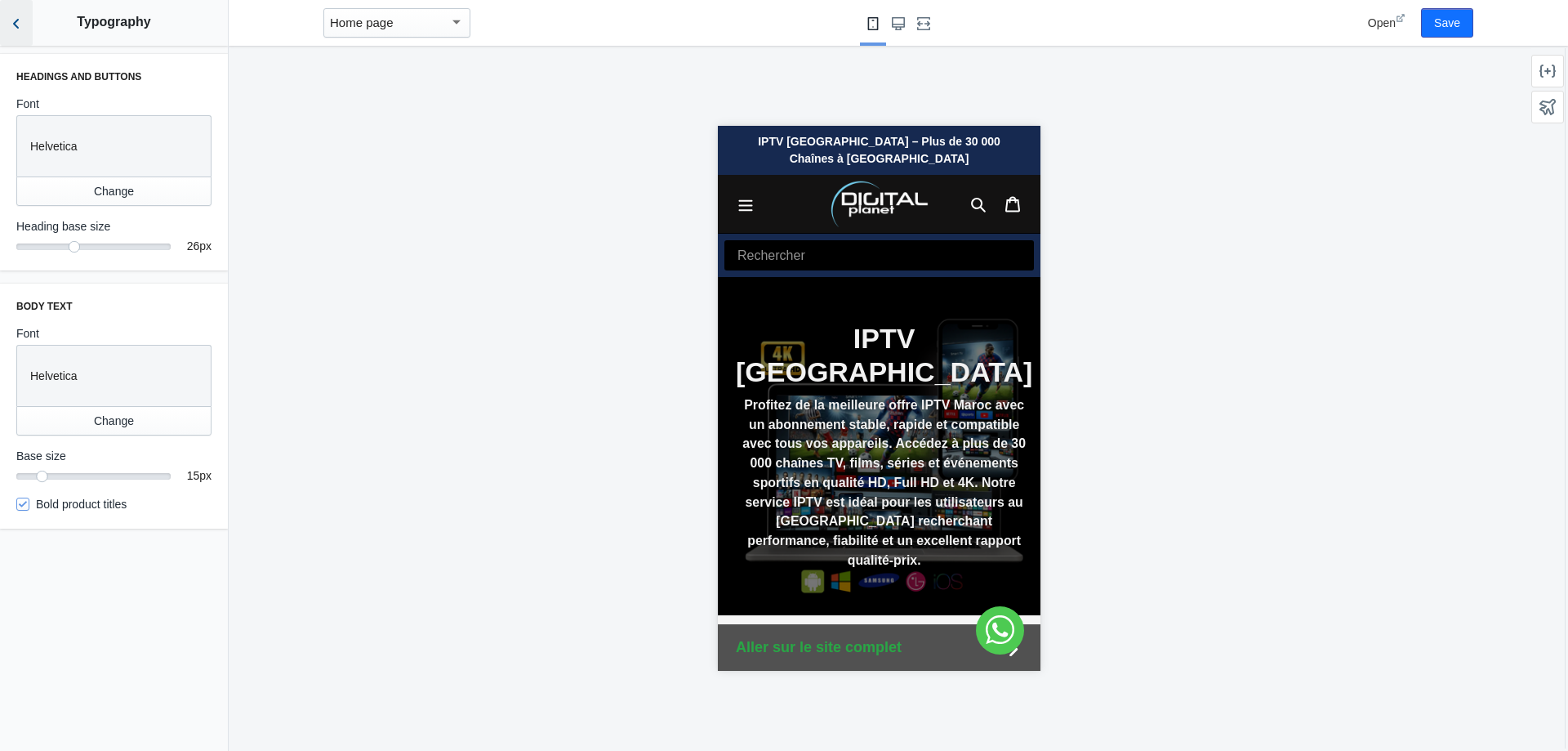
click at [16, 31] on icon "Back to sections" at bounding box center [16, 23] width 16 height 16
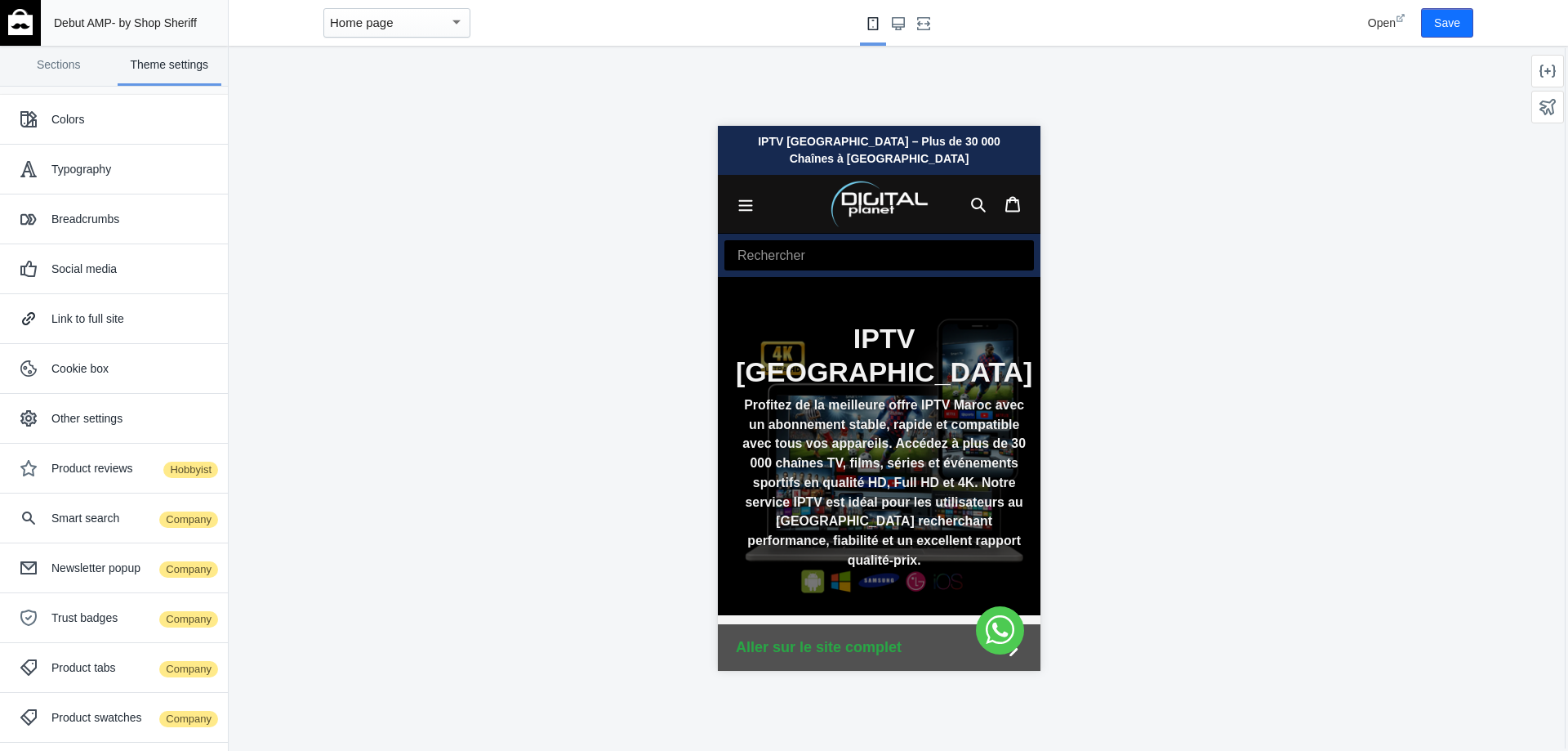
click at [439, 29] on div "Home page" at bounding box center [390, 22] width 119 height 20
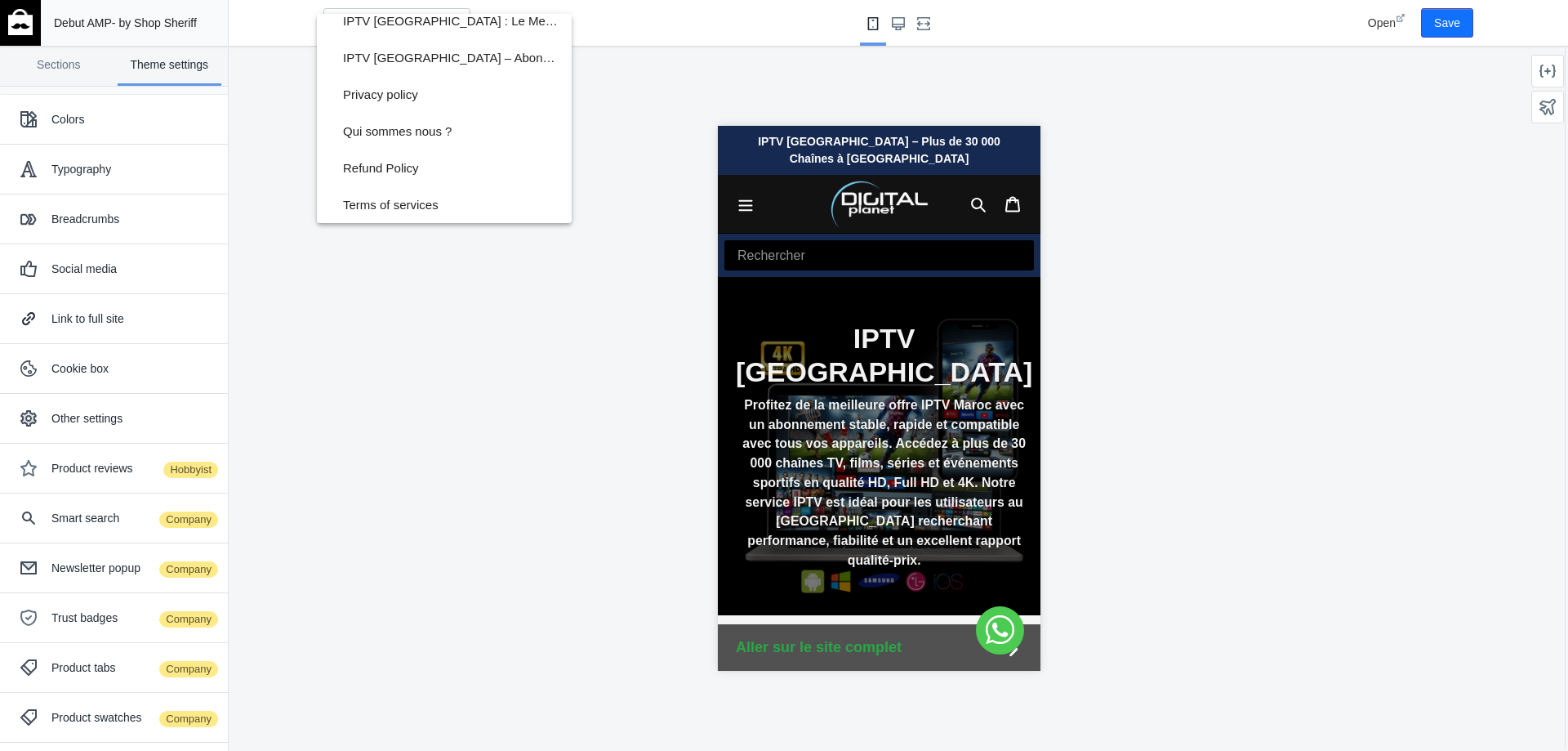
scroll to position [0, 0]
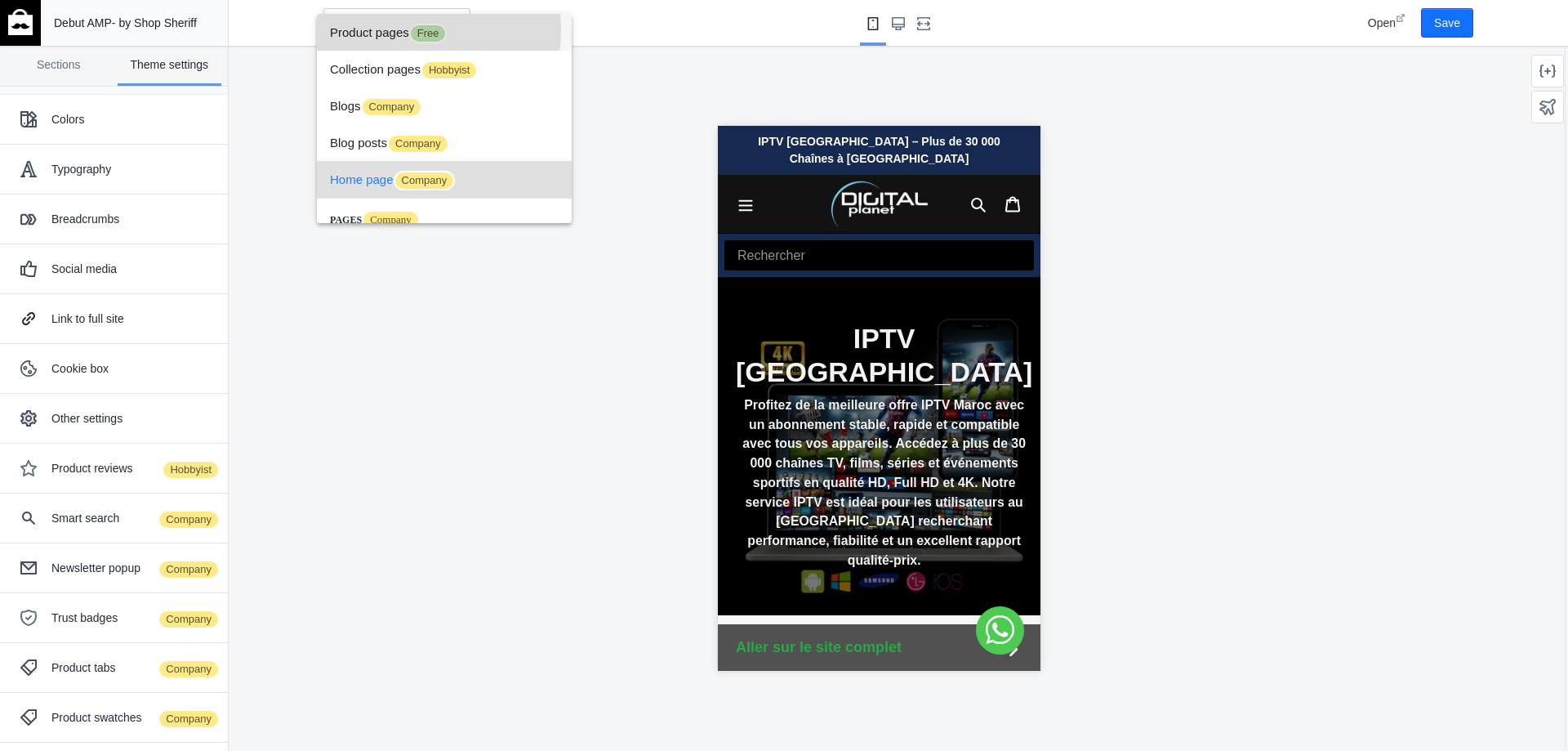
click at [411, 30] on span "Product pages Free" at bounding box center [444, 32] width 229 height 37
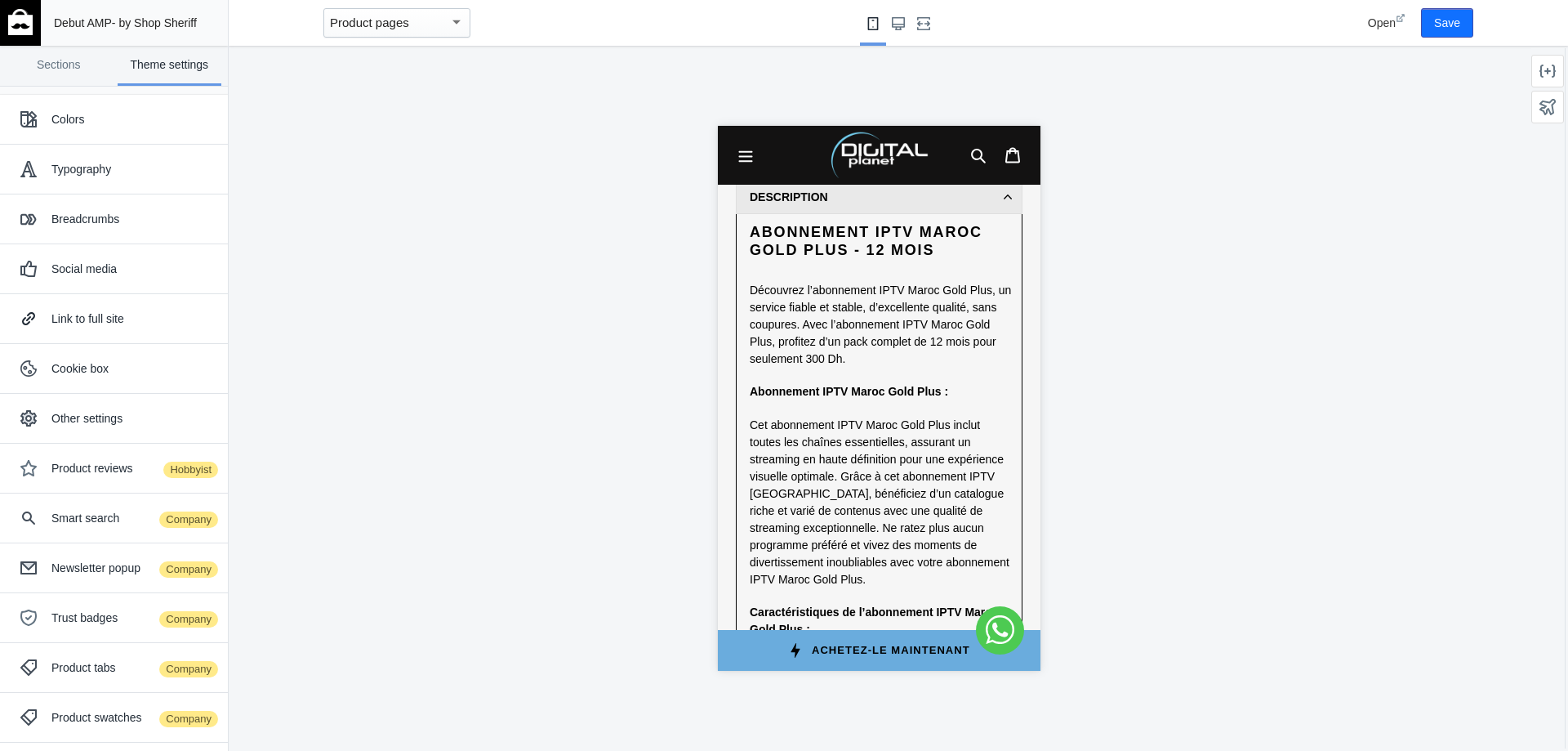
scroll to position [817, 0]
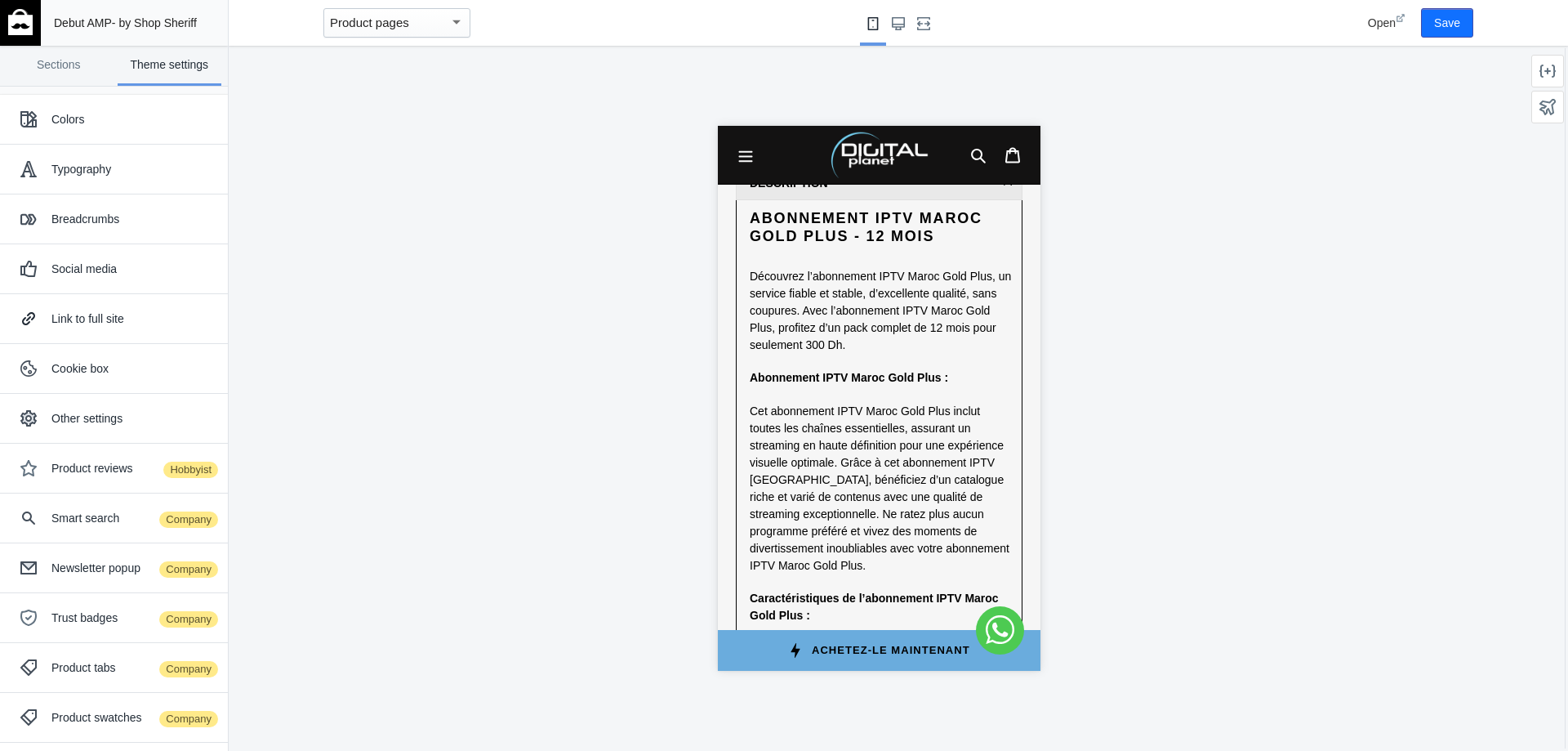
click at [899, 371] on strong "Abonnement IPTV Maroc Gold Plus :" at bounding box center [848, 377] width 199 height 13
click at [69, 467] on div "Product reviews Hobbyist" at bounding box center [133, 468] width 164 height 16
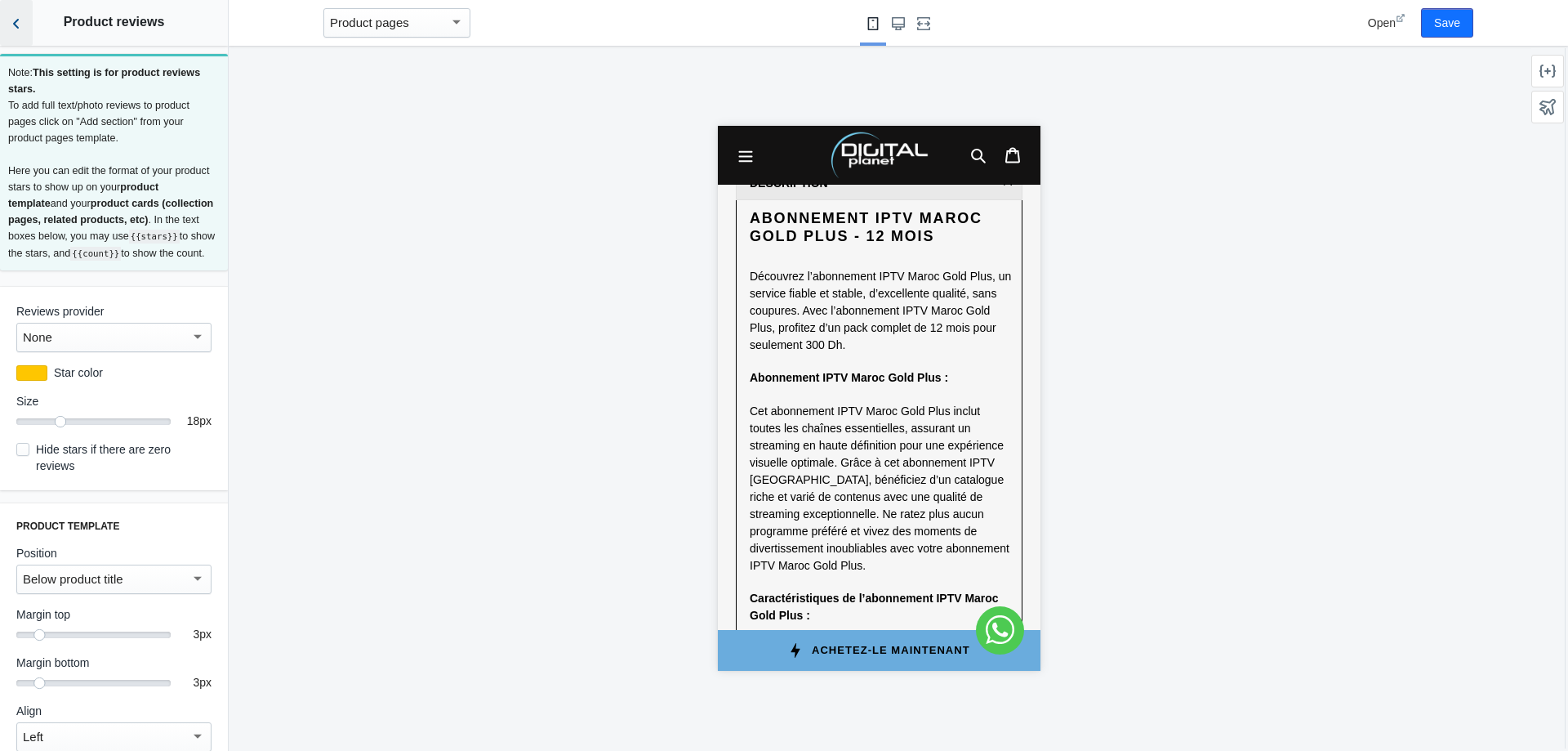
click at [19, 38] on button "Back to sections" at bounding box center [16, 23] width 32 height 46
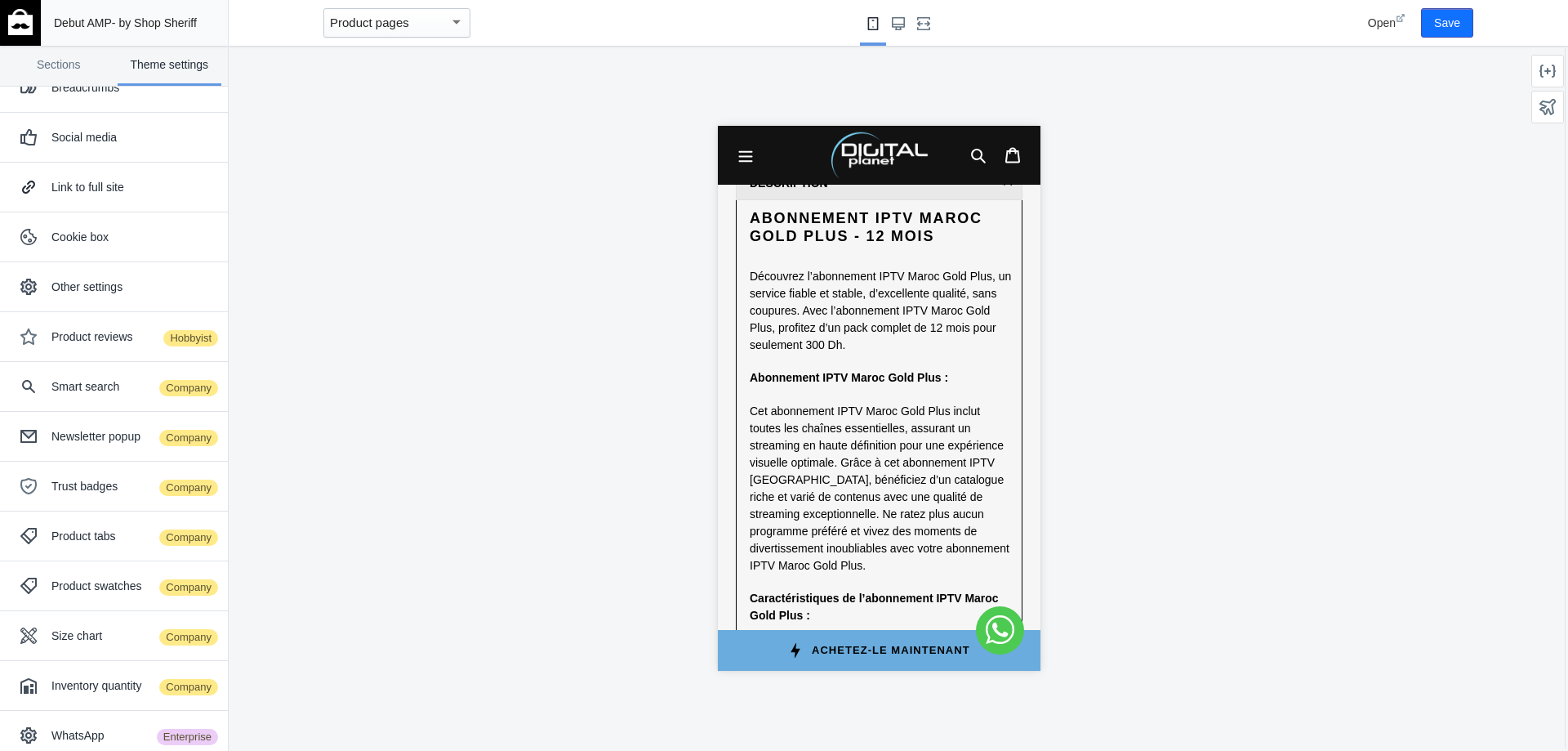
scroll to position [148, 0]
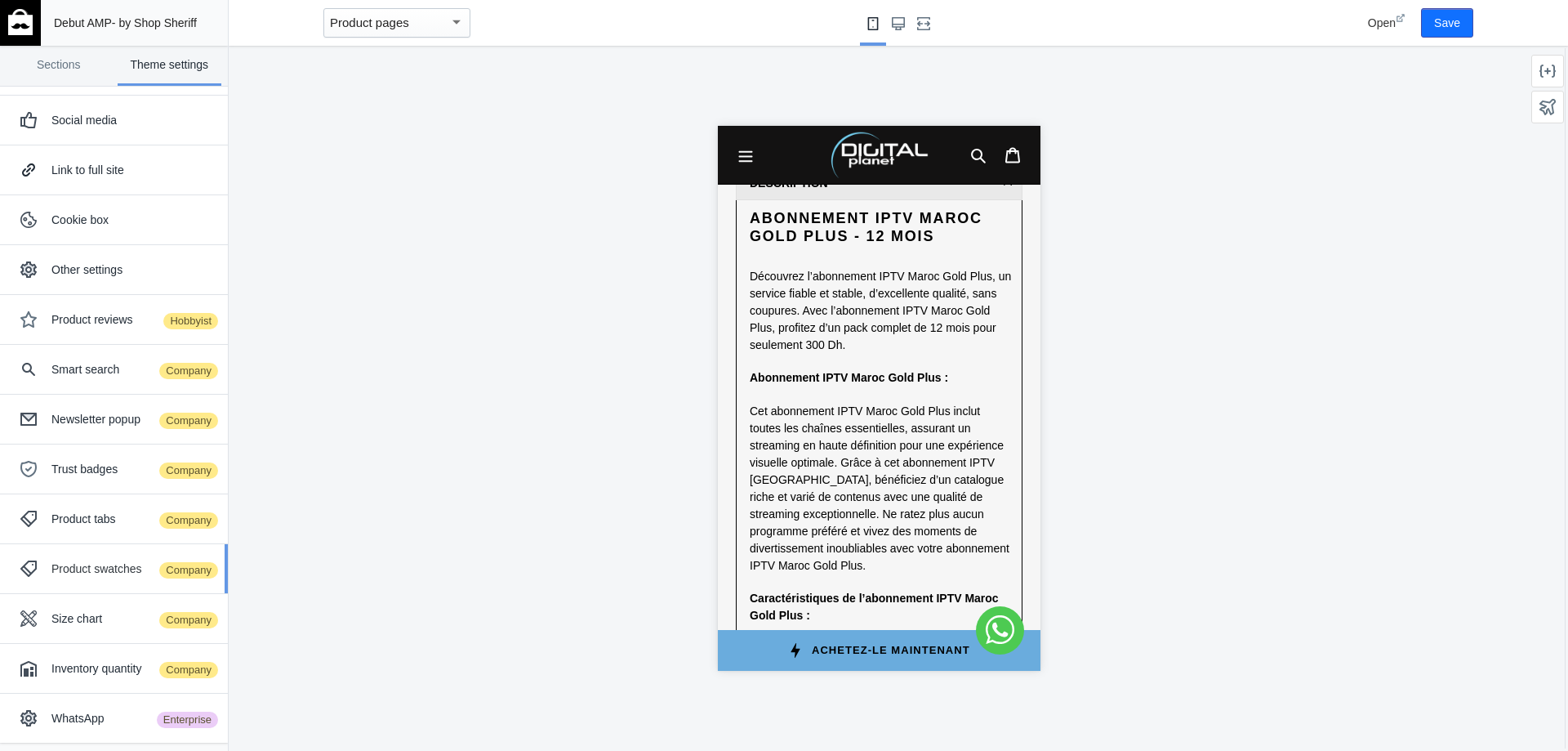
click at [85, 570] on div "Product swatches Company" at bounding box center [133, 568] width 164 height 16
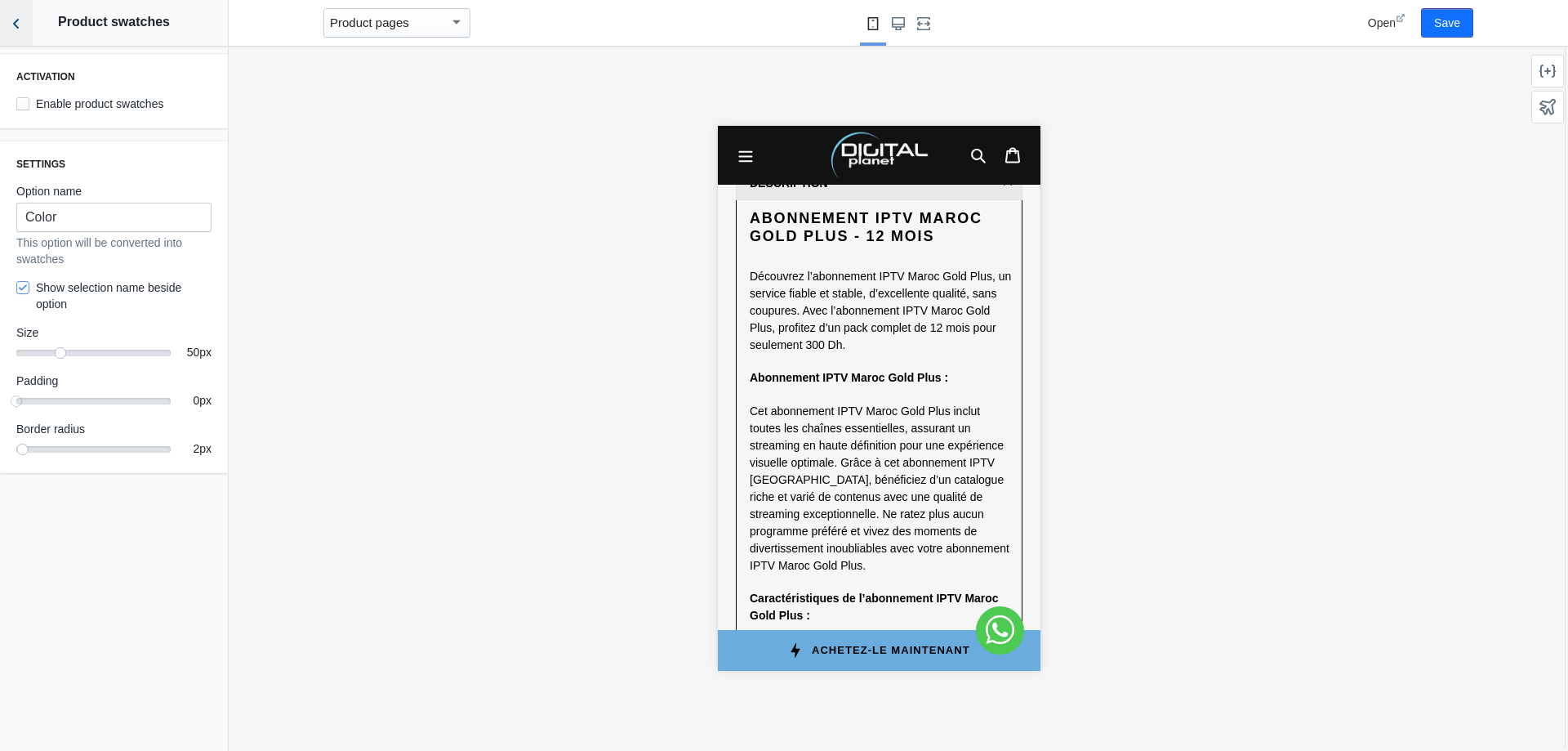
click at [14, 28] on icon "Back to sections" at bounding box center [16, 23] width 16 height 16
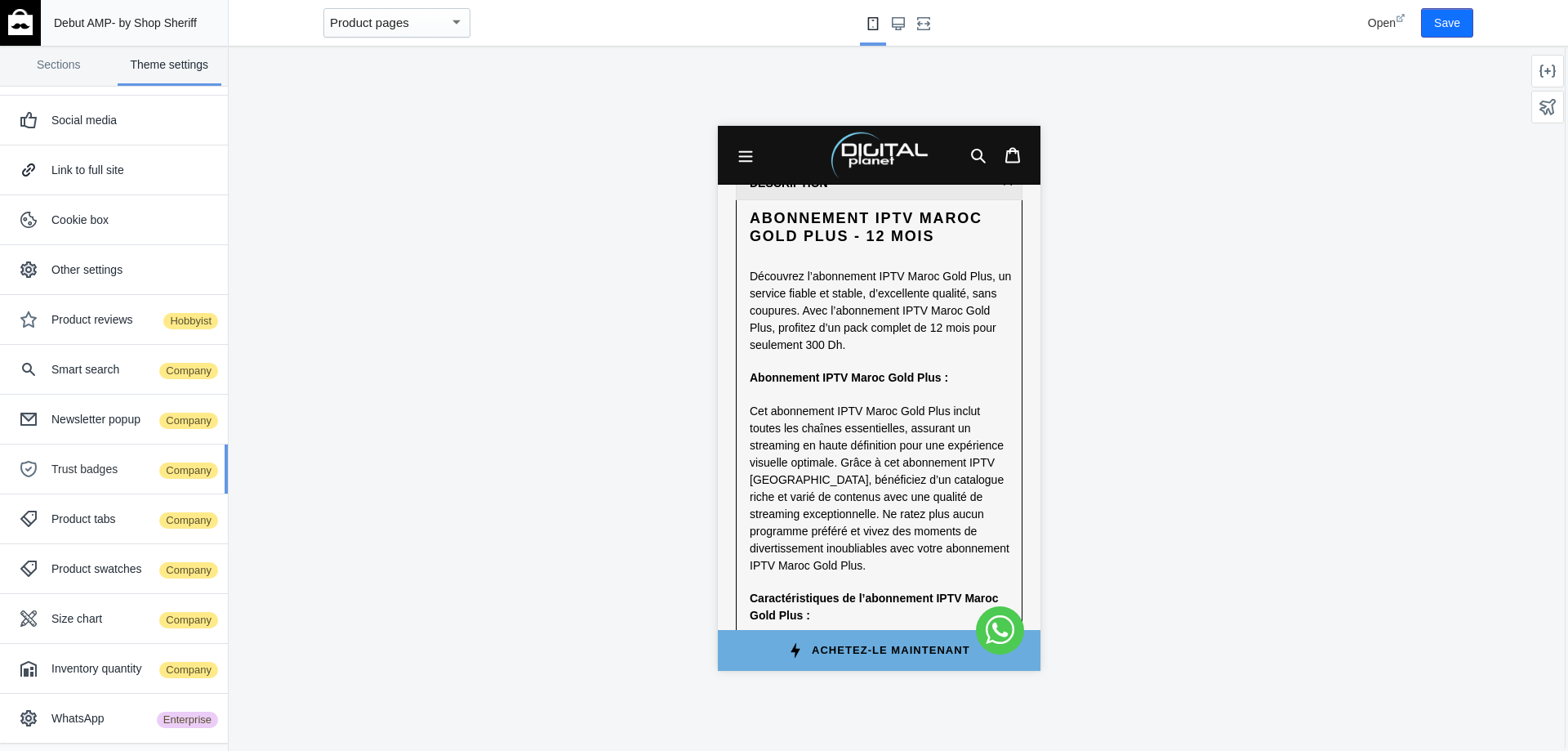
click at [80, 474] on div "Trust badges Company" at bounding box center [133, 469] width 164 height 16
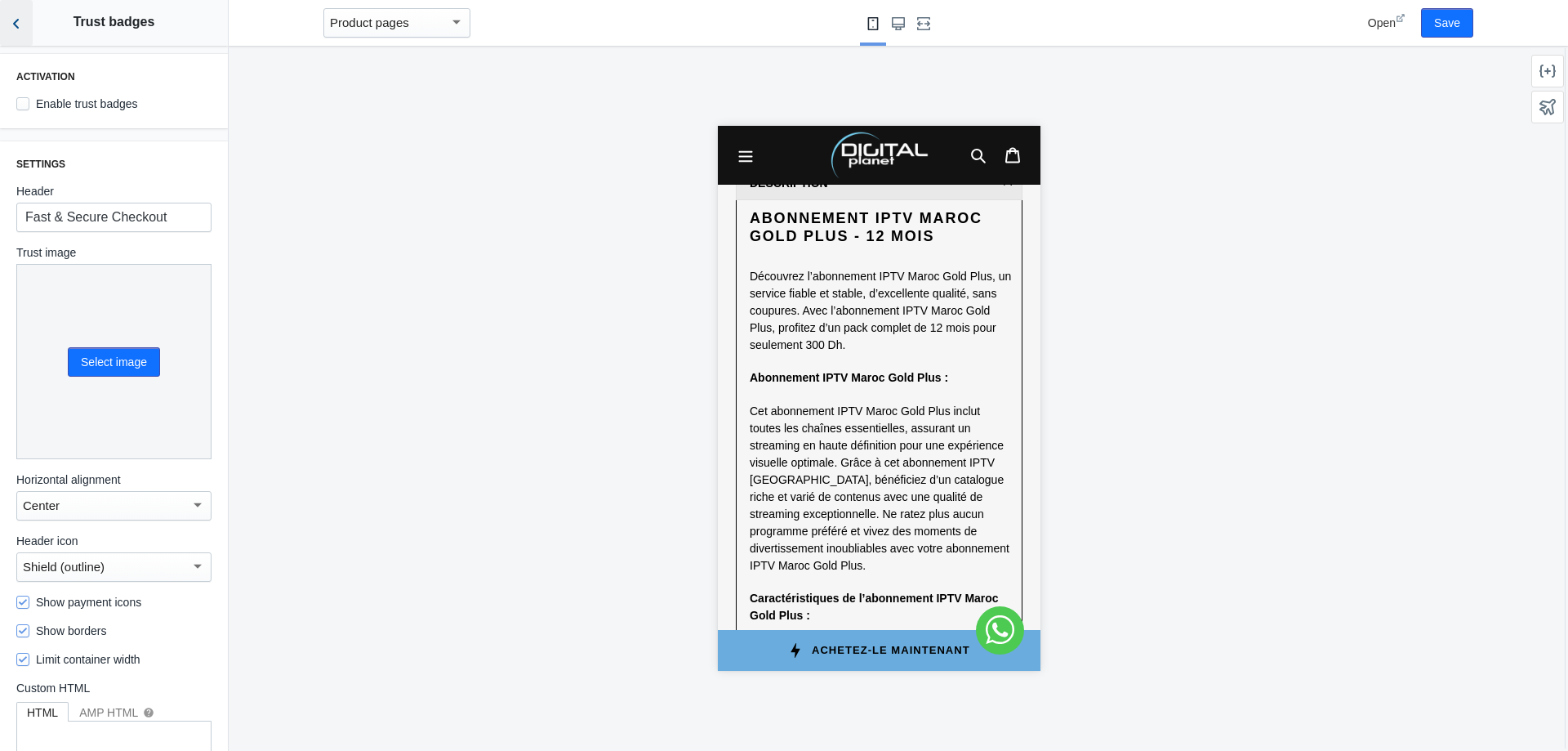
click at [20, 18] on icon "Back to sections" at bounding box center [16, 23] width 16 height 16
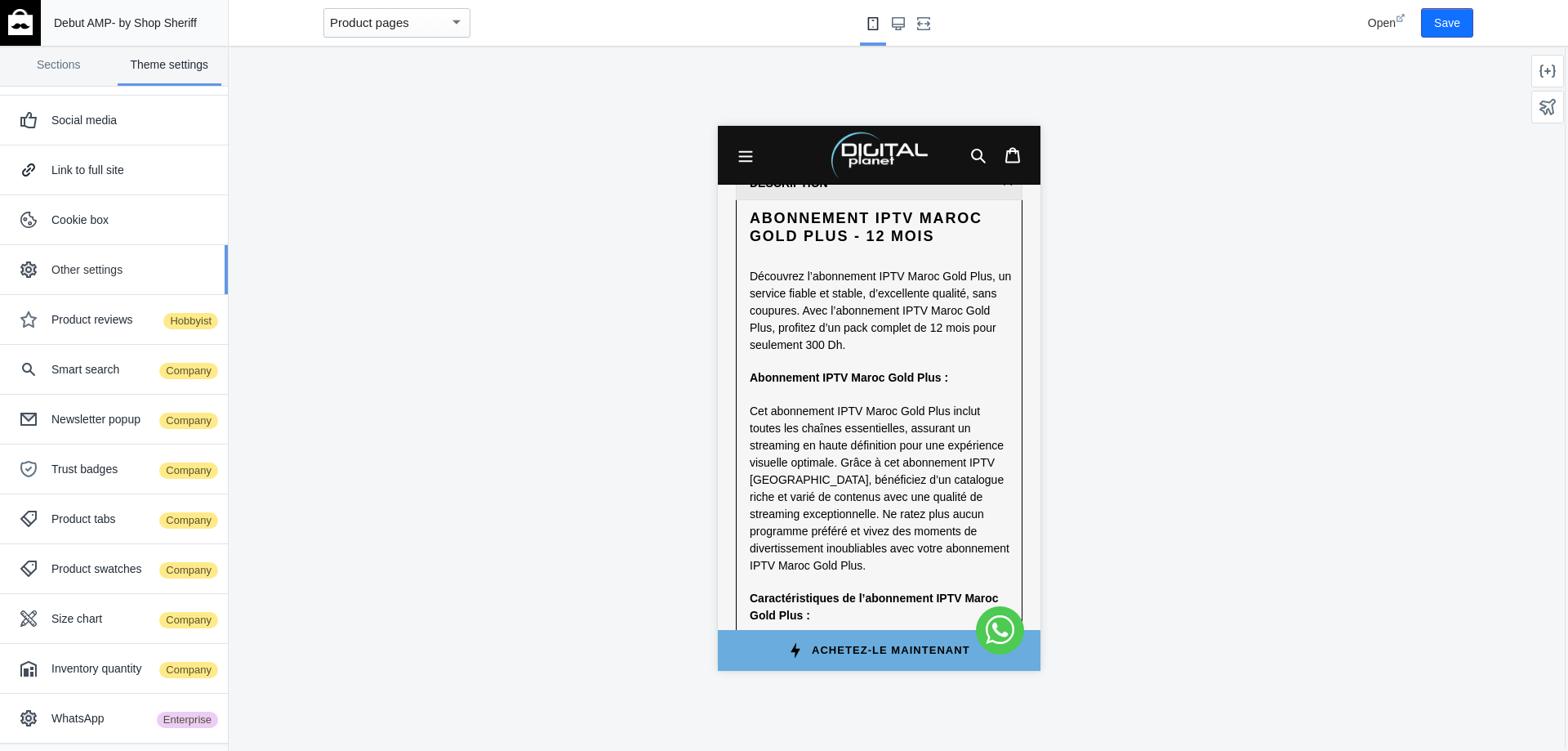
click at [88, 282] on div "Other settings" at bounding box center [113, 270] width 203 height 32
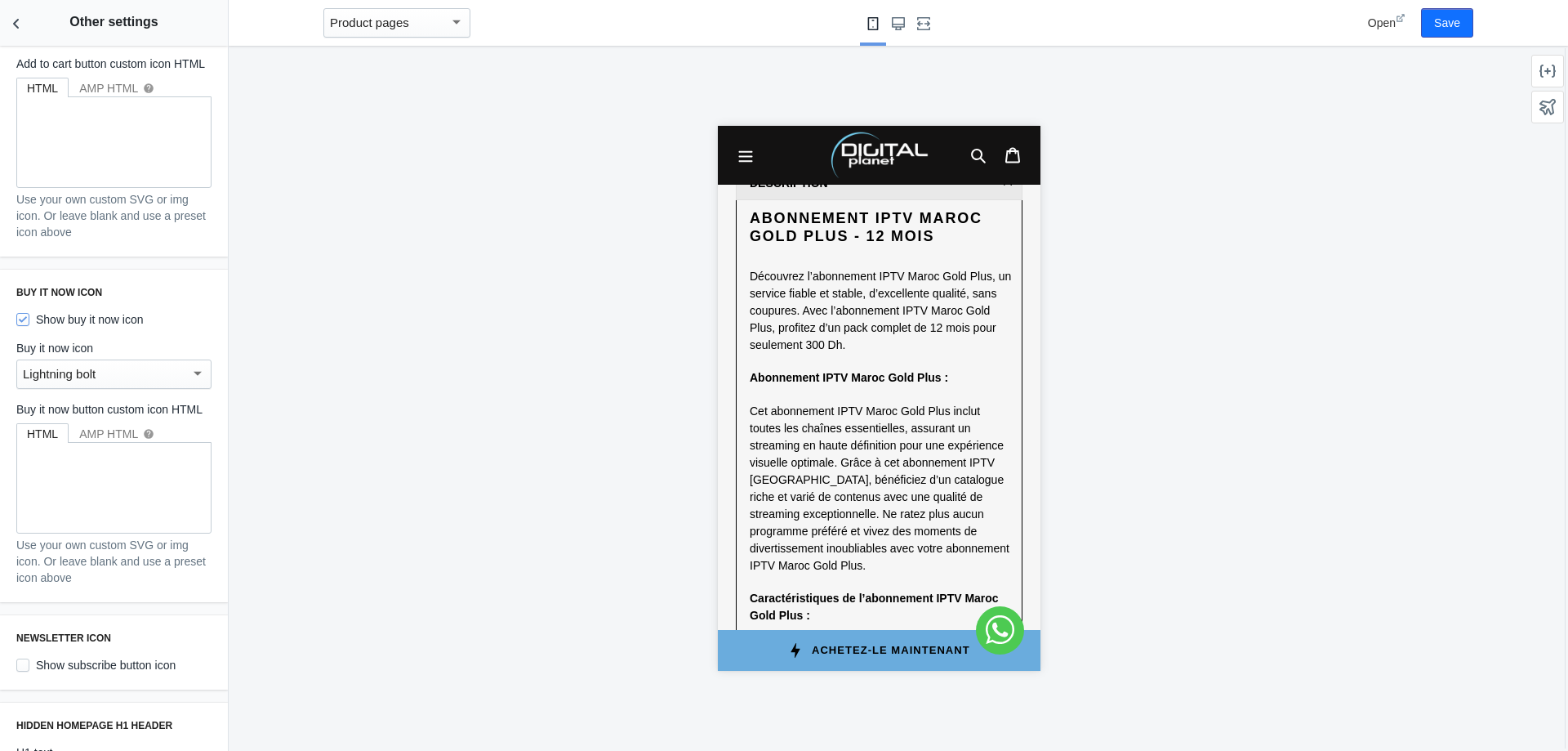
scroll to position [253, 0]
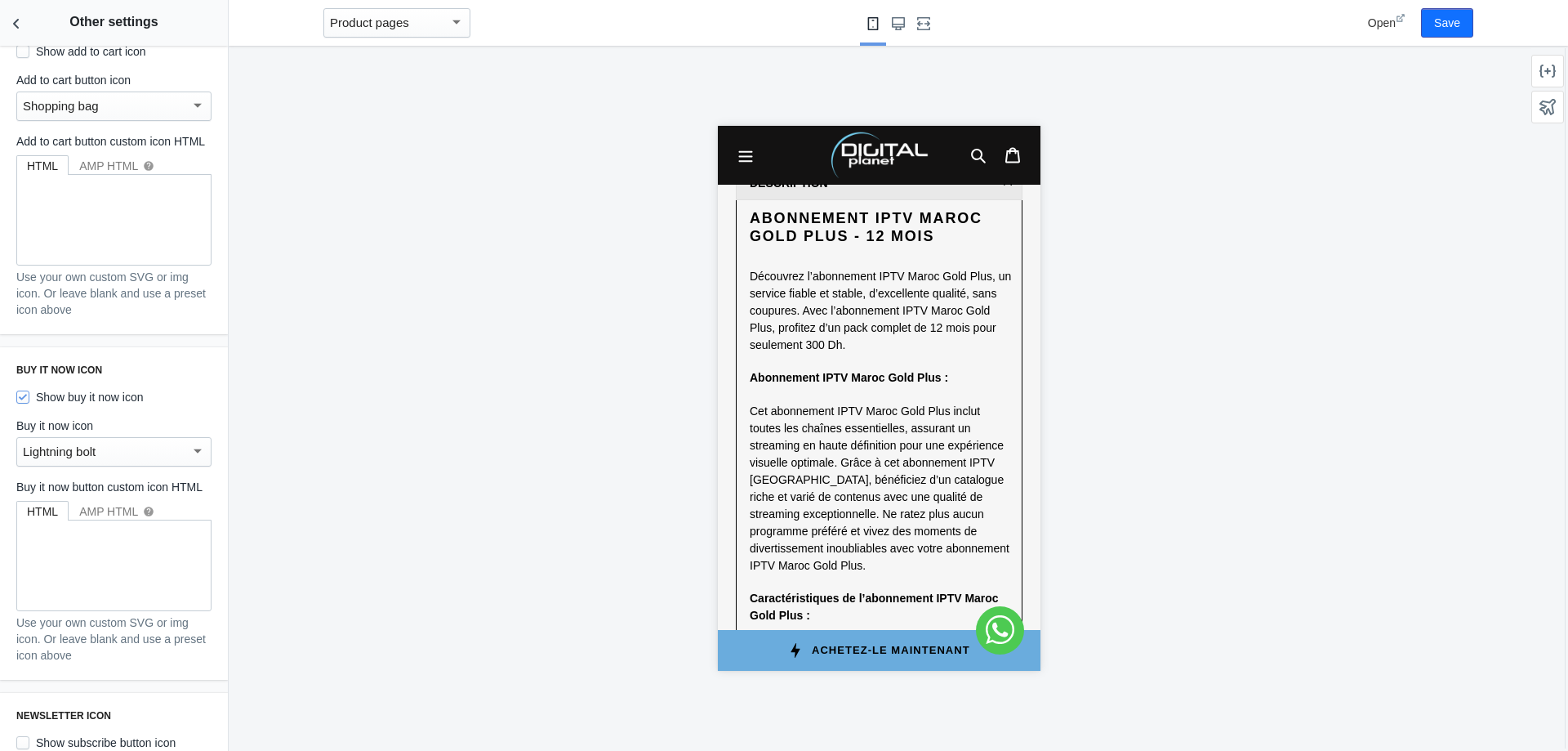
click at [428, 29] on div "Product pages" at bounding box center [390, 22] width 119 height 20
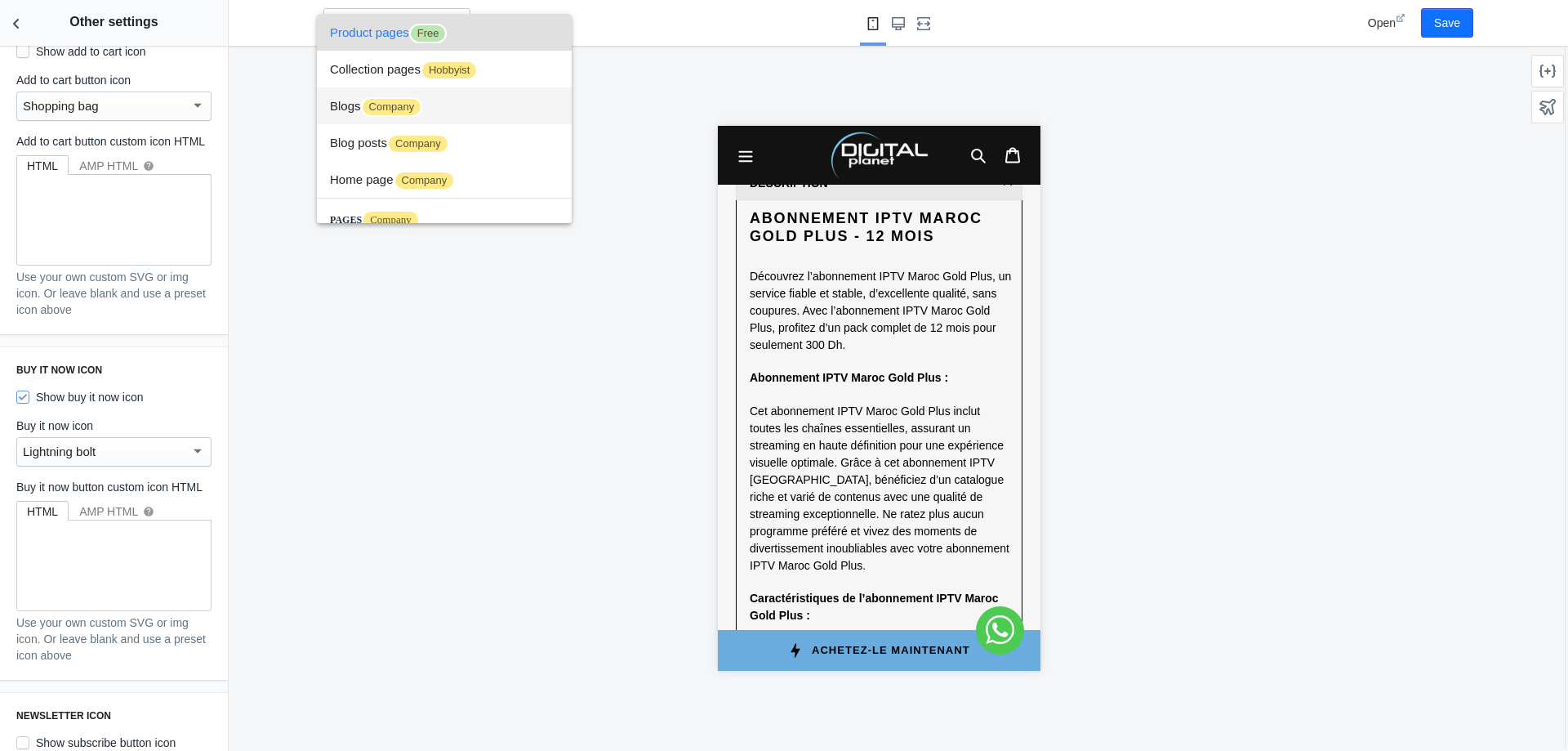
click at [456, 116] on span "Blogs Company" at bounding box center [444, 105] width 229 height 37
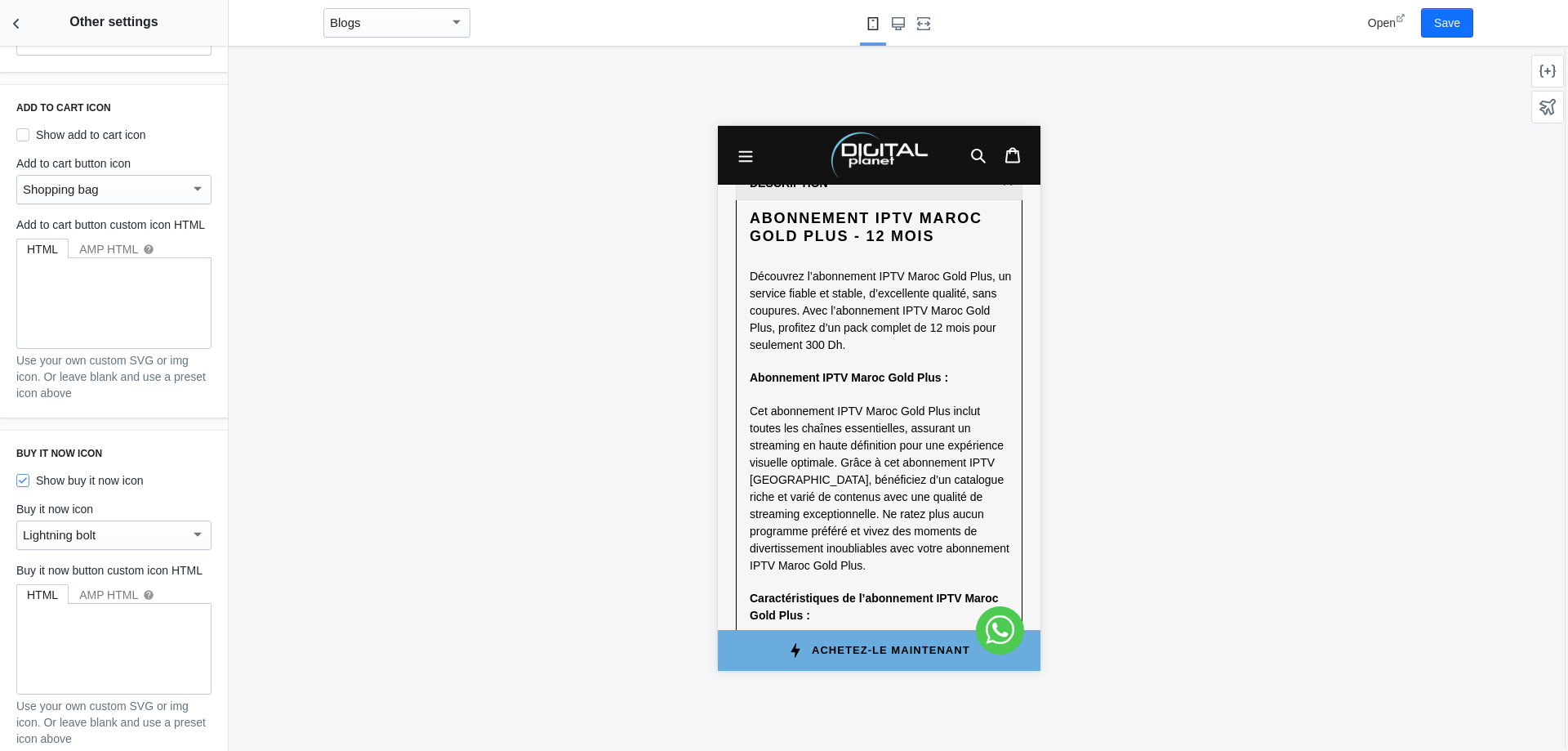
scroll to position [0, 0]
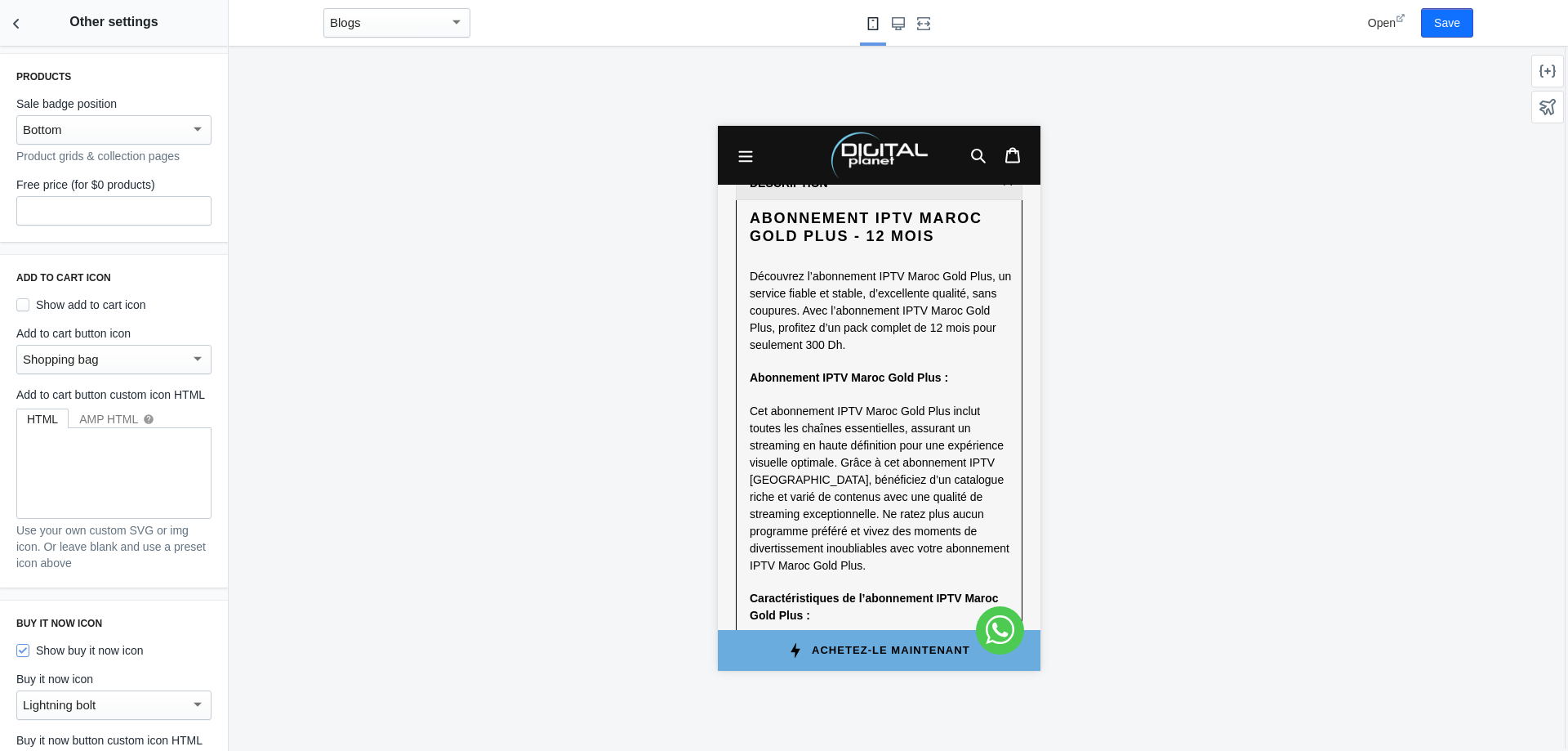
drag, startPoint x: 320, startPoint y: 163, endPoint x: 376, endPoint y: 57, distance: 119.9
click at [322, 161] on div at bounding box center [879, 399] width 1300 height 705
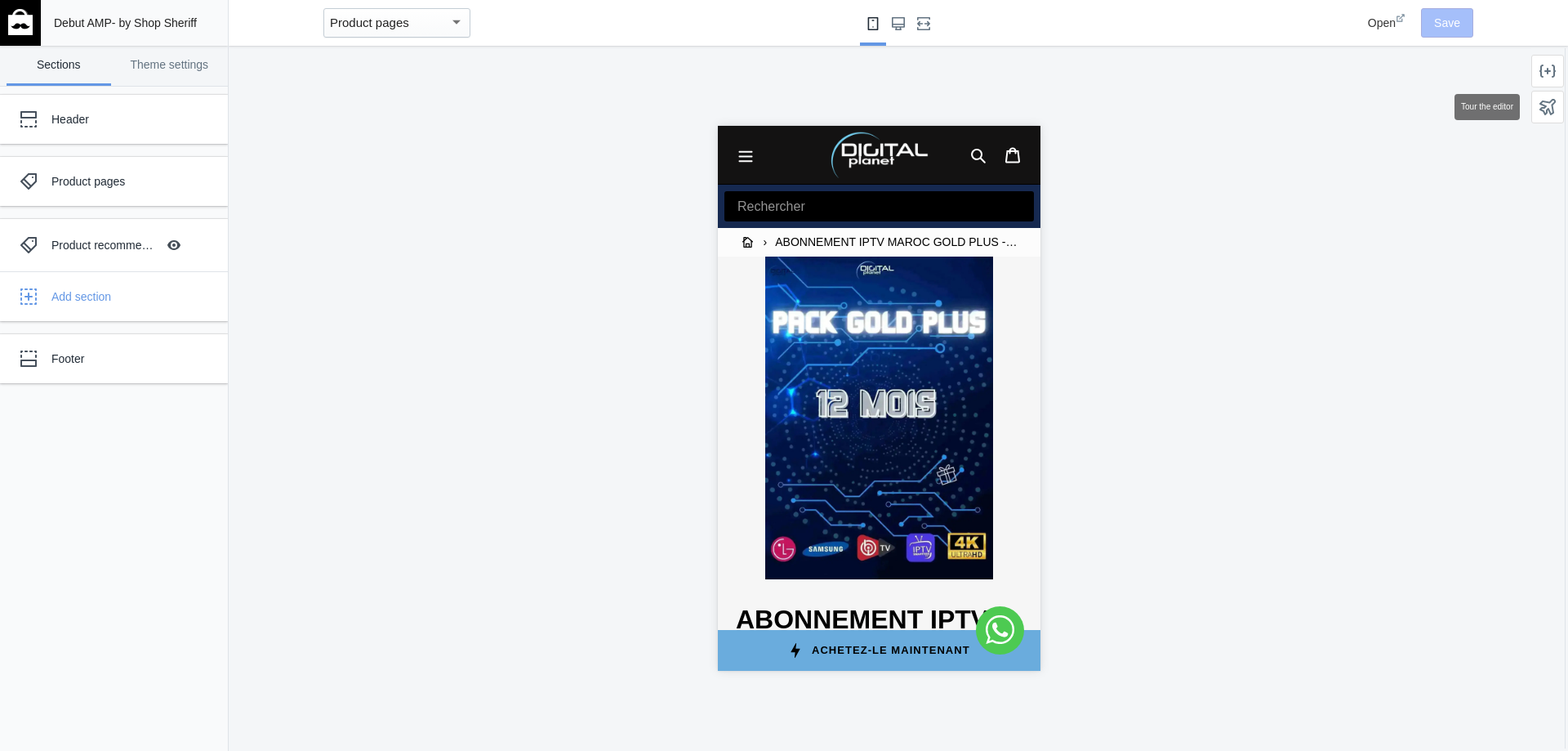
click at [1559, 107] on div at bounding box center [1548, 107] width 32 height 32
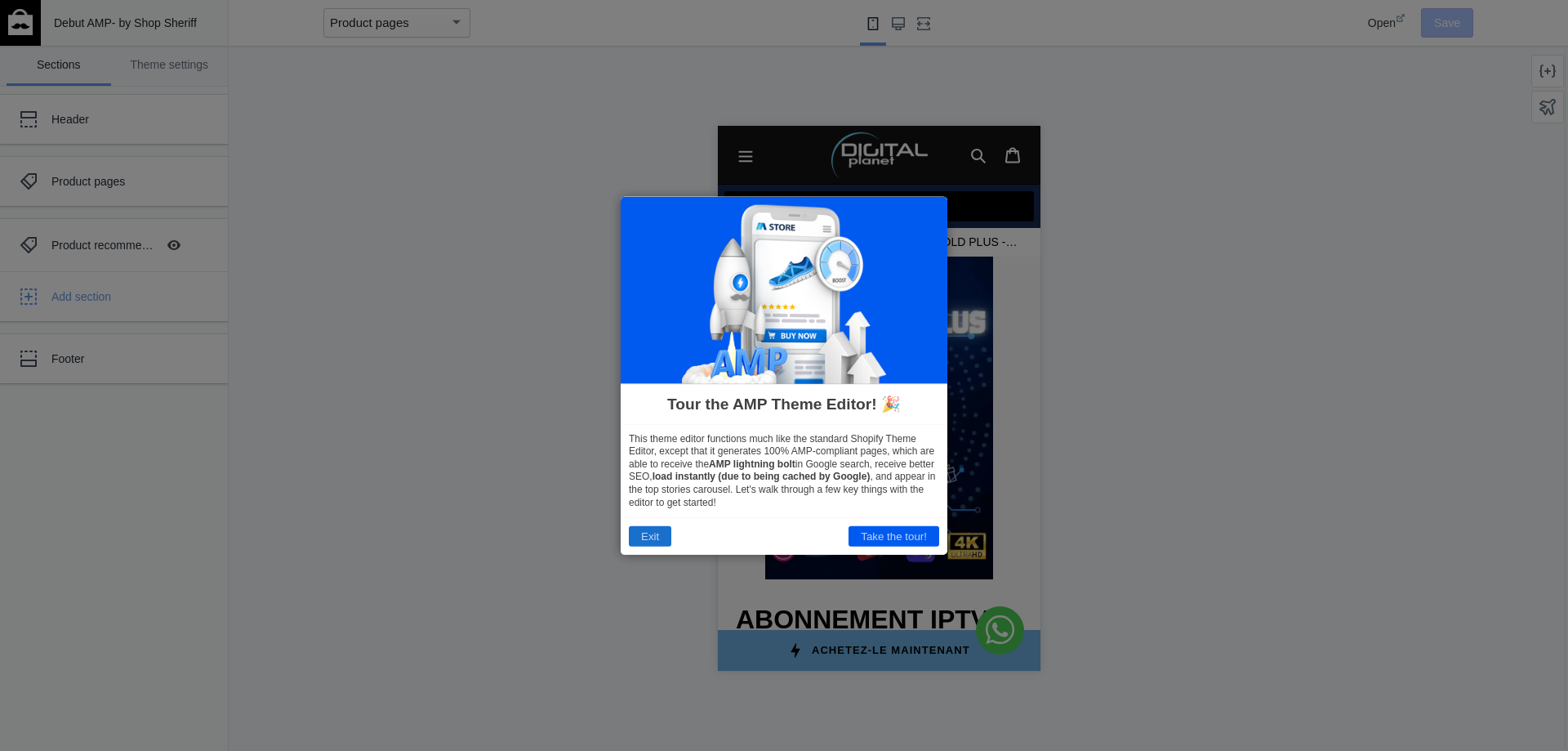
click at [658, 532] on button "Exit" at bounding box center [650, 536] width 43 height 20
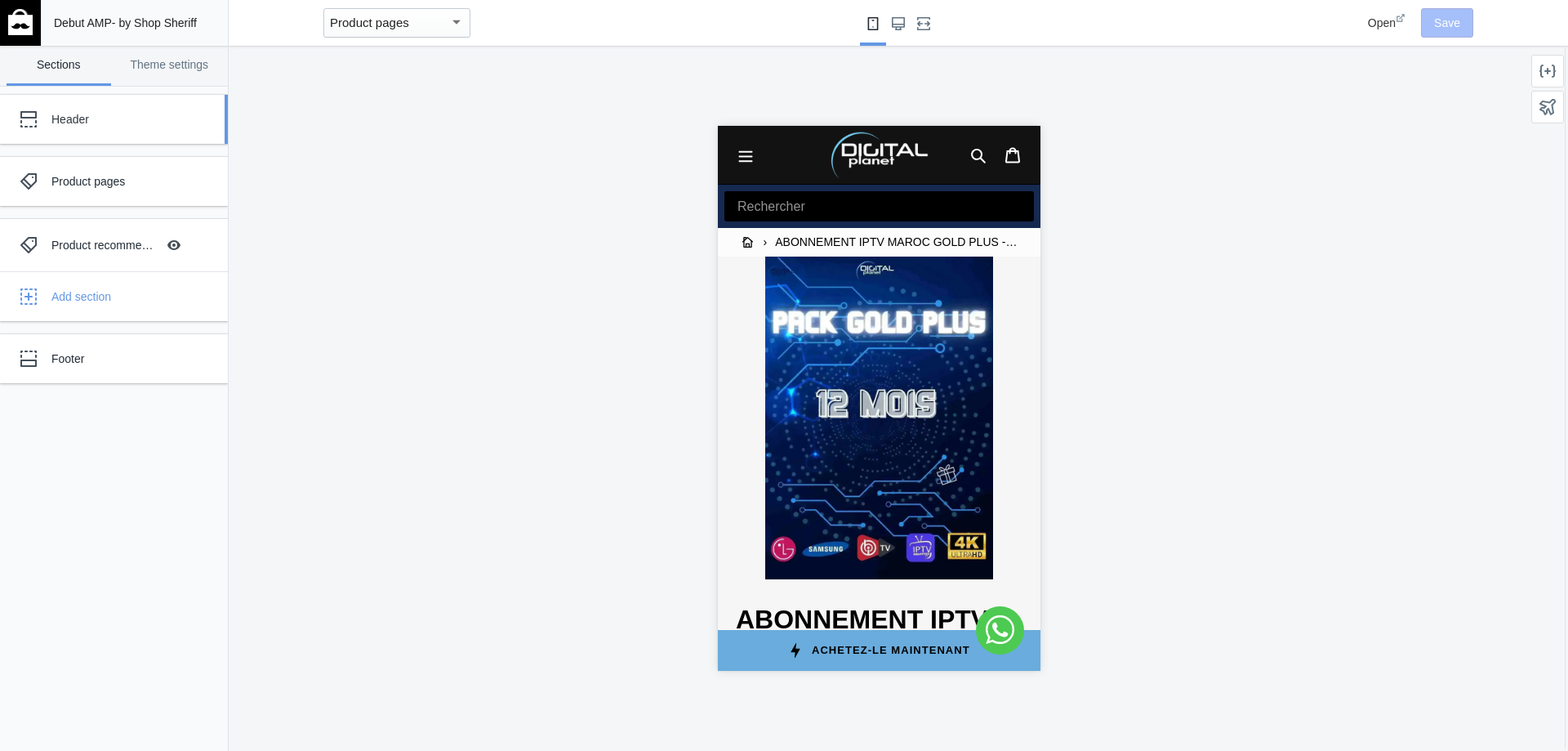
click at [70, 119] on div "Header" at bounding box center [121, 119] width 141 height 16
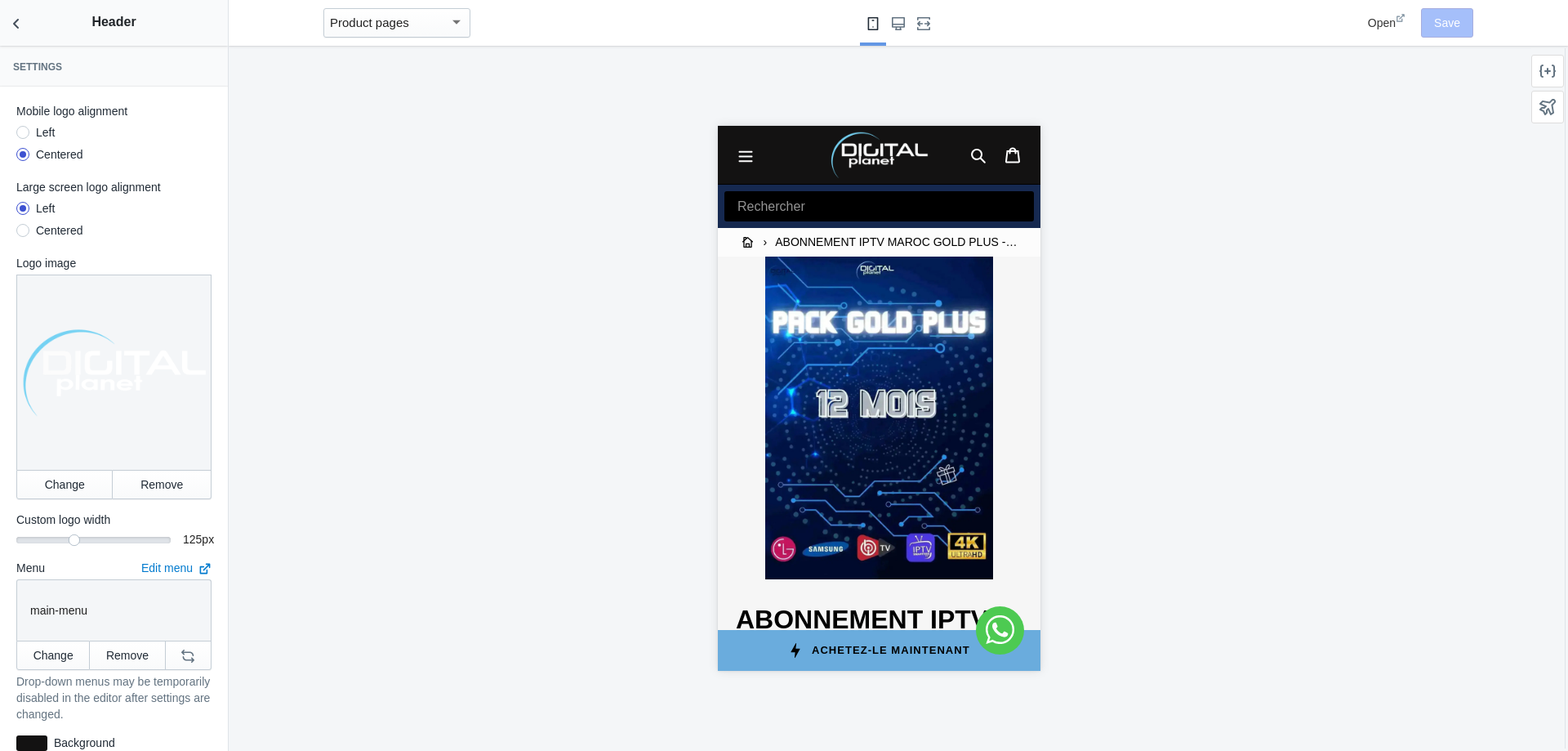
click at [31, 128] on div "Left" at bounding box center [42, 132] width 26 height 16
click at [23, 135] on input "Left" at bounding box center [23, 135] width 0 height 0
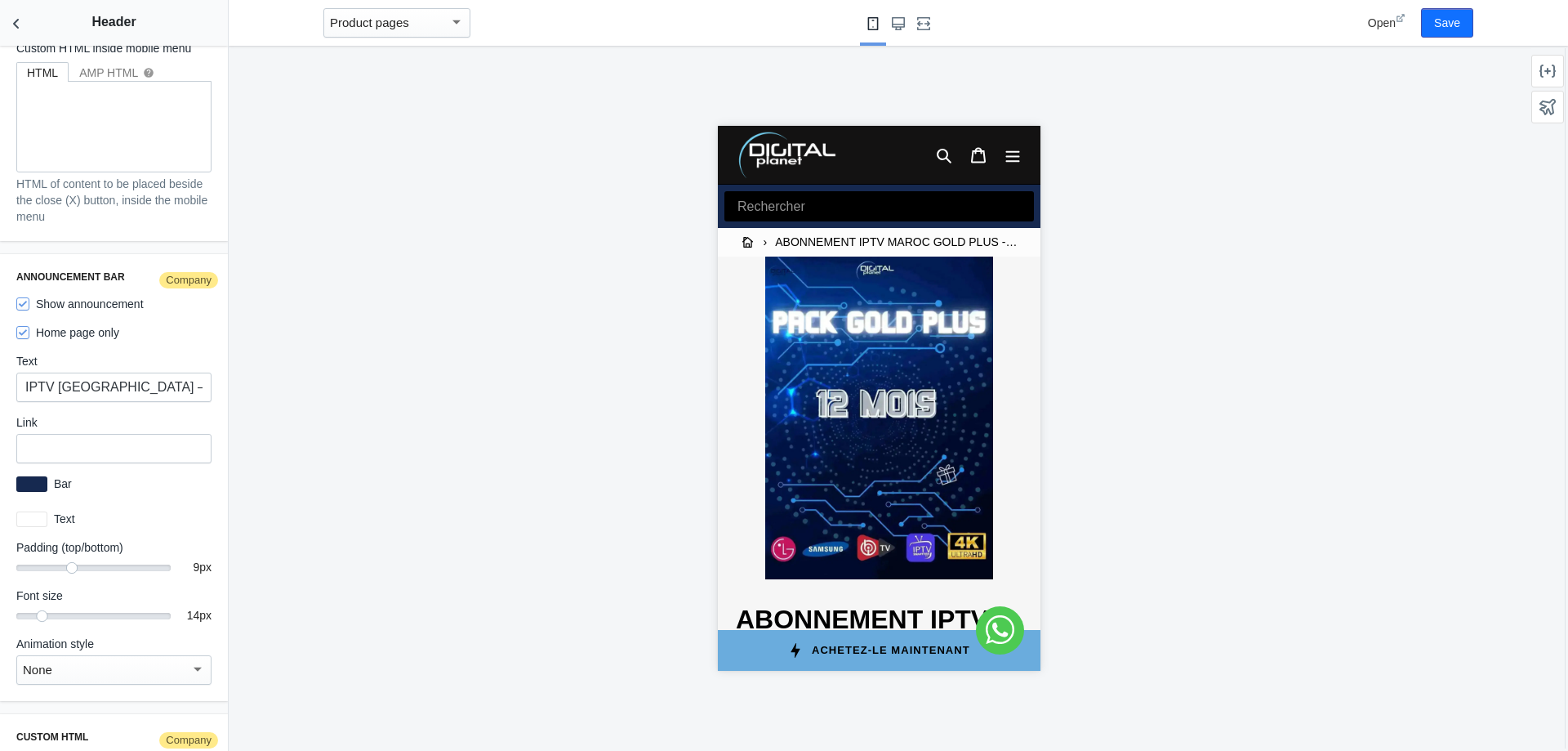
scroll to position [2614, 0]
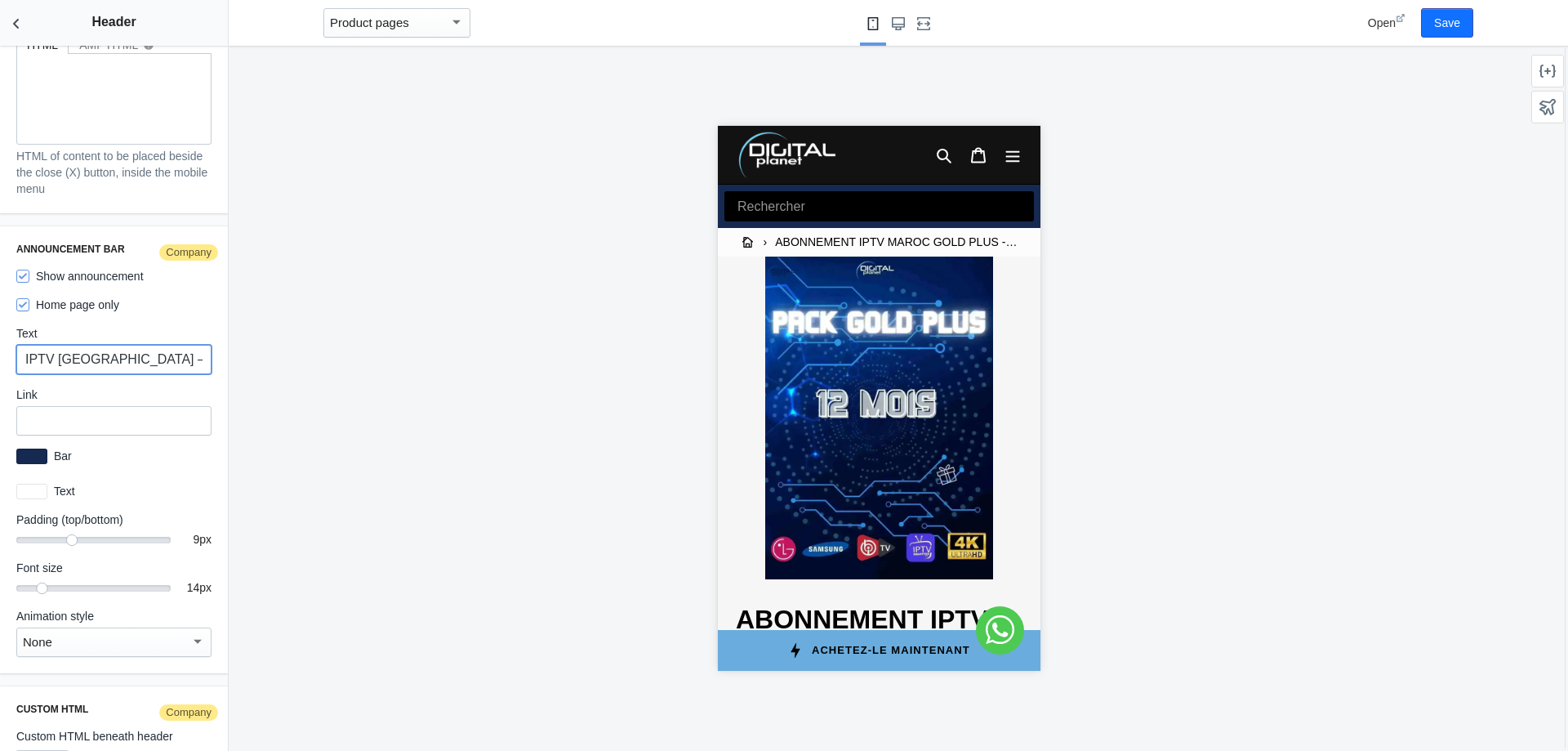
click at [143, 362] on input "IPTV [GEOGRAPHIC_DATA] – Plus de 30 000 Chaînes à [GEOGRAPHIC_DATA]" at bounding box center [113, 359] width 195 height 29
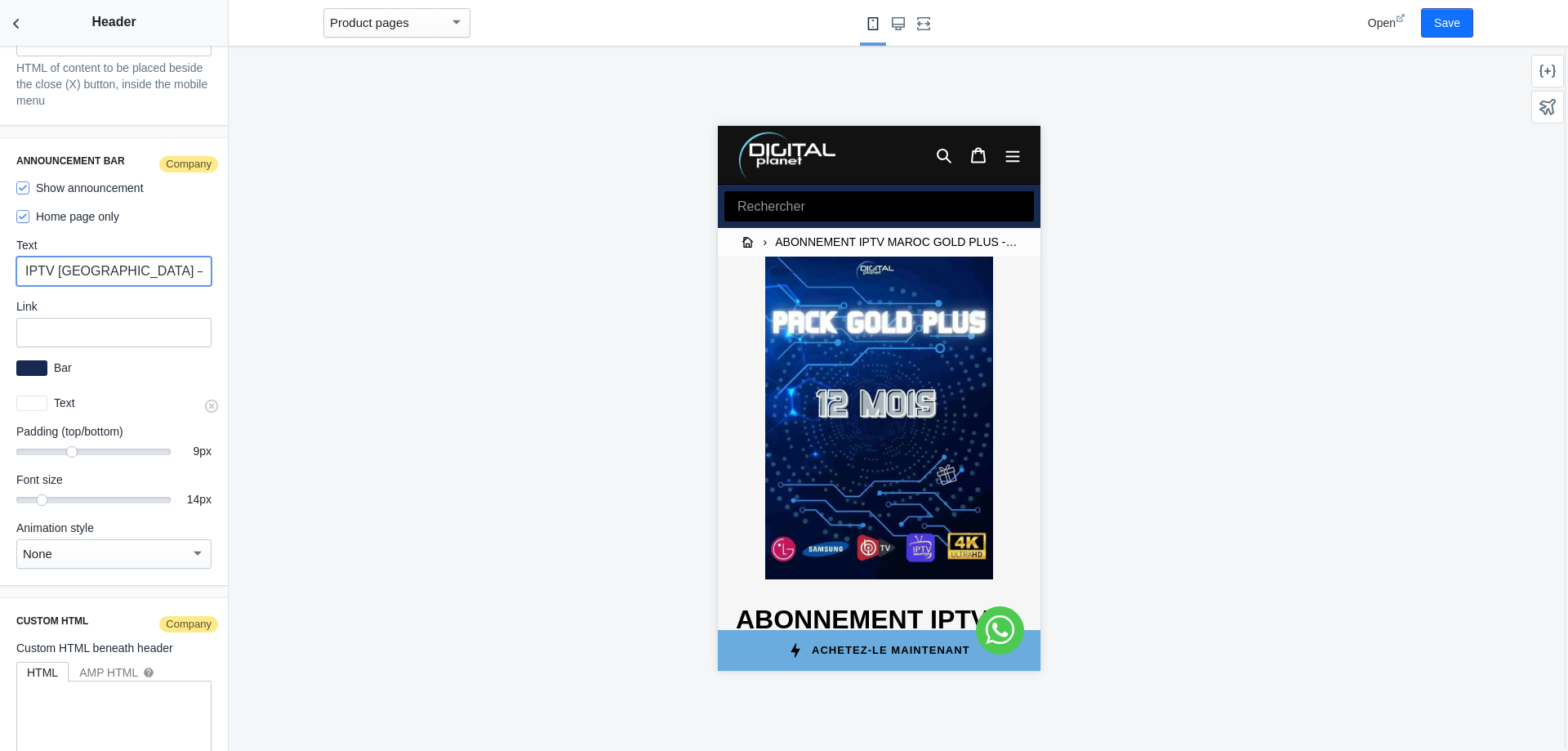
scroll to position [2741, 0]
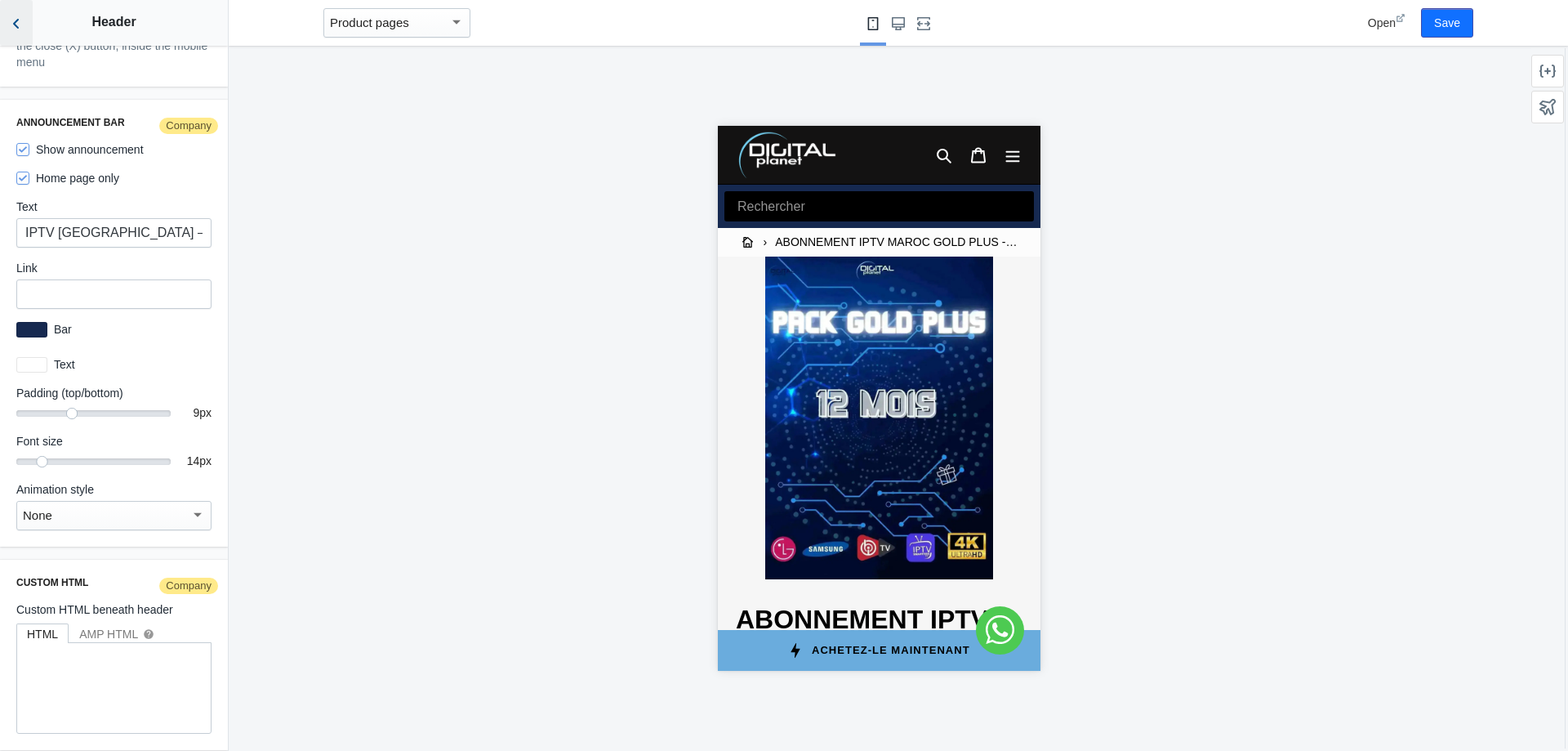
click at [15, 26] on use "Back to sections" at bounding box center [15, 23] width 6 height 9
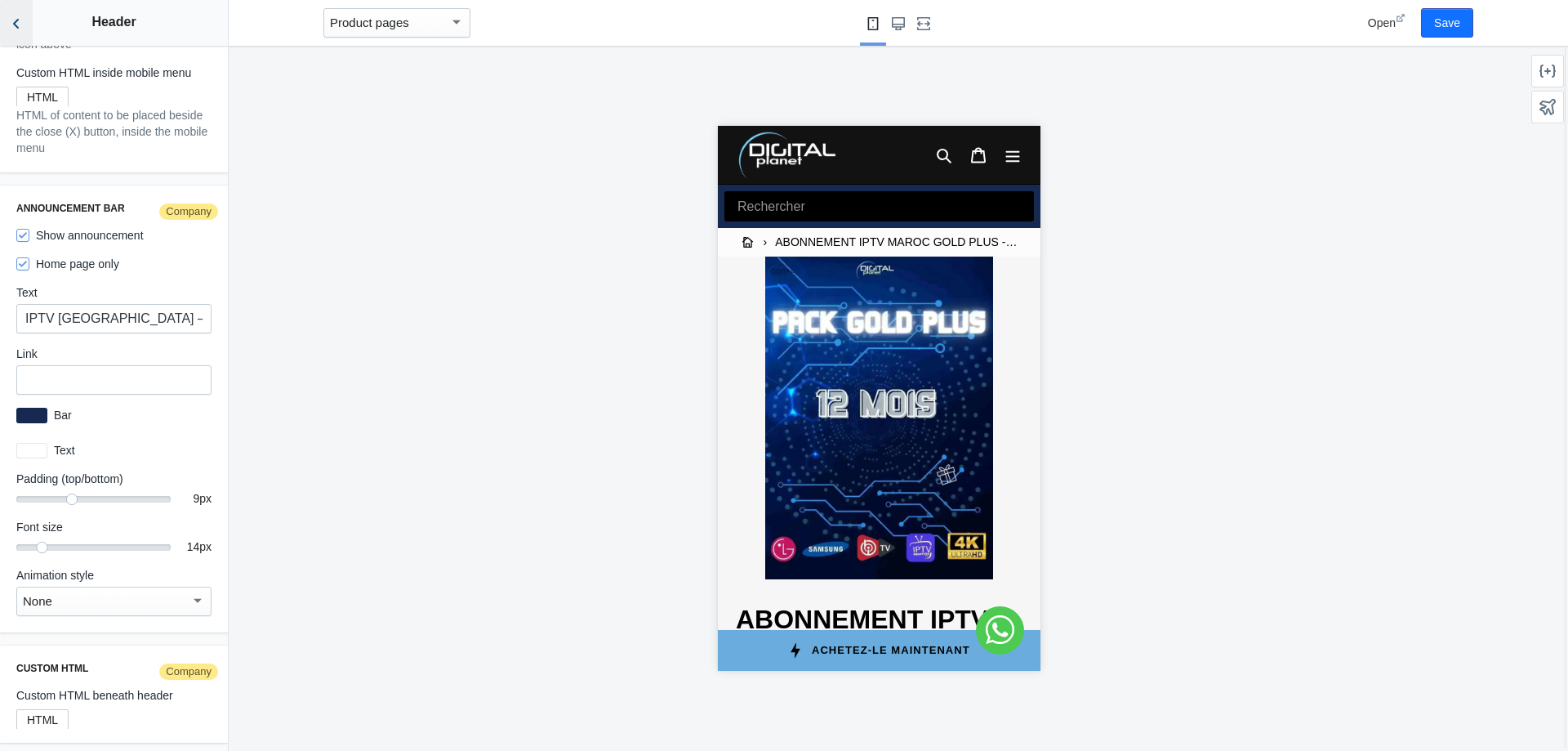
scroll to position [2182, 0]
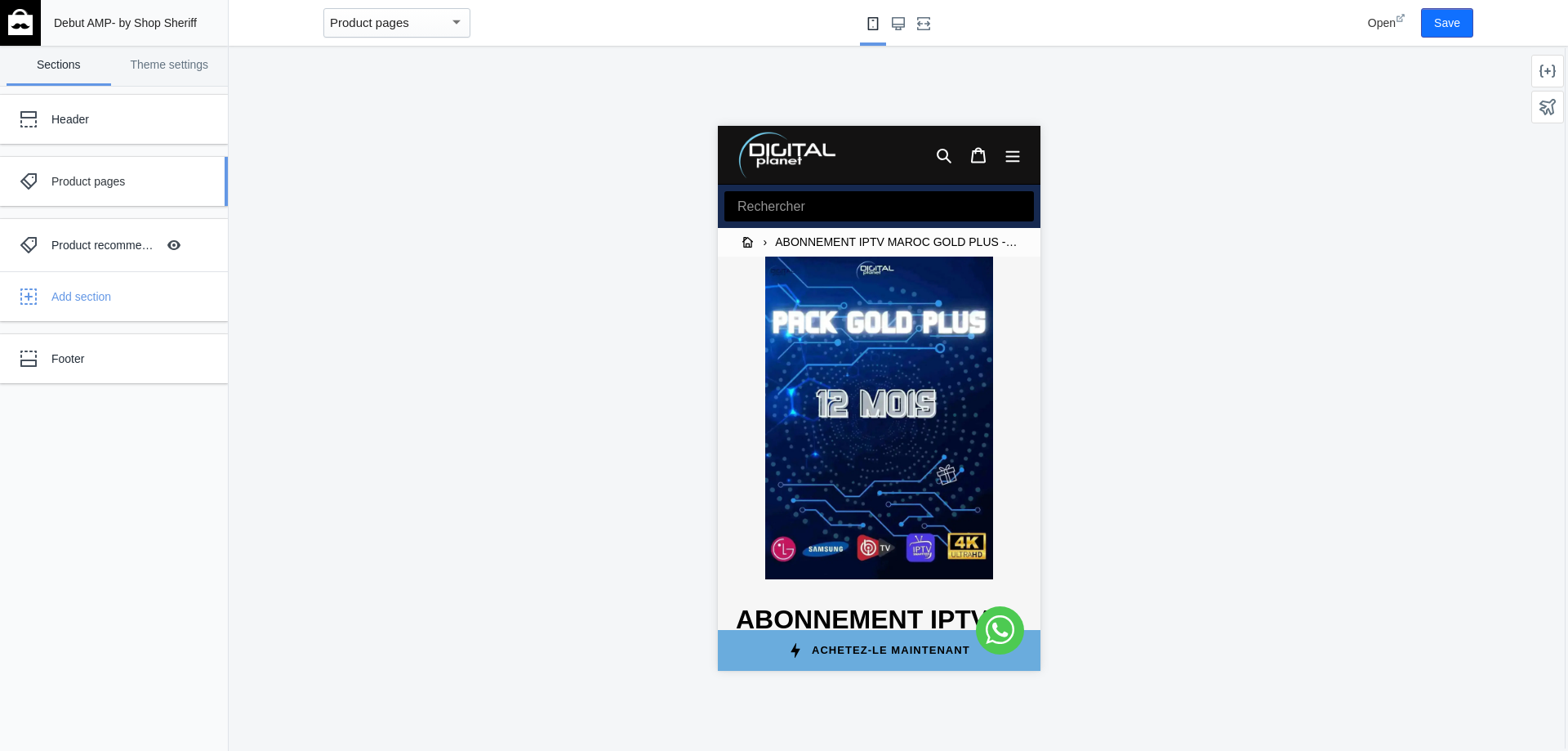
click at [126, 182] on div "Product pages" at bounding box center [121, 181] width 141 height 16
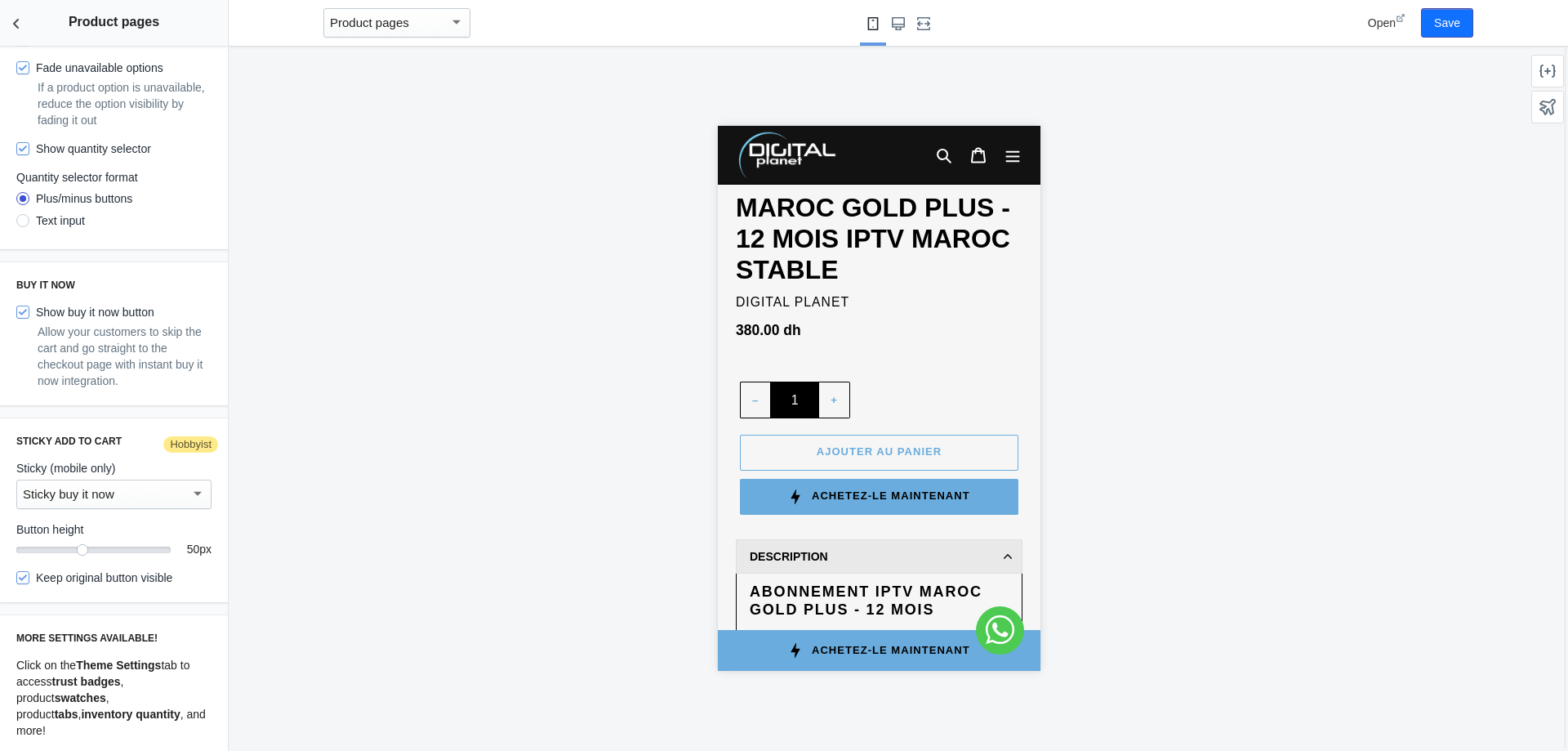
scroll to position [572, 0]
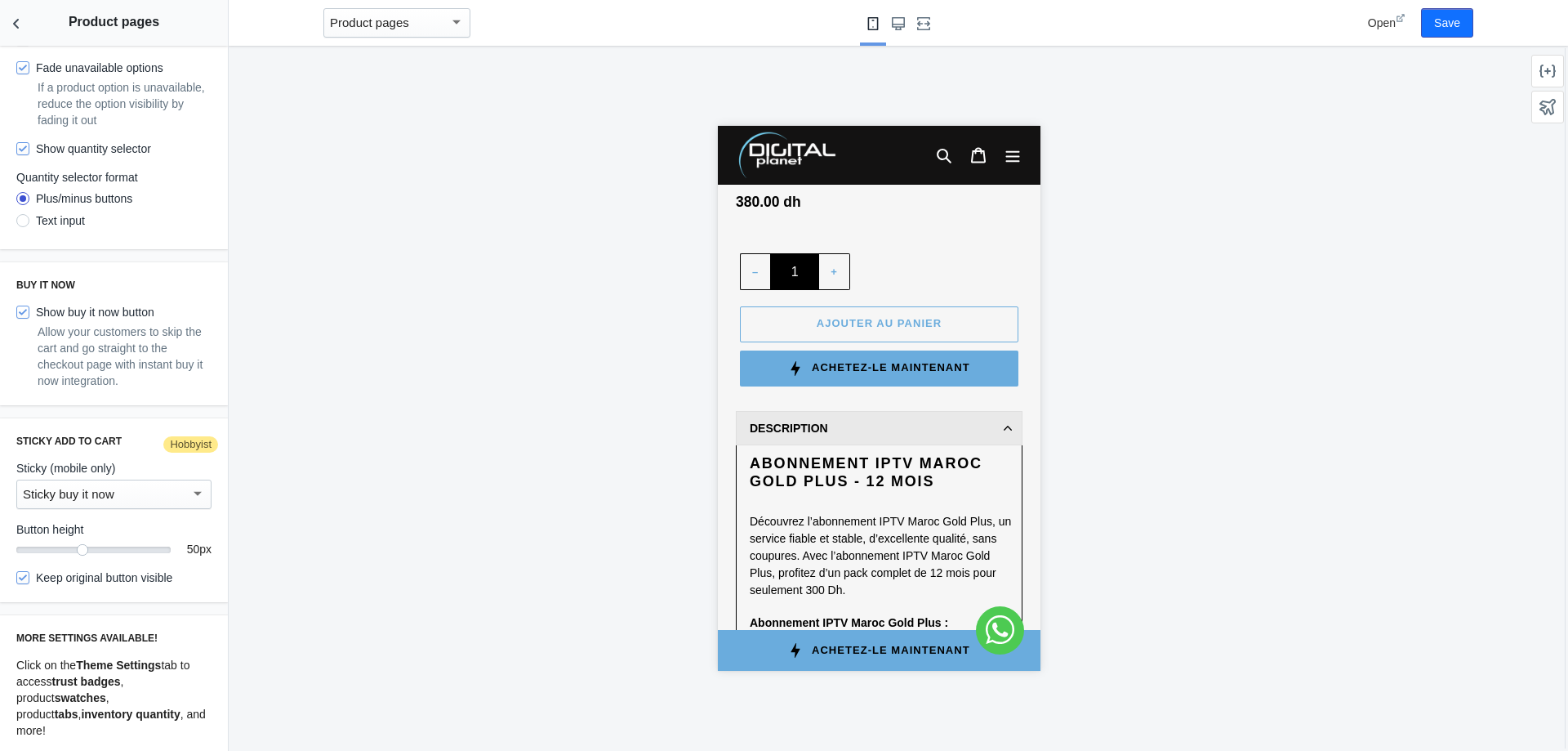
click at [833, 467] on strong "Abonnement IPTV Maroc Gold Plus - 12 Mois" at bounding box center [865, 472] width 233 height 34
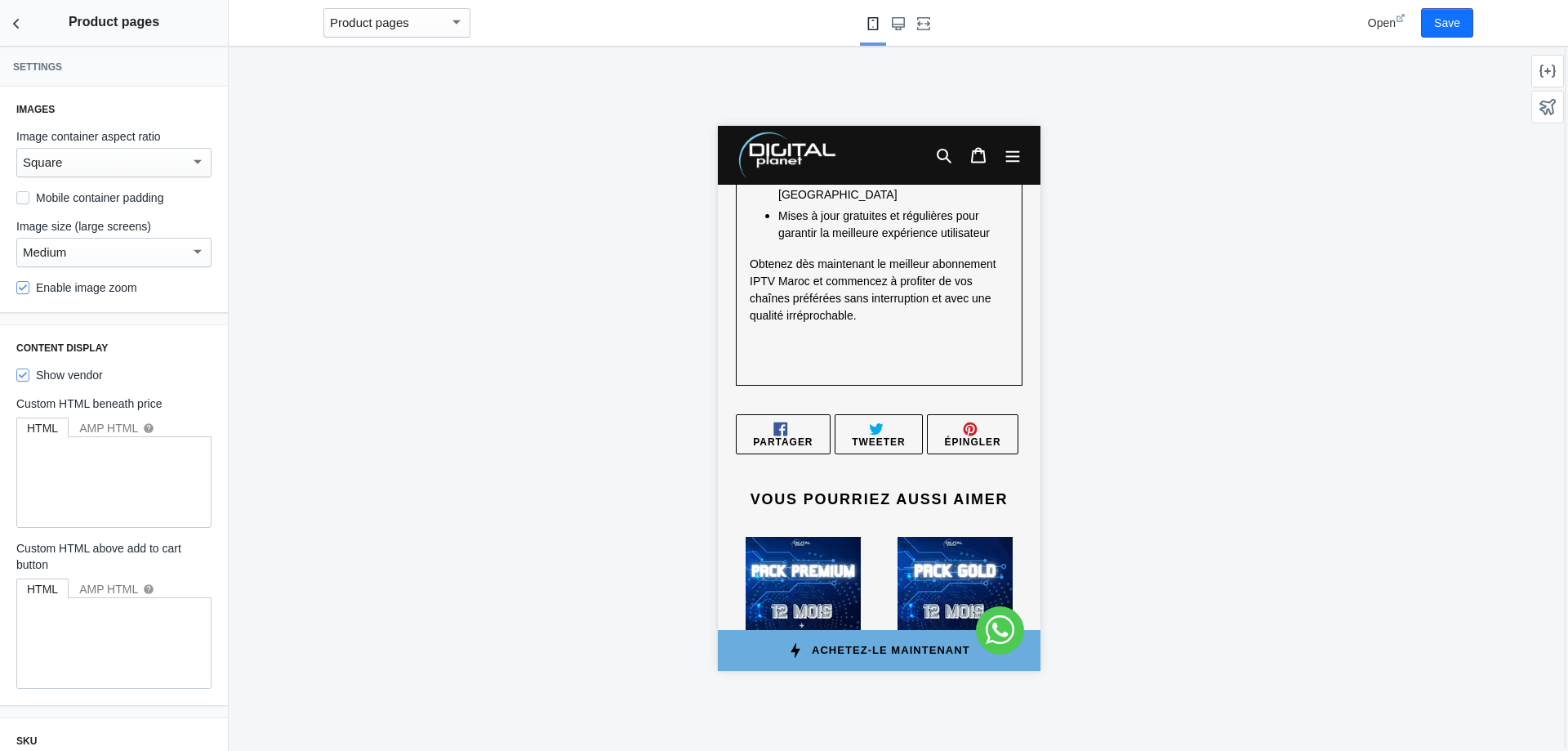
scroll to position [1642, 0]
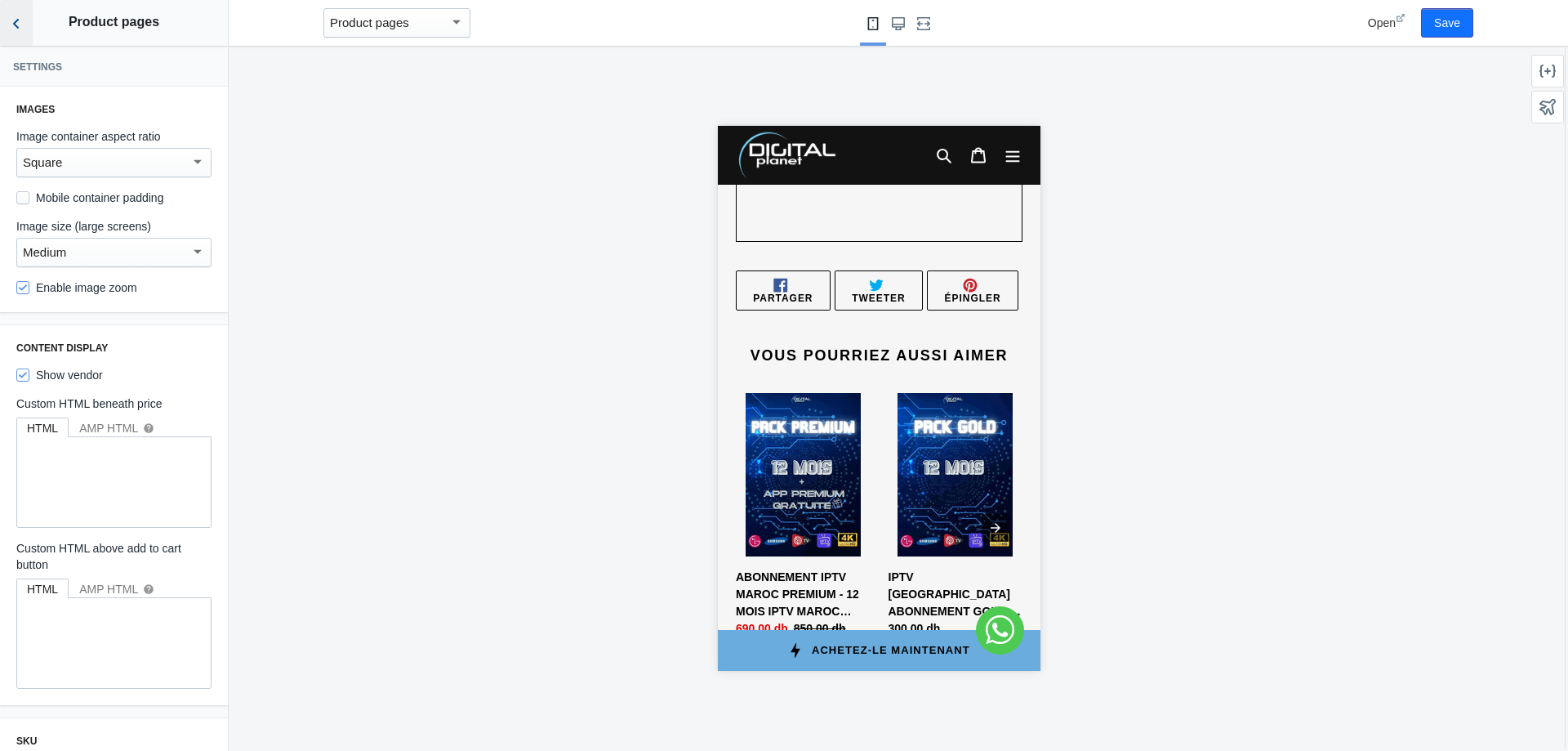
click at [0, 15] on button "Back to sections" at bounding box center [16, 23] width 32 height 46
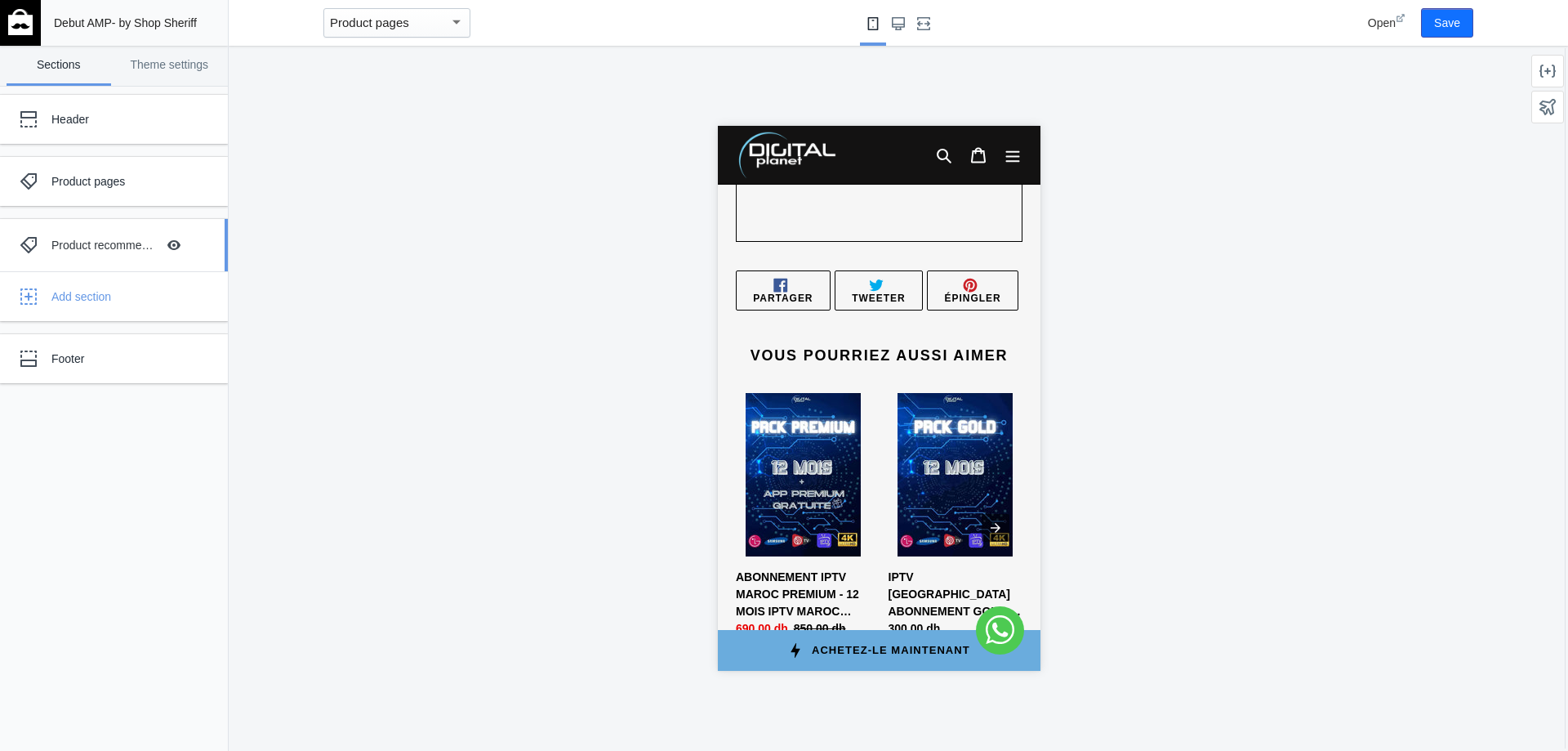
click at [113, 232] on div "Product recommendations Hide Image with text overlay" at bounding box center [102, 245] width 180 height 36
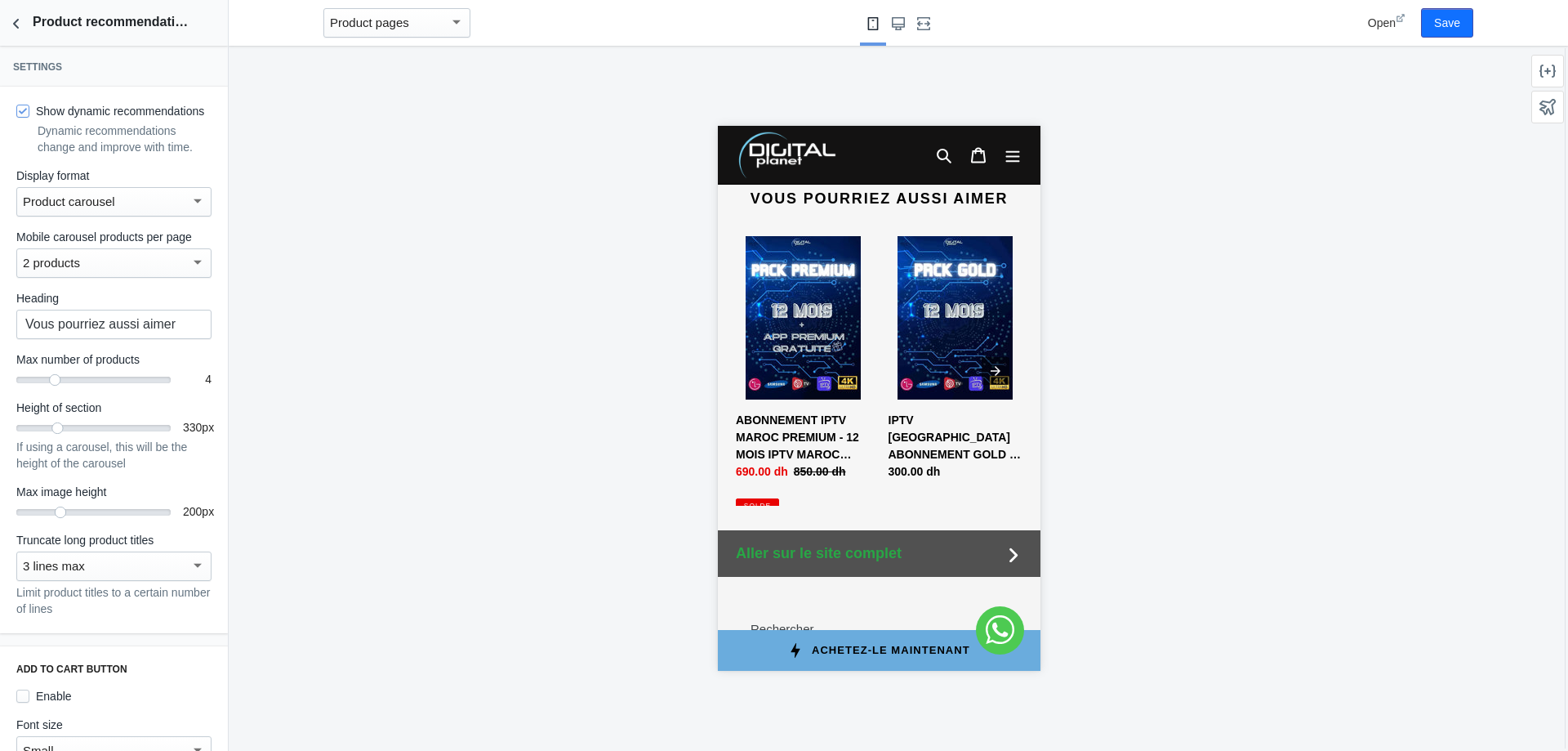
scroll to position [1806, 0]
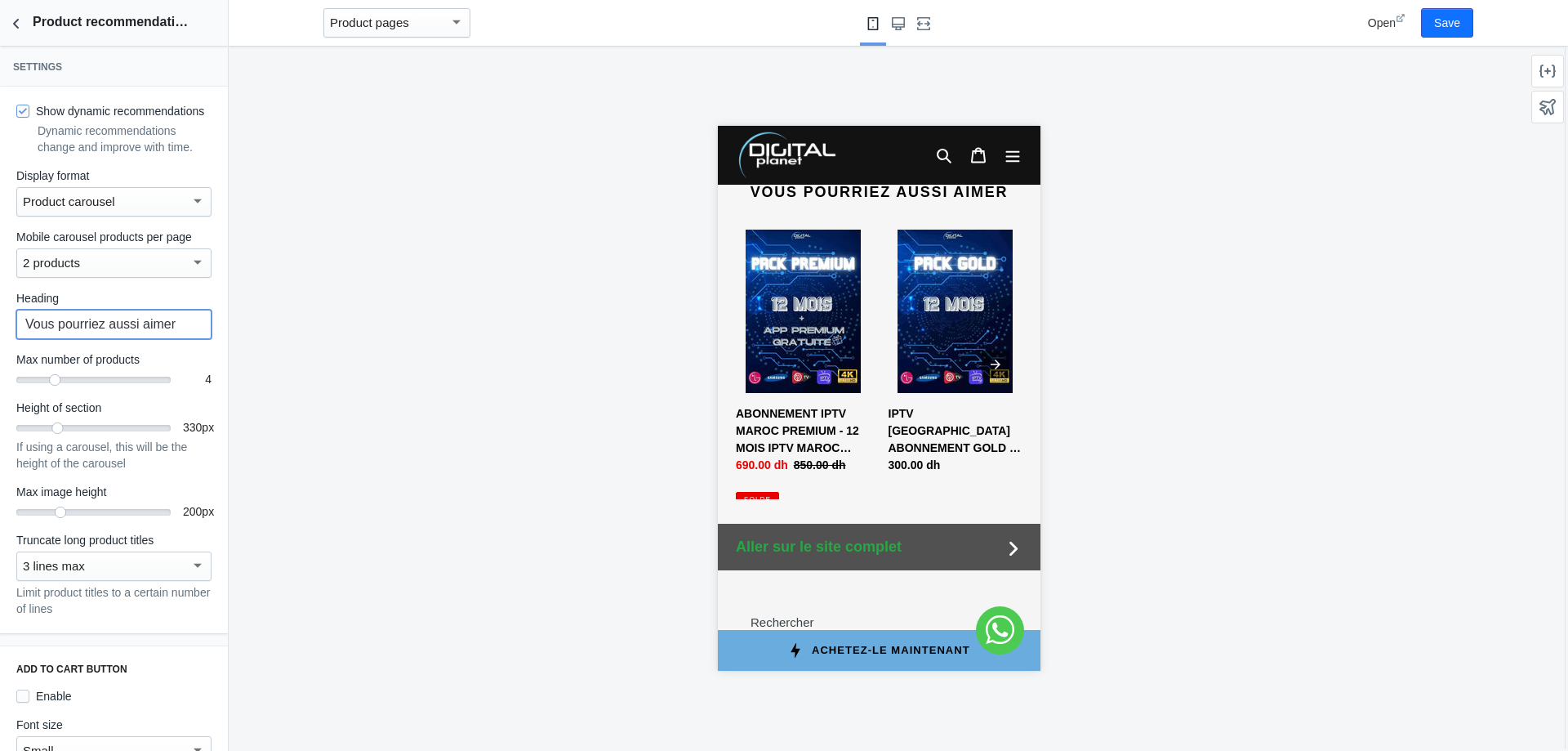
drag, startPoint x: 189, startPoint y: 342, endPoint x: 0, endPoint y: 351, distance: 189.2
click at [0, 351] on div "Show dynamic recommendations Dynamic recommendations change and improve with ti…" at bounding box center [113, 359] width 228 height 546
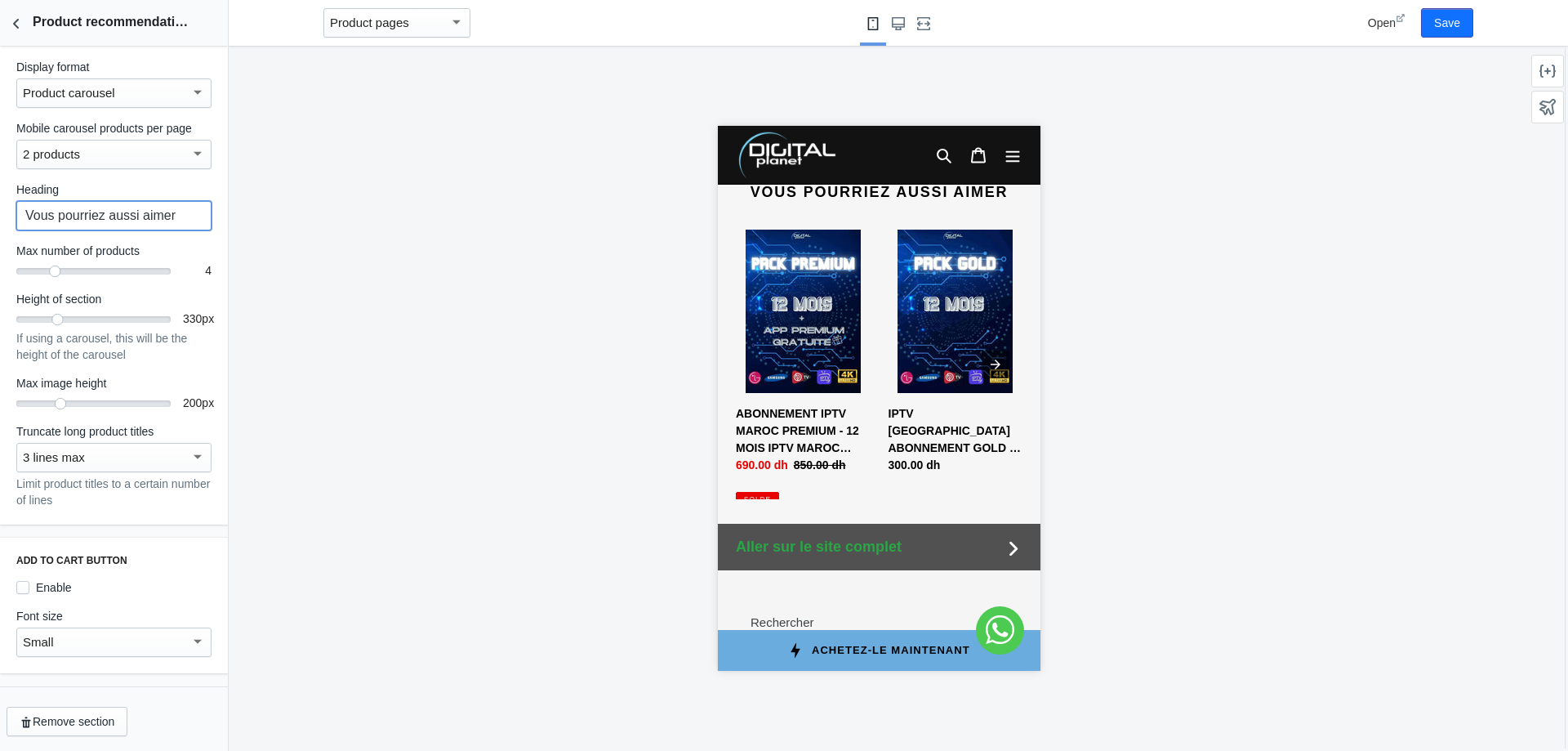
scroll to position [128, 0]
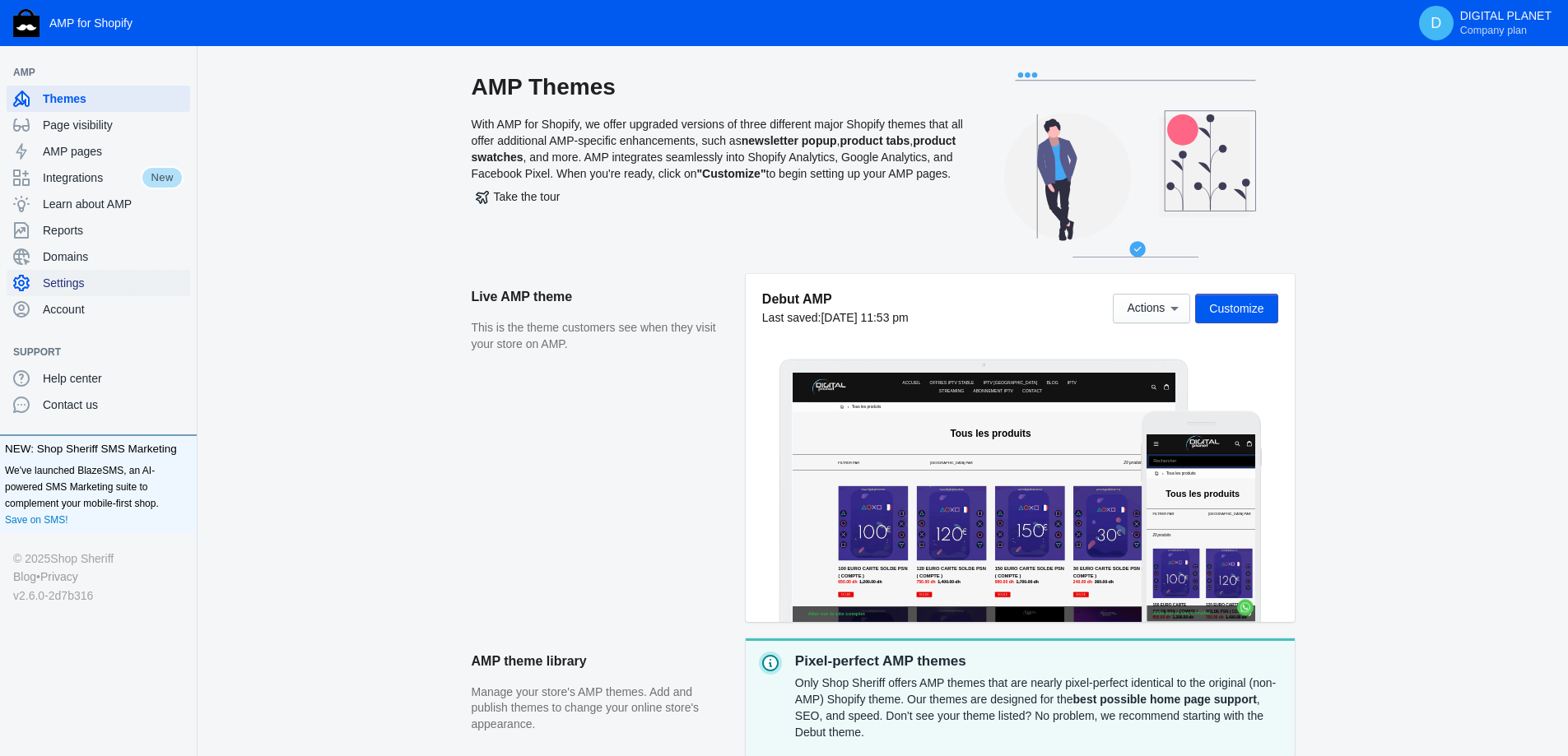
click at [76, 284] on span "Settings" at bounding box center [113, 283] width 141 height 16
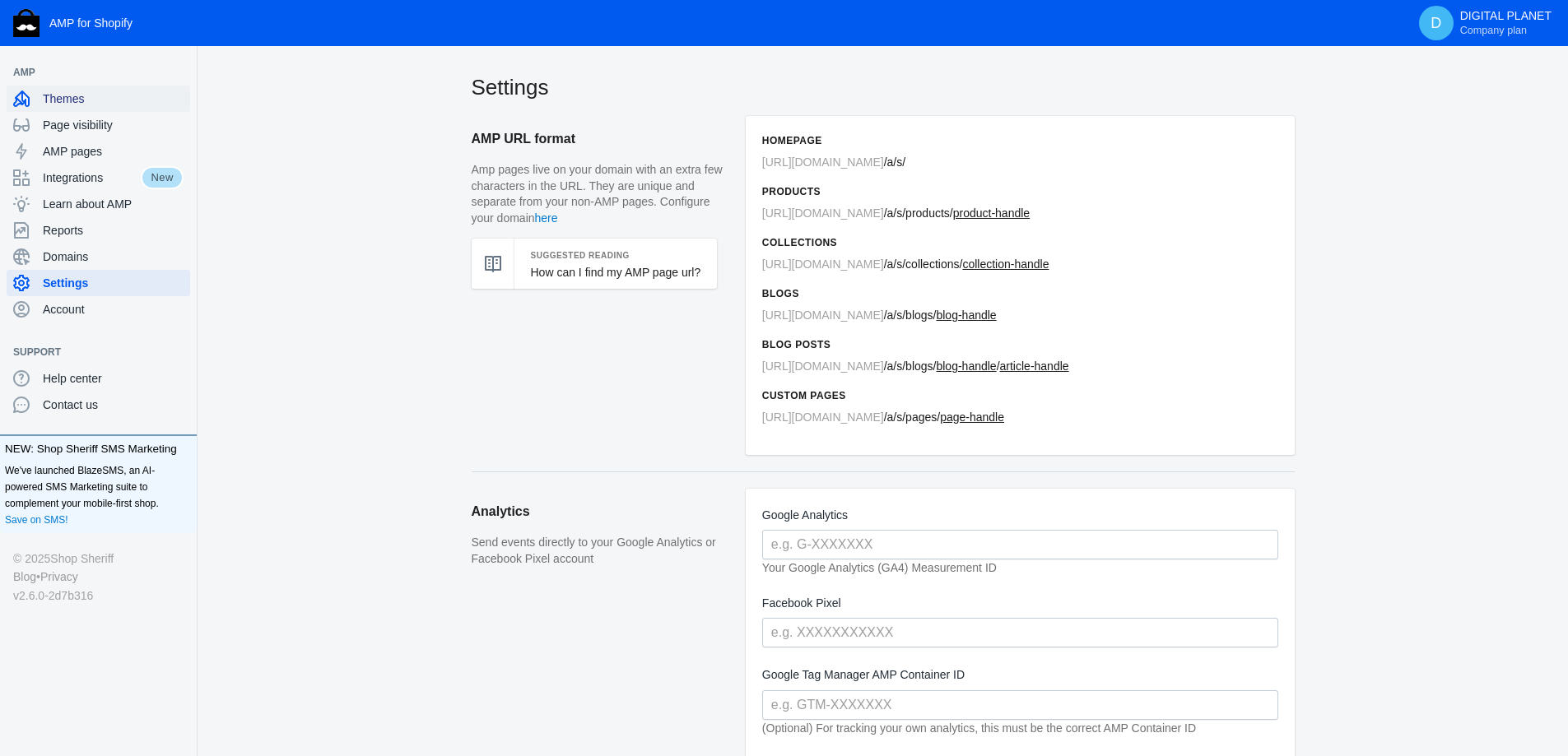
click at [29, 95] on icon at bounding box center [21, 98] width 16 height 16
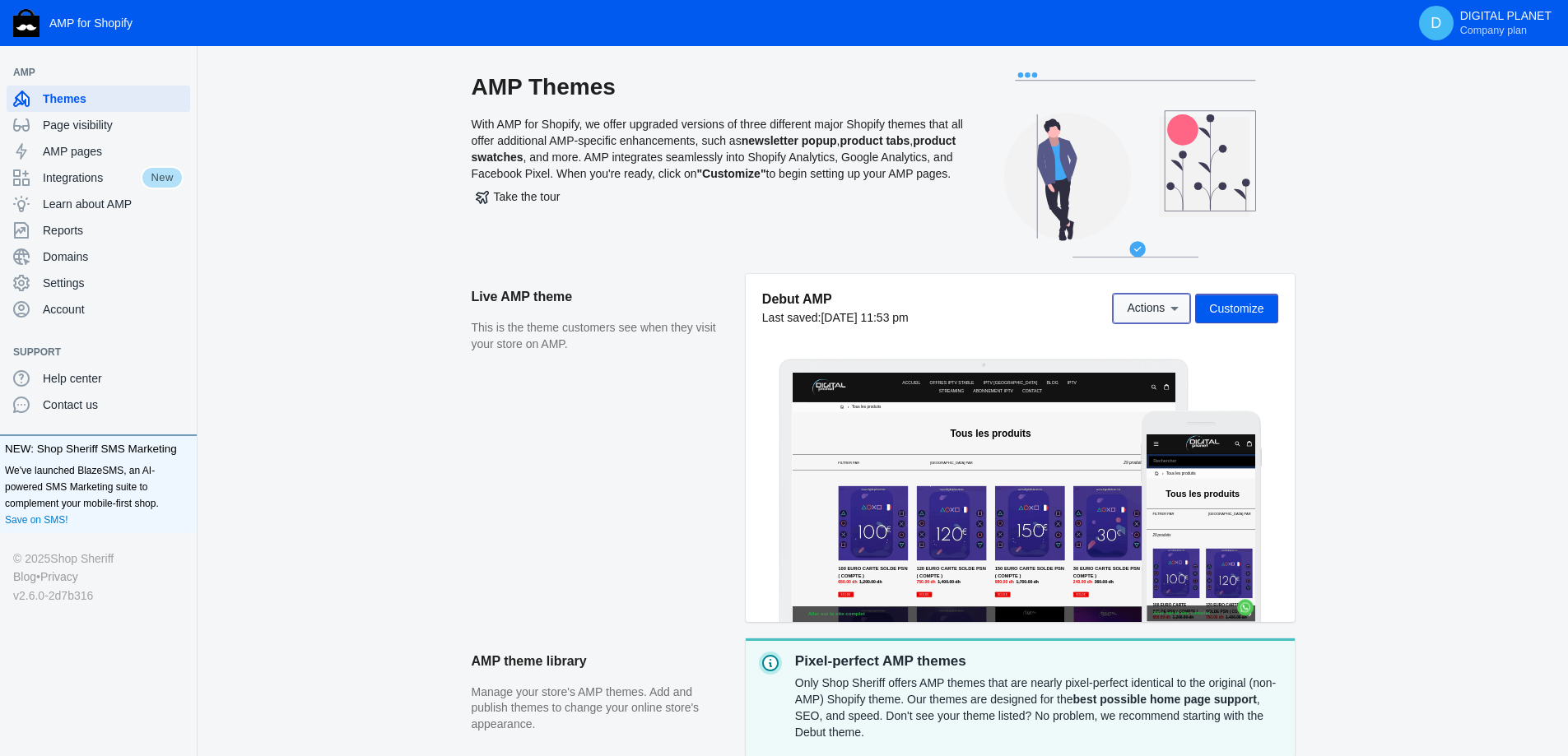
click at [1167, 304] on icon at bounding box center [1173, 308] width 16 height 16
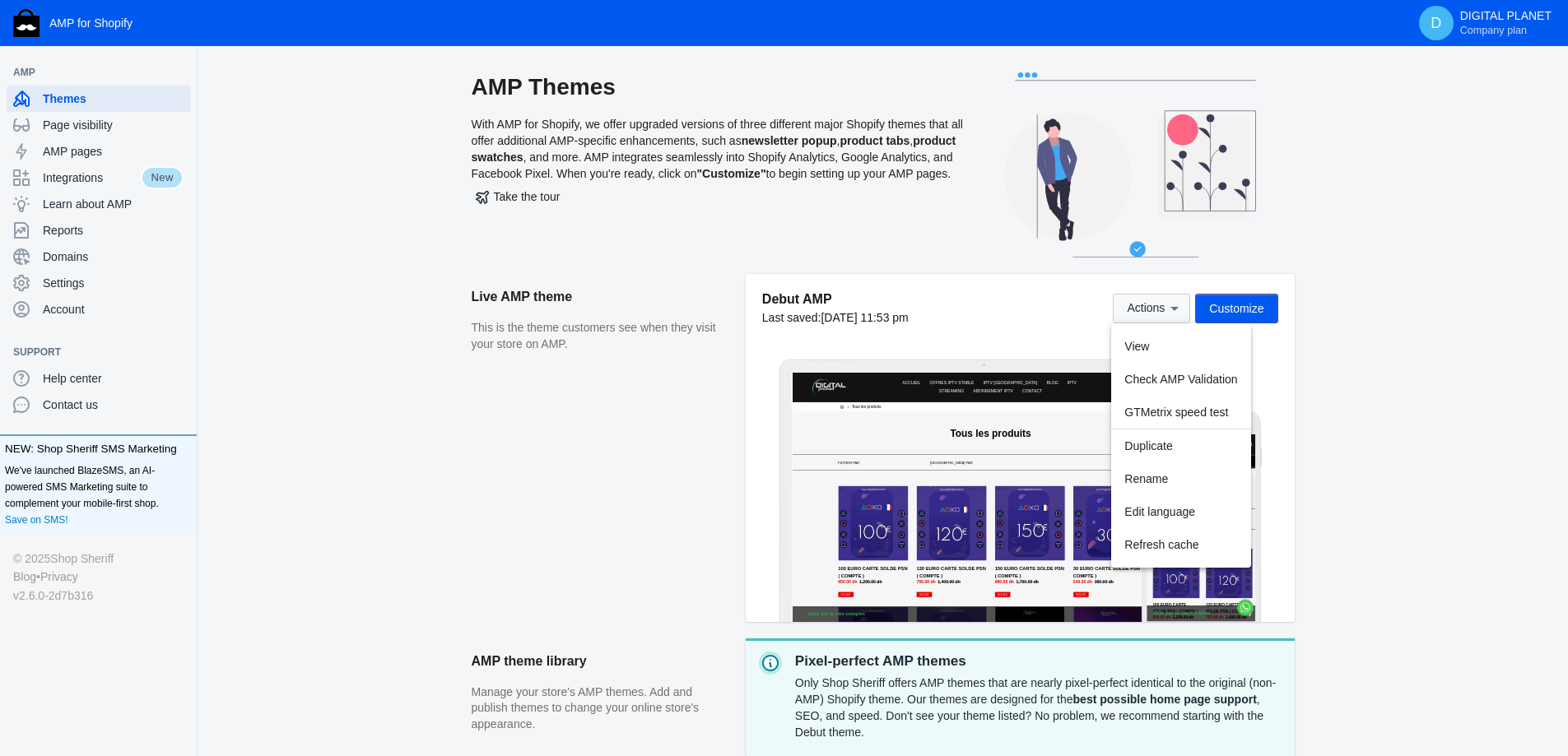
click at [1167, 304] on div at bounding box center [784, 378] width 1568 height 756
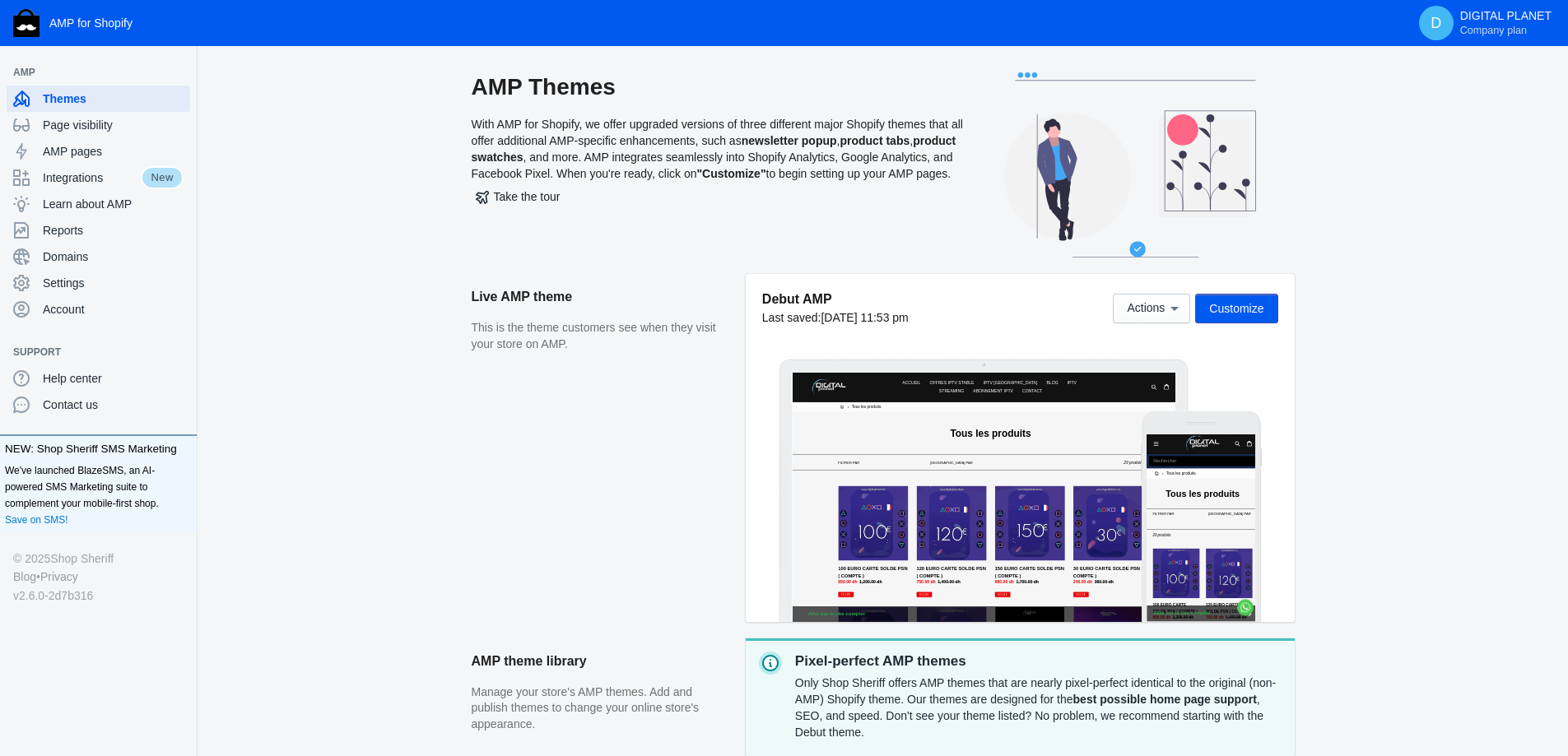
click at [1246, 315] on span "Customize" at bounding box center [1235, 308] width 54 height 13
click at [1266, 313] on button "Customize" at bounding box center [1236, 308] width 83 height 29
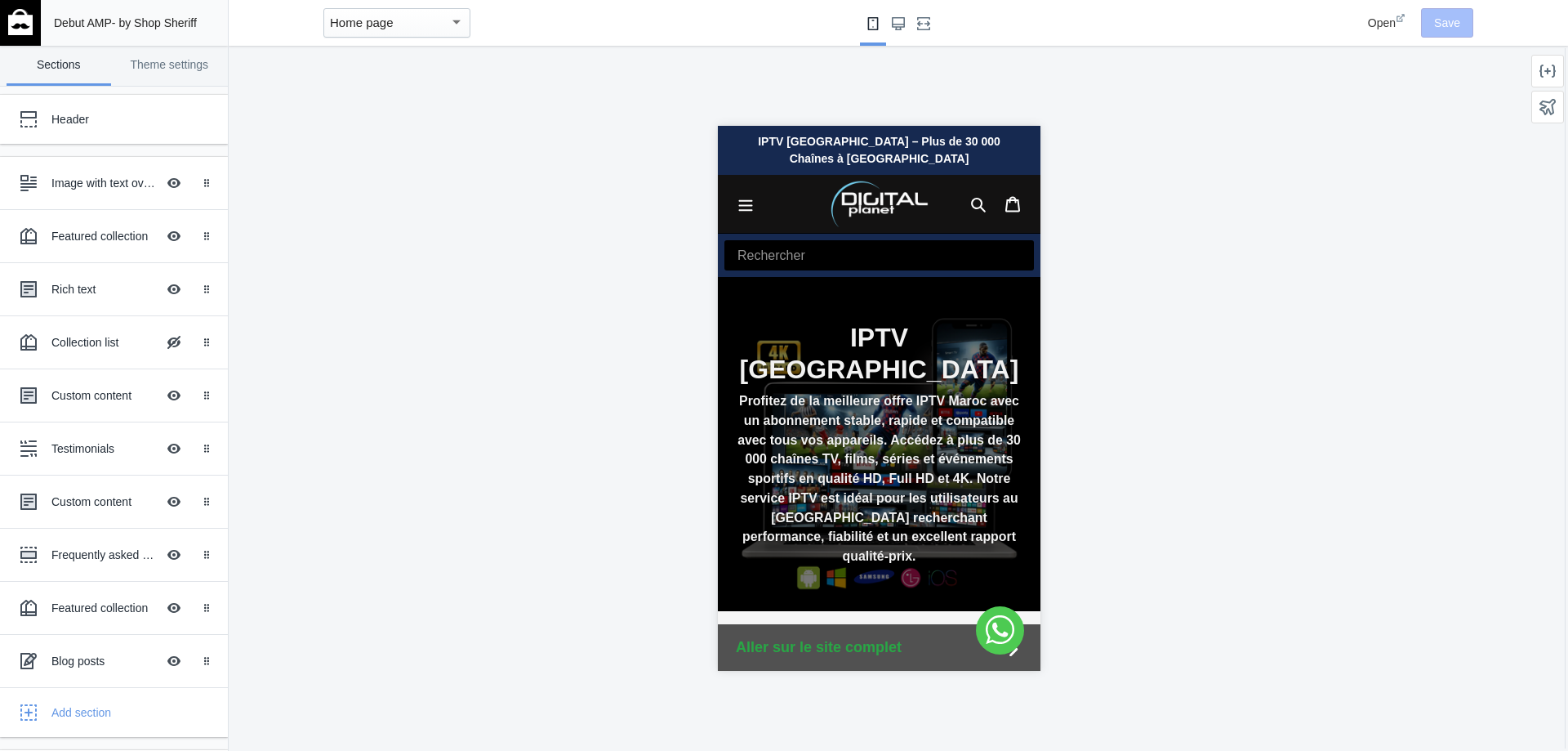
scroll to position [0, 275]
click at [194, 61] on link "Theme settings" at bounding box center [170, 66] width 105 height 40
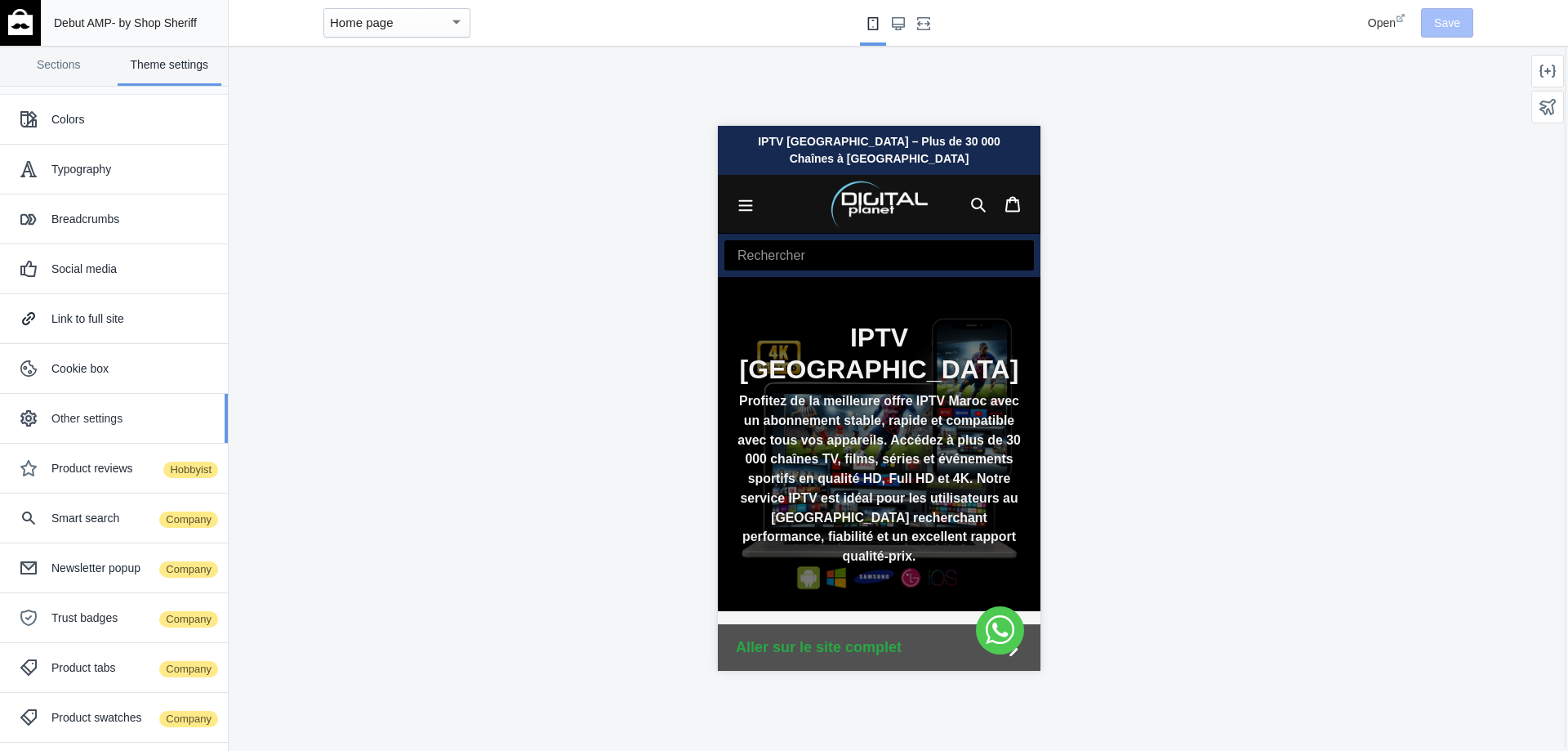
scroll to position [0, 31]
click at [129, 428] on div "Other settings" at bounding box center [113, 418] width 203 height 32
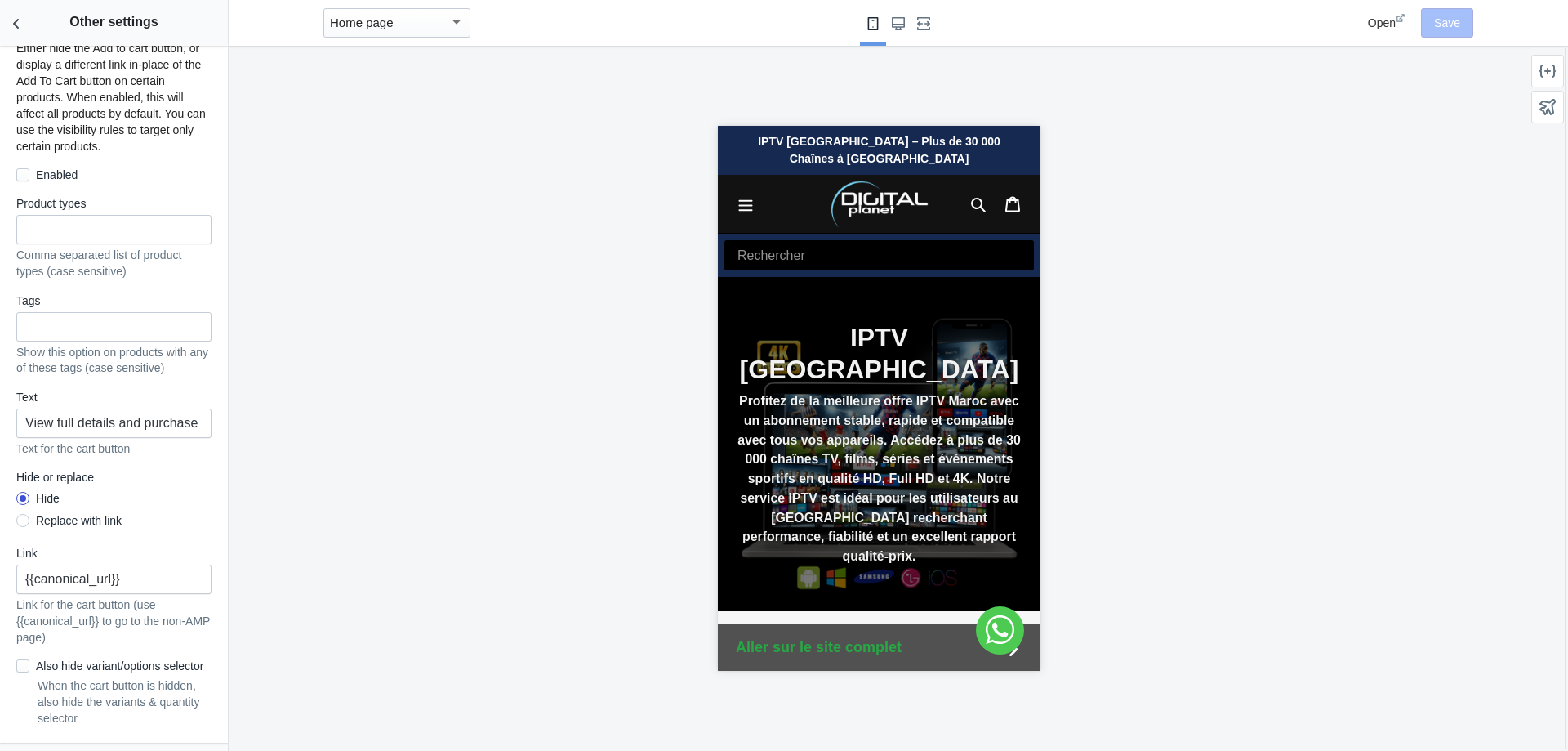
scroll to position [1315, 0]
click at [29, 27] on button "Back to sections" at bounding box center [16, 23] width 32 height 46
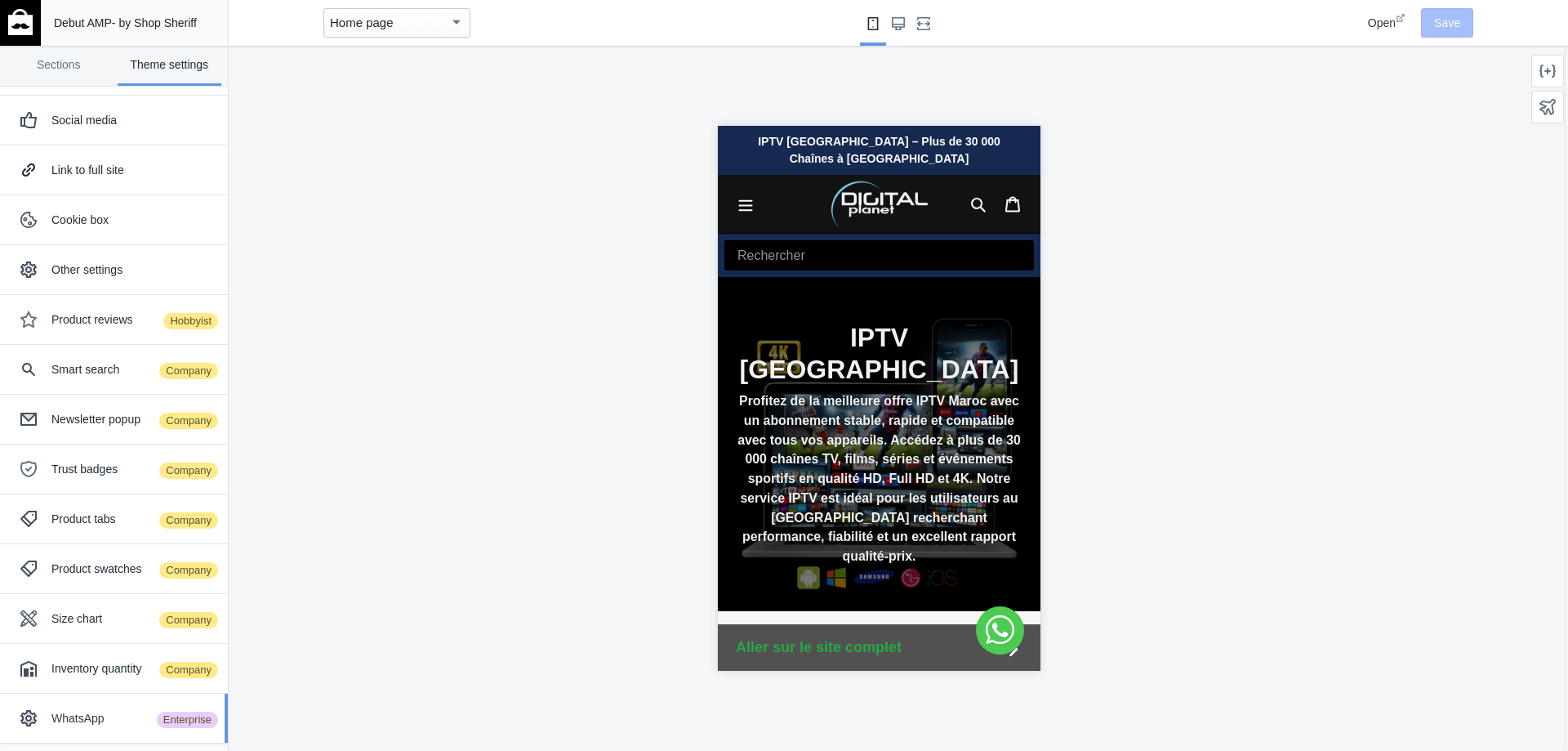
scroll to position [0, 275]
click at [116, 709] on div "WhatsApp Enterprise" at bounding box center [113, 718] width 203 height 32
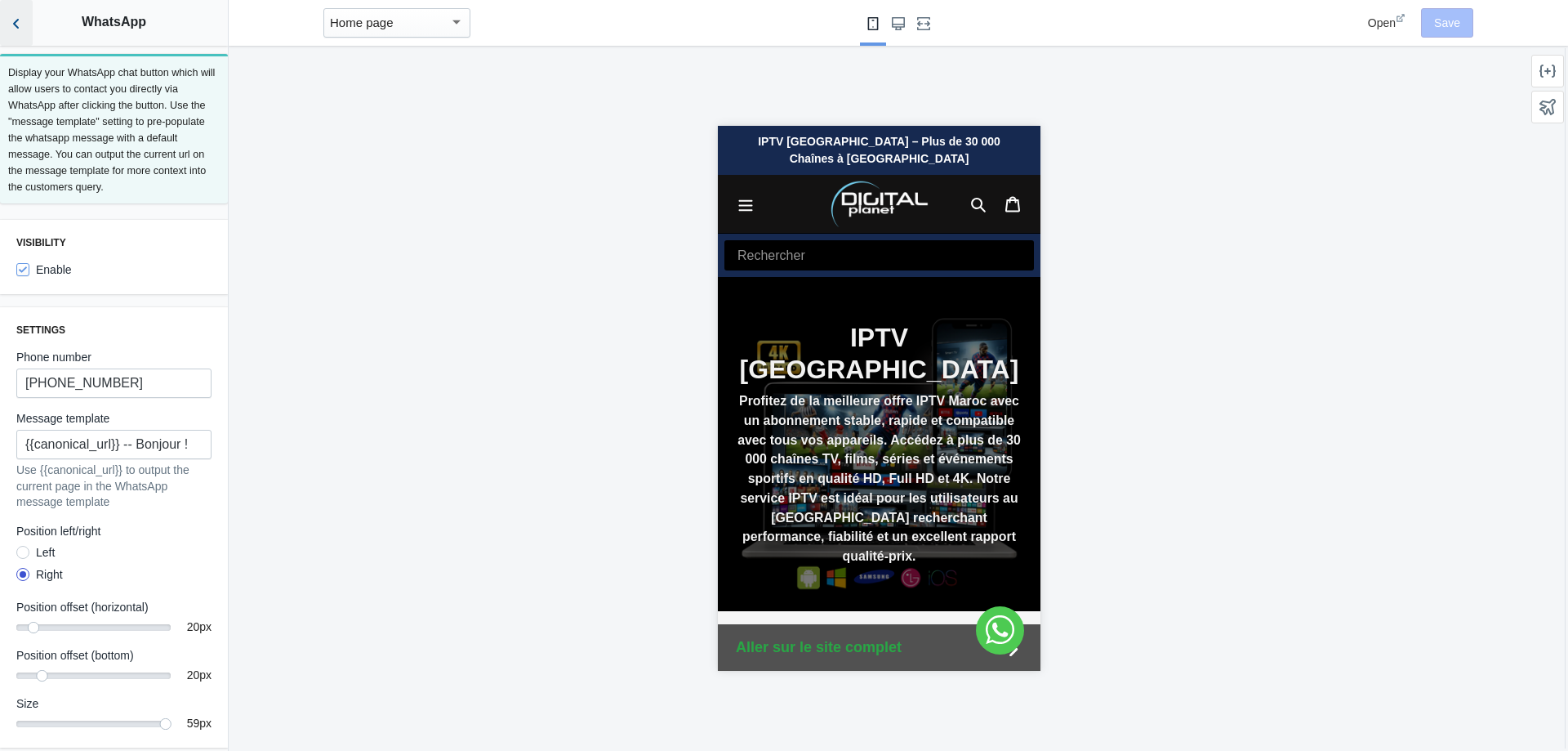
click at [9, 31] on icon "Back to sections" at bounding box center [16, 23] width 16 height 16
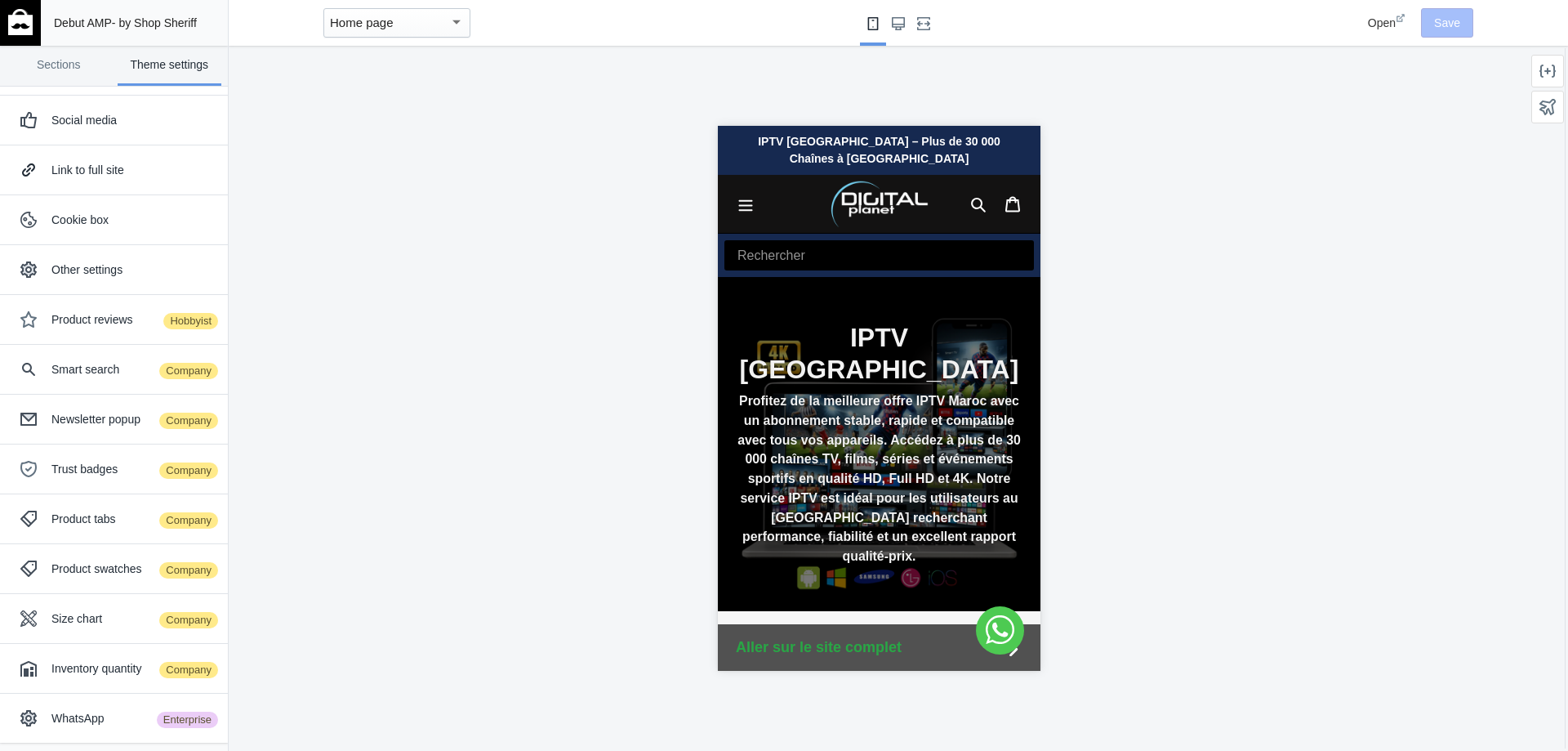
scroll to position [0, 0]
click at [52, 72] on link "Sections" at bounding box center [59, 66] width 105 height 40
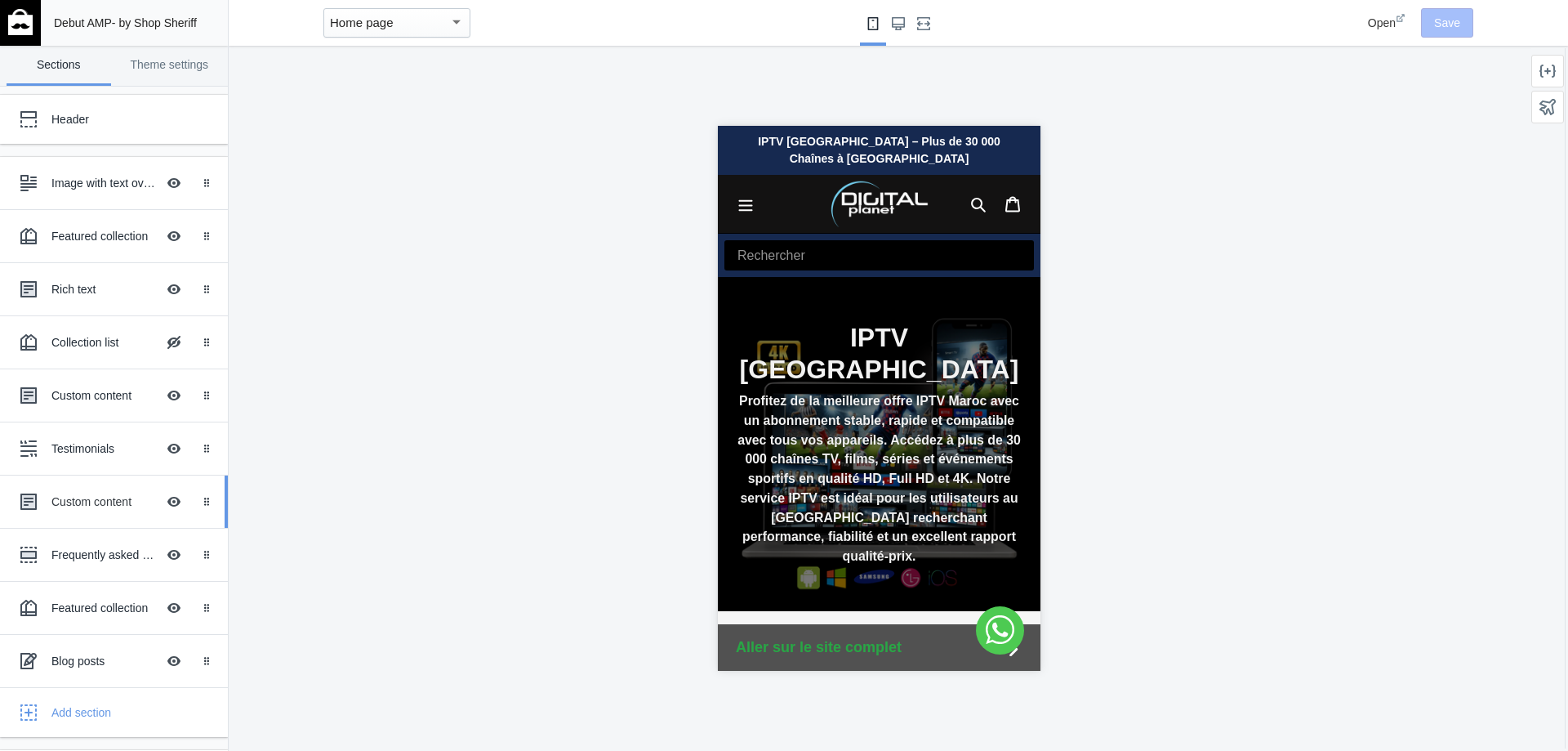
click at [73, 499] on div "Custom content" at bounding box center [103, 501] width 105 height 16
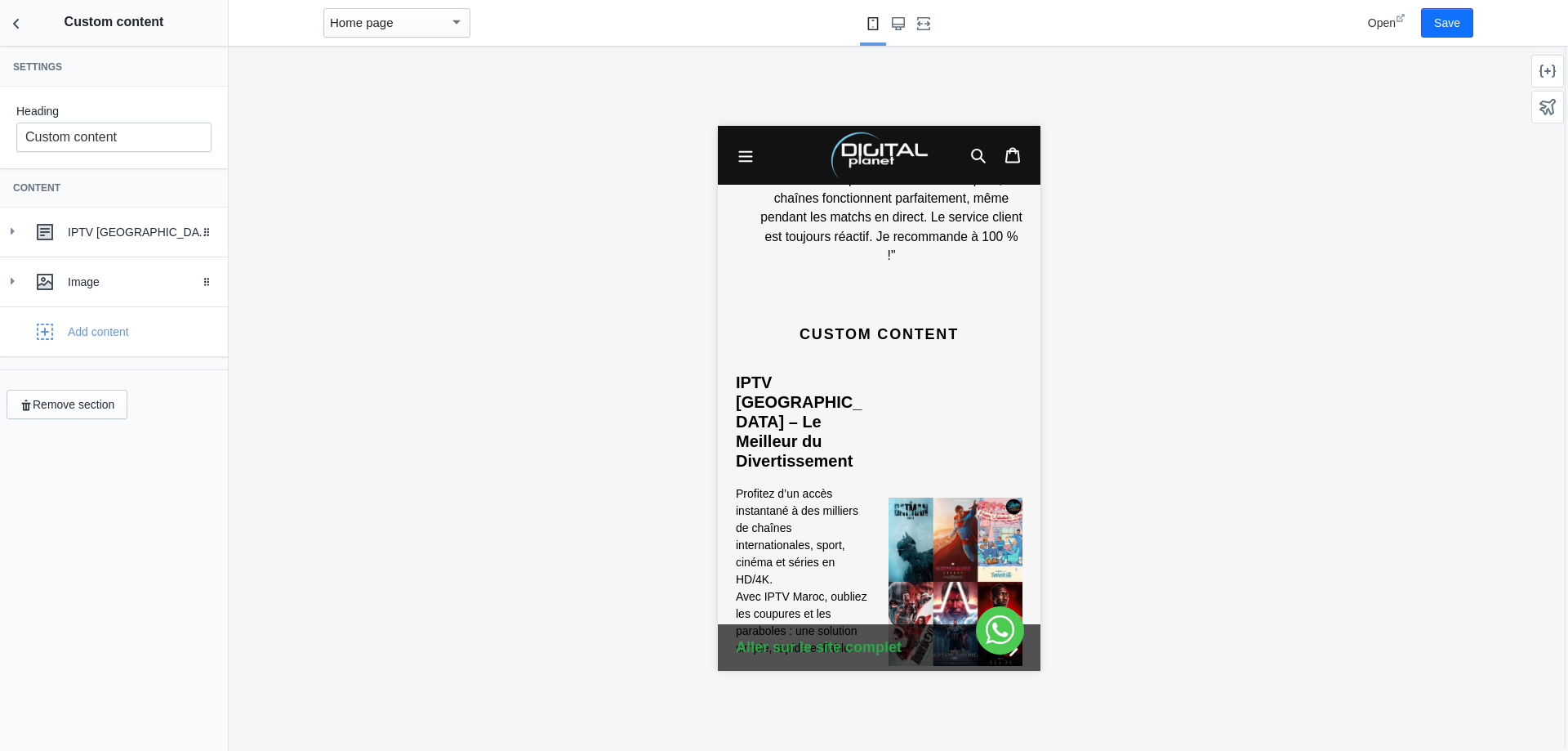
scroll to position [1932, 0]
